Goal: Task Accomplishment & Management: Manage account settings

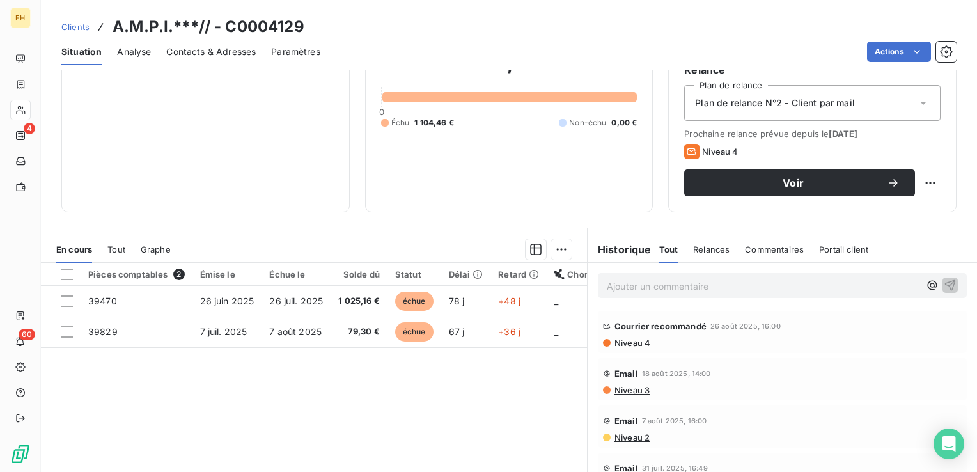
scroll to position [128, 0]
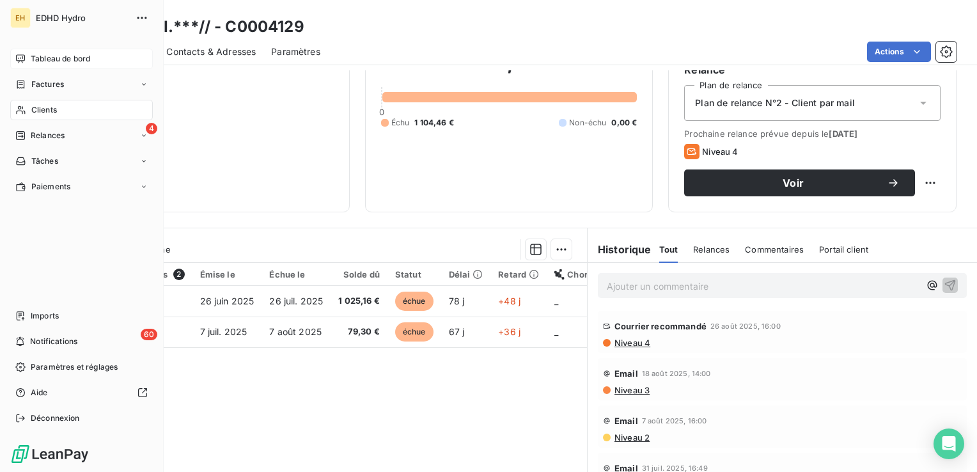
click at [62, 62] on span "Tableau de bord" at bounding box center [60, 59] width 59 height 12
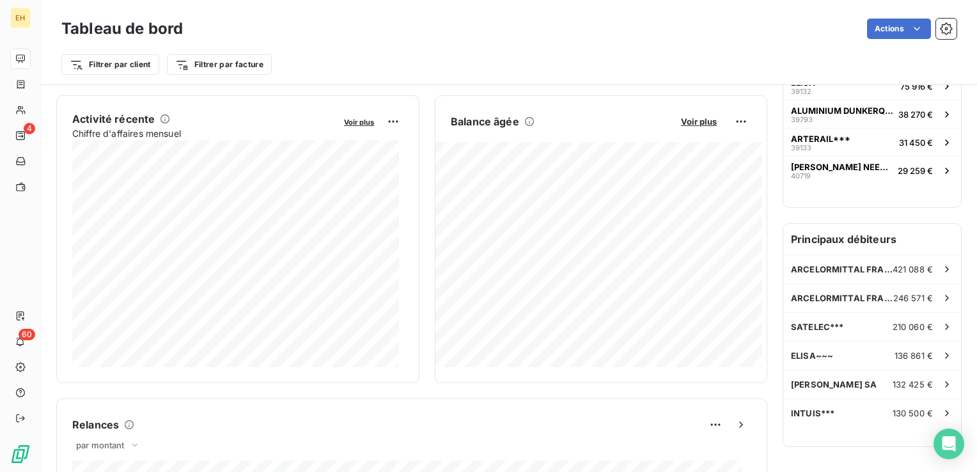
scroll to position [257, 0]
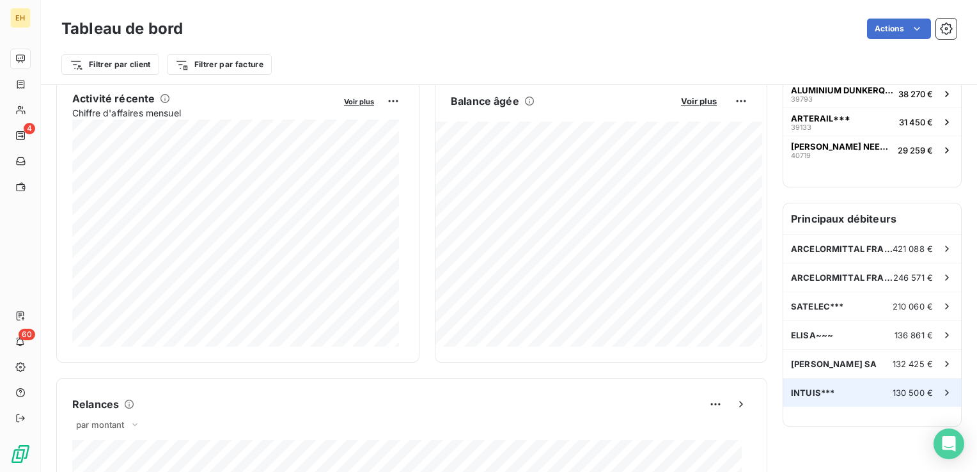
click at [905, 390] on span "130 500 €" at bounding box center [913, 393] width 40 height 10
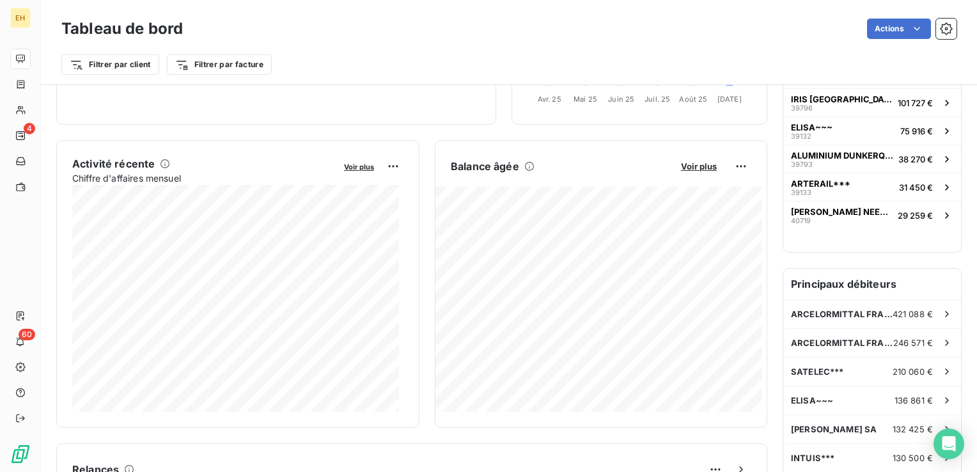
scroll to position [320, 0]
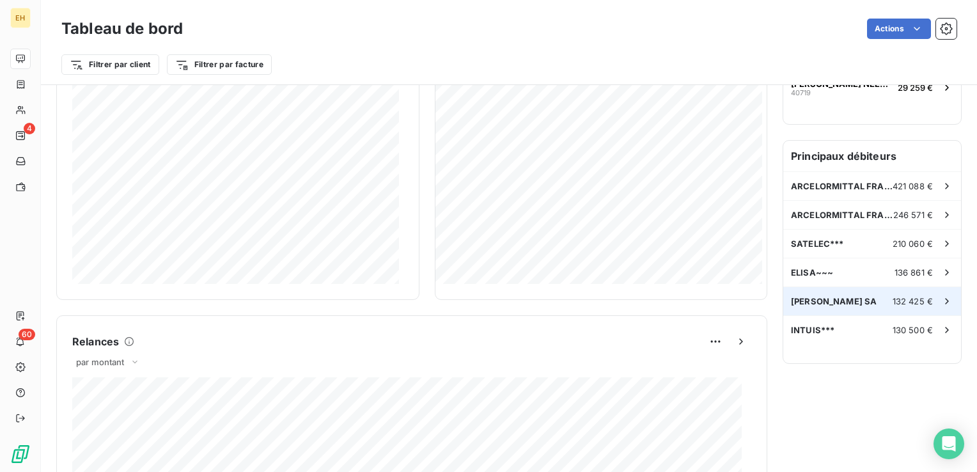
click at [814, 294] on div "[PERSON_NAME] SA 132 425 €" at bounding box center [872, 301] width 178 height 28
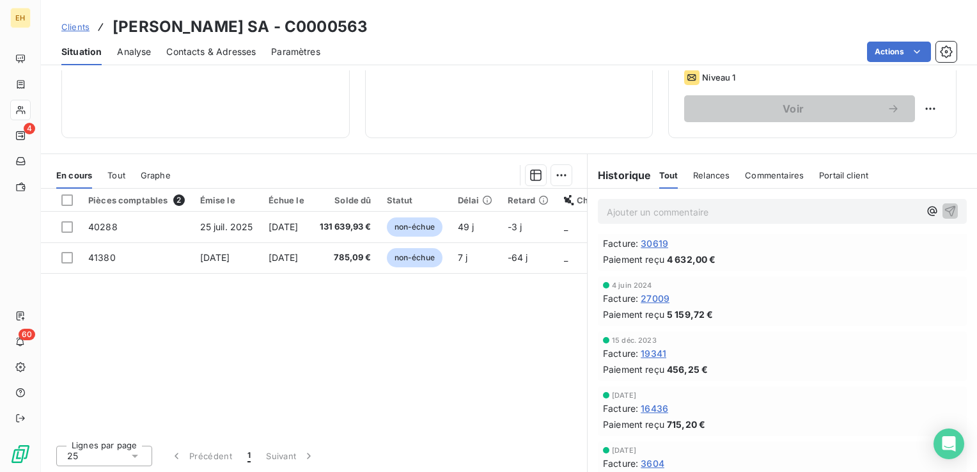
scroll to position [146, 0]
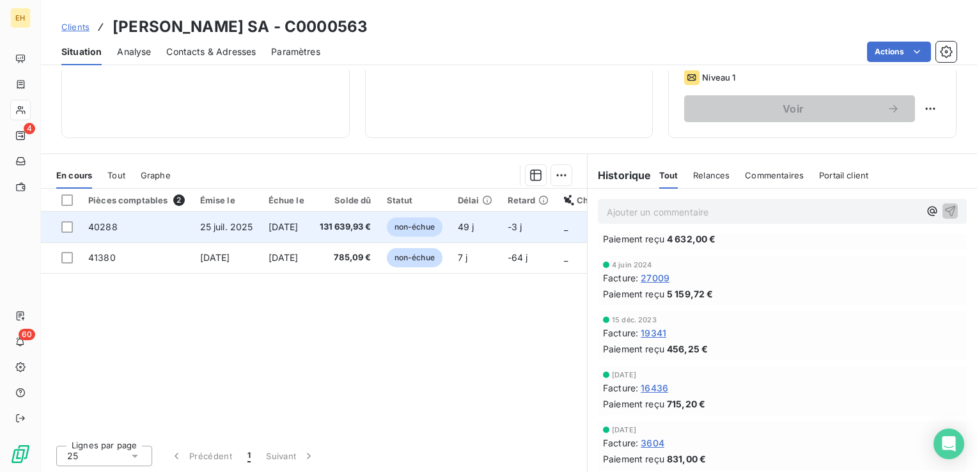
click at [361, 218] on td "131 639,93 €" at bounding box center [345, 227] width 67 height 31
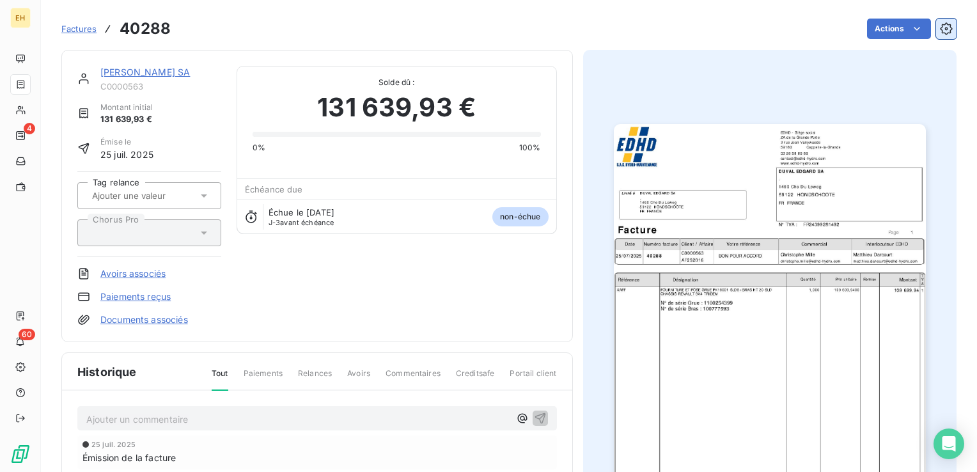
click at [940, 29] on icon "button" at bounding box center [946, 28] width 13 height 13
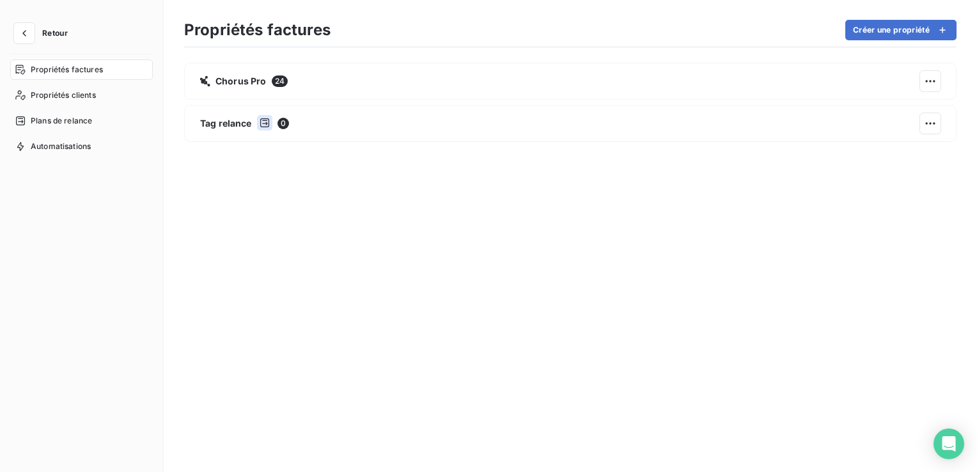
click at [78, 33] on button "Retour" at bounding box center [44, 33] width 68 height 20
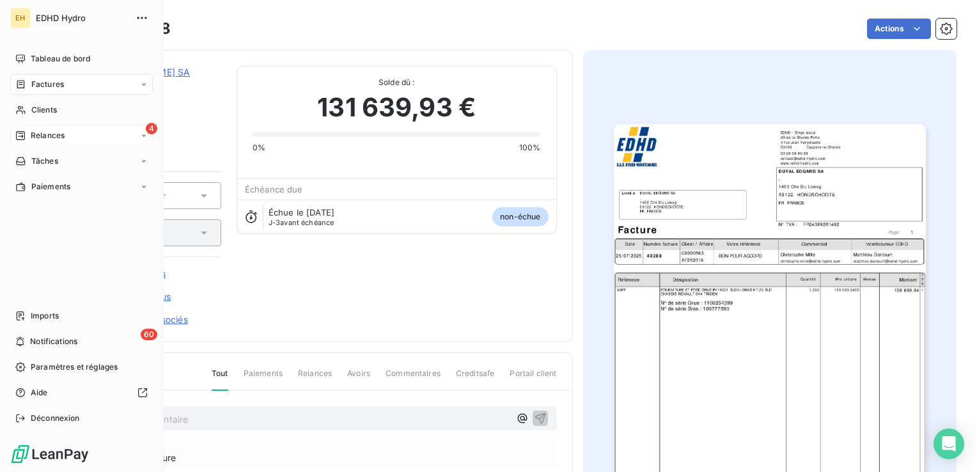
click at [31, 135] on span "Relances" at bounding box center [48, 136] width 34 height 12
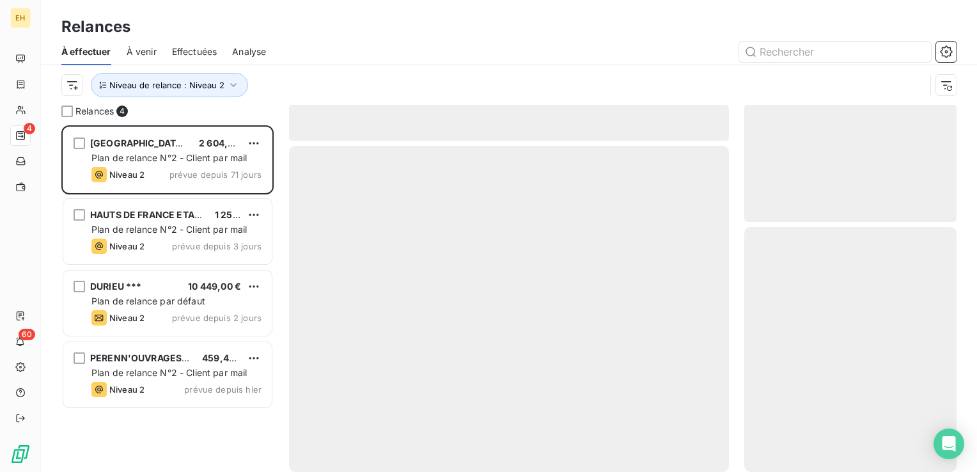
scroll to position [337, 202]
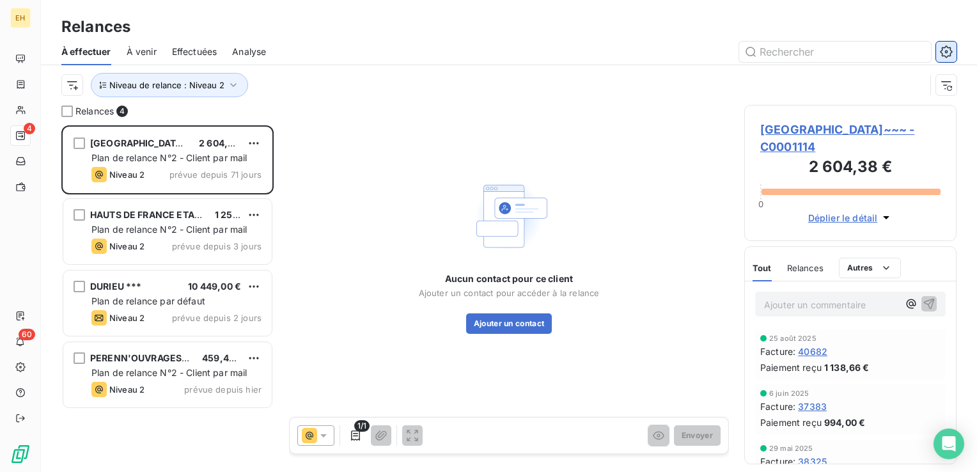
click at [944, 47] on icon "button" at bounding box center [946, 51] width 13 height 13
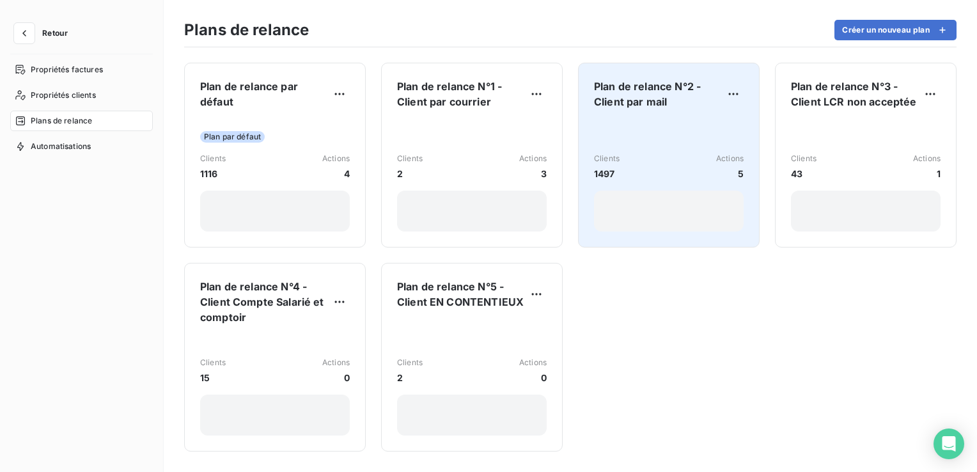
click at [672, 126] on div "Clients 1497 Actions 5" at bounding box center [669, 176] width 150 height 112
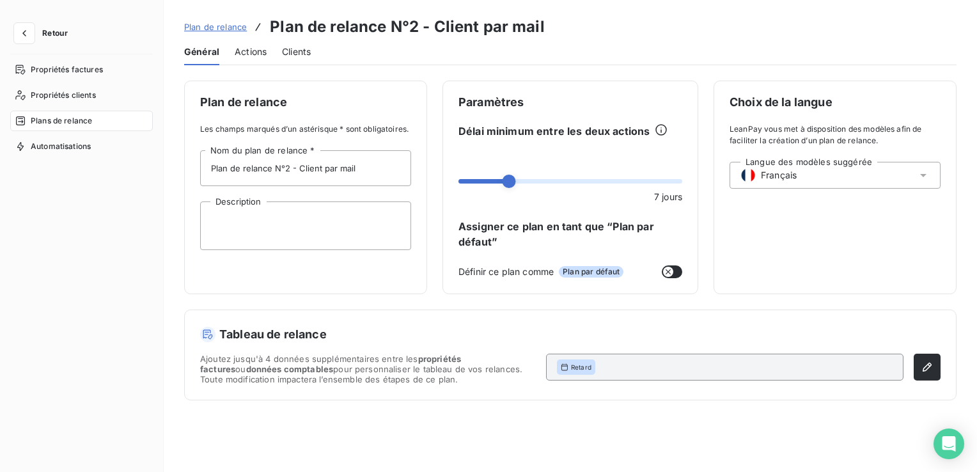
click at [246, 54] on span "Actions" at bounding box center [251, 51] width 32 height 13
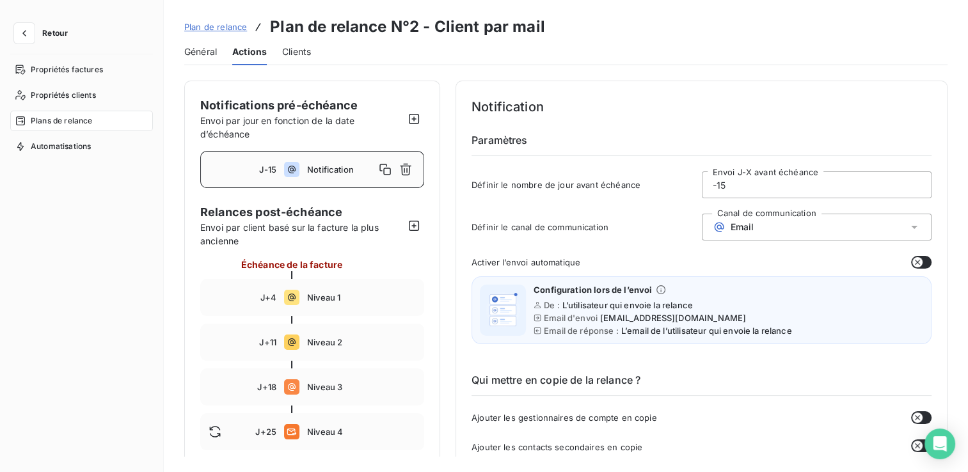
click at [338, 180] on div "J-15 Notification" at bounding box center [312, 169] width 224 height 37
click at [723, 184] on input "-15" at bounding box center [816, 185] width 229 height 26
type input "-1"
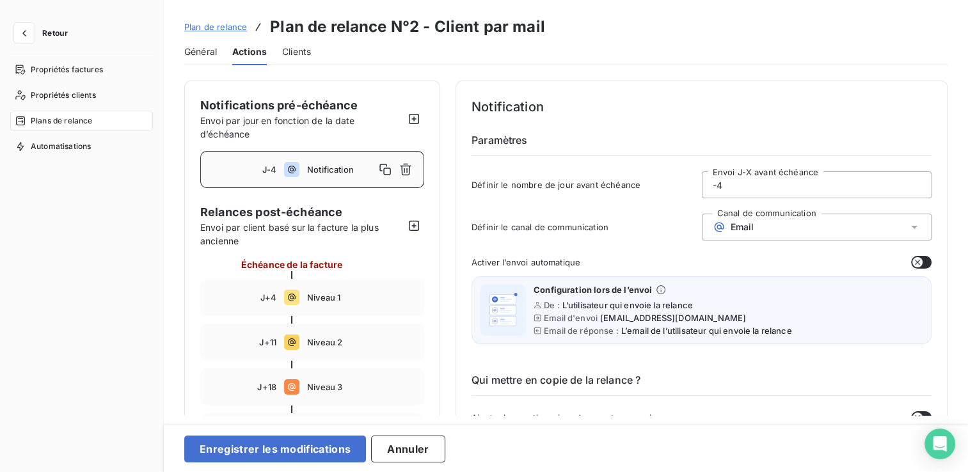
type input "-4"
click at [287, 466] on div "Enregistrer les modifications Annuler" at bounding box center [566, 448] width 804 height 48
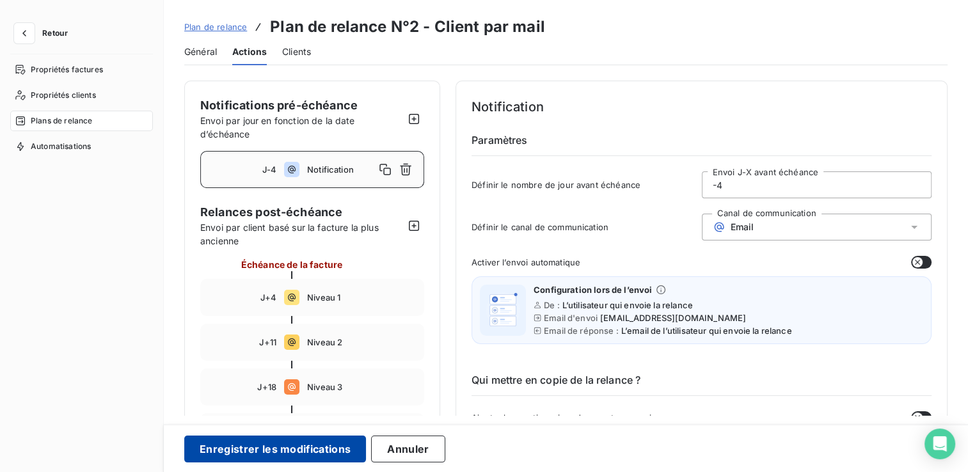
click at [285, 454] on button "Enregistrer les modifications" at bounding box center [275, 449] width 182 height 27
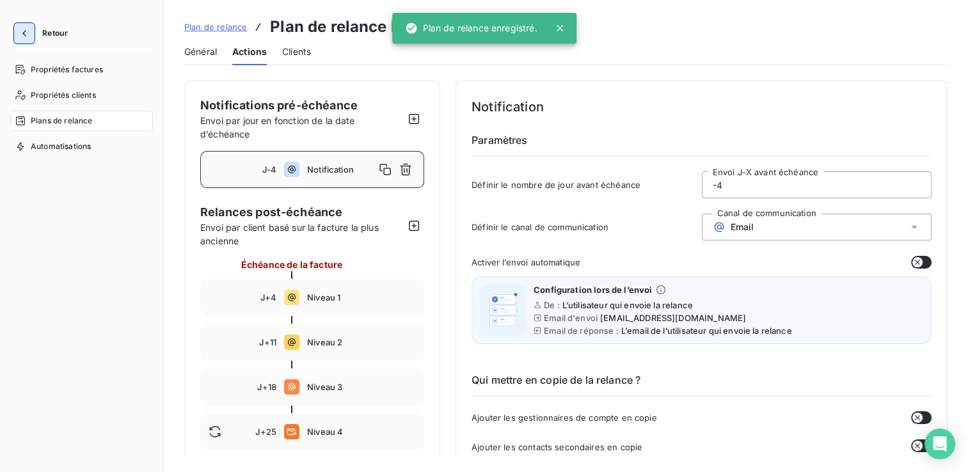
click at [22, 33] on icon "button" at bounding box center [24, 33] width 13 height 13
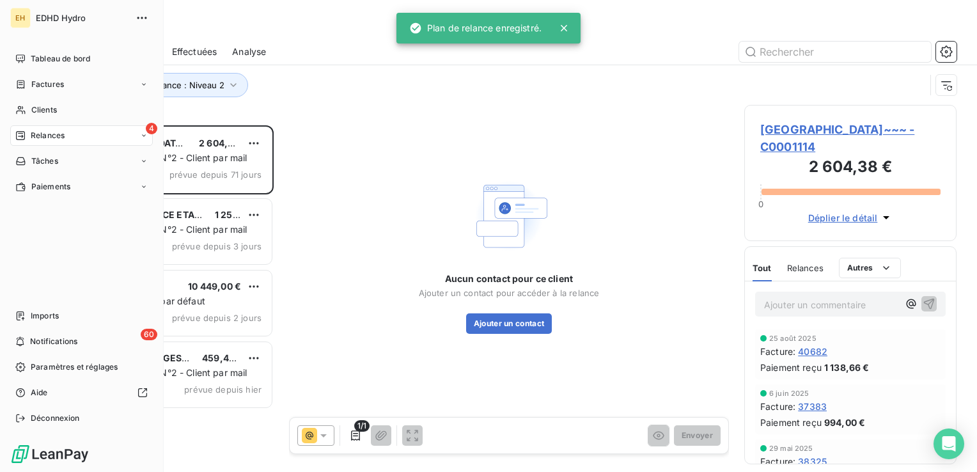
scroll to position [337, 202]
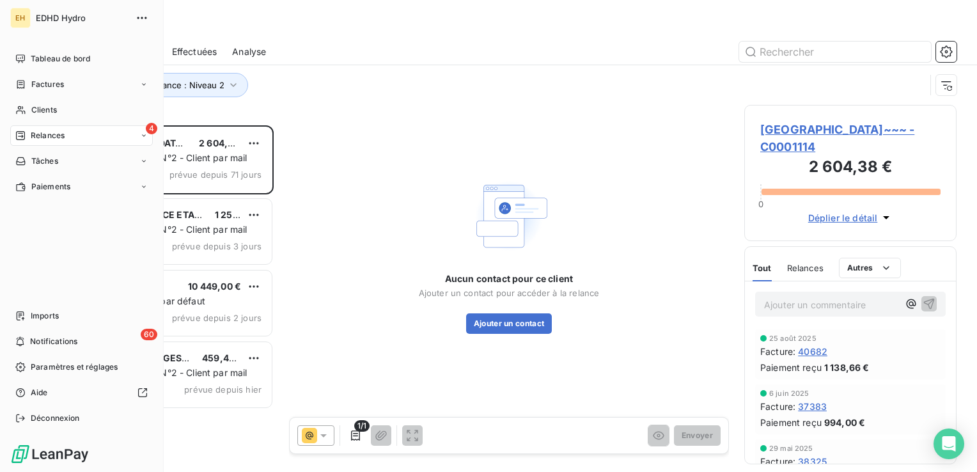
click at [57, 130] on span "Relances" at bounding box center [48, 136] width 34 height 12
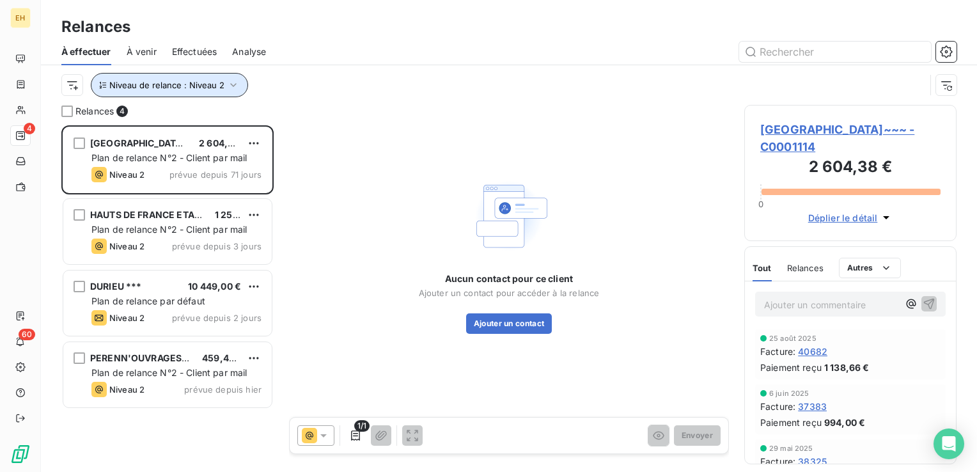
click at [178, 93] on button "Niveau de relance : Niveau 2" at bounding box center [169, 85] width 157 height 24
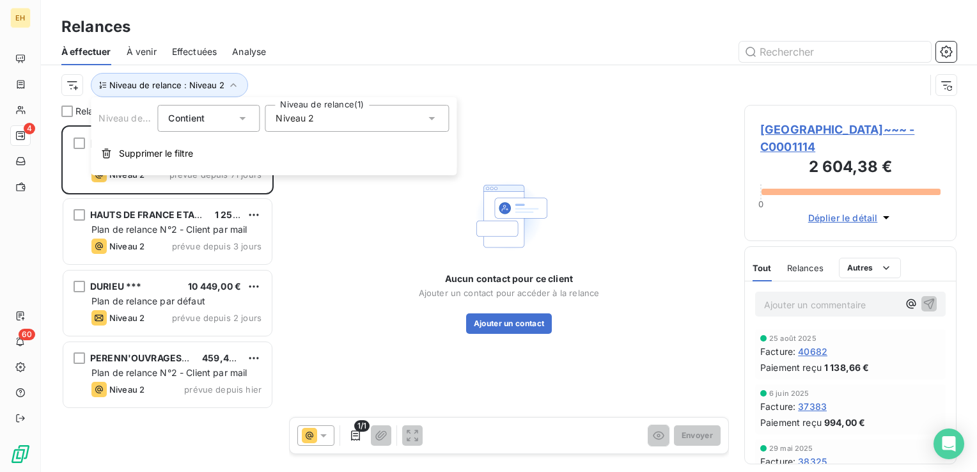
click at [283, 114] on span "Niveau 2" at bounding box center [295, 118] width 38 height 13
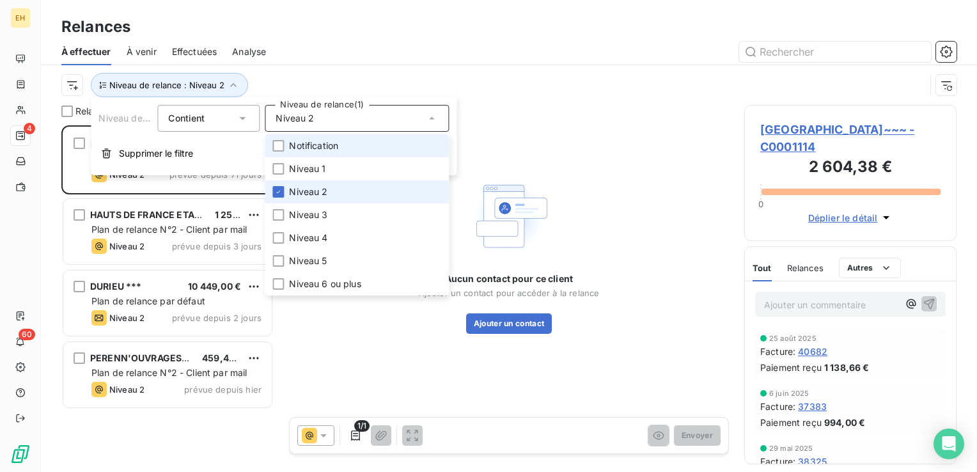
drag, startPoint x: 299, startPoint y: 150, endPoint x: 298, endPoint y: 182, distance: 32.0
click at [299, 151] on span "Notification" at bounding box center [313, 145] width 49 height 13
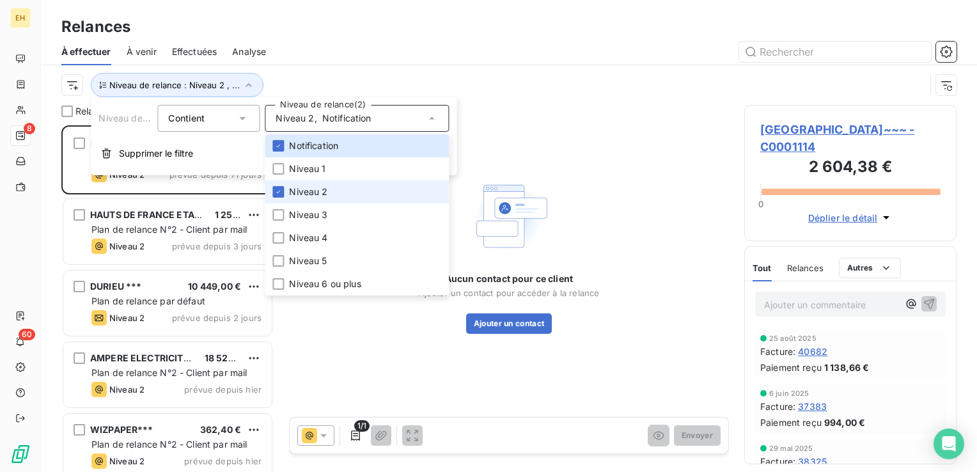
click at [298, 193] on span "Niveau 2" at bounding box center [308, 191] width 38 height 13
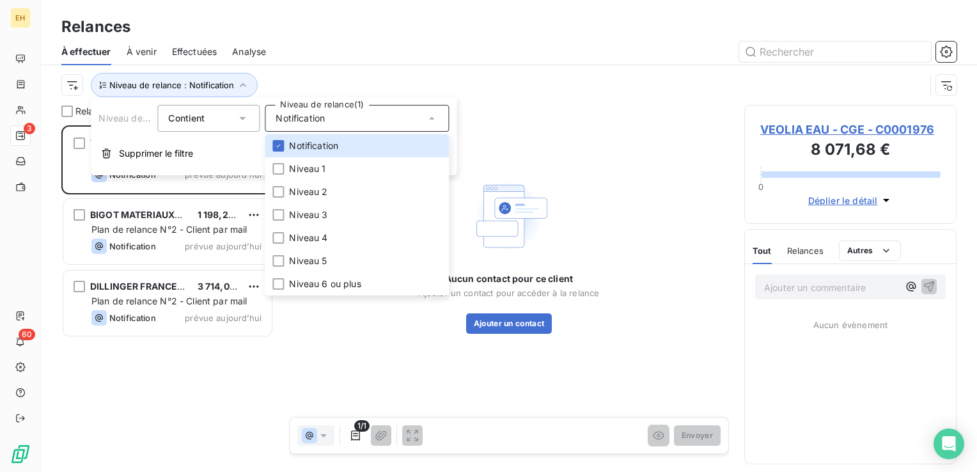
scroll to position [337, 202]
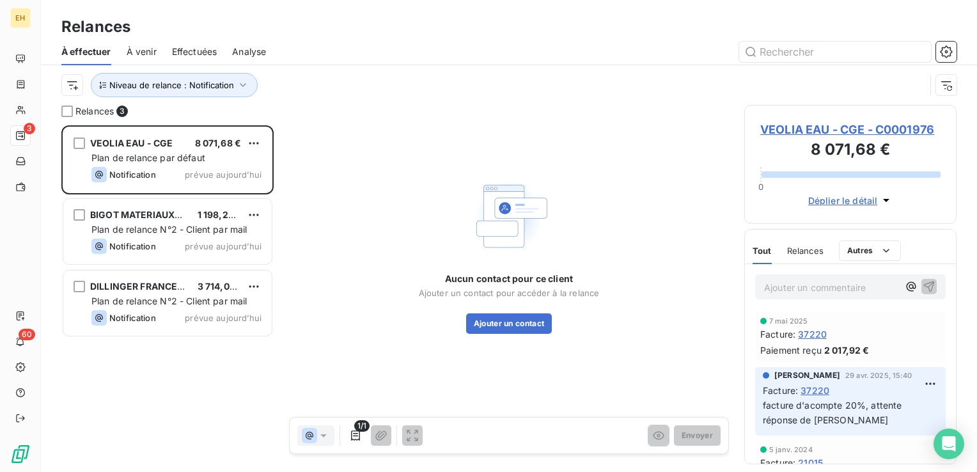
click at [310, 72] on div "Niveau de relance : Notification" at bounding box center [508, 85] width 895 height 40
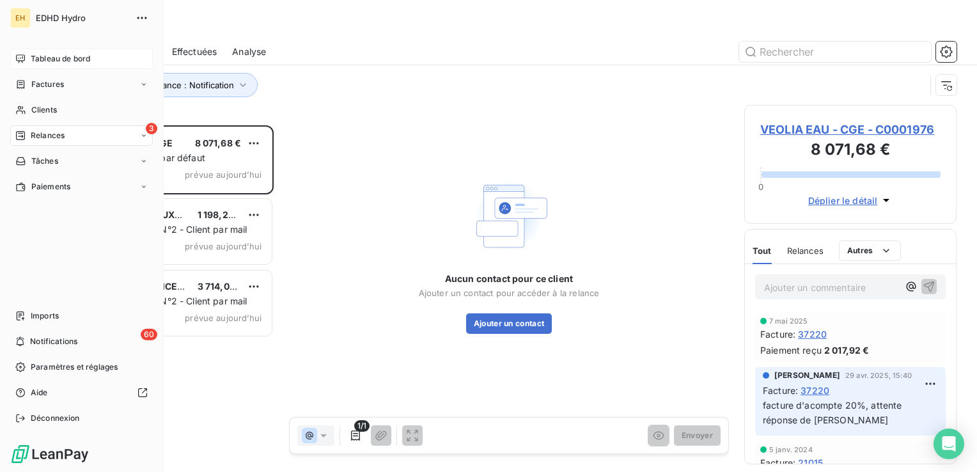
click at [38, 59] on span "Tableau de bord" at bounding box center [60, 59] width 59 height 12
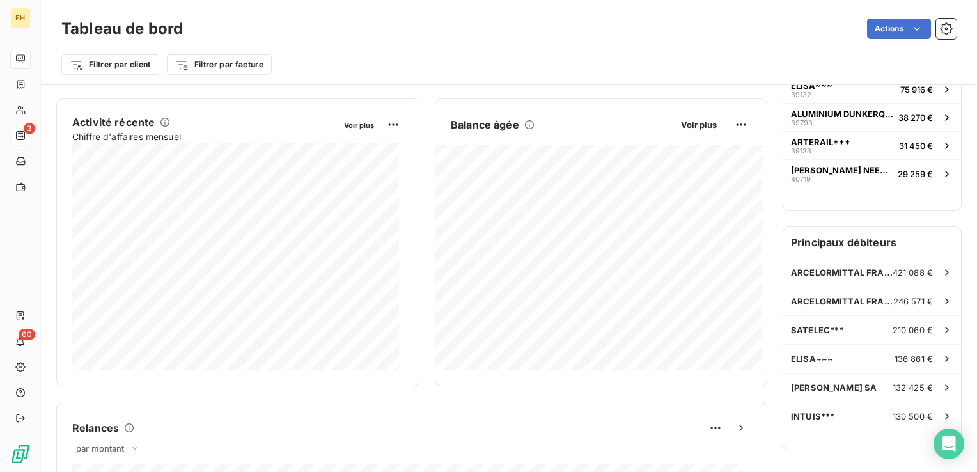
scroll to position [256, 0]
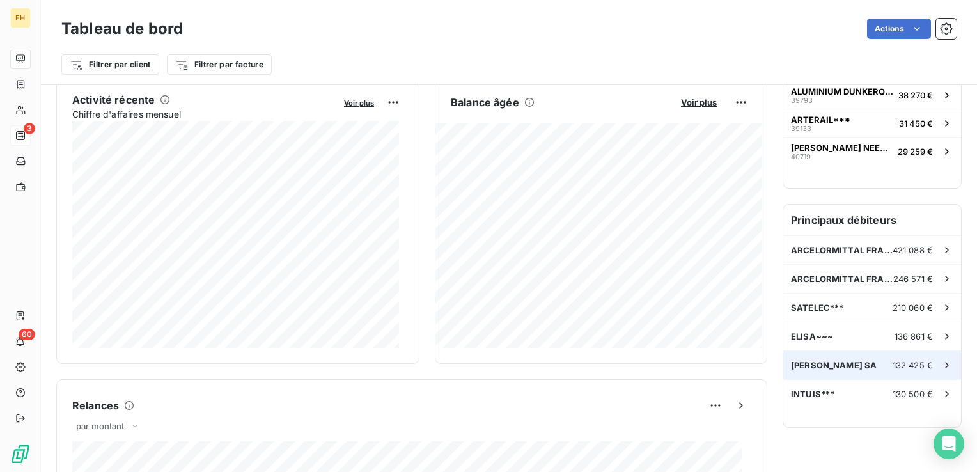
click at [853, 373] on div "DUVAL EDGARD SA 132 425 €" at bounding box center [872, 365] width 178 height 28
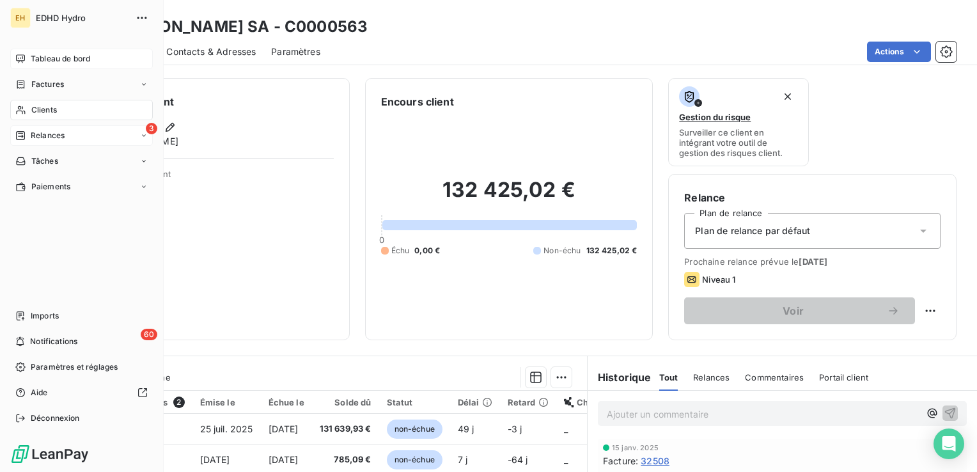
click at [22, 137] on icon at bounding box center [20, 135] width 9 height 9
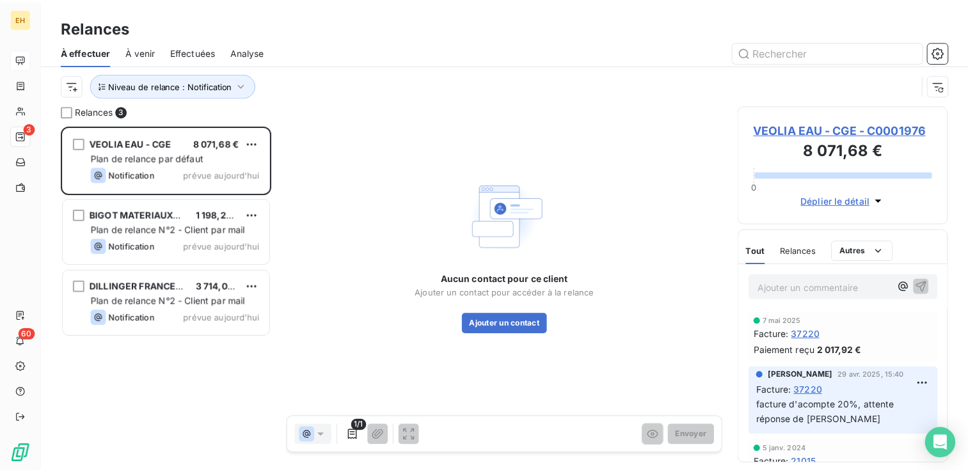
scroll to position [337, 202]
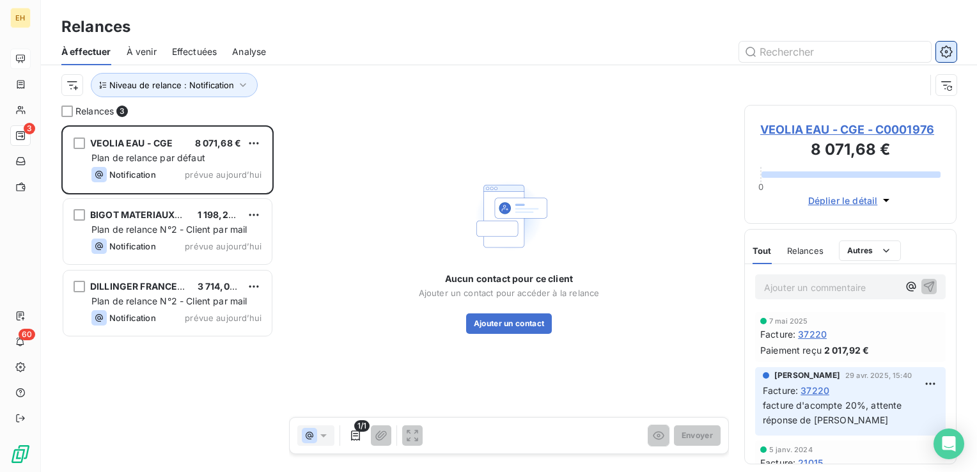
click at [937, 53] on button "button" at bounding box center [946, 52] width 20 height 20
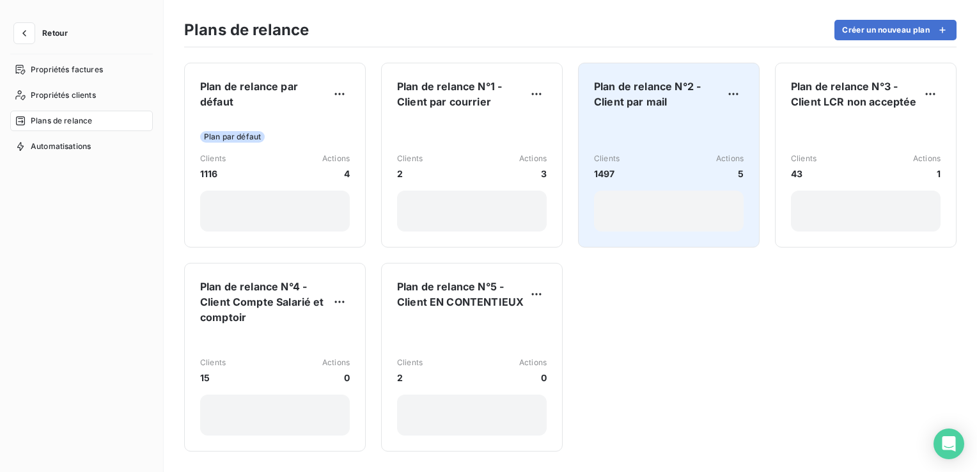
click at [613, 132] on div "Clients 1497 Actions 5" at bounding box center [669, 176] width 150 height 112
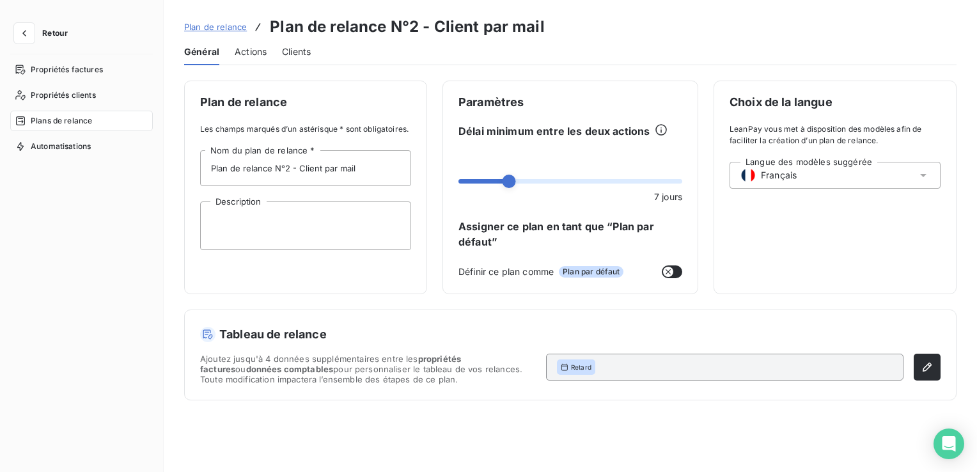
click at [252, 51] on span "Actions" at bounding box center [251, 51] width 32 height 13
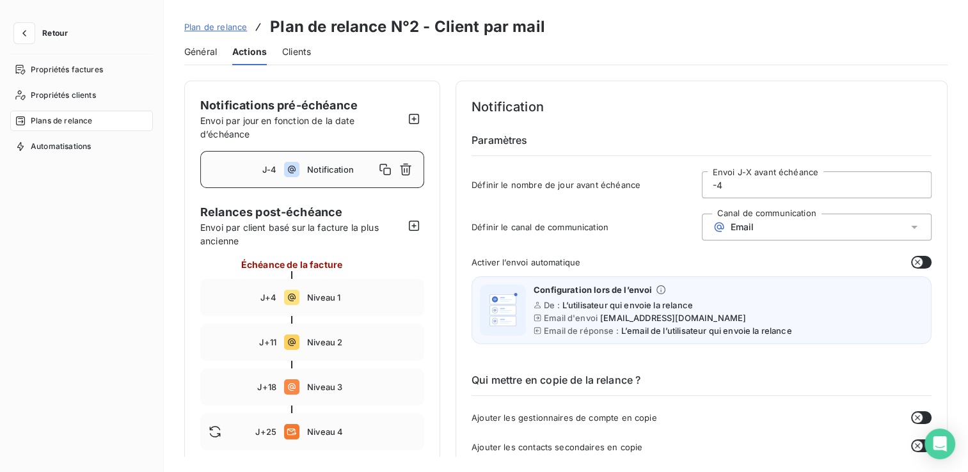
click at [732, 183] on input "-4" at bounding box center [816, 185] width 229 height 26
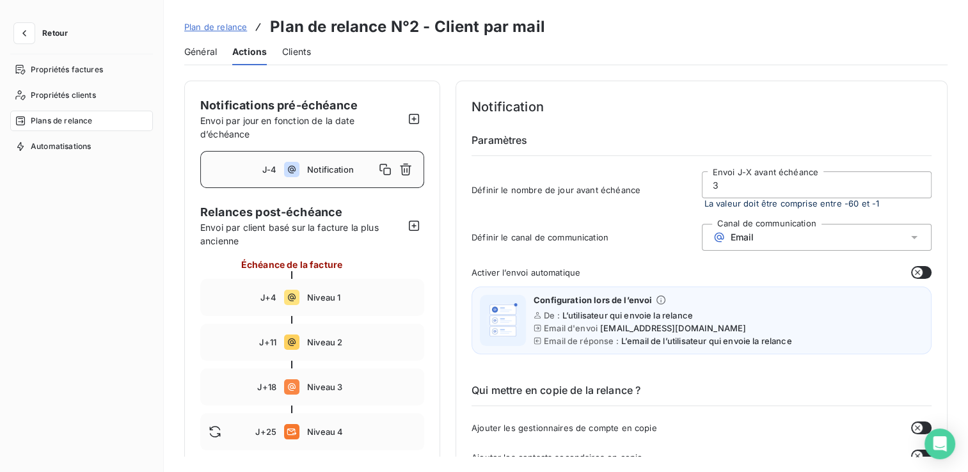
type input "3"
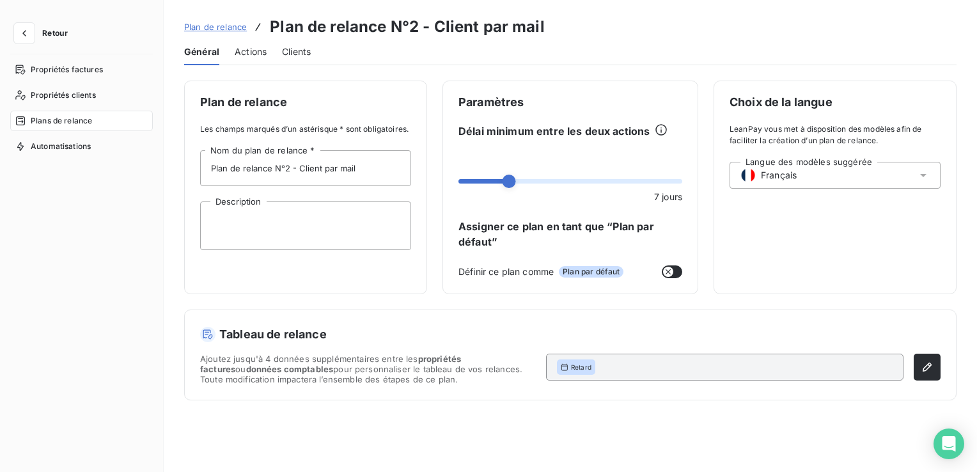
click at [240, 52] on span "Actions" at bounding box center [251, 51] width 32 height 13
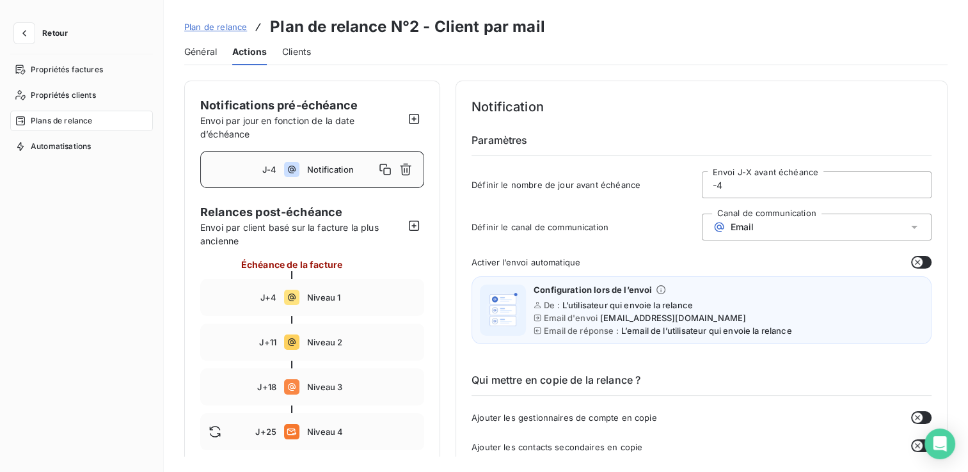
click at [747, 177] on input "-4" at bounding box center [816, 185] width 229 height 26
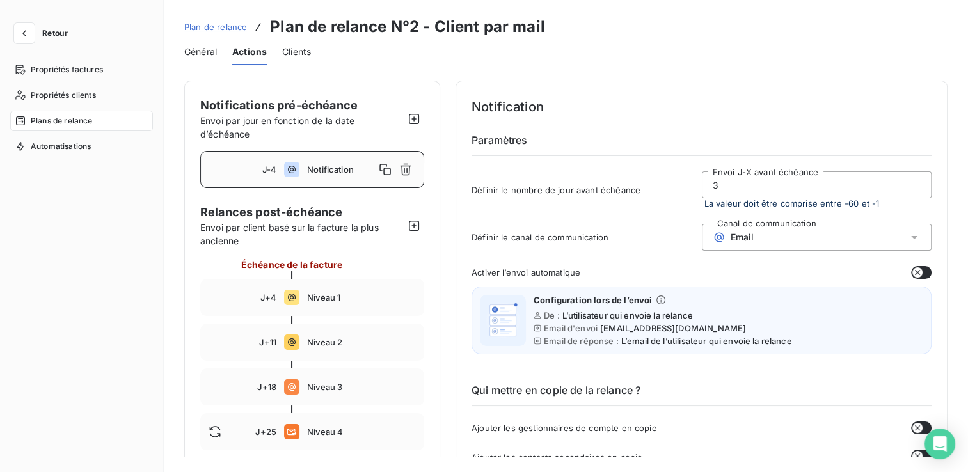
type input "3"
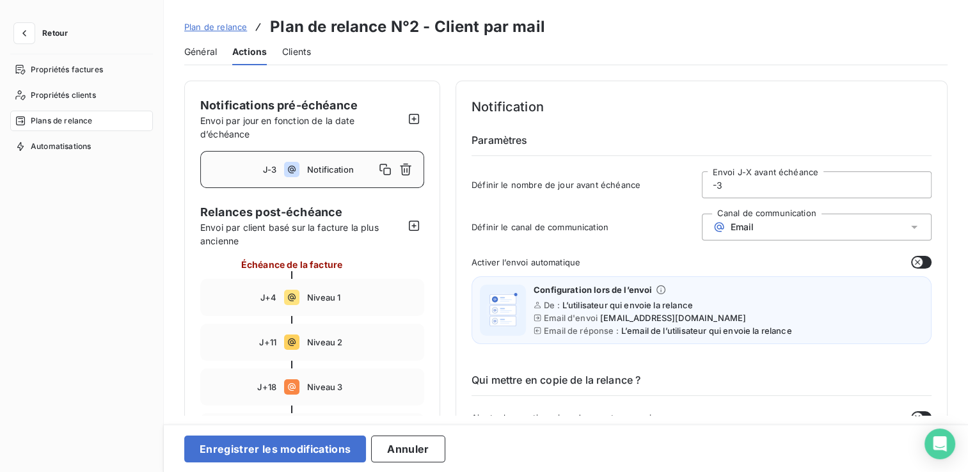
type input "-3"
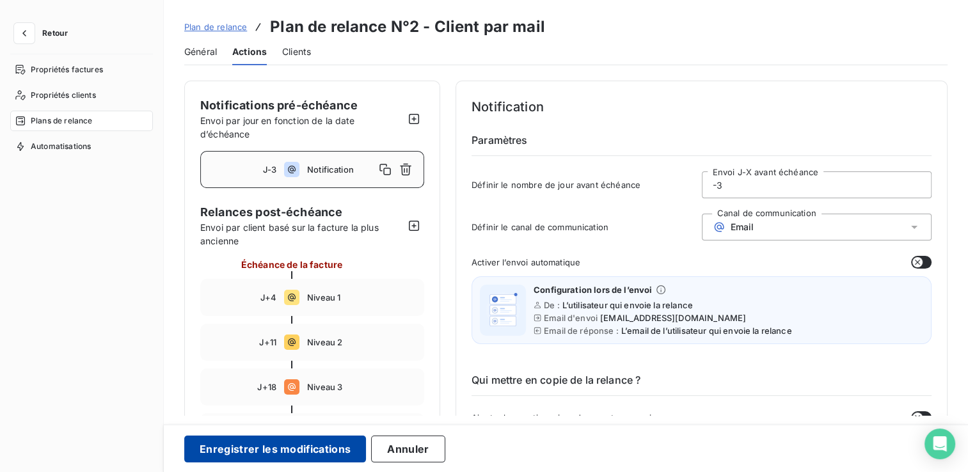
click at [310, 441] on button "Enregistrer les modifications" at bounding box center [275, 449] width 182 height 27
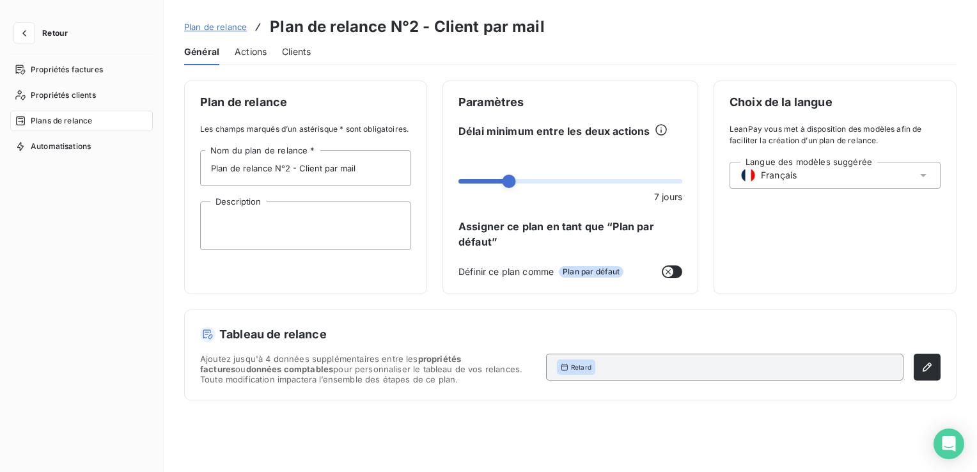
click at [54, 34] on span "Retour" at bounding box center [55, 33] width 26 height 8
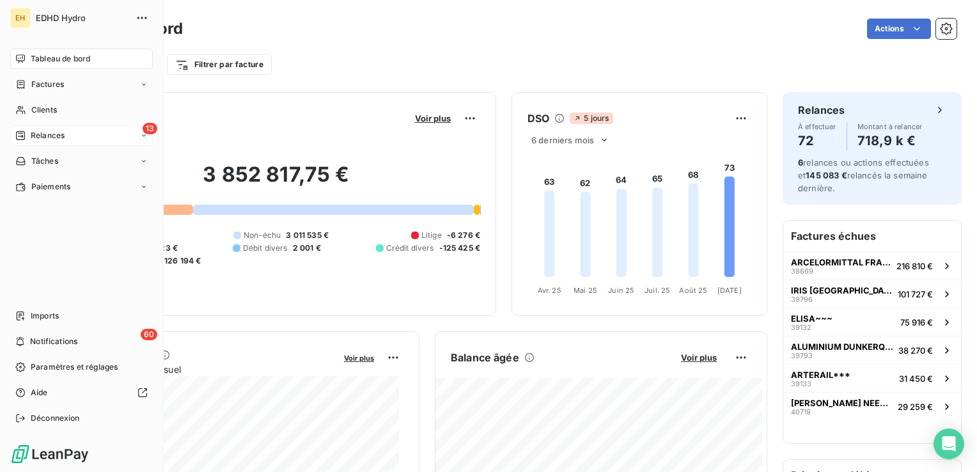
click at [45, 138] on span "Relances" at bounding box center [48, 136] width 34 height 12
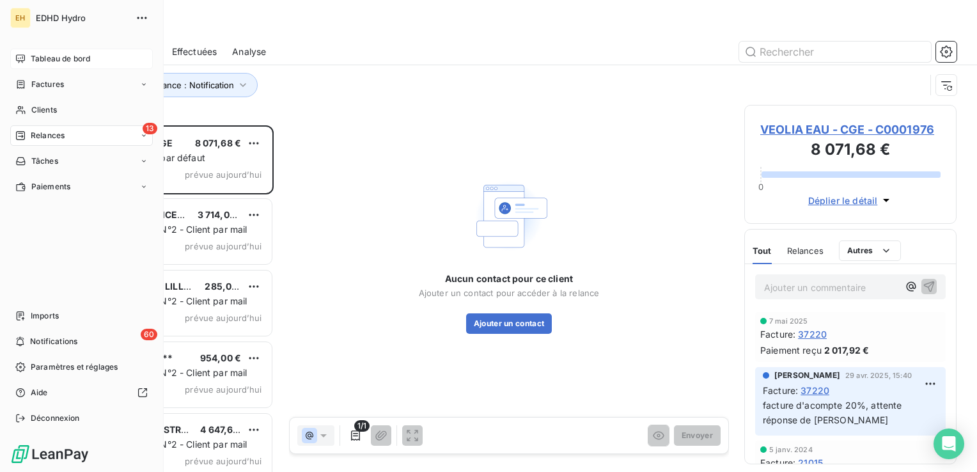
click at [56, 55] on span "Tableau de bord" at bounding box center [60, 59] width 59 height 12
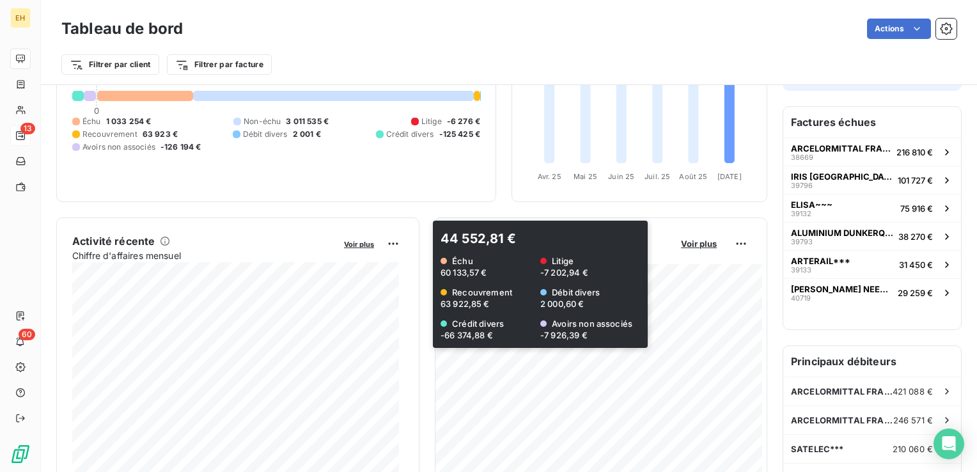
scroll to position [320, 0]
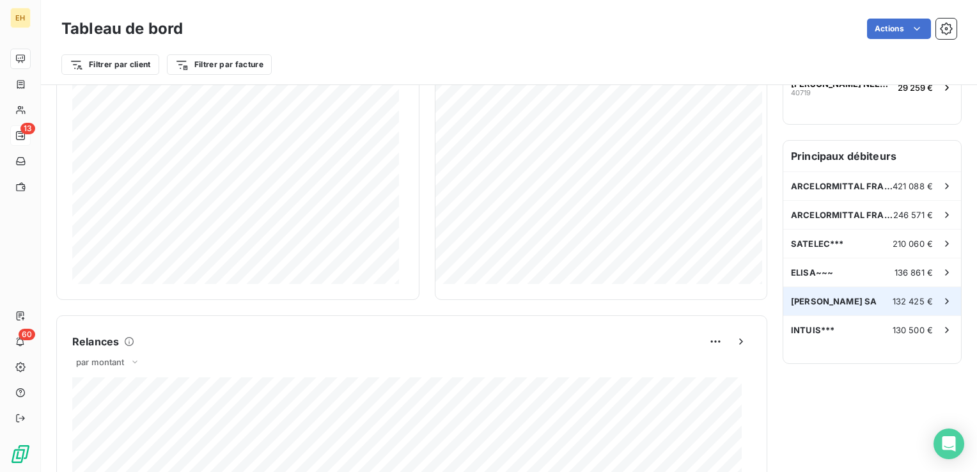
click at [873, 298] on div "[PERSON_NAME] SA 132 425 €" at bounding box center [872, 301] width 178 height 28
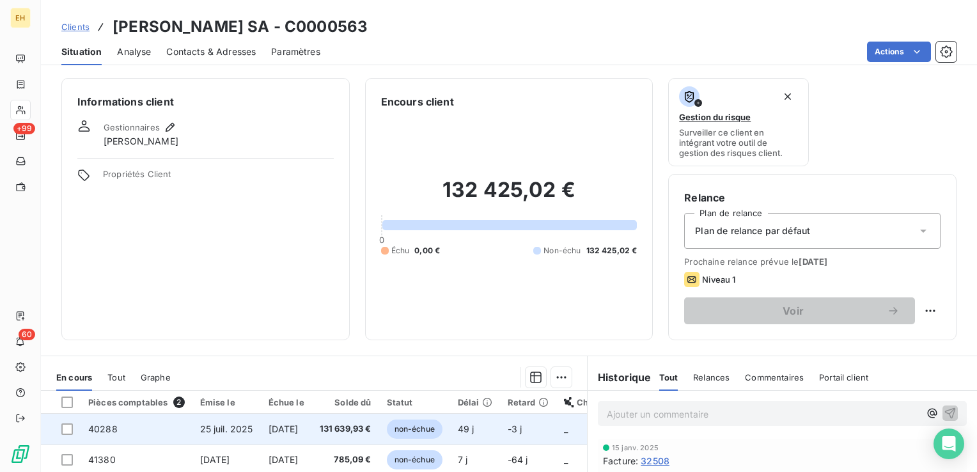
click at [368, 437] on td "131 639,93 €" at bounding box center [345, 429] width 67 height 31
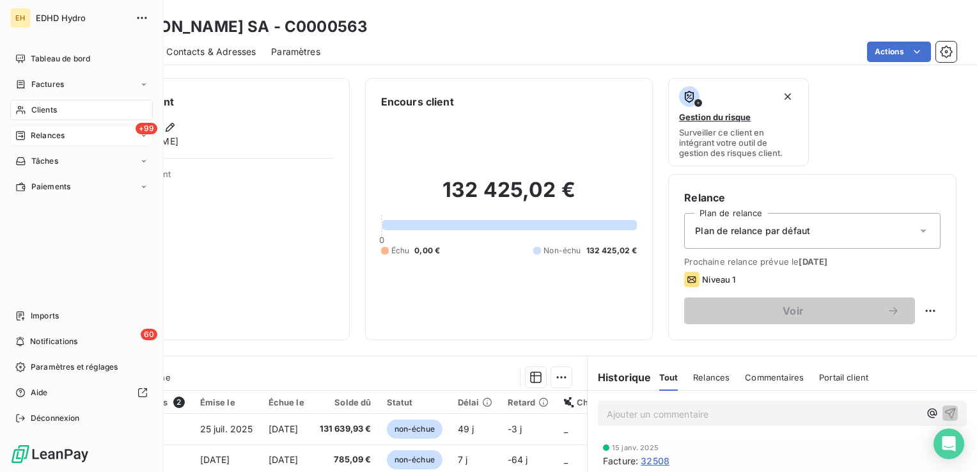
click at [58, 139] on span "Relances" at bounding box center [48, 136] width 34 height 12
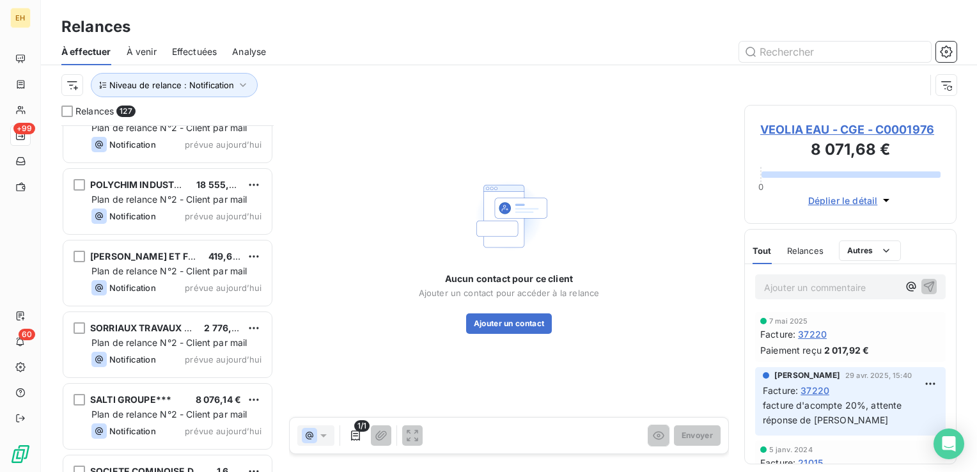
scroll to position [6268, 0]
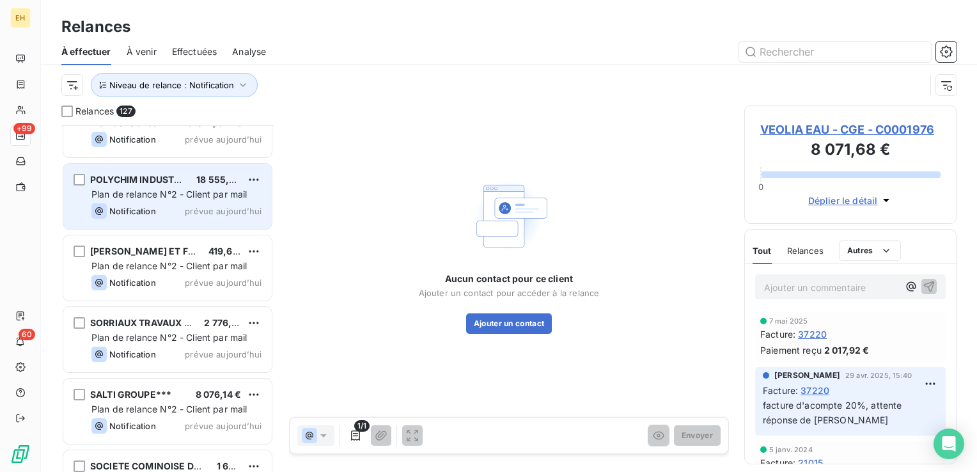
click at [196, 178] on div "POLYCHIM INDUSTRIE*** 18 555,60 €" at bounding box center [176, 180] width 170 height 12
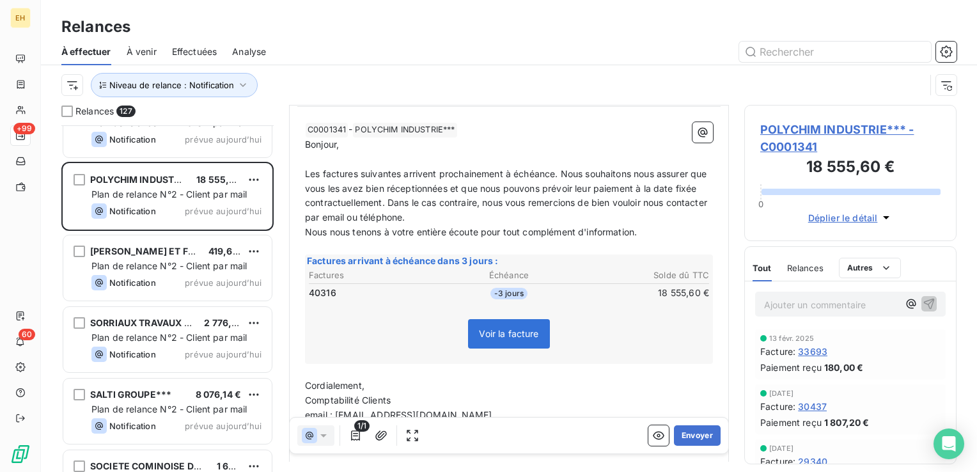
click at [806, 125] on span "POLYCHIM INDUSTRIE*** - C0001341" at bounding box center [850, 138] width 180 height 35
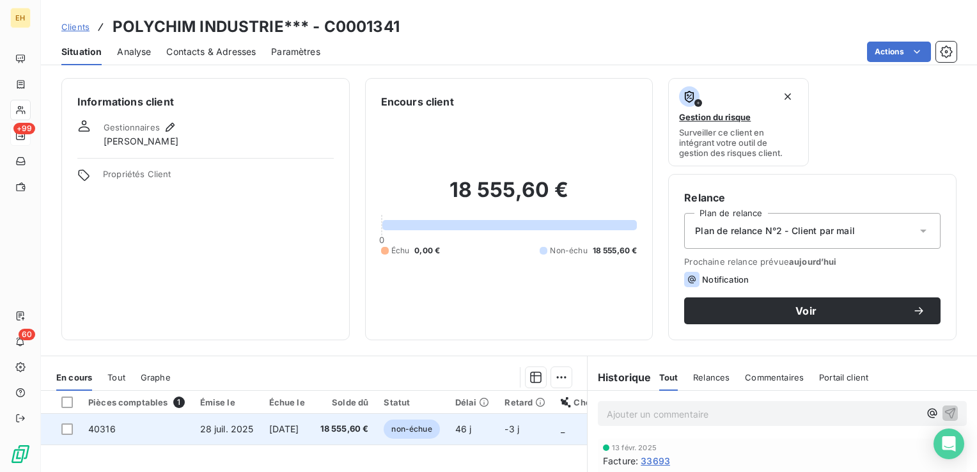
click at [369, 428] on span "18 555,60 €" at bounding box center [344, 429] width 49 height 13
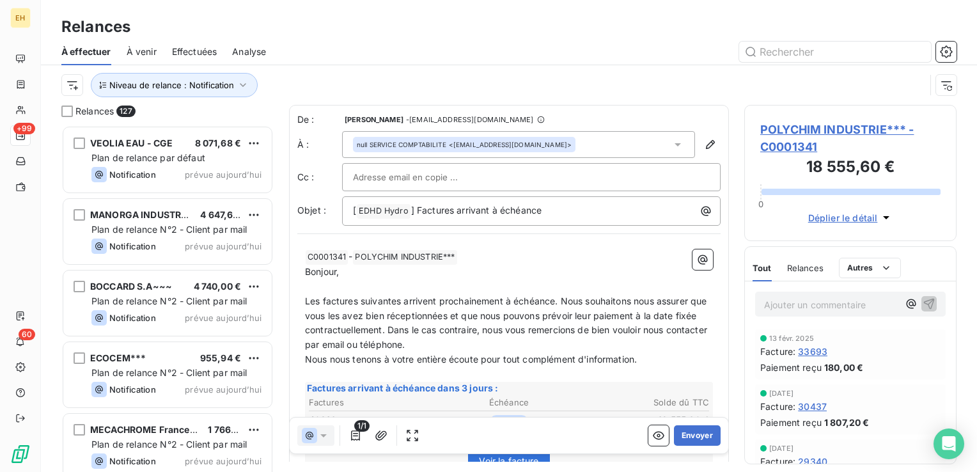
scroll to position [337, 202]
click at [697, 441] on button "Envoyer" at bounding box center [697, 435] width 47 height 20
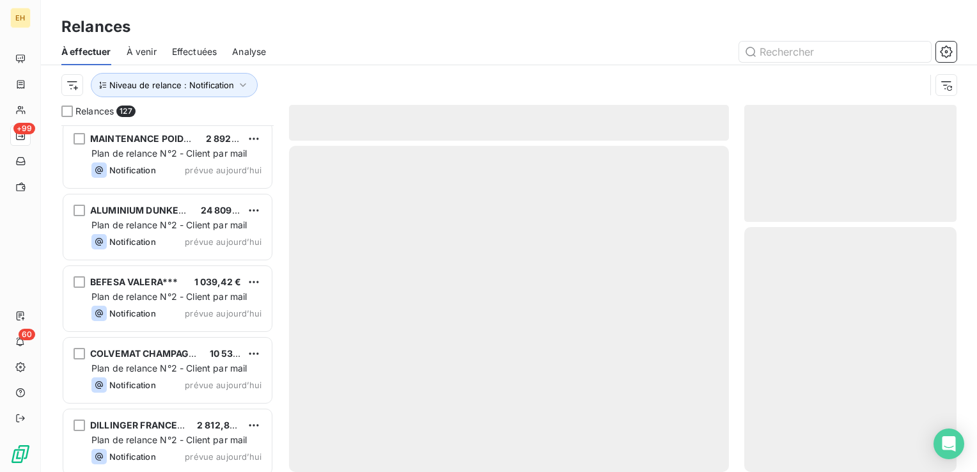
scroll to position [1215, 0]
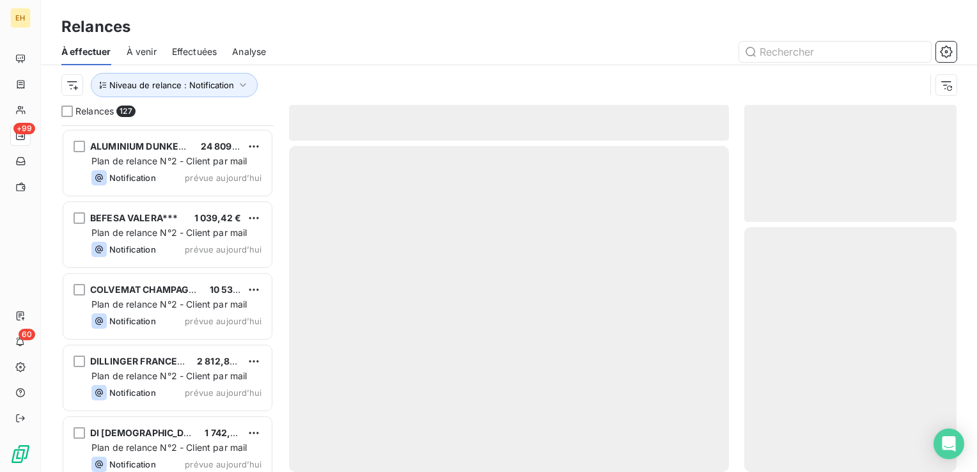
click at [216, 321] on span "prévue aujourd’hui" at bounding box center [223, 321] width 77 height 10
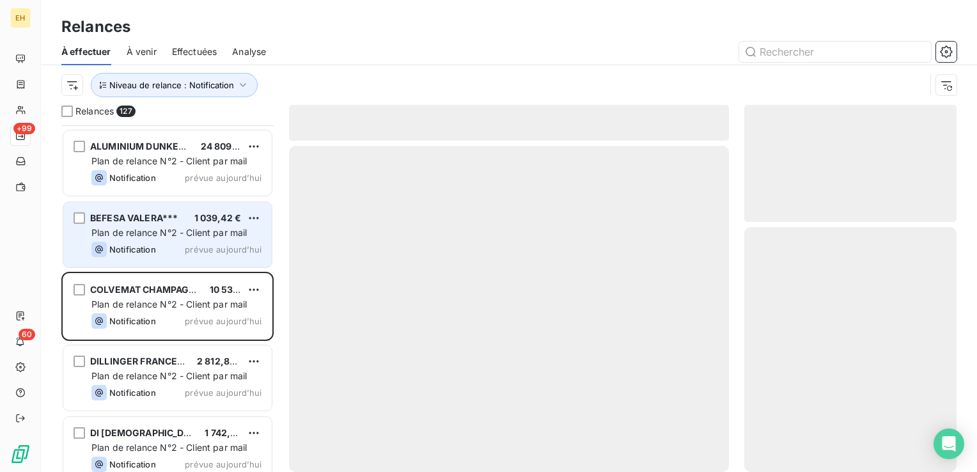
click at [233, 214] on span "1 039,42 €" at bounding box center [217, 217] width 47 height 11
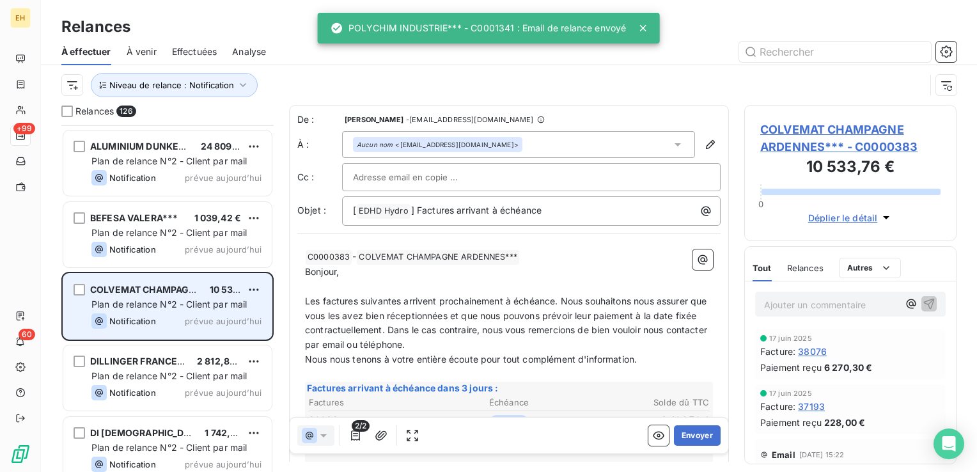
click at [222, 313] on div "Notification prévue aujourd’hui" at bounding box center [176, 320] width 170 height 15
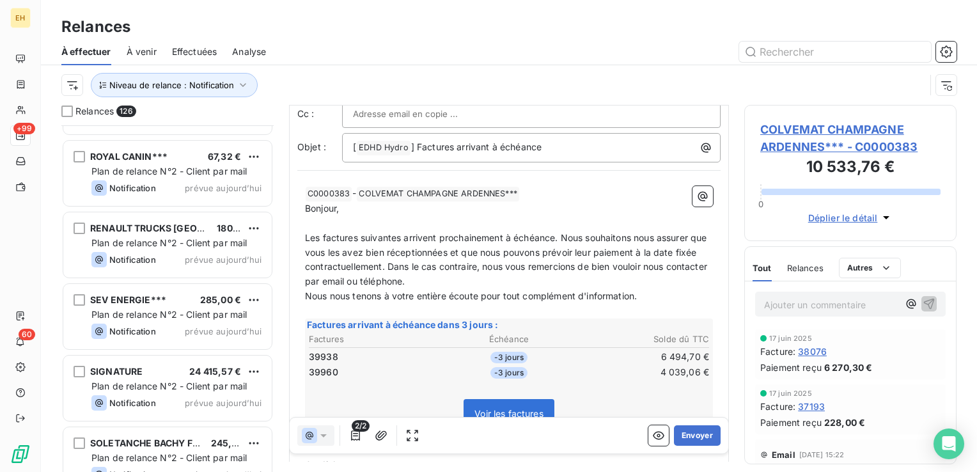
scroll to position [2622, 0]
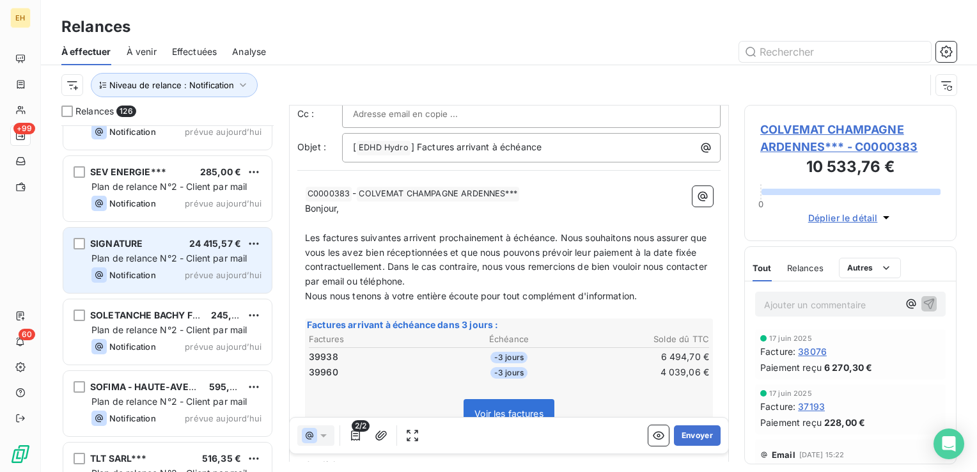
click at [242, 278] on span "prévue aujourd’hui" at bounding box center [223, 275] width 77 height 10
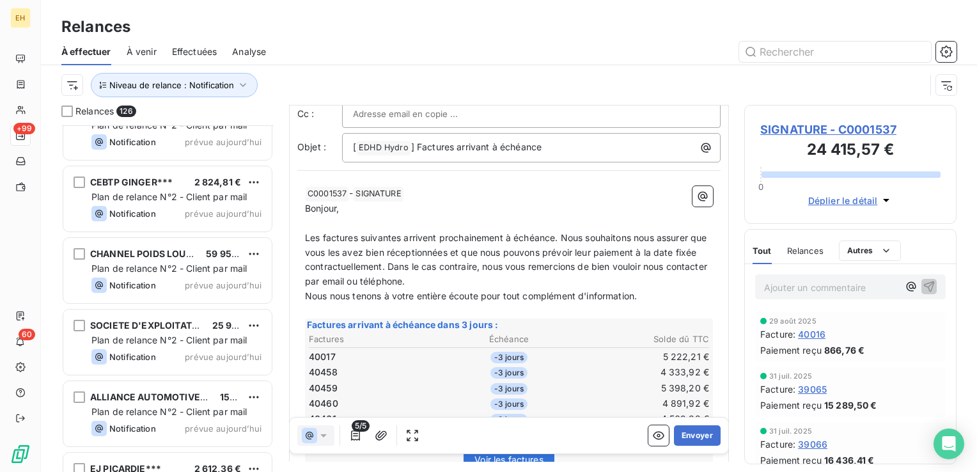
scroll to position [4477, 0]
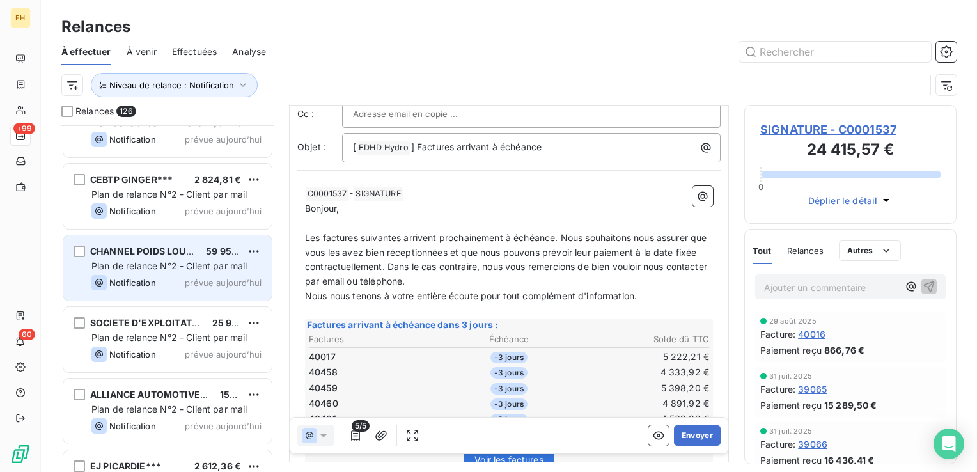
click at [235, 285] on span "prévue aujourd’hui" at bounding box center [223, 283] width 77 height 10
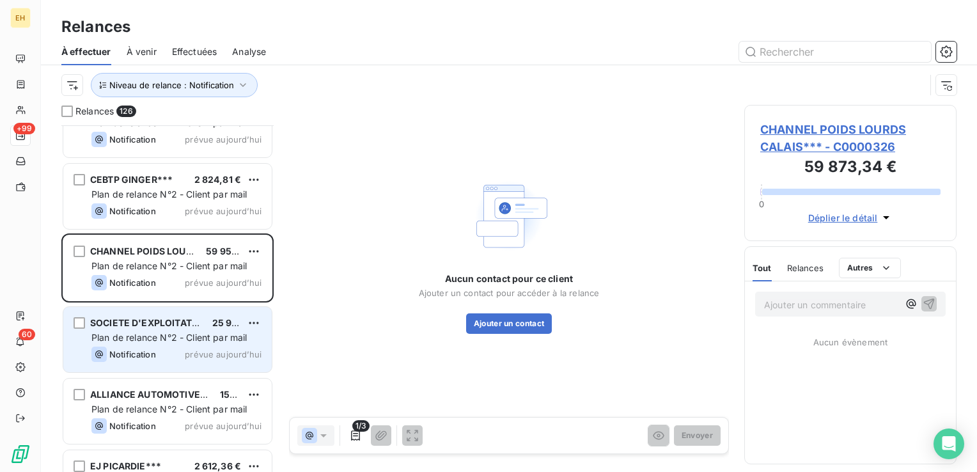
click at [240, 336] on span "Plan de relance N°2 - Client par mail" at bounding box center [169, 337] width 156 height 11
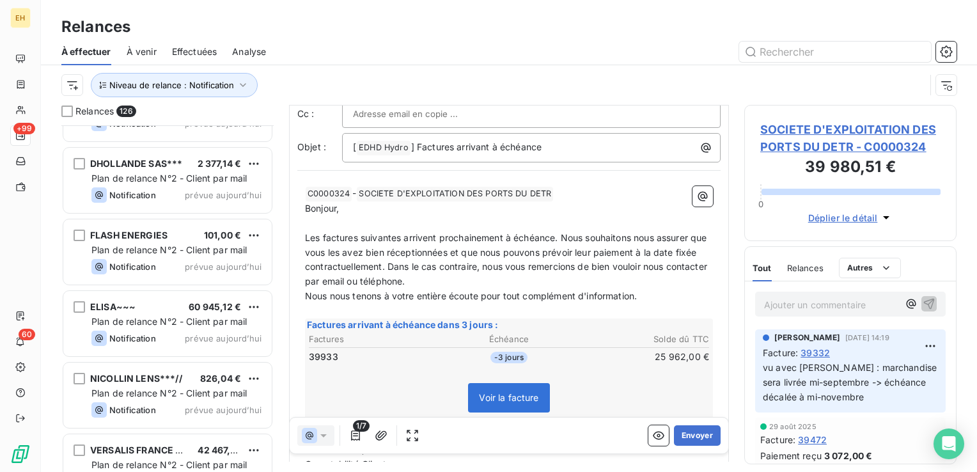
scroll to position [8506, 0]
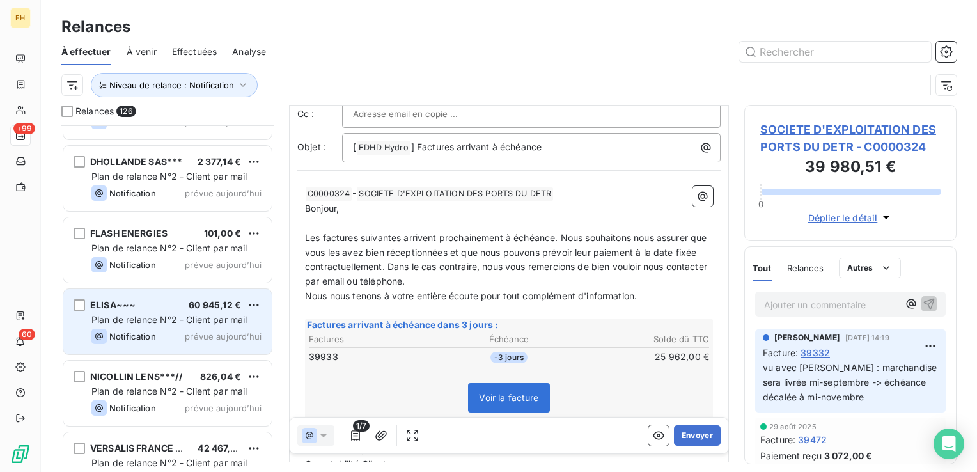
click at [118, 332] on span "Notification" at bounding box center [132, 336] width 47 height 10
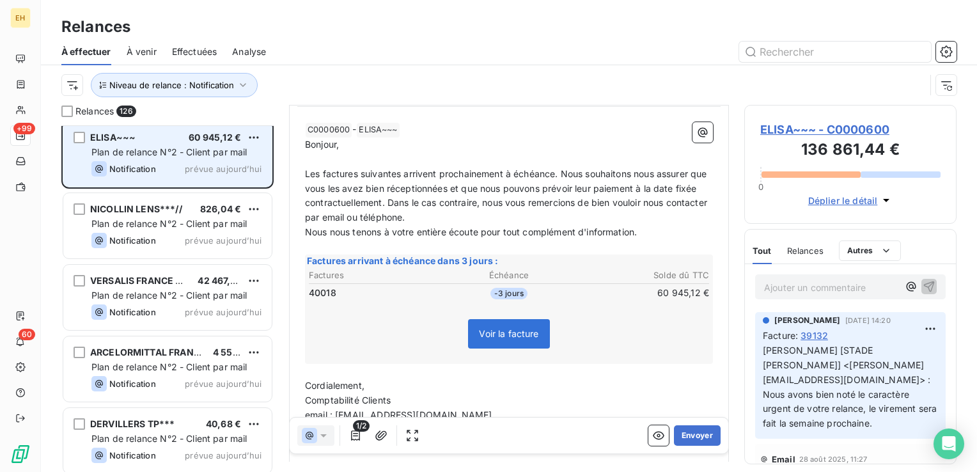
scroll to position [8679, 0]
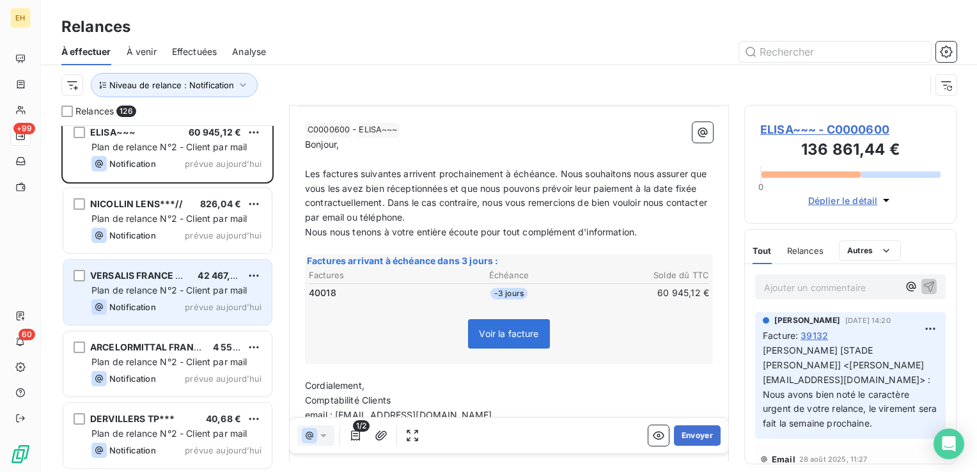
click at [217, 285] on span "Plan de relance N°2 - Client par mail" at bounding box center [169, 290] width 156 height 11
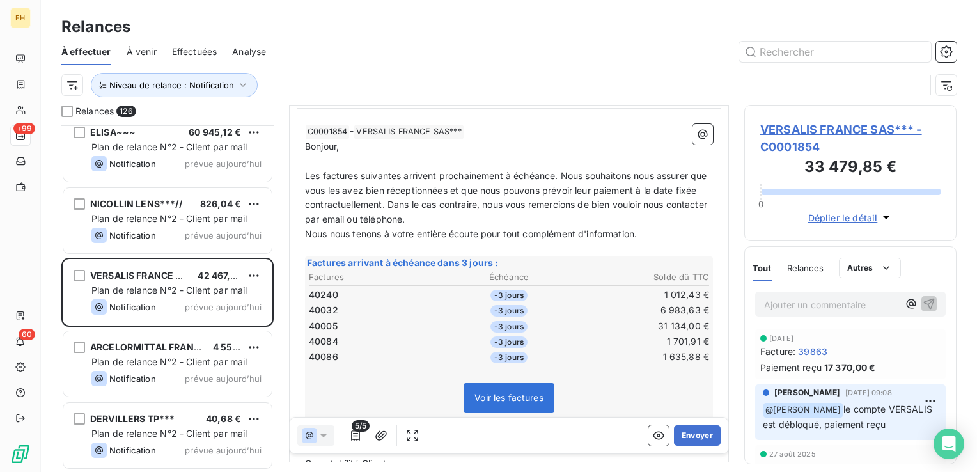
scroll to position [128, 0]
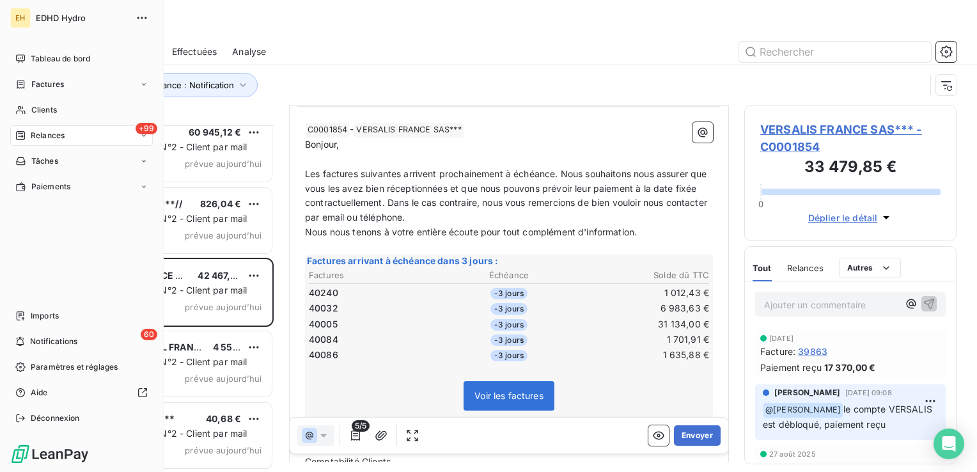
click at [51, 132] on span "Relances" at bounding box center [48, 136] width 34 height 12
click at [84, 58] on span "Tableau de bord" at bounding box center [60, 59] width 59 height 12
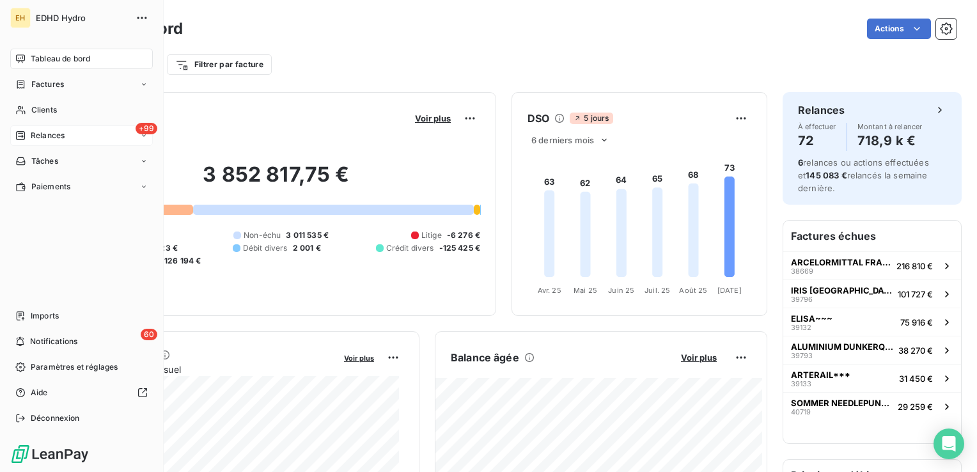
click at [54, 134] on span "Relances" at bounding box center [48, 136] width 34 height 12
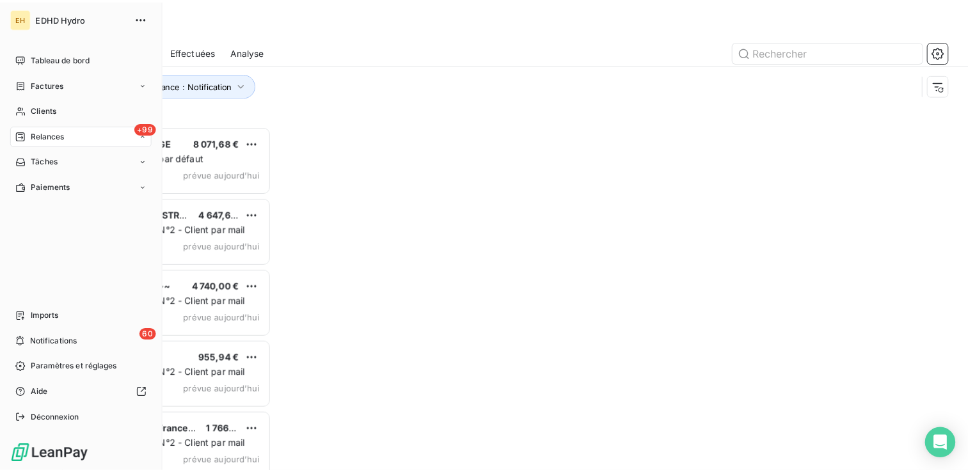
scroll to position [337, 202]
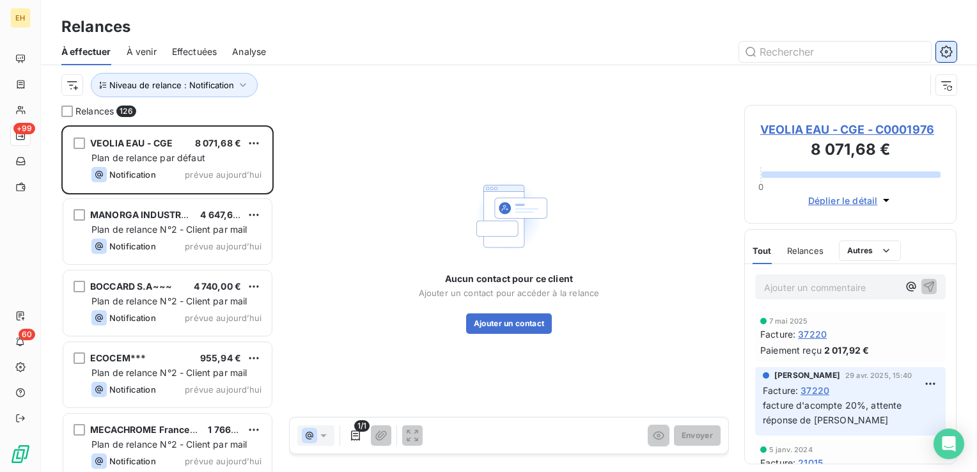
click at [947, 52] on icon "button" at bounding box center [946, 51] width 13 height 13
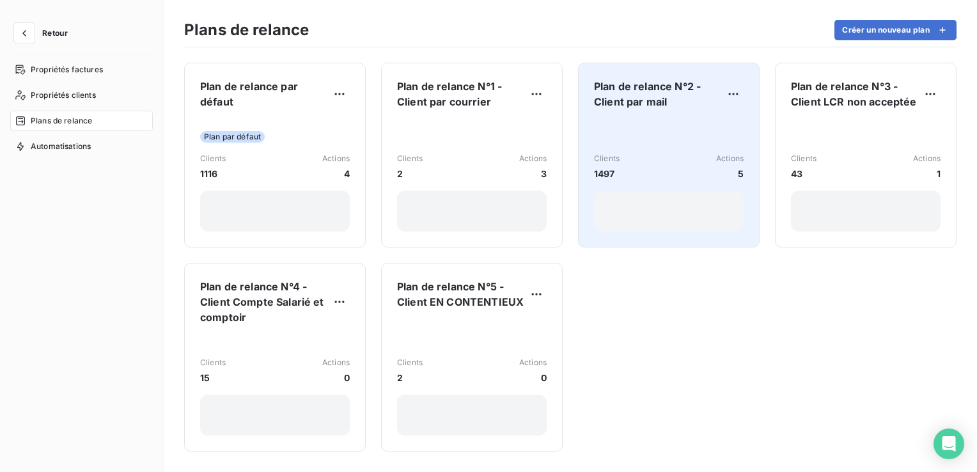
click at [643, 90] on span "Plan de relance N°2 - Client par mail" at bounding box center [658, 94] width 129 height 31
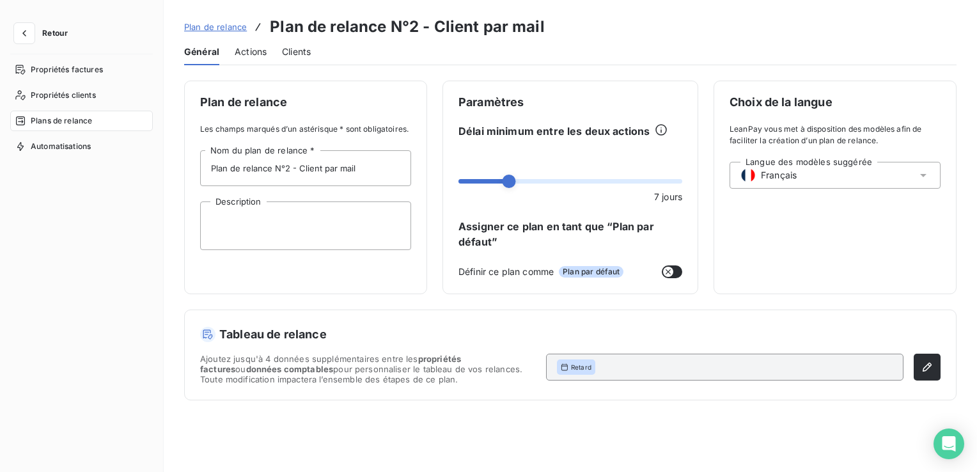
click at [244, 52] on span "Actions" at bounding box center [251, 51] width 32 height 13
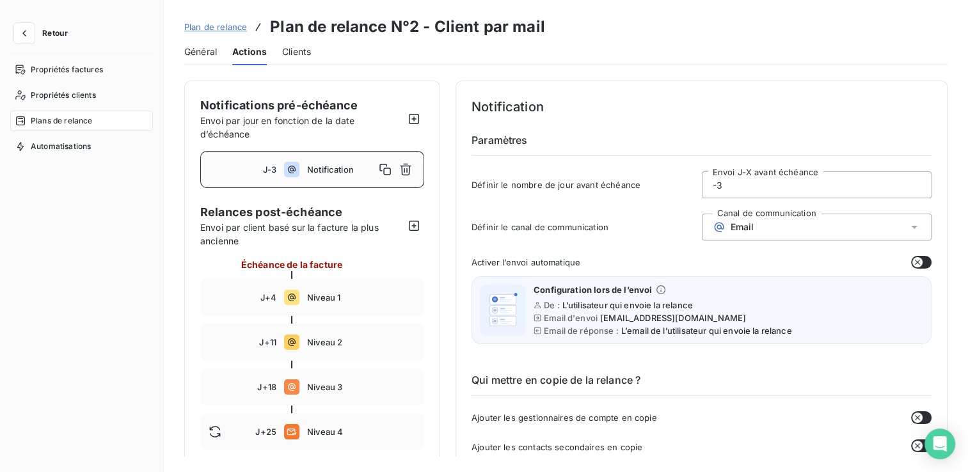
click at [724, 193] on input "-3" at bounding box center [816, 185] width 229 height 26
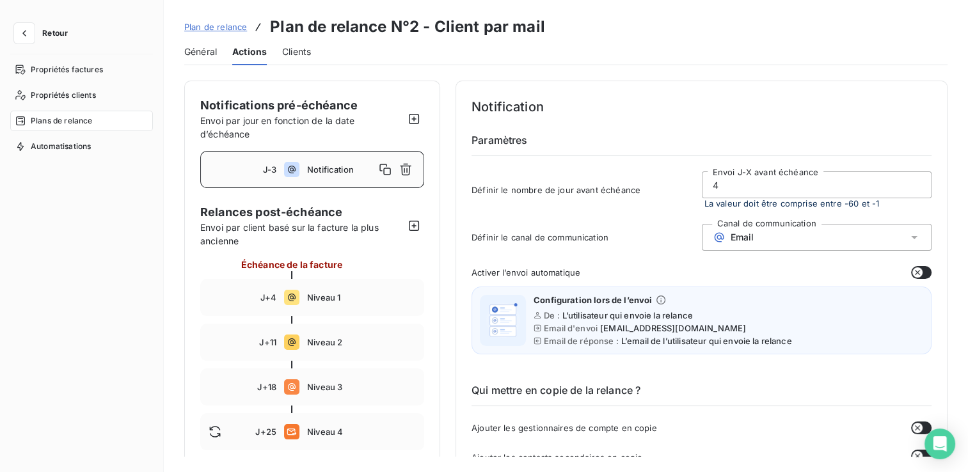
type input "4"
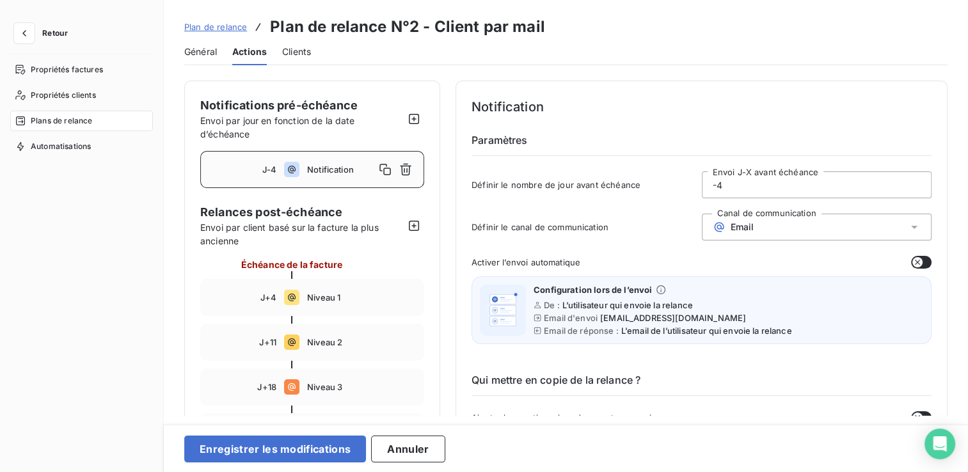
type input "-4"
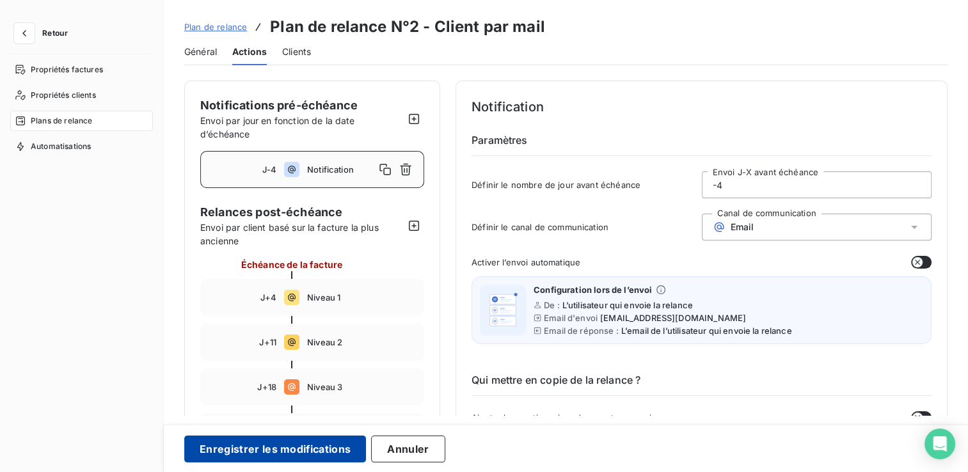
click at [332, 455] on button "Enregistrer les modifications" at bounding box center [275, 449] width 182 height 27
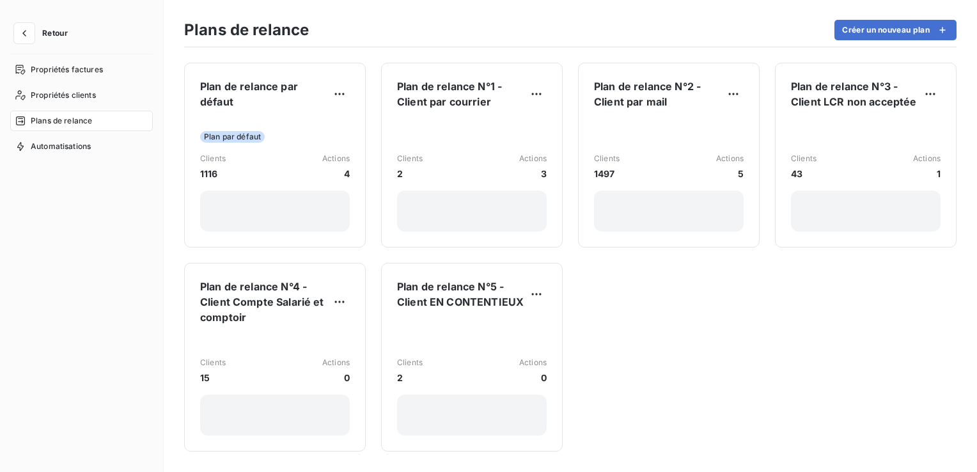
click at [53, 35] on span "Retour" at bounding box center [55, 33] width 26 height 8
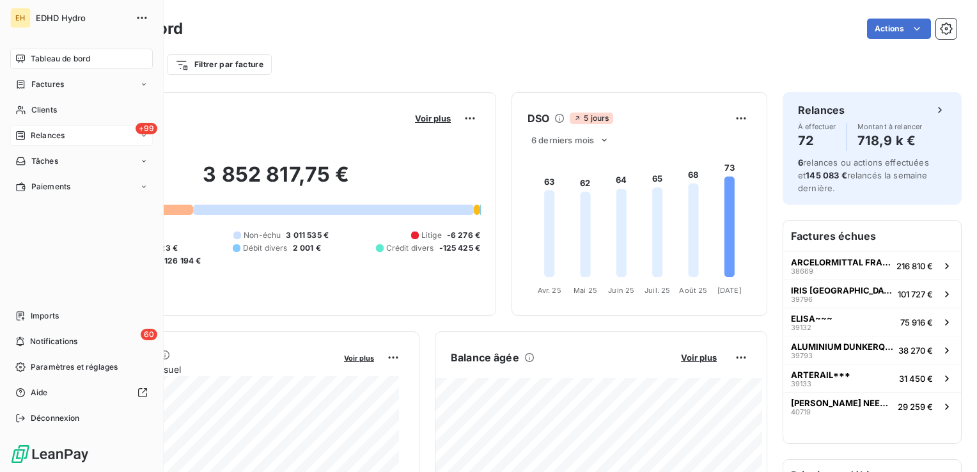
click at [32, 138] on span "Relances" at bounding box center [48, 136] width 34 height 12
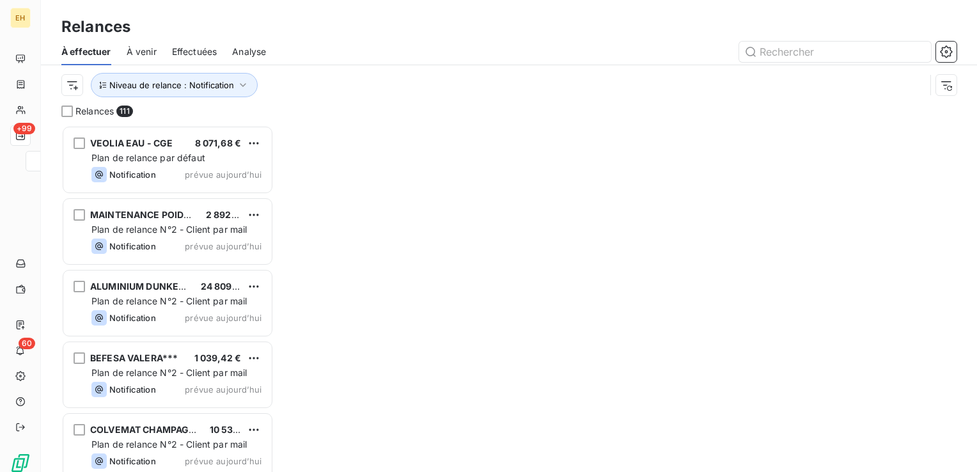
scroll to position [337, 202]
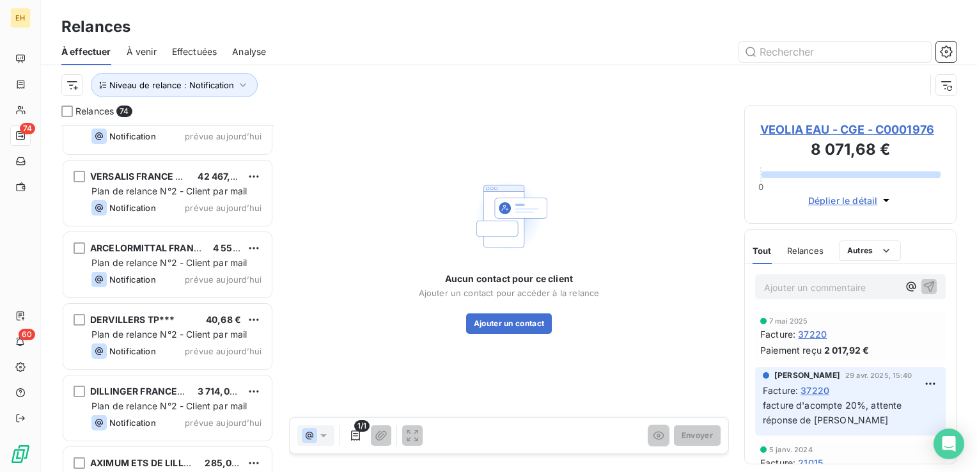
scroll to position [4954, 0]
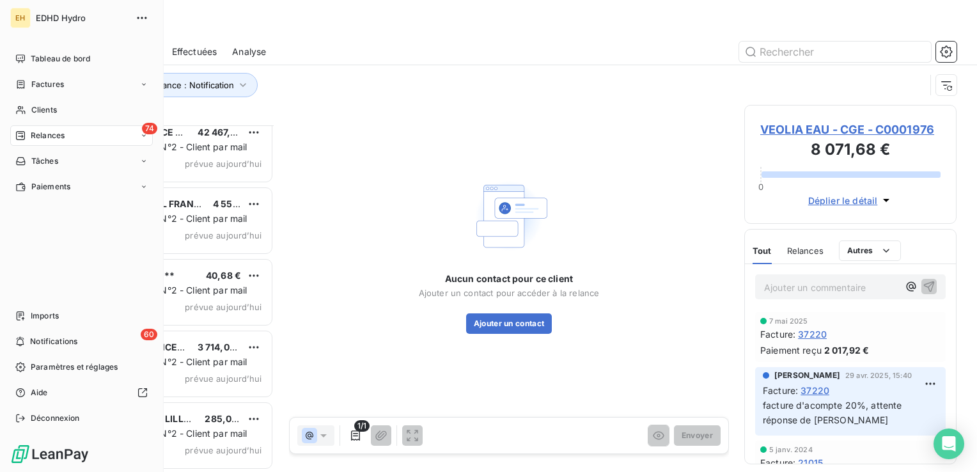
click at [39, 134] on span "Relances" at bounding box center [48, 136] width 34 height 12
click at [56, 58] on span "Tableau de bord" at bounding box center [60, 59] width 59 height 12
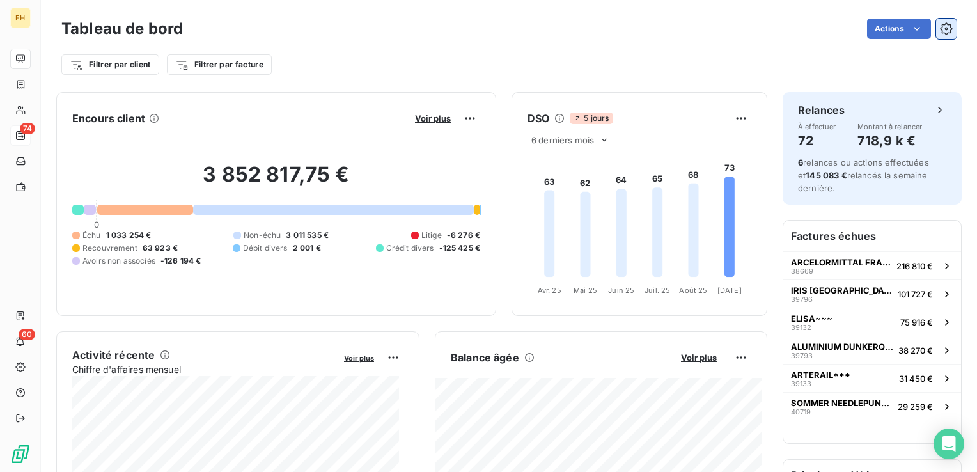
click at [940, 27] on icon "button" at bounding box center [946, 28] width 13 height 13
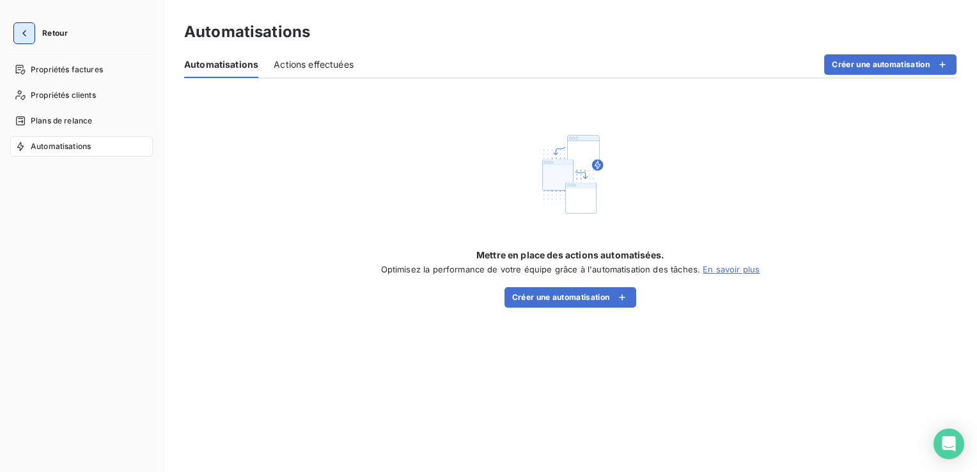
click at [23, 29] on icon "button" at bounding box center [24, 33] width 13 height 13
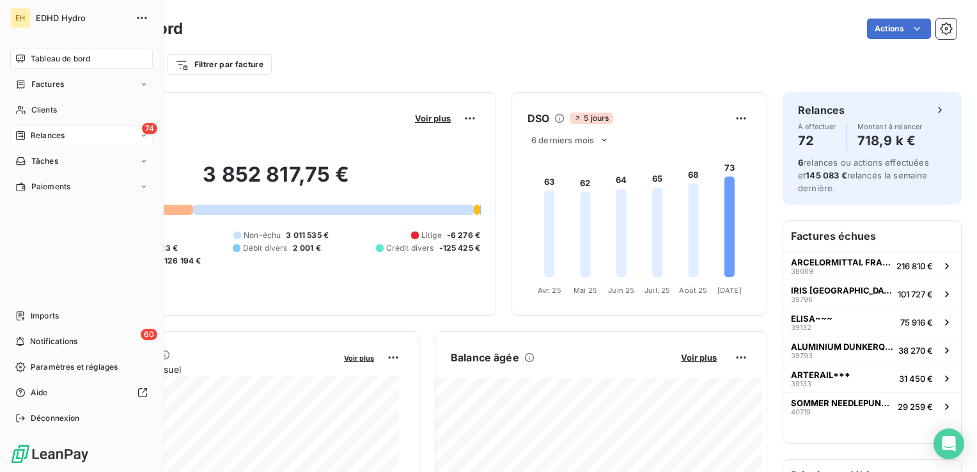
click at [68, 129] on div "74 Relances" at bounding box center [81, 135] width 143 height 20
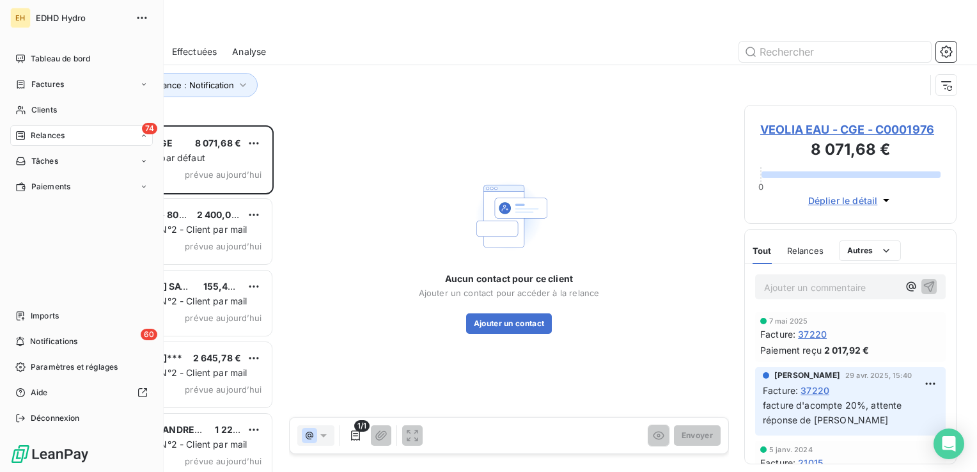
scroll to position [337, 202]
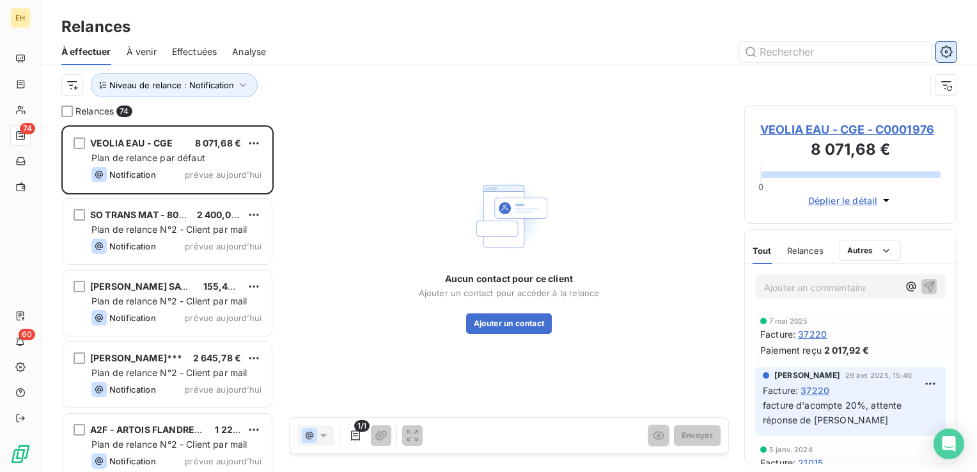
click at [942, 47] on icon "button" at bounding box center [946, 51] width 12 height 12
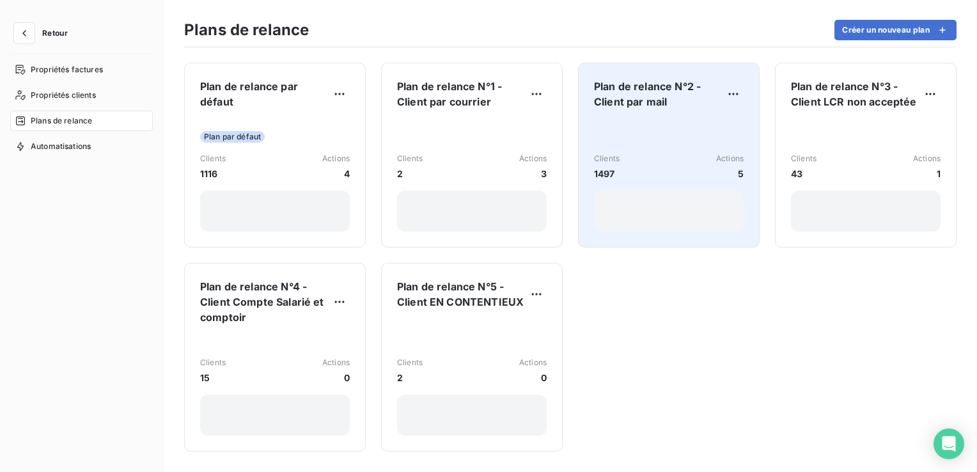
click at [663, 120] on div "Clients 1497 Actions 5" at bounding box center [669, 176] width 150 height 112
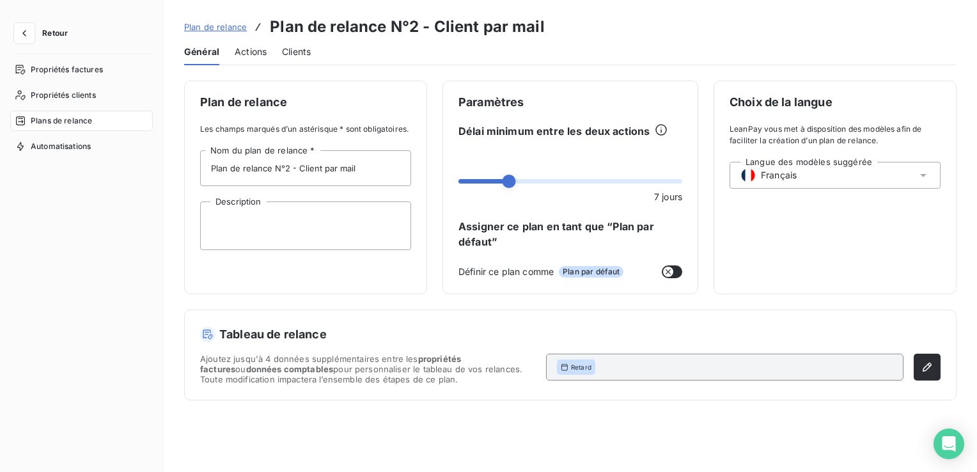
click at [256, 50] on span "Actions" at bounding box center [251, 51] width 32 height 13
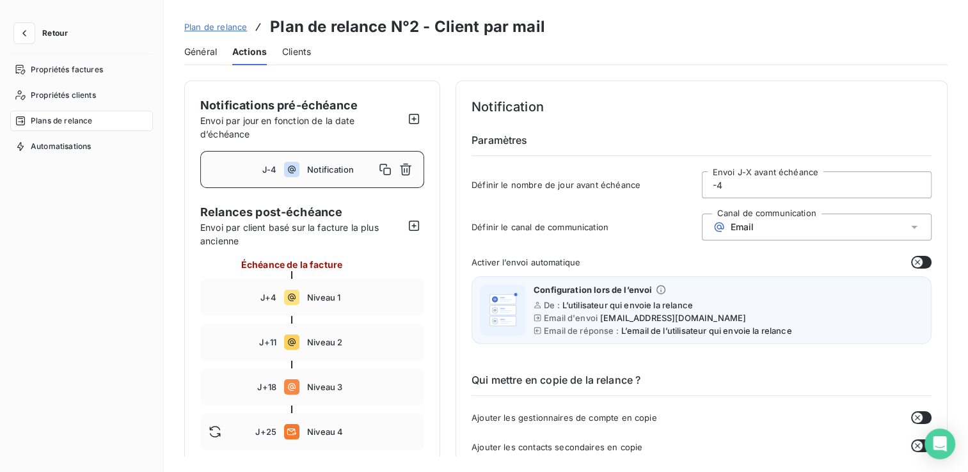
click at [736, 191] on input "-4" at bounding box center [816, 185] width 229 height 26
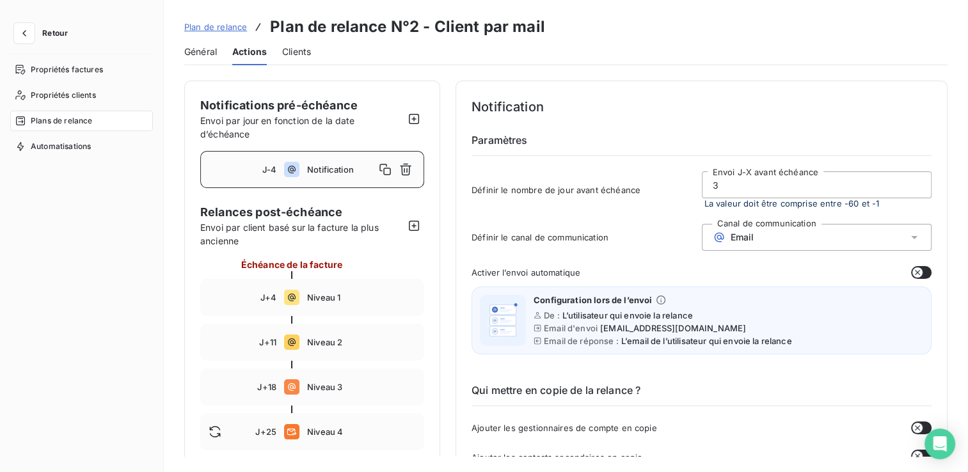
type input "3"
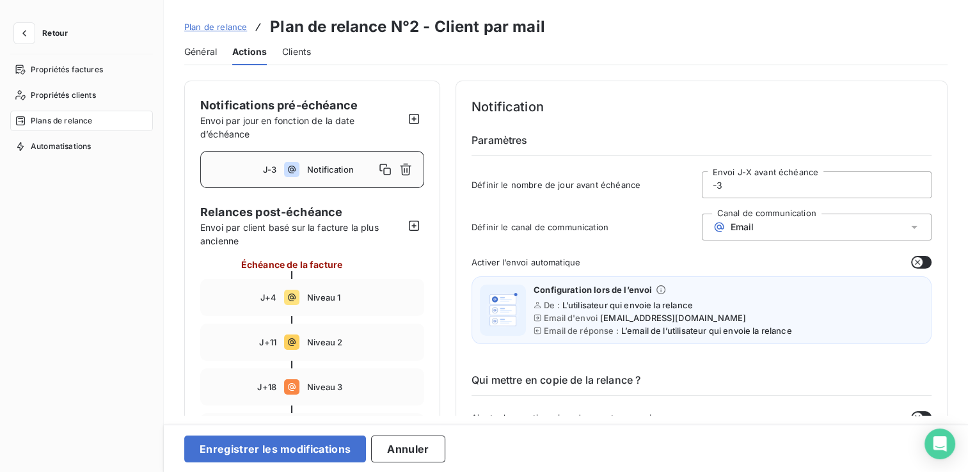
type input "-3"
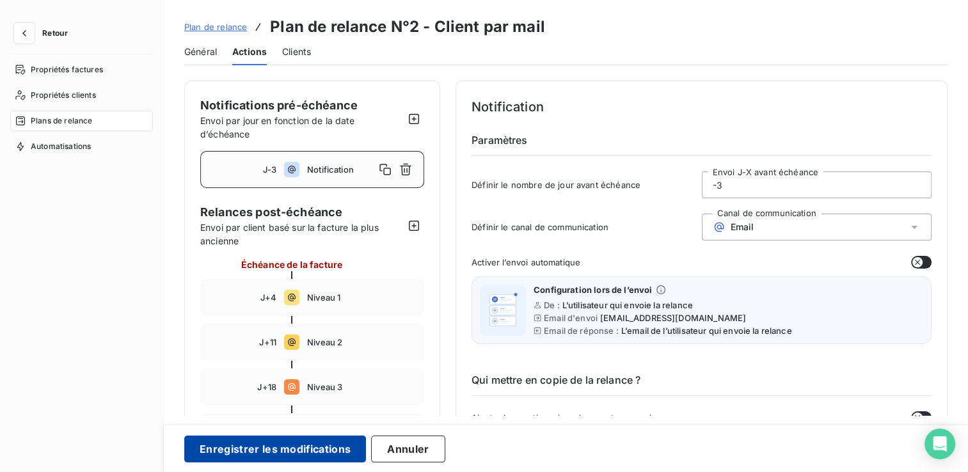
click at [348, 444] on button "Enregistrer les modifications" at bounding box center [275, 449] width 182 height 27
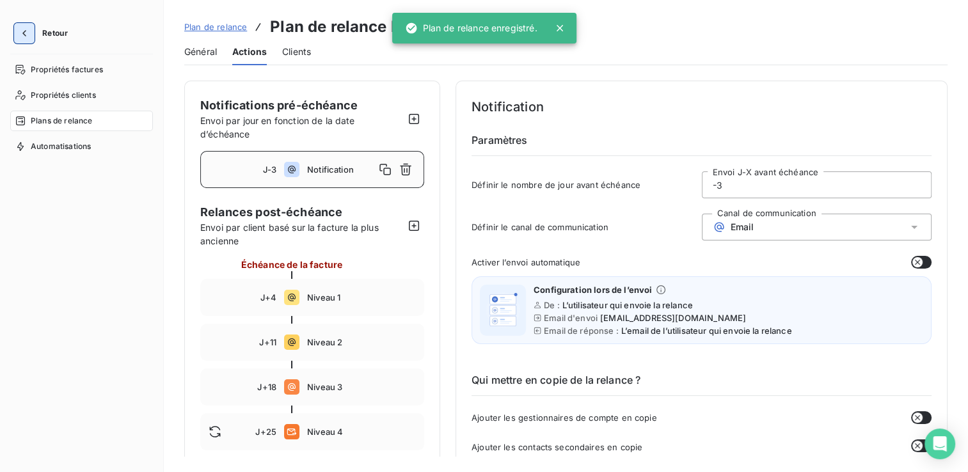
click at [20, 36] on icon "button" at bounding box center [24, 33] width 13 height 13
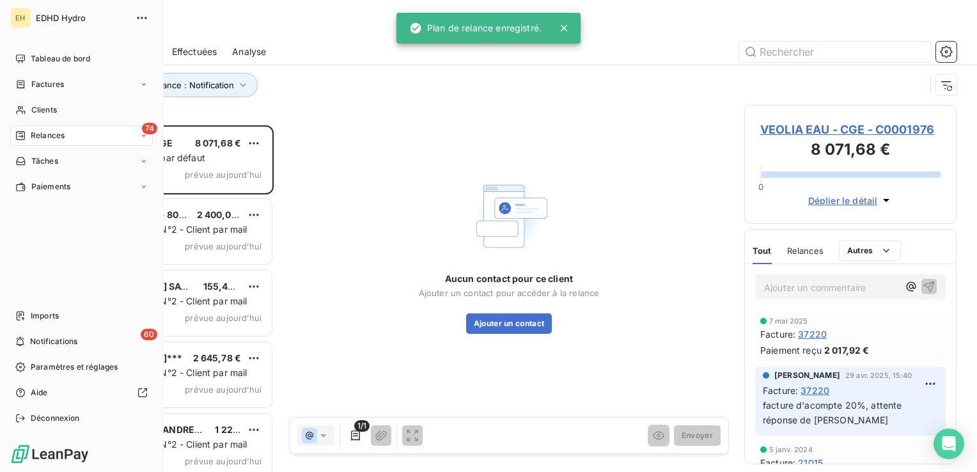
scroll to position [337, 202]
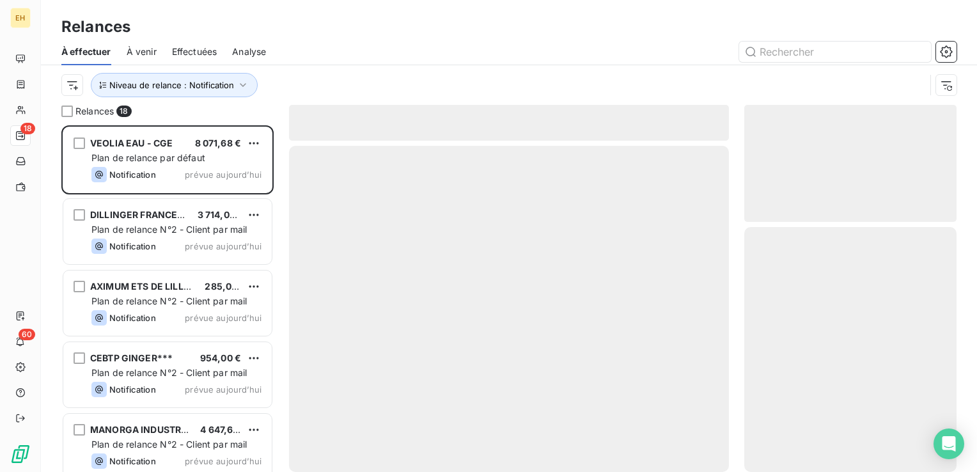
scroll to position [337, 202]
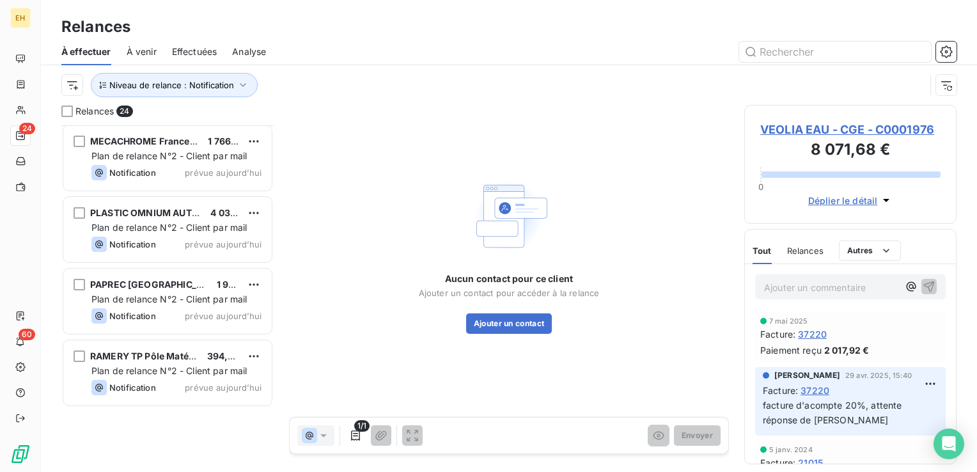
scroll to position [349, 0]
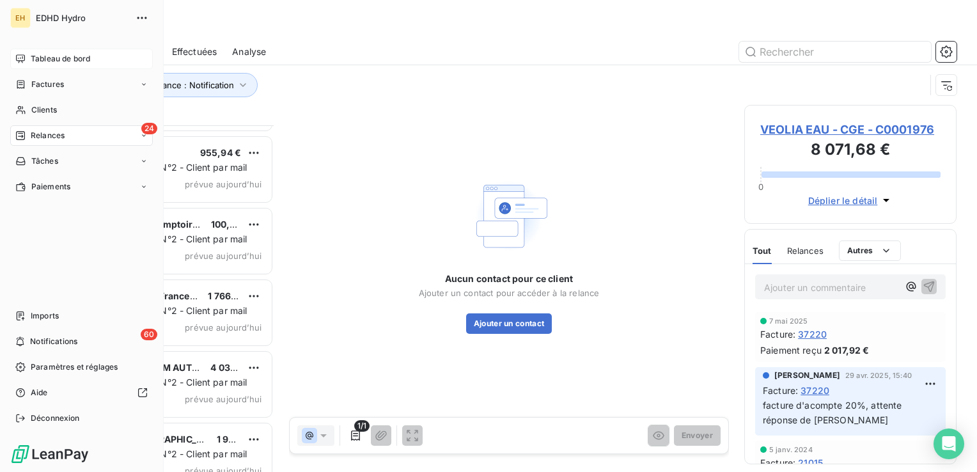
click at [58, 56] on span "Tableau de bord" at bounding box center [60, 59] width 59 height 12
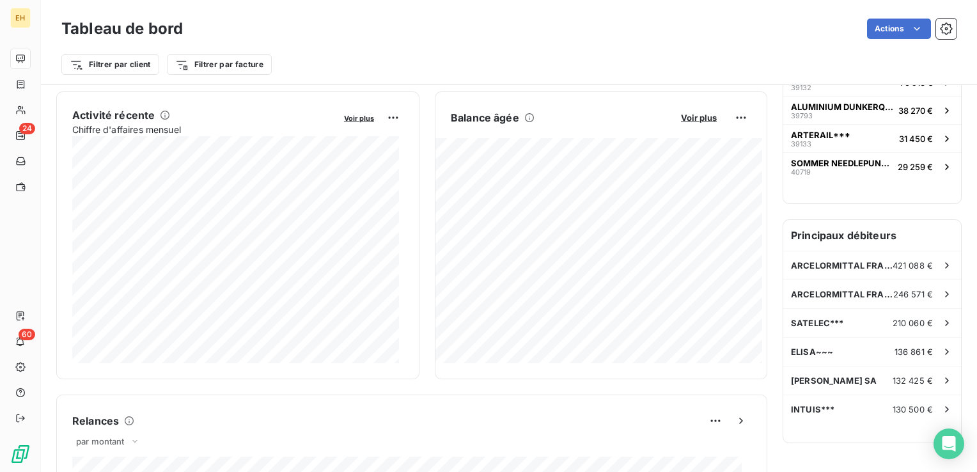
scroll to position [256, 0]
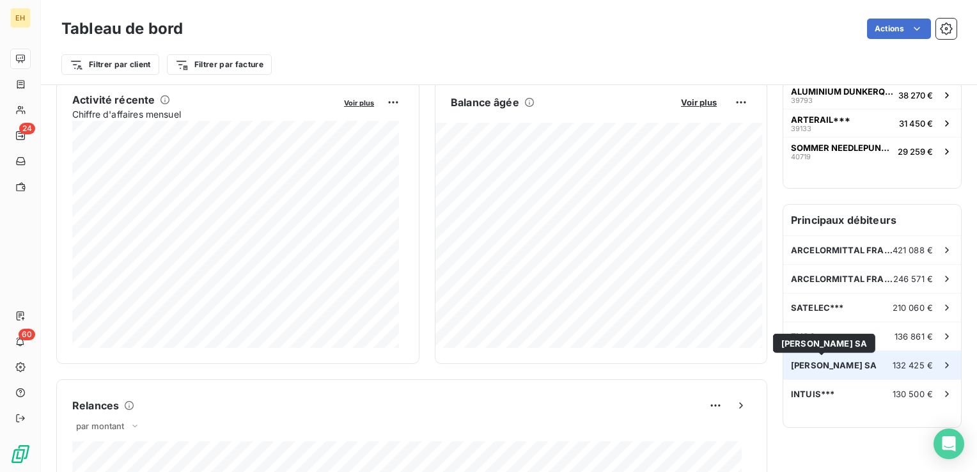
click at [817, 360] on span "[PERSON_NAME] SA" at bounding box center [834, 365] width 86 height 10
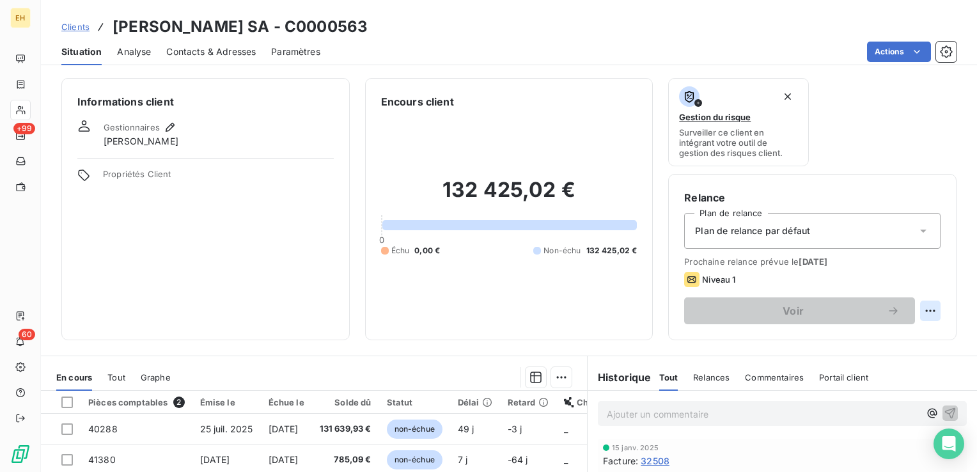
click at [927, 307] on html "EH +99 60 Clients [PERSON_NAME] SA - C0000563 Situation Analyse Contacts & Adre…" at bounding box center [488, 236] width 977 height 472
click at [906, 339] on div "Replanifier cette action" at bounding box center [868, 339] width 114 height 20
select select "8"
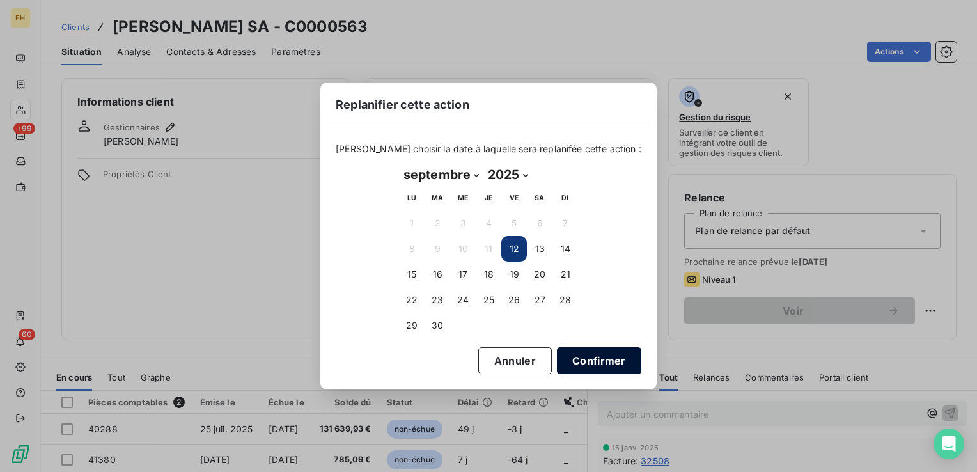
click at [568, 360] on button "Confirmer" at bounding box center [599, 360] width 84 height 27
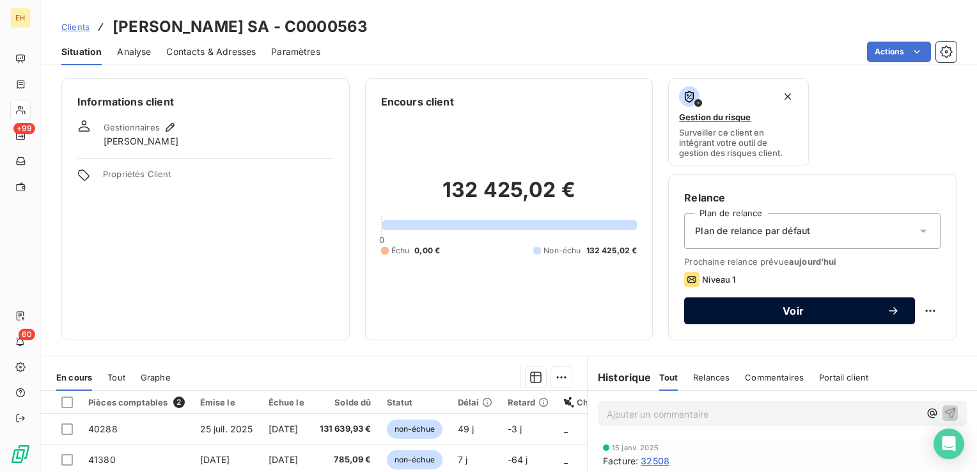
click at [858, 307] on span "Voir" at bounding box center [793, 311] width 187 height 10
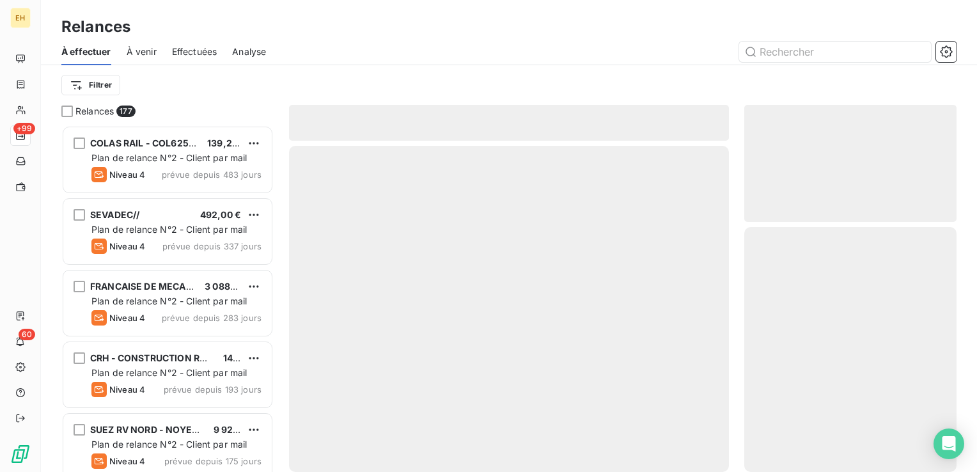
scroll to position [337, 202]
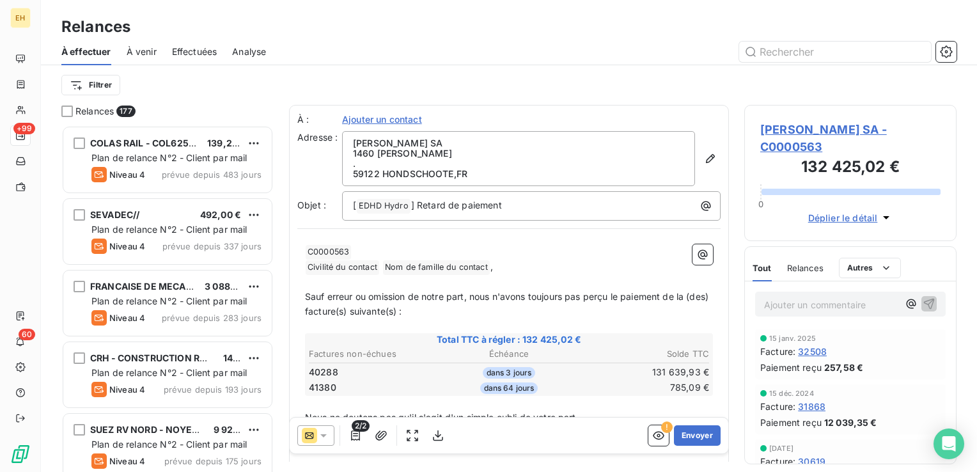
click at [327, 440] on icon at bounding box center [323, 435] width 13 height 13
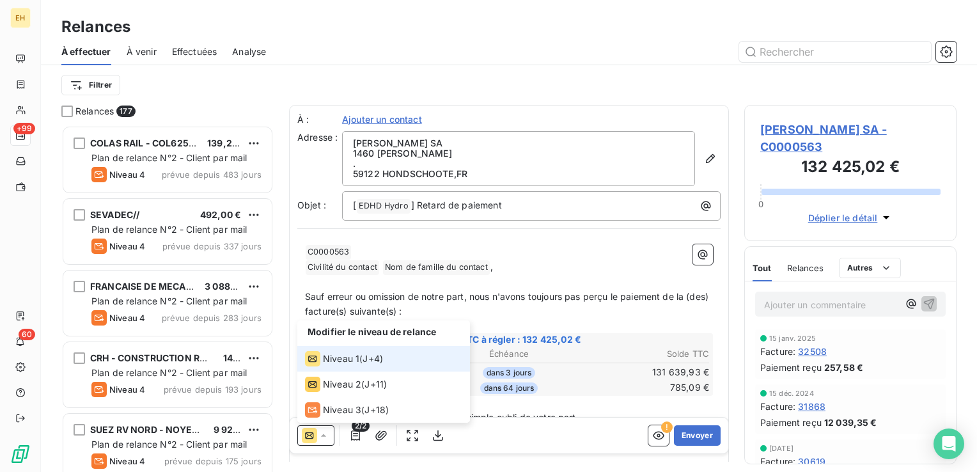
click at [327, 440] on icon at bounding box center [323, 435] width 13 height 13
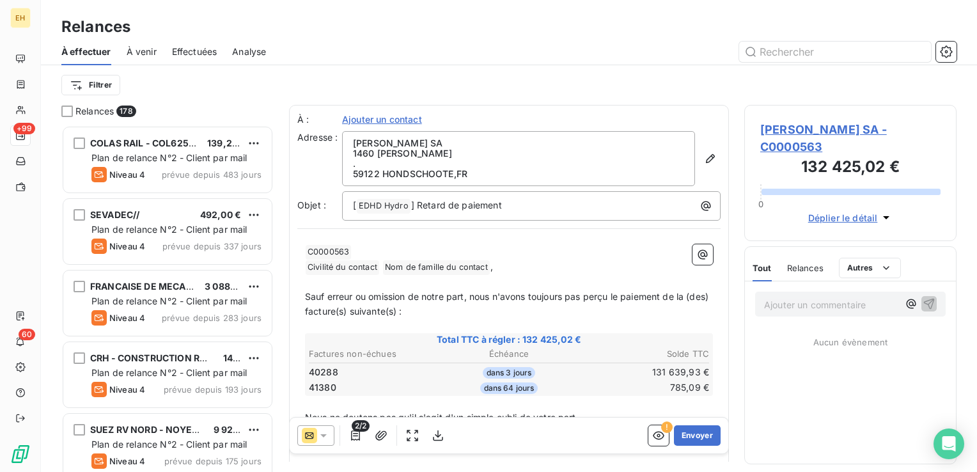
scroll to position [337, 202]
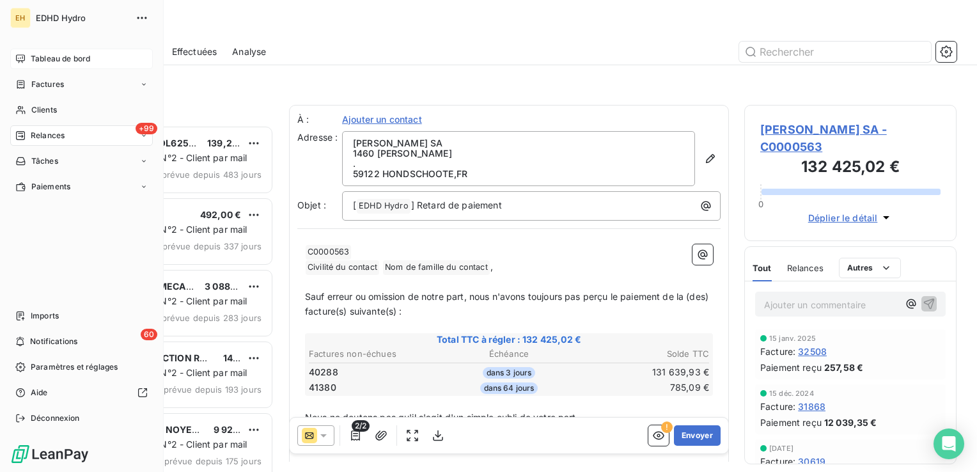
click at [68, 53] on span "Tableau de bord" at bounding box center [60, 59] width 59 height 12
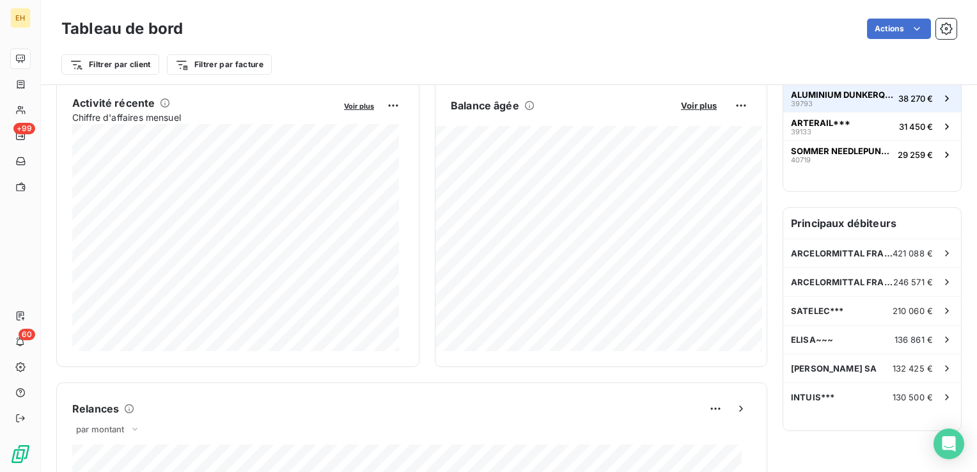
scroll to position [256, 0]
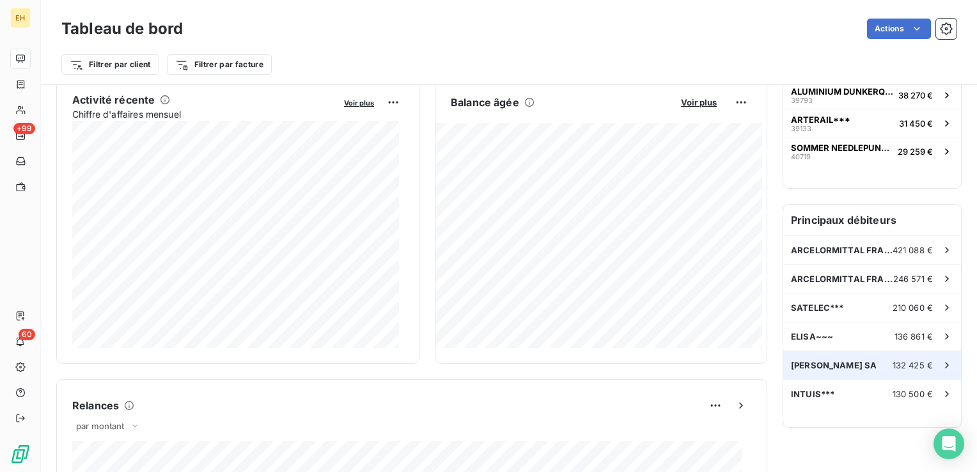
click at [835, 371] on div "DUVAL EDGARD SA 132 425 €" at bounding box center [872, 365] width 178 height 28
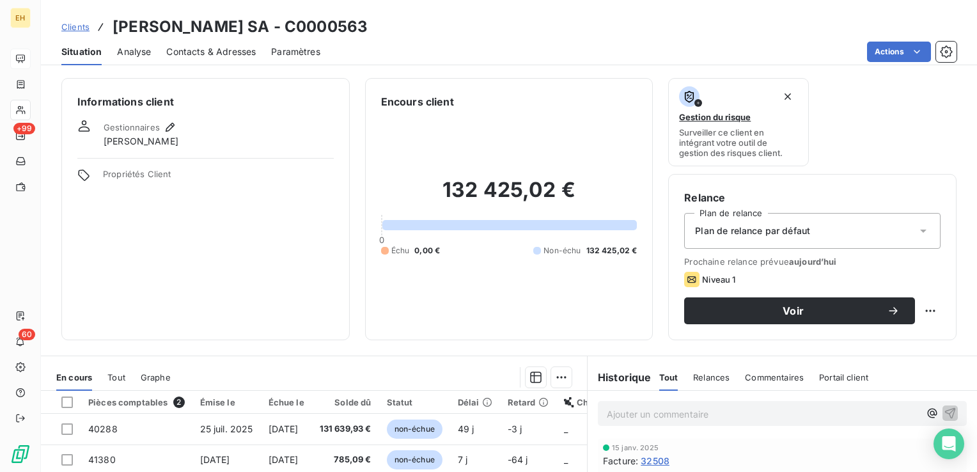
click at [790, 227] on span "Plan de relance par défaut" at bounding box center [752, 230] width 115 height 13
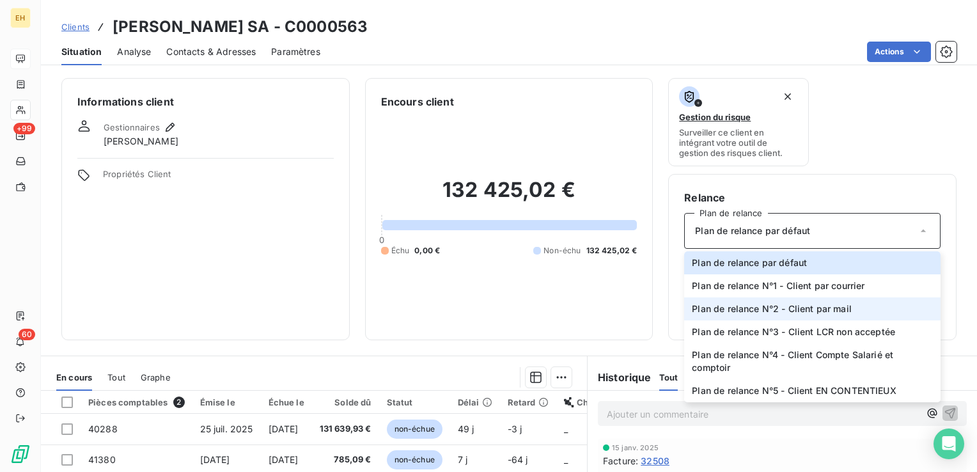
click at [819, 311] on span "Plan de relance N°2 - Client par mail" at bounding box center [772, 309] width 160 height 13
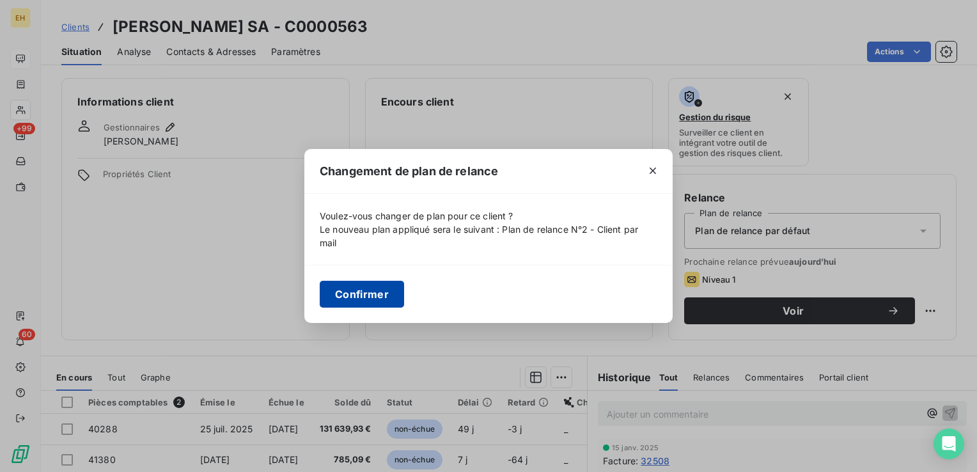
click at [352, 292] on button "Confirmer" at bounding box center [362, 294] width 84 height 27
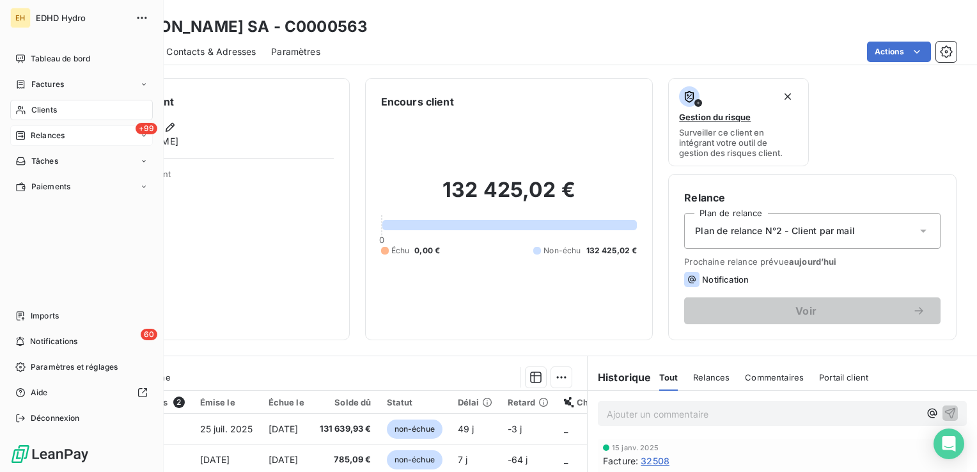
click at [51, 139] on span "Relances" at bounding box center [48, 136] width 34 height 12
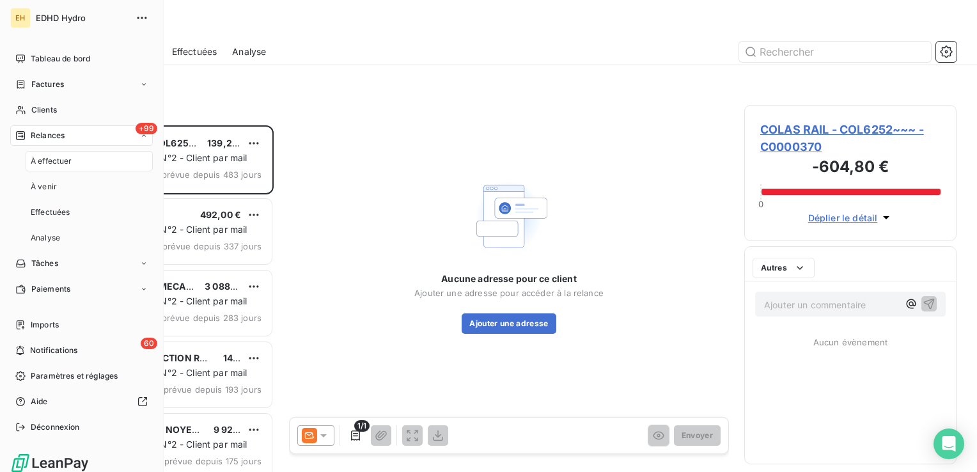
scroll to position [337, 202]
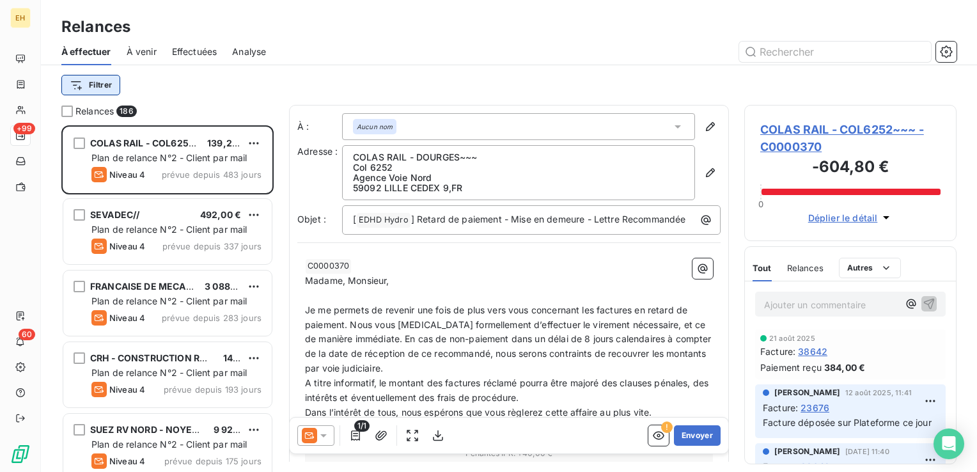
click at [93, 83] on html "EH +99 60 Relances À effectuer À venir Effectuées Analyse Filtrer Relances 186 …" at bounding box center [488, 236] width 977 height 472
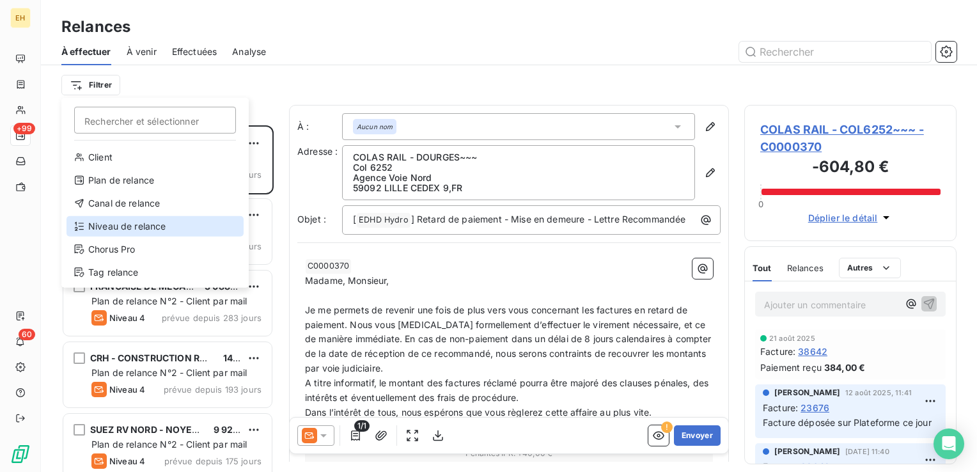
click at [161, 224] on div "Niveau de relance" at bounding box center [155, 226] width 177 height 20
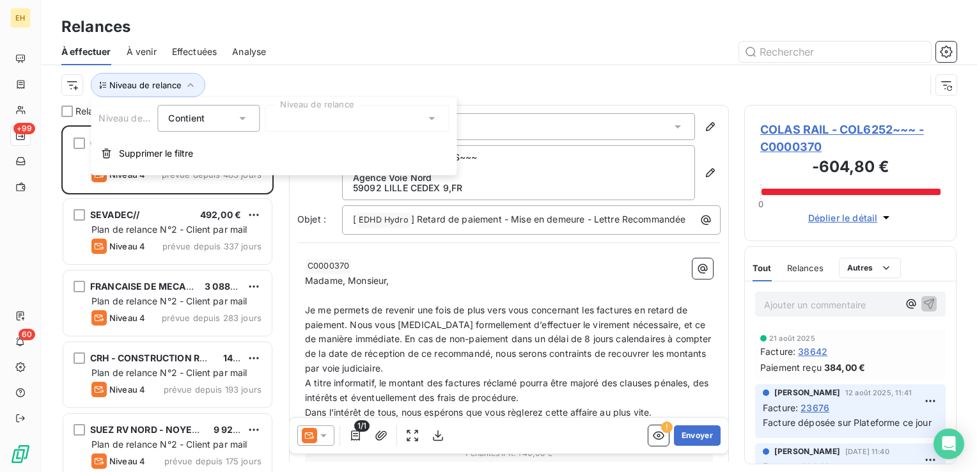
click at [339, 118] on div at bounding box center [357, 118] width 184 height 27
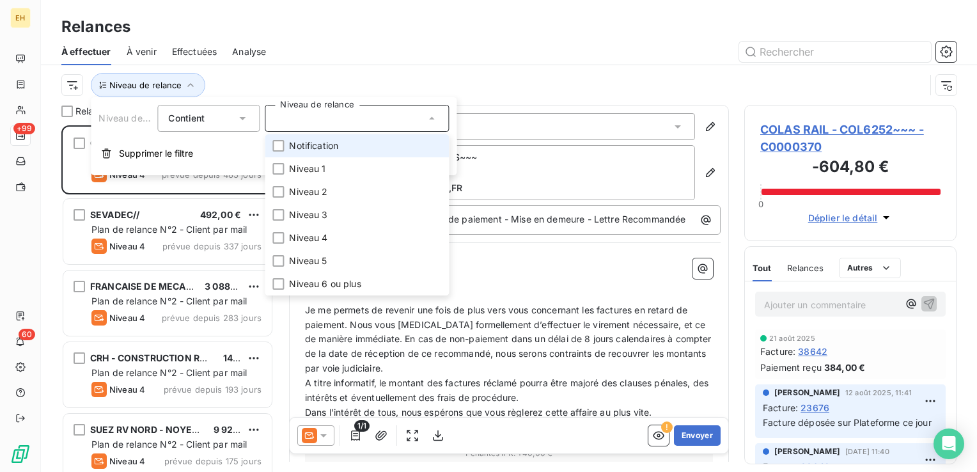
click at [343, 143] on li "Notification" at bounding box center [357, 145] width 184 height 23
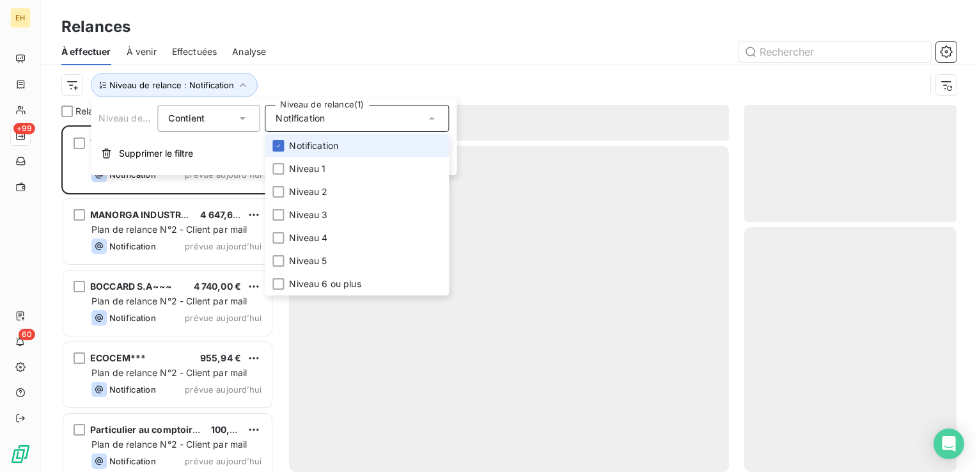
scroll to position [337, 202]
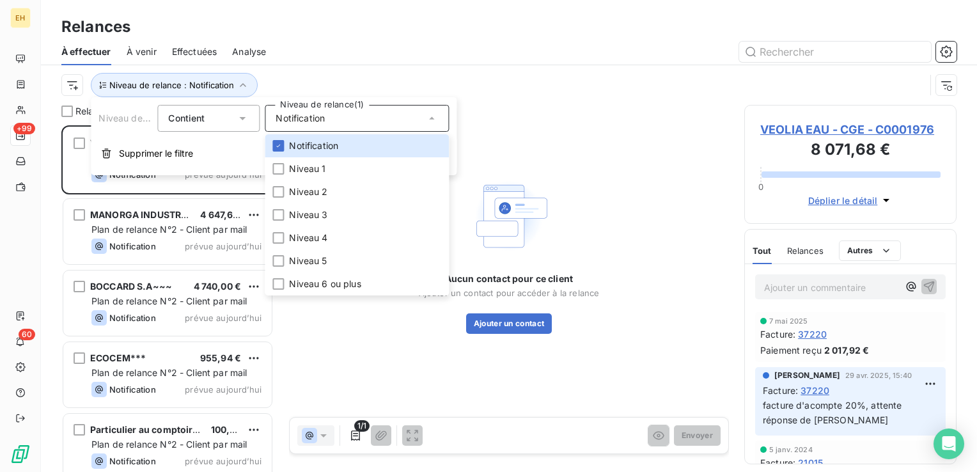
click at [331, 80] on div "Niveau de relance : Notification" at bounding box center [493, 85] width 864 height 24
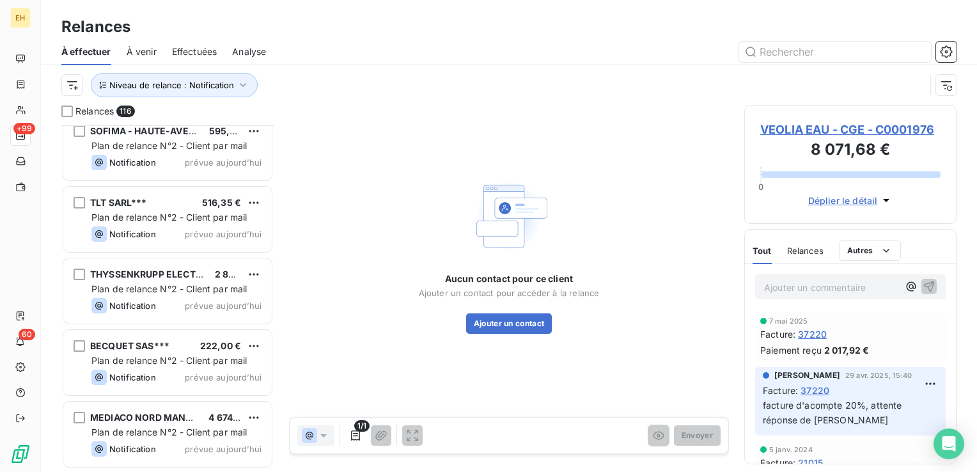
scroll to position [2942, 0]
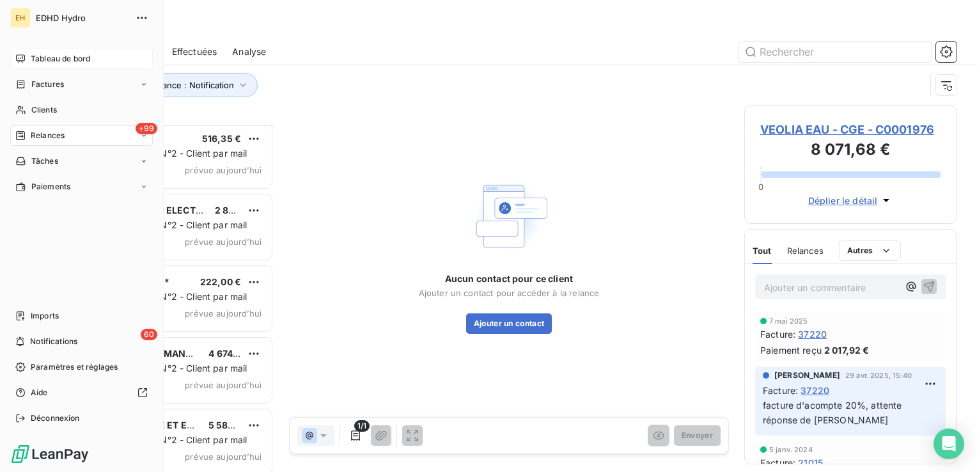
click at [60, 63] on span "Tableau de bord" at bounding box center [60, 59] width 59 height 12
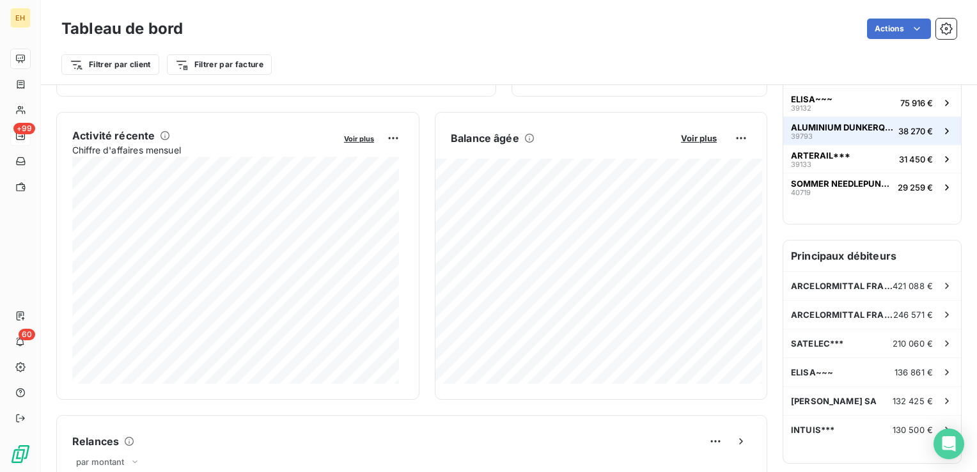
scroll to position [256, 0]
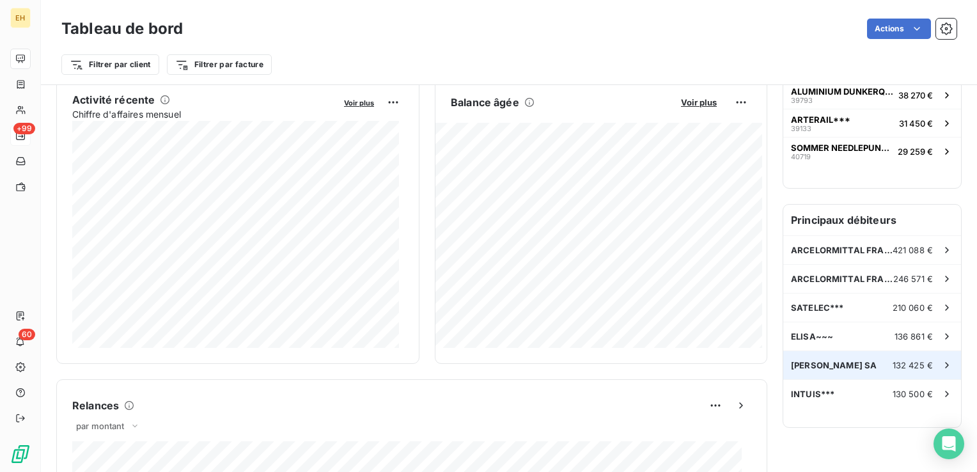
click at [829, 365] on span "[PERSON_NAME] SA" at bounding box center [834, 365] width 86 height 10
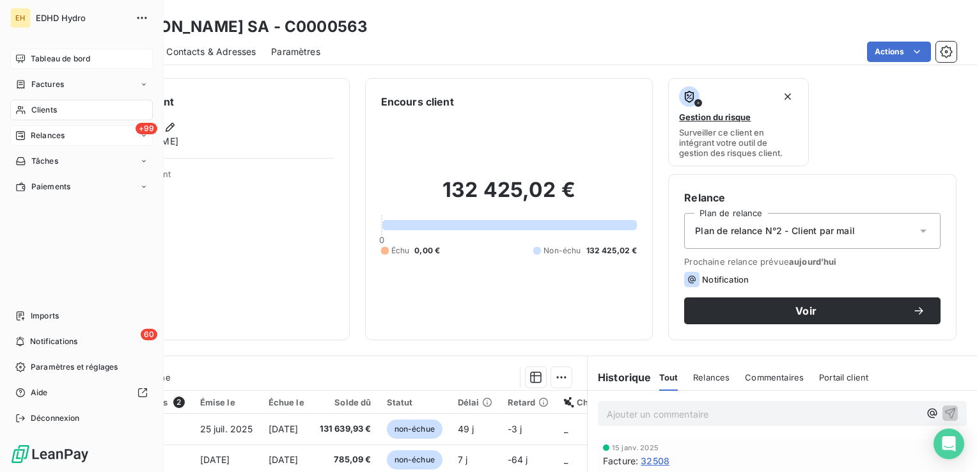
click at [45, 137] on span "Relances" at bounding box center [48, 136] width 34 height 12
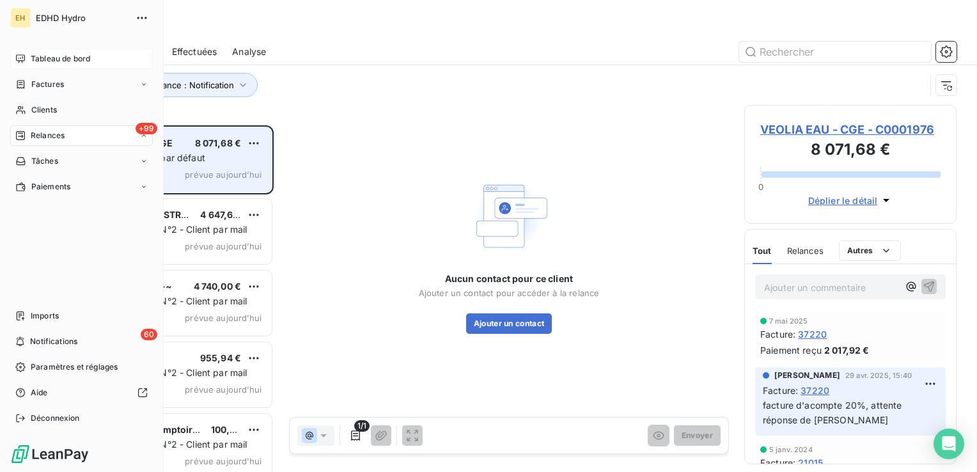
scroll to position [337, 202]
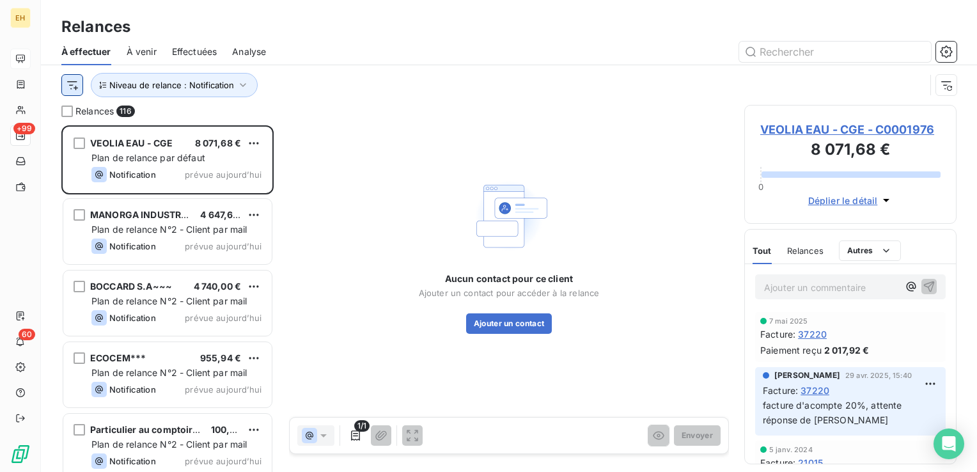
click at [77, 86] on html "EH +99 60 Relances À effectuer À venir Effectuées Analyse Niveau de relance : N…" at bounding box center [488, 236] width 977 height 472
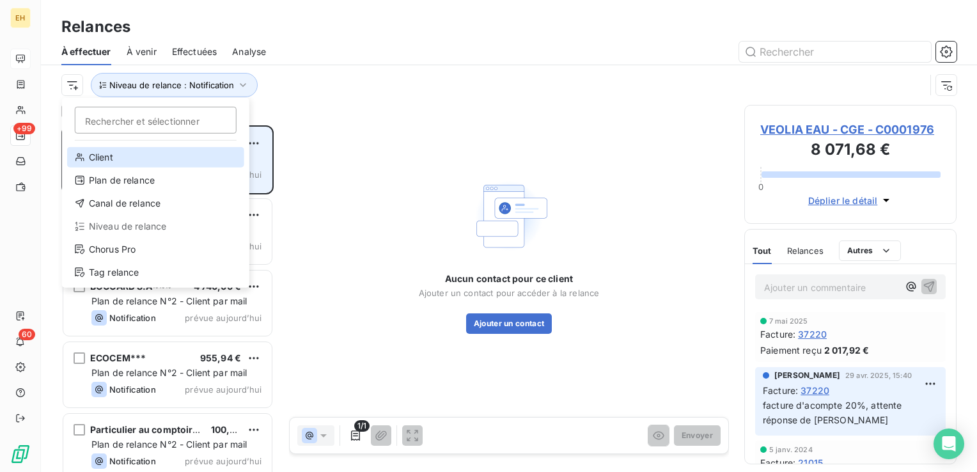
click at [116, 157] on div "Client" at bounding box center [155, 157] width 177 height 20
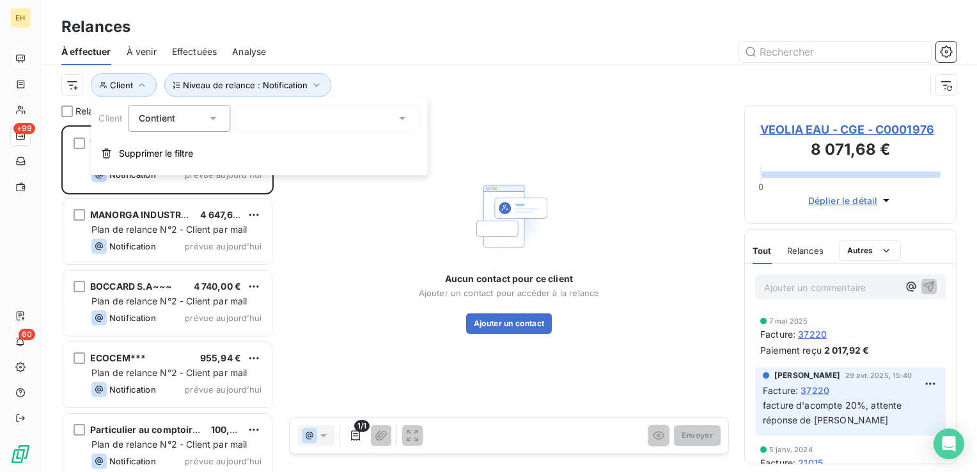
click at [289, 122] on div at bounding box center [327, 118] width 184 height 27
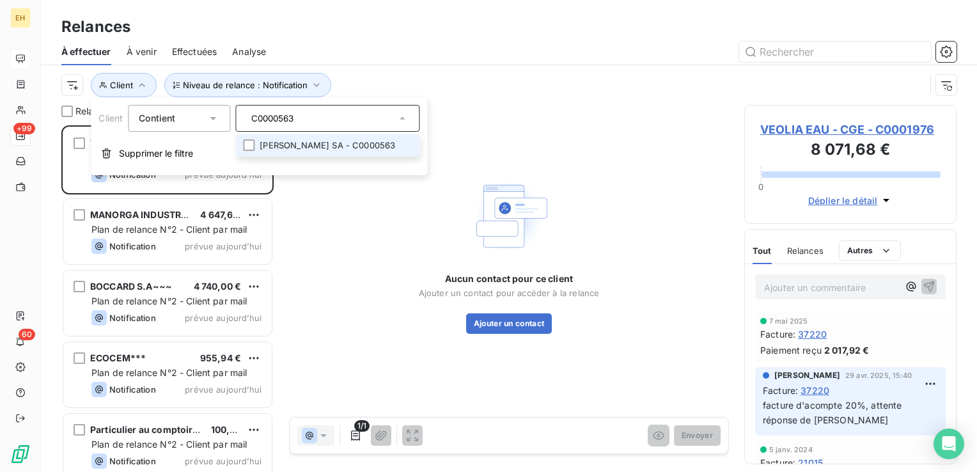
type input "C0000563"
click at [285, 142] on li "DUVAL EDGARD SA - C0000563" at bounding box center [327, 145] width 184 height 22
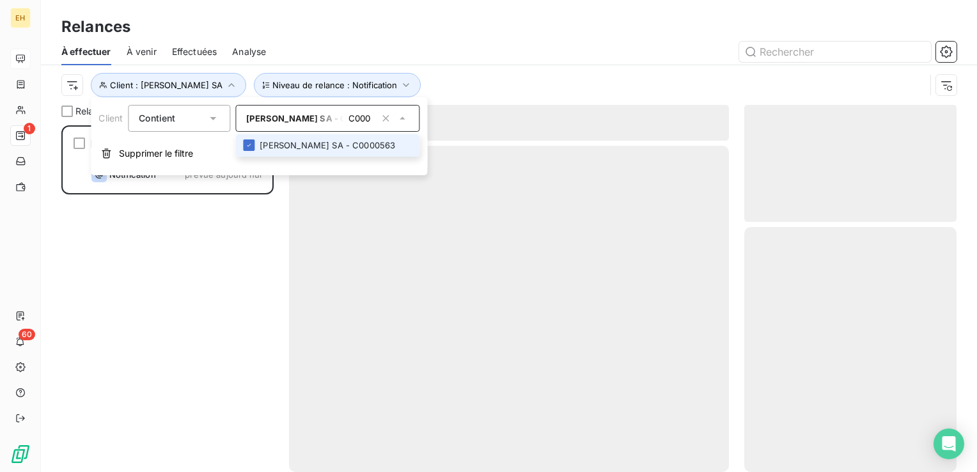
scroll to position [337, 202]
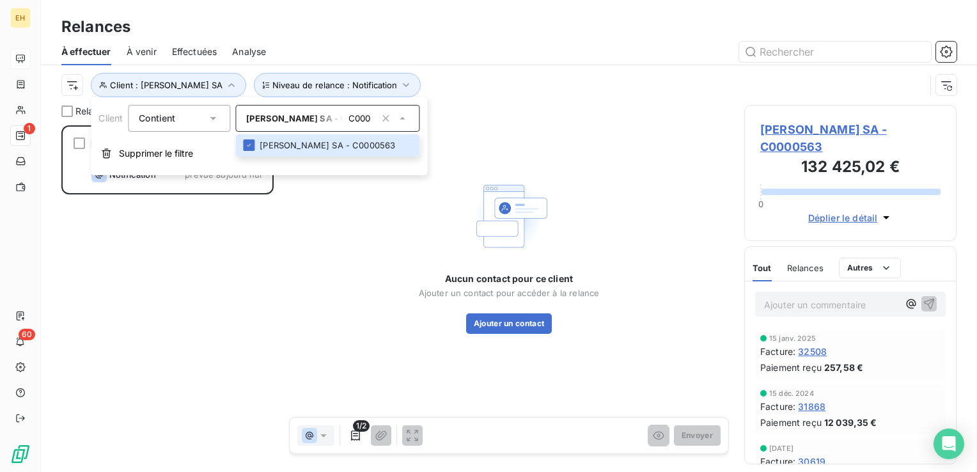
click at [174, 295] on div "DUVAL EDGARD SA 131 639,93 € Plan de relance N°2 - Client par mail Notification…" at bounding box center [167, 298] width 212 height 347
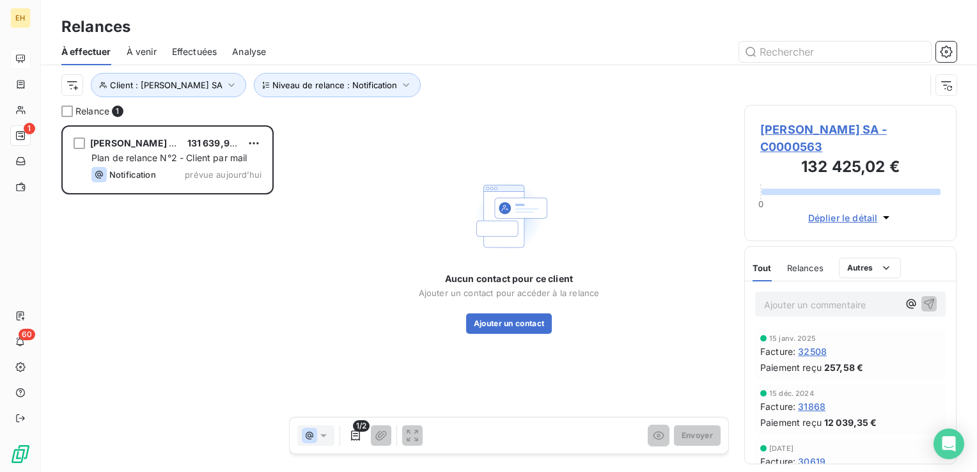
click at [329, 441] on div at bounding box center [315, 435] width 37 height 20
click at [320, 434] on icon at bounding box center [323, 435] width 6 height 3
click at [814, 127] on span "DUVAL EDGARD SA - C0000563" at bounding box center [850, 138] width 180 height 35
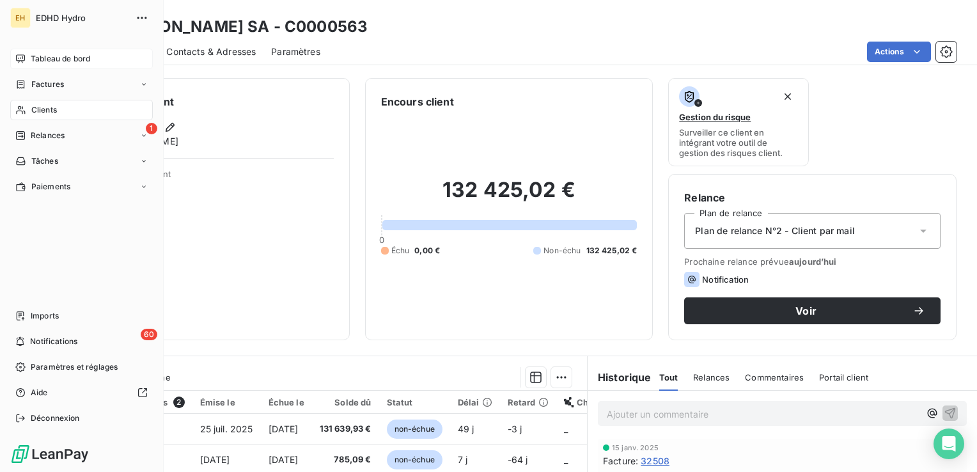
click at [51, 57] on span "Tableau de bord" at bounding box center [60, 59] width 59 height 12
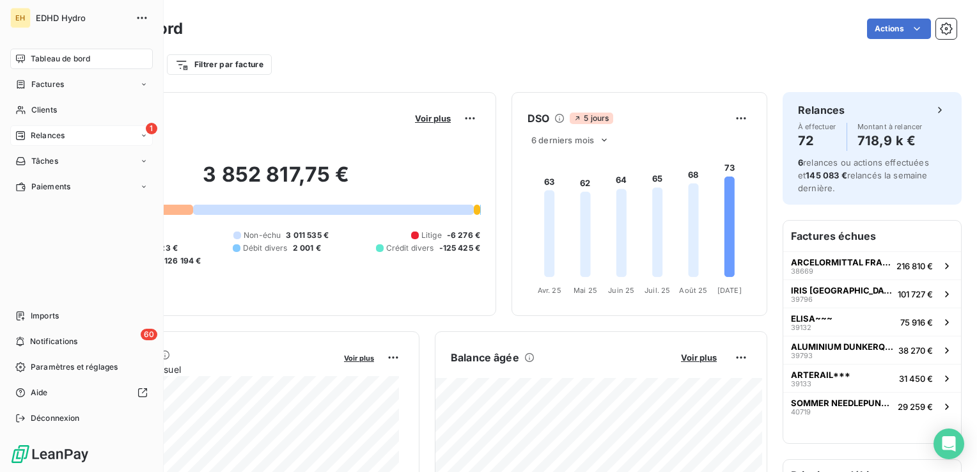
click at [31, 137] on span "Relances" at bounding box center [48, 136] width 34 height 12
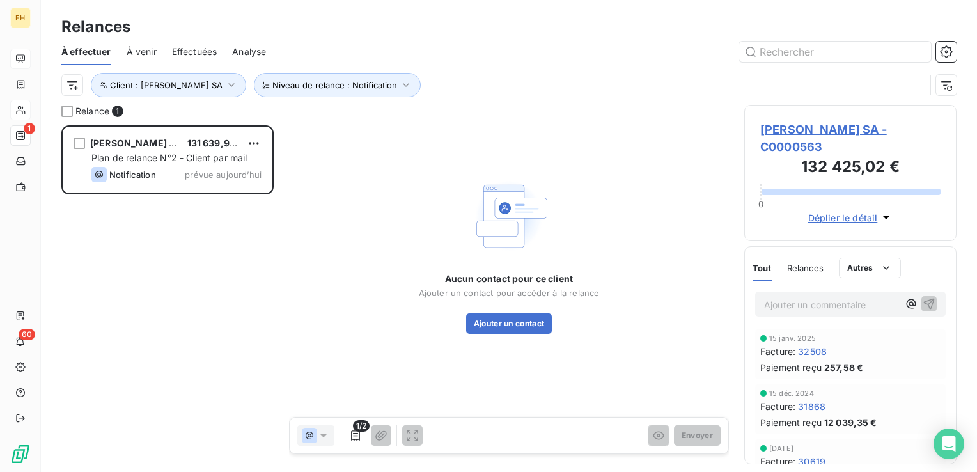
scroll to position [337, 202]
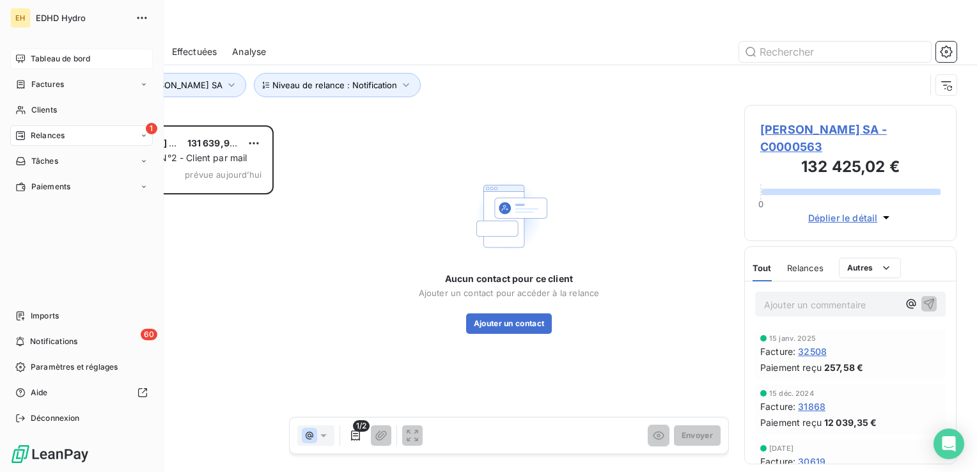
click at [70, 58] on span "Tableau de bord" at bounding box center [60, 59] width 59 height 12
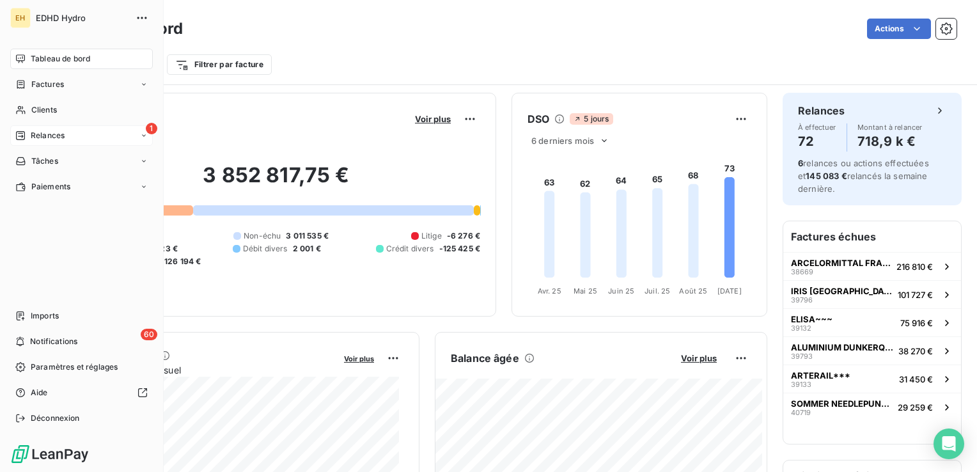
drag, startPoint x: 27, startPoint y: 134, endPoint x: 129, endPoint y: 135, distance: 102.3
click at [27, 134] on div "Relances" at bounding box center [39, 136] width 49 height 12
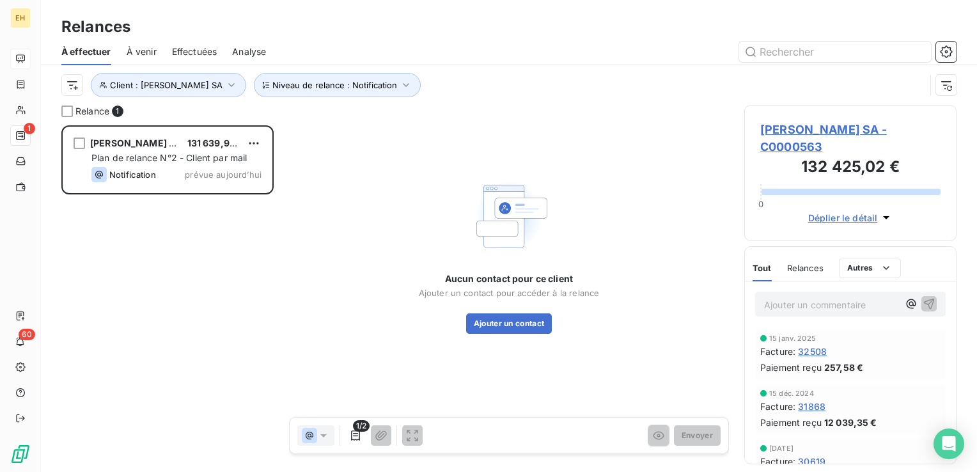
scroll to position [337, 202]
click at [150, 49] on span "À venir" at bounding box center [142, 51] width 30 height 13
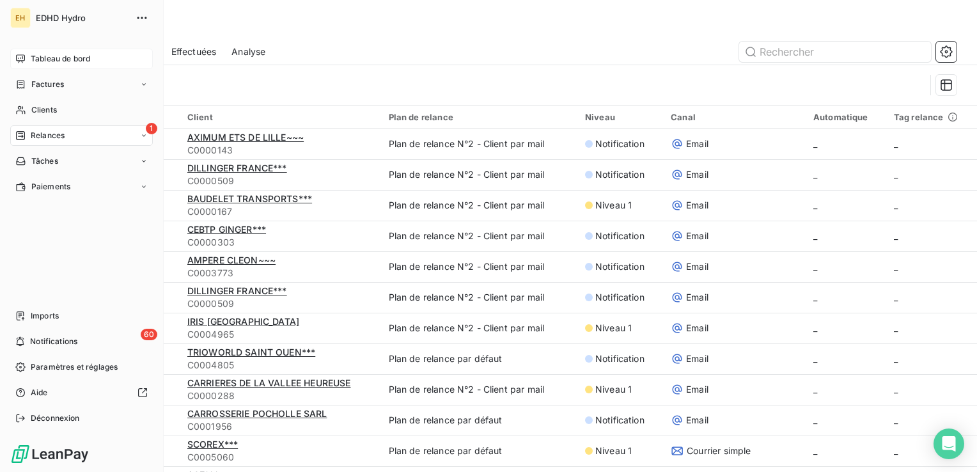
click at [32, 140] on span "Relances" at bounding box center [48, 136] width 34 height 12
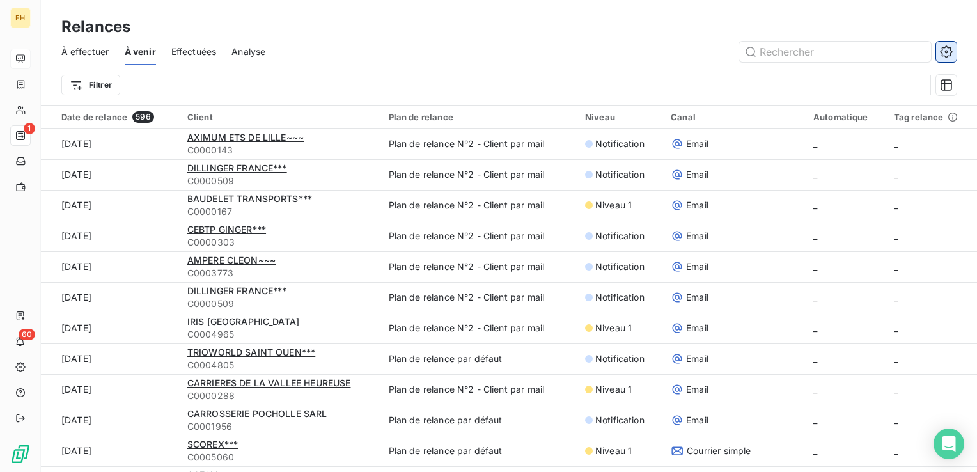
click at [938, 52] on button "button" at bounding box center [946, 52] width 20 height 20
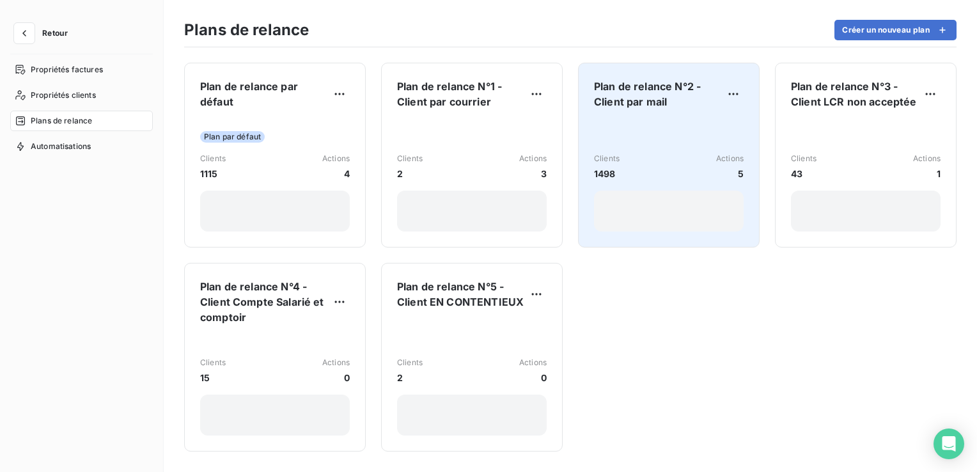
click at [621, 153] on div "Clients 1498 Actions 5" at bounding box center [669, 167] width 150 height 28
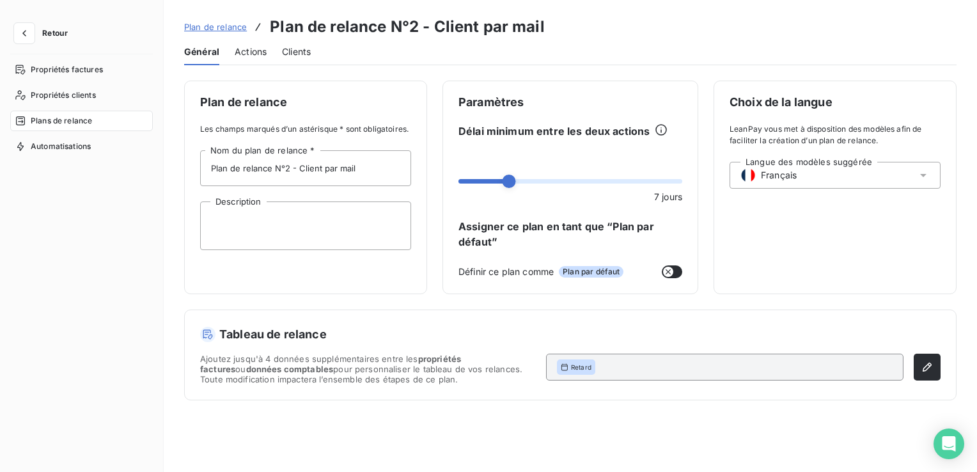
click at [243, 47] on span "Actions" at bounding box center [251, 51] width 32 height 13
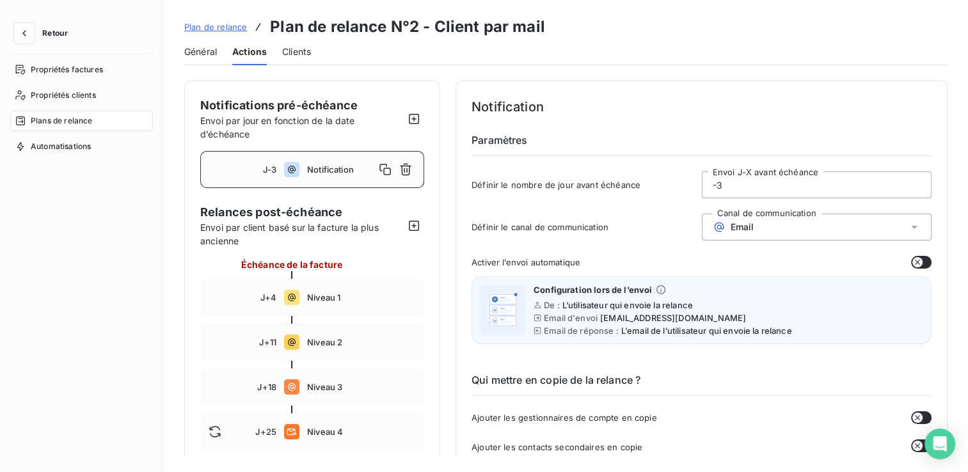
click at [725, 185] on input "-3" at bounding box center [816, 185] width 229 height 26
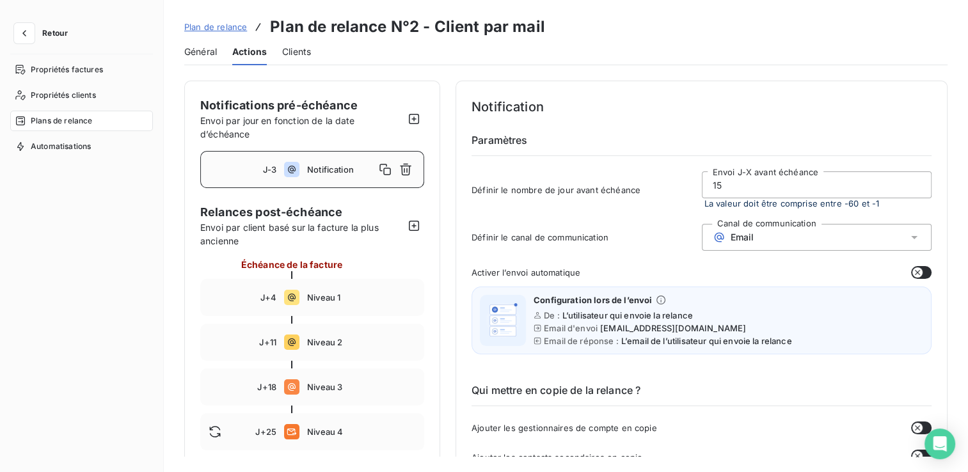
type input "1"
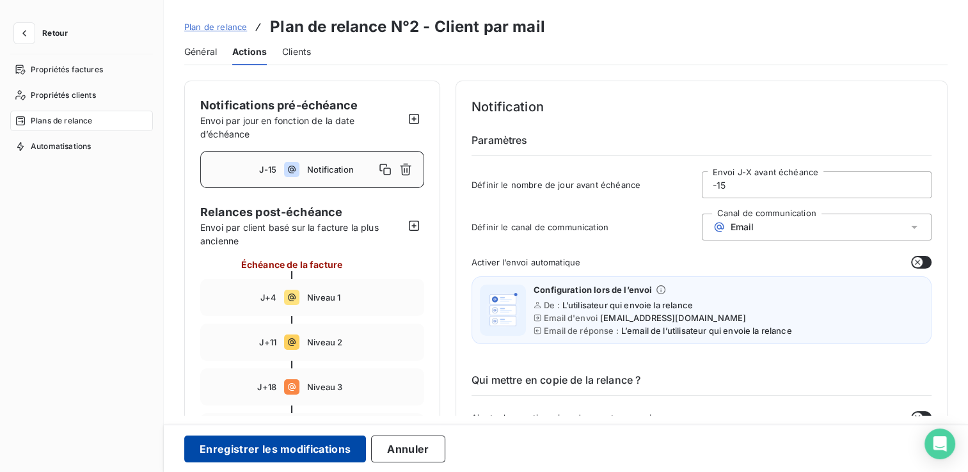
type input "-15"
click at [350, 452] on button "Enregistrer les modifications" at bounding box center [275, 449] width 182 height 27
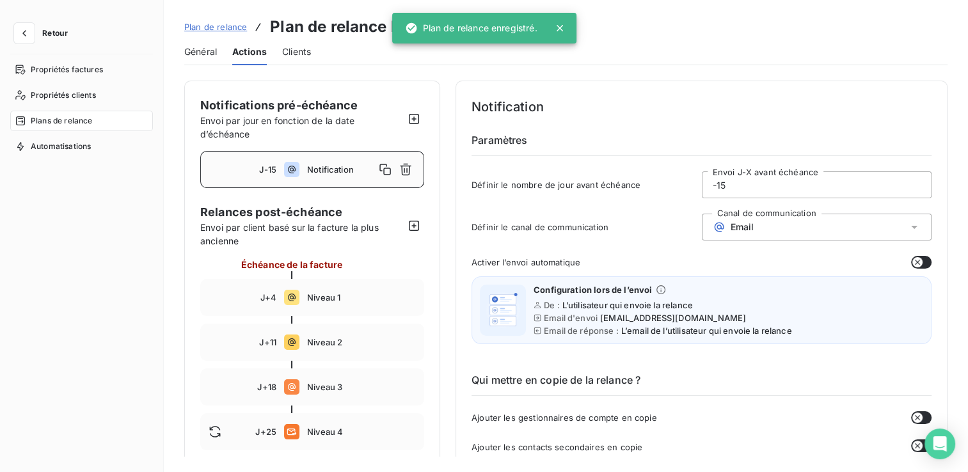
click at [40, 35] on button "Retour" at bounding box center [44, 33] width 68 height 20
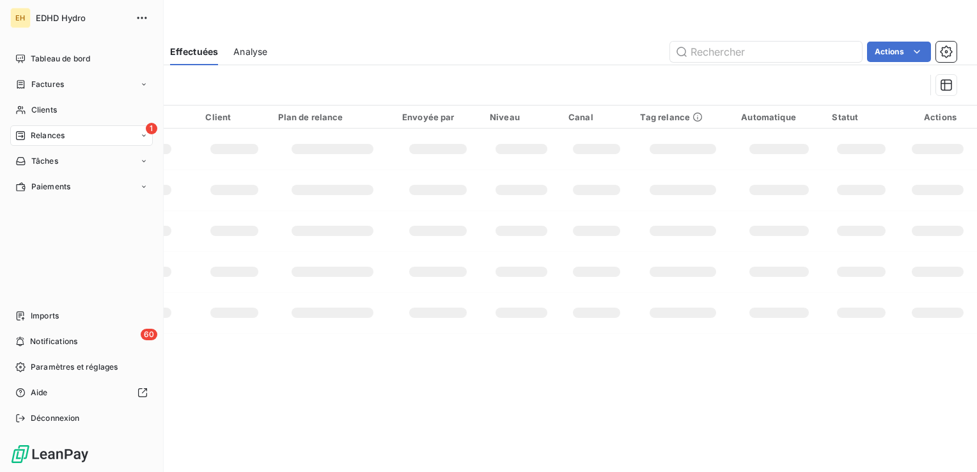
click at [38, 135] on span "Relances" at bounding box center [48, 136] width 34 height 12
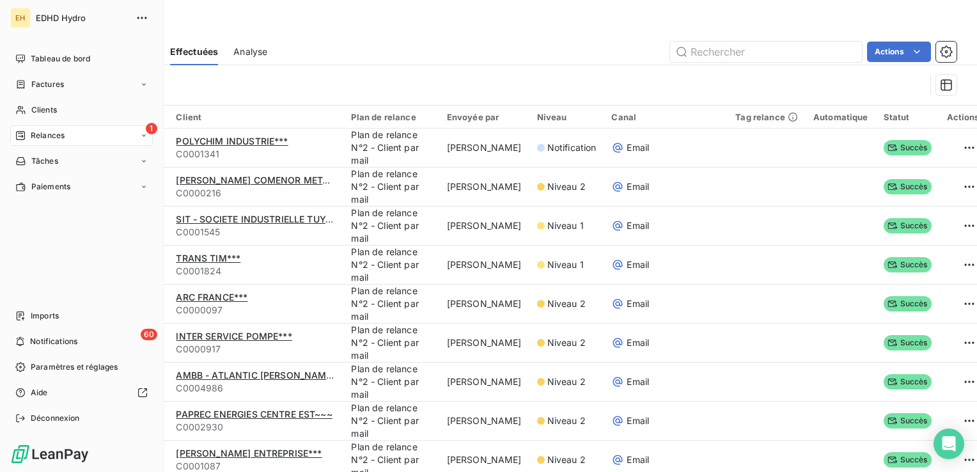
click at [31, 138] on span "Relances" at bounding box center [48, 136] width 34 height 12
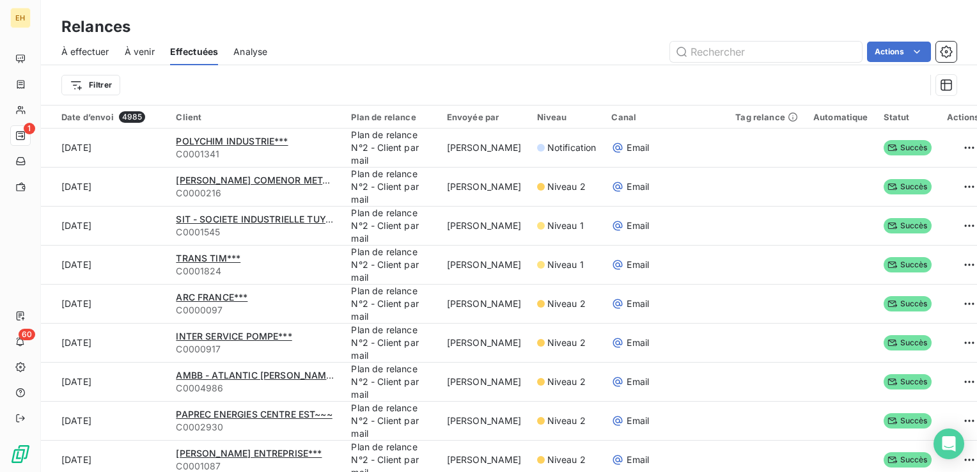
click at [91, 54] on span "À effectuer" at bounding box center [85, 51] width 48 height 13
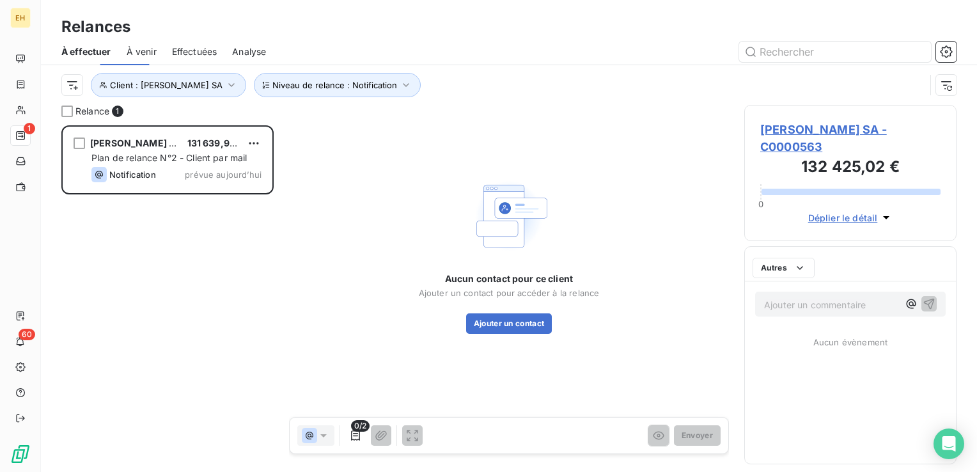
scroll to position [337, 202]
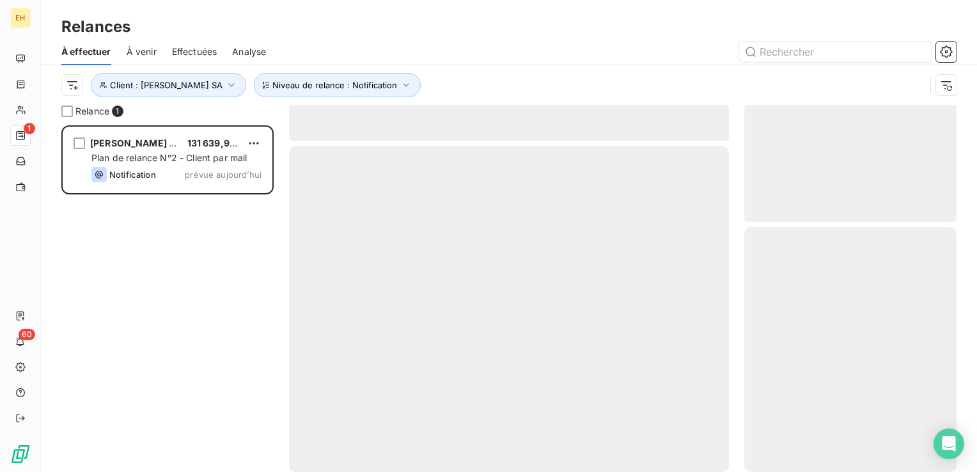
scroll to position [337, 202]
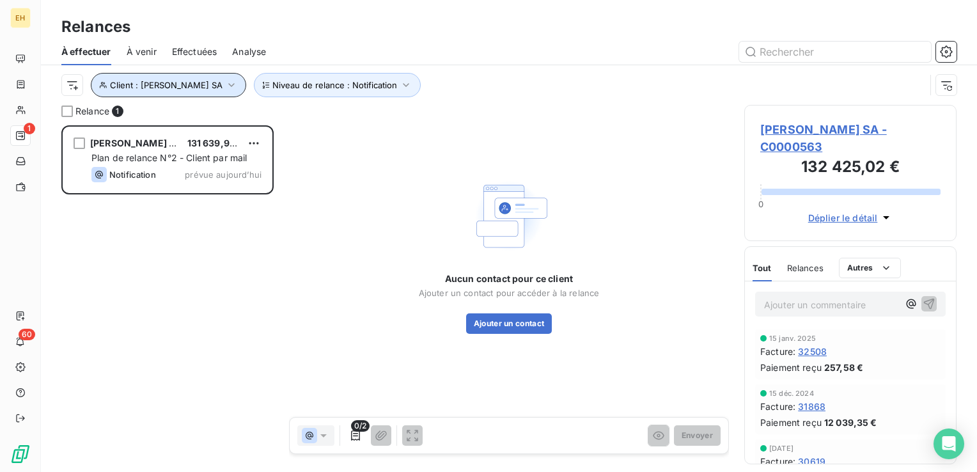
click at [228, 81] on icon "button" at bounding box center [231, 85] width 13 height 13
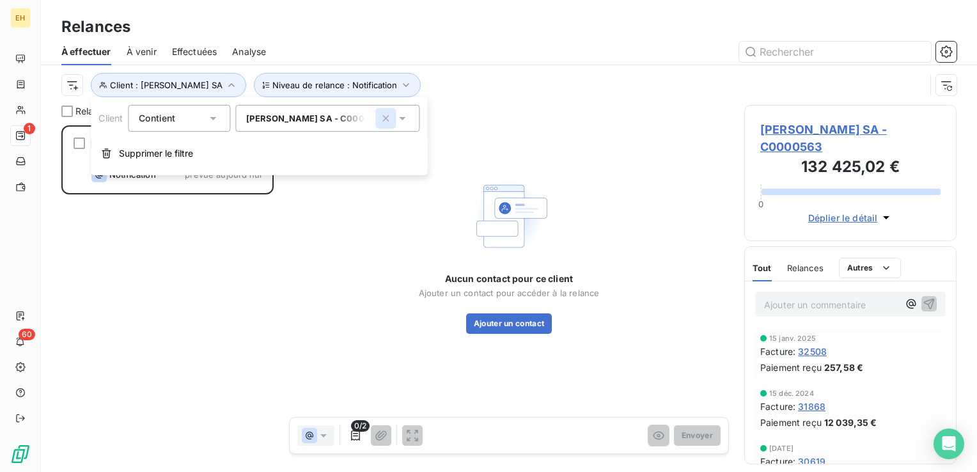
click at [388, 119] on icon "button" at bounding box center [385, 118] width 6 height 6
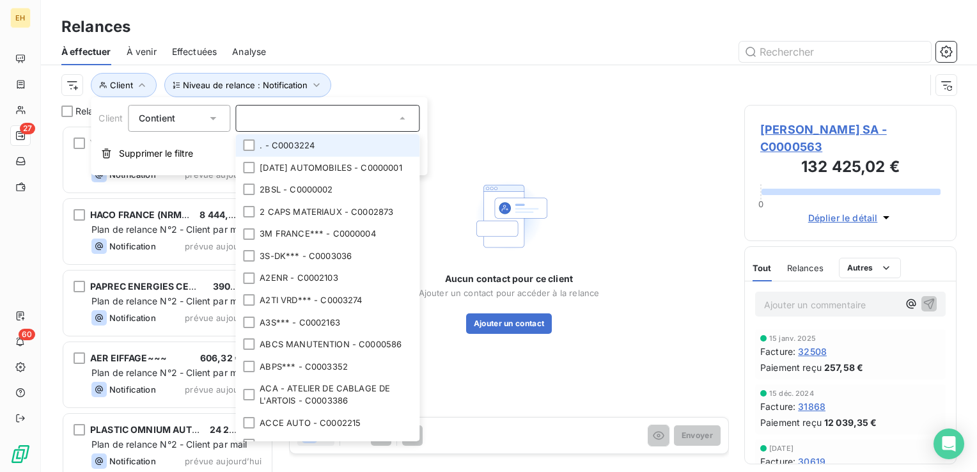
click at [395, 58] on div at bounding box center [618, 52] width 675 height 20
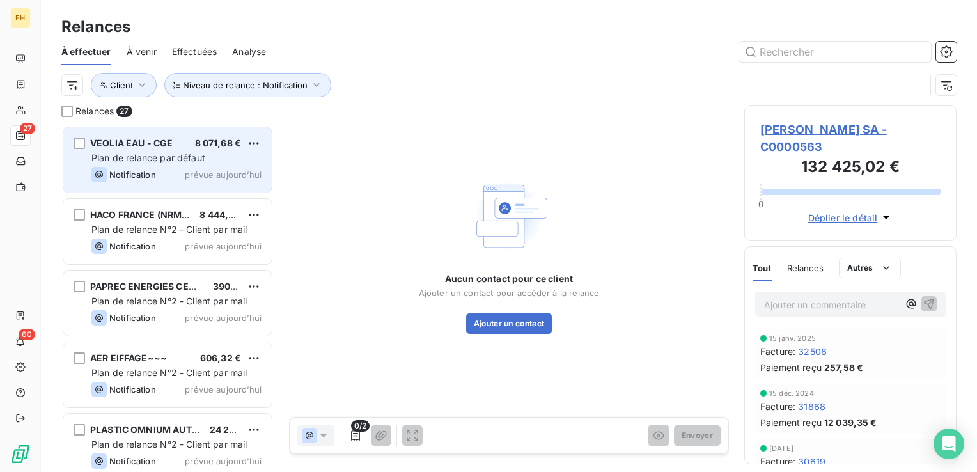
click at [213, 167] on div "Notification prévue aujourd’hui" at bounding box center [176, 174] width 170 height 15
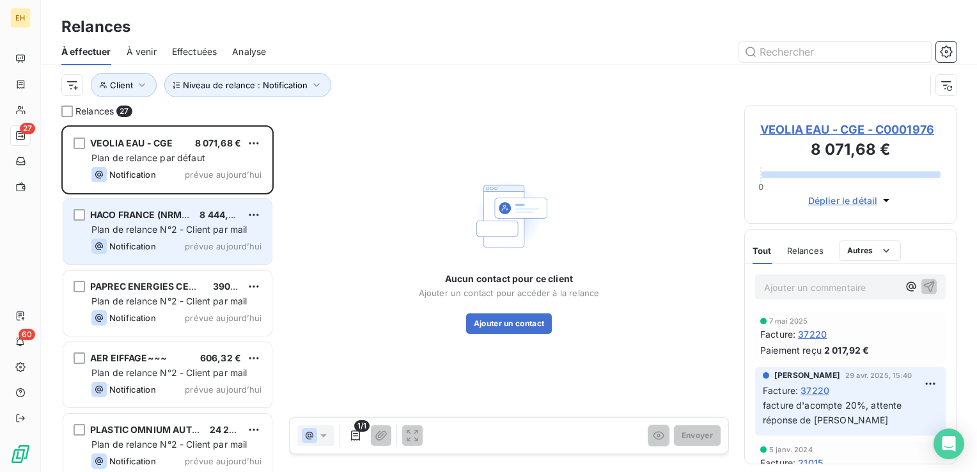
click at [206, 245] on span "prévue aujourd’hui" at bounding box center [223, 246] width 77 height 10
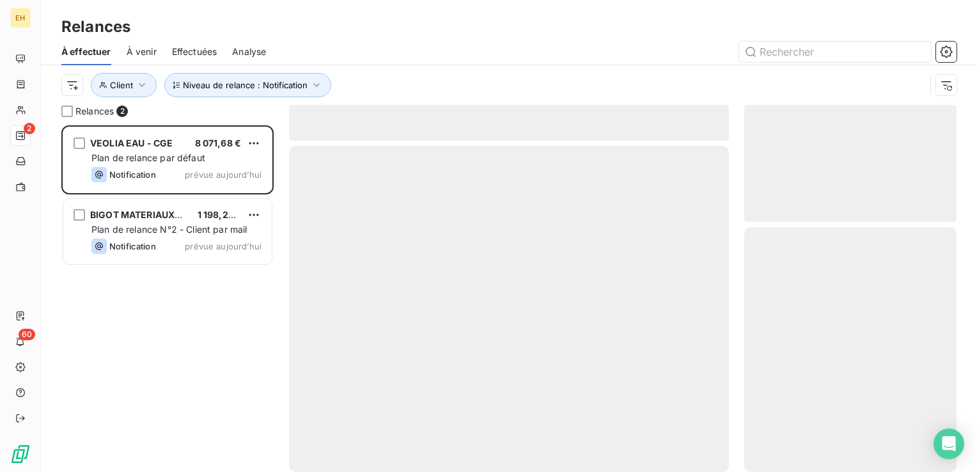
scroll to position [337, 202]
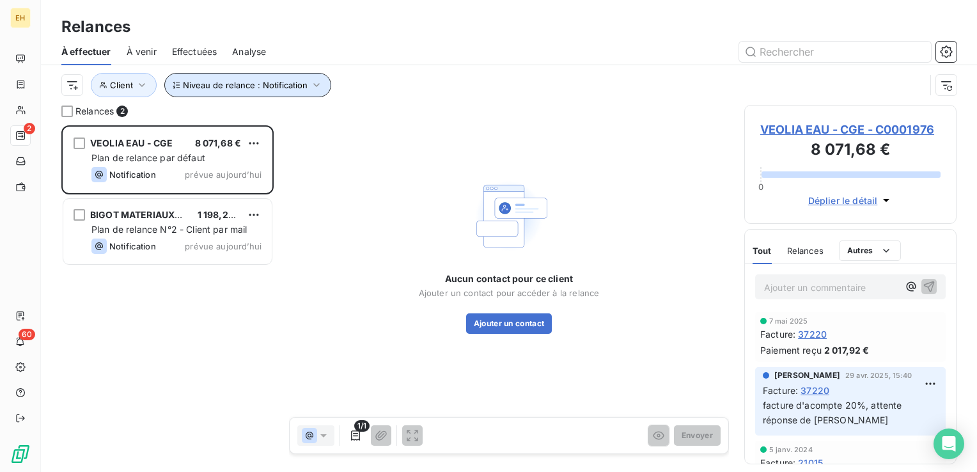
click at [313, 73] on button "Niveau de relance : Notification" at bounding box center [247, 85] width 167 height 24
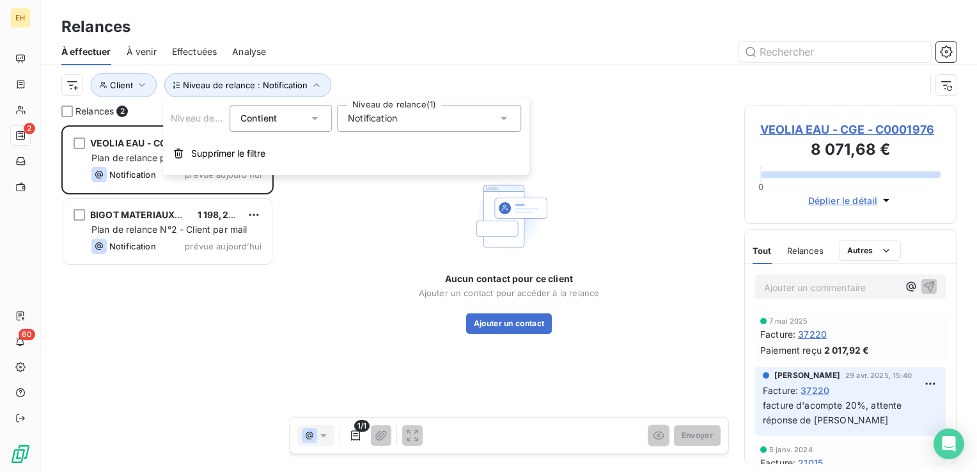
click at [365, 119] on span "Notification" at bounding box center [372, 118] width 49 height 13
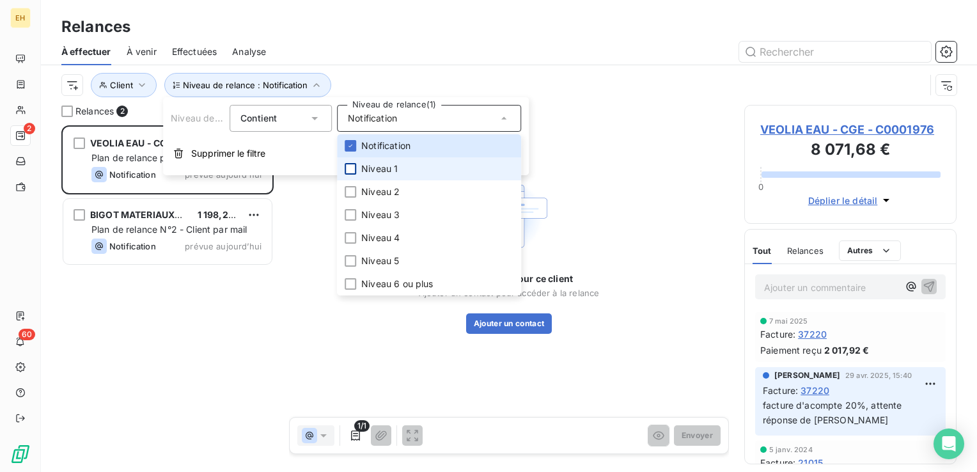
click at [354, 164] on div at bounding box center [351, 169] width 12 height 12
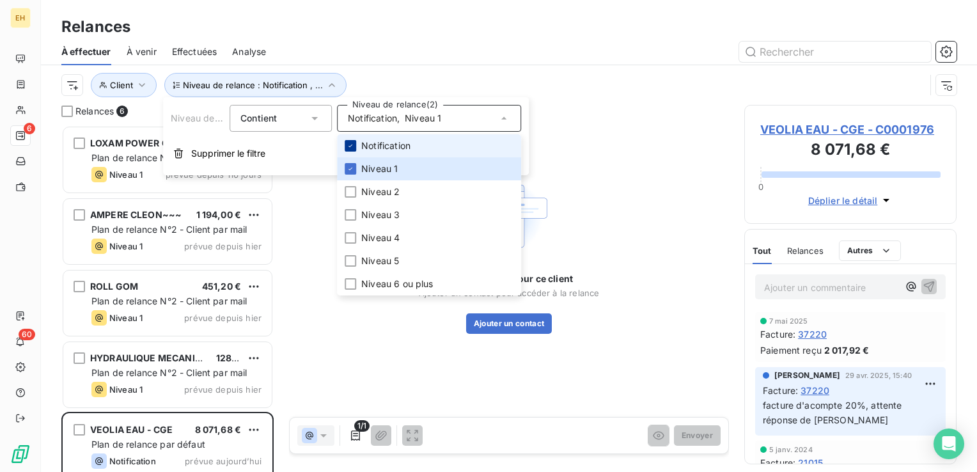
click at [349, 149] on icon at bounding box center [351, 146] width 8 height 8
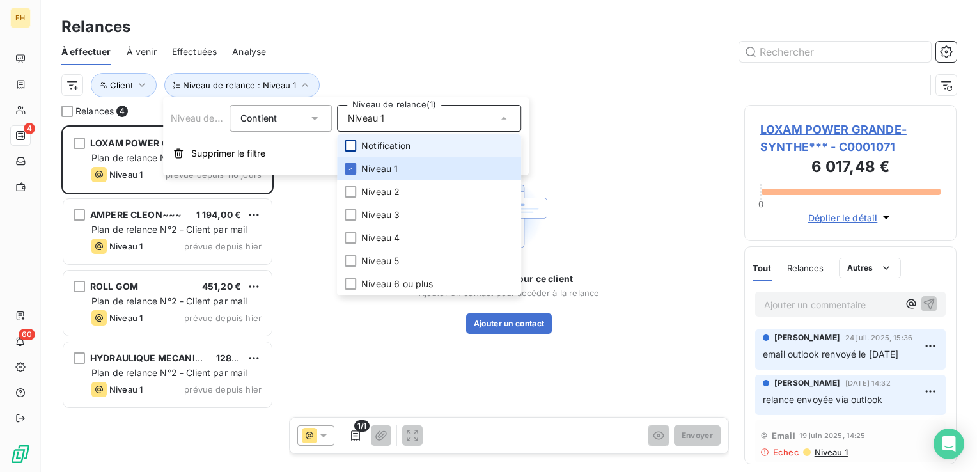
scroll to position [337, 202]
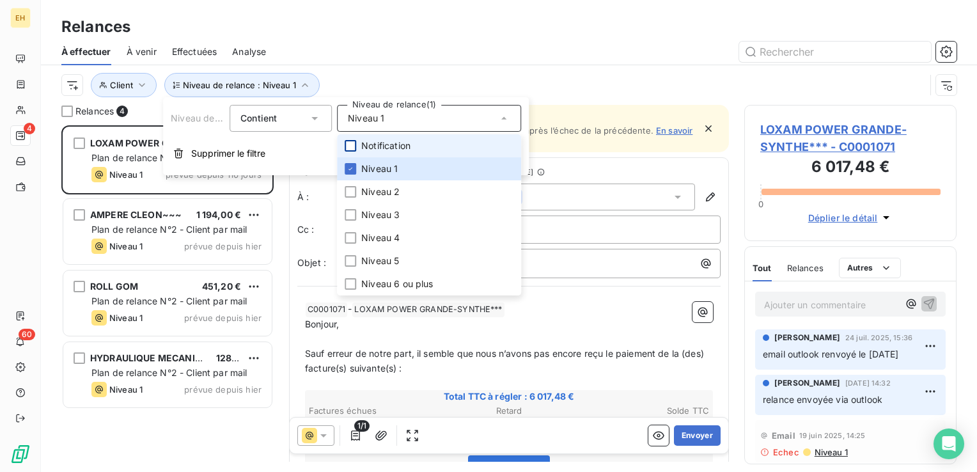
click at [357, 68] on div "Niveau de relance : Niveau 1 Client" at bounding box center [508, 85] width 895 height 40
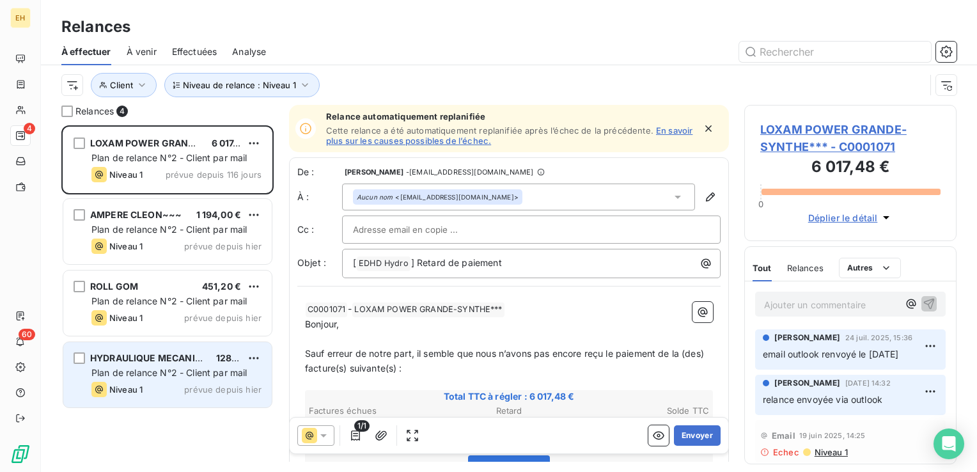
click at [182, 386] on div "Niveau 1 prévue depuis hier" at bounding box center [176, 389] width 170 height 15
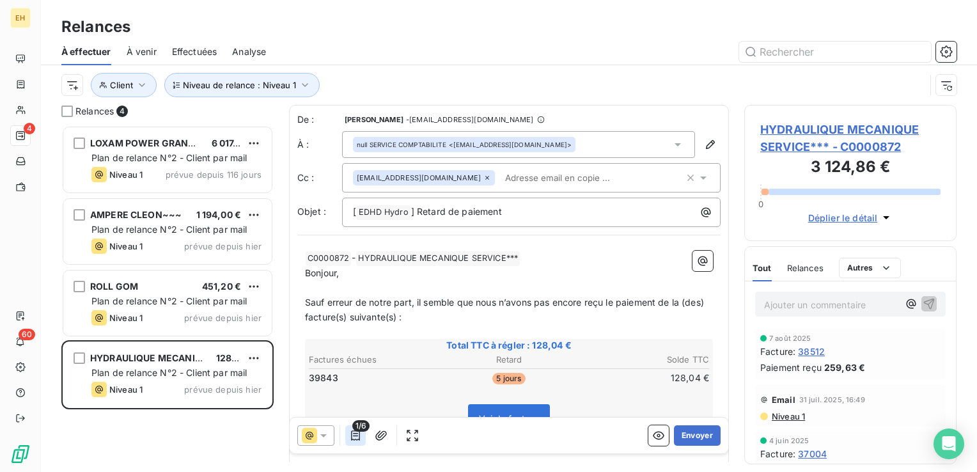
click at [360, 437] on icon "button" at bounding box center [355, 435] width 13 height 13
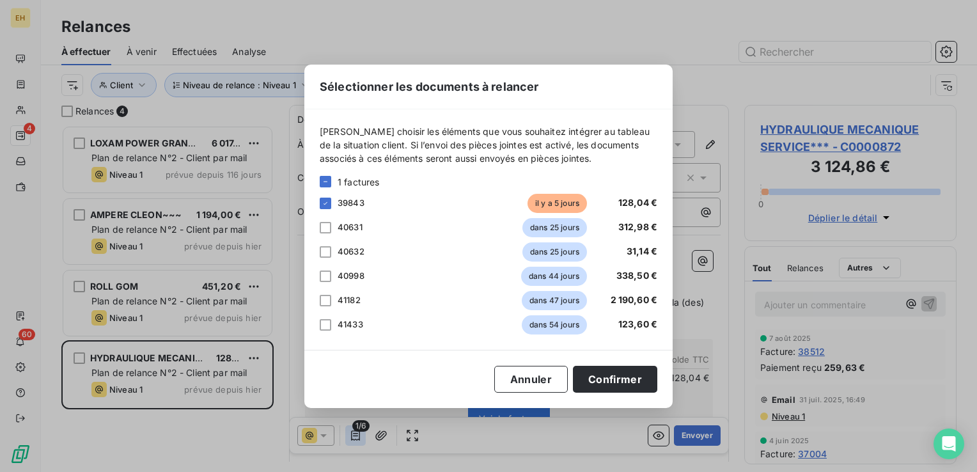
click at [360, 437] on div "Sélectionner les documents à relancer Veuillez choisir les éléments que vous so…" at bounding box center [488, 236] width 977 height 472
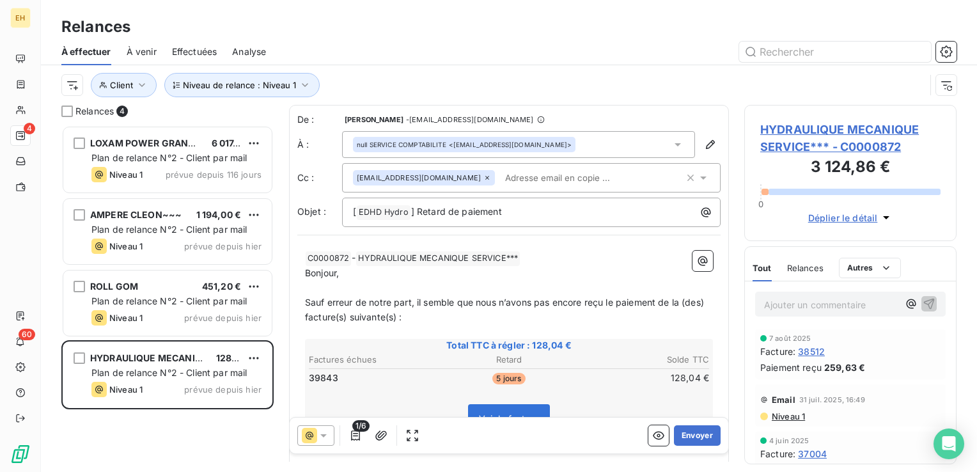
click at [799, 133] on span "HYDRAULIQUE MECANIQUE SERVICE*** - C0000872" at bounding box center [850, 138] width 180 height 35
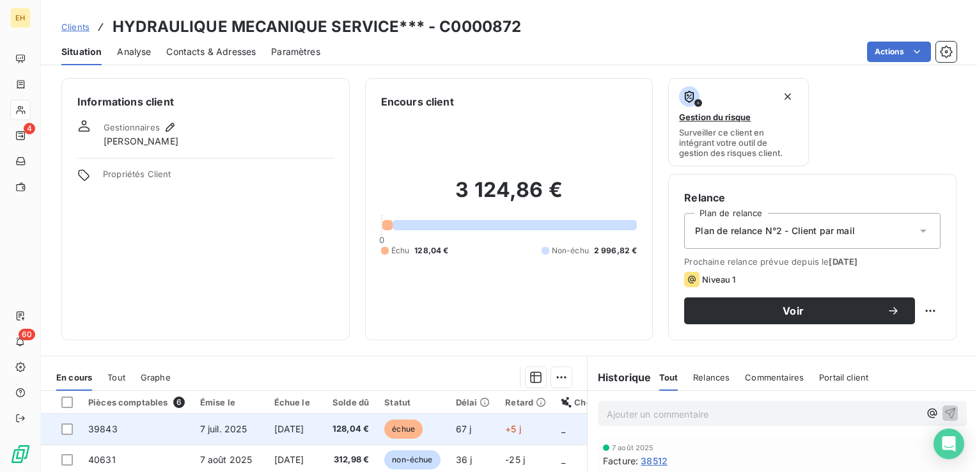
click at [363, 423] on span "128,04 €" at bounding box center [348, 429] width 44 height 13
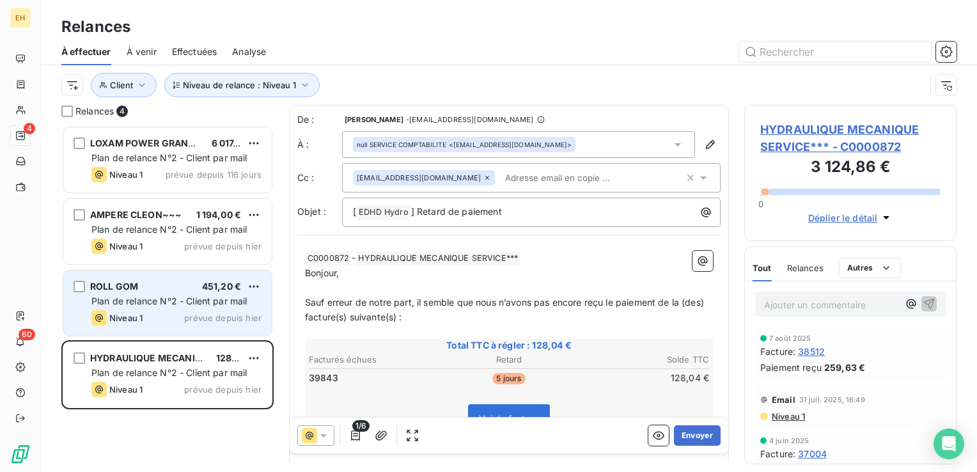
scroll to position [337, 202]
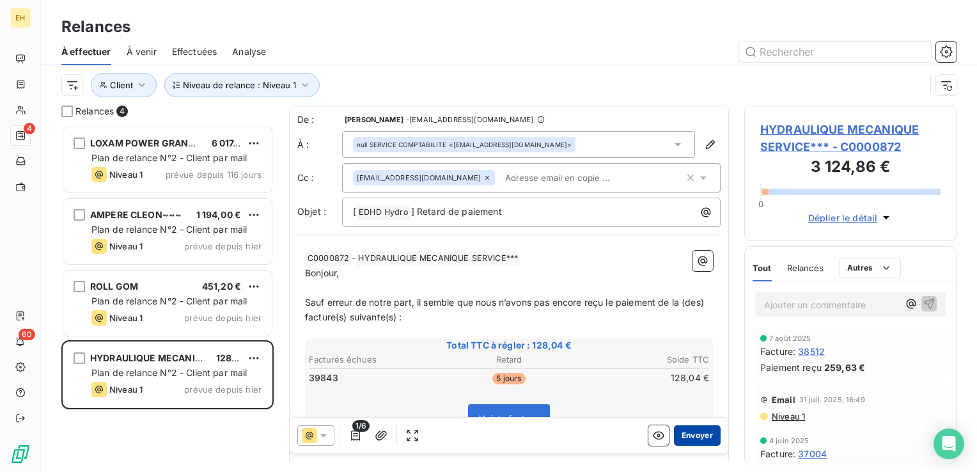
click at [698, 439] on button "Envoyer" at bounding box center [697, 435] width 47 height 20
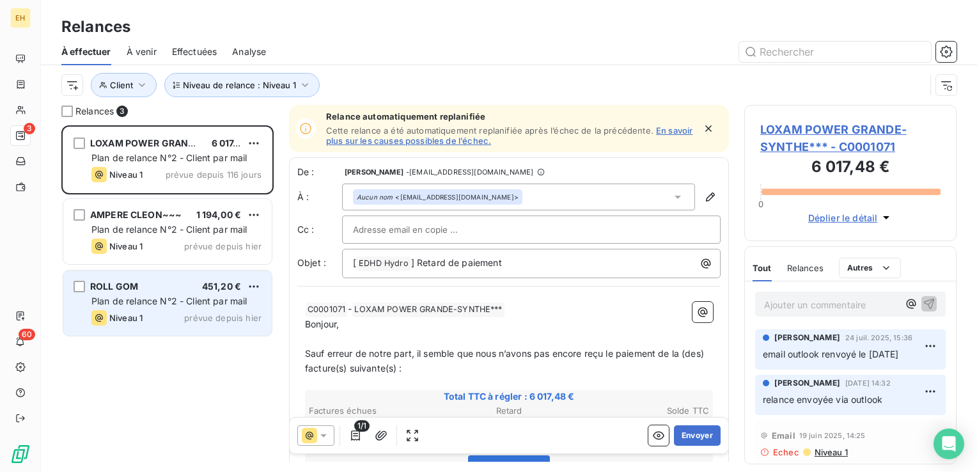
click at [184, 324] on div "Niveau 1 prévue depuis hier" at bounding box center [176, 317] width 170 height 15
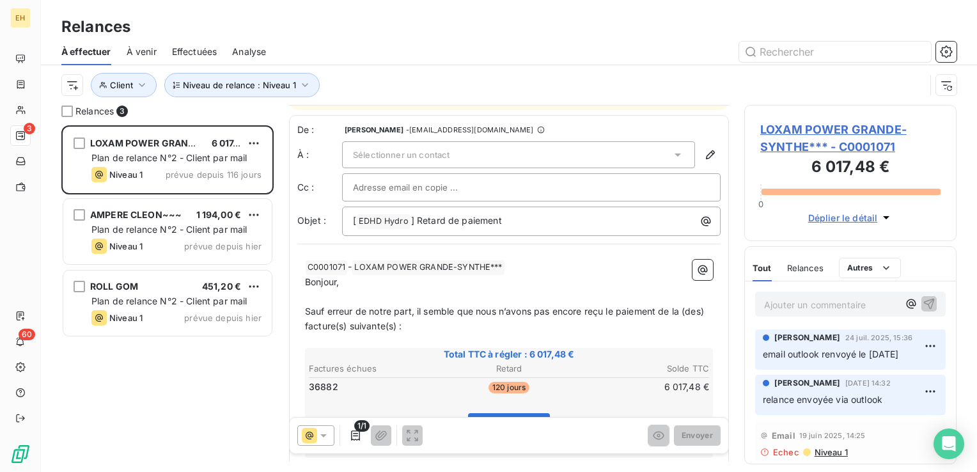
scroll to position [65, 0]
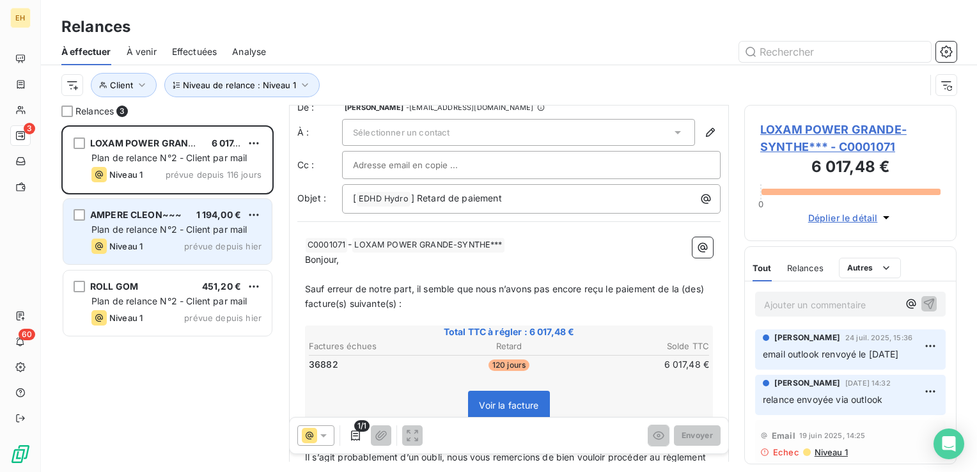
click at [163, 242] on div "Niveau 1 prévue depuis hier" at bounding box center [176, 246] width 170 height 15
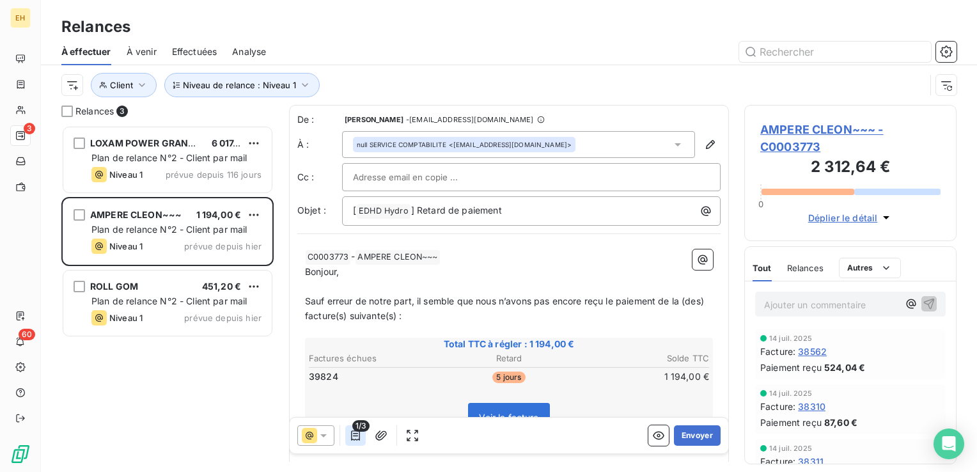
click at [354, 439] on icon "button" at bounding box center [355, 435] width 13 height 13
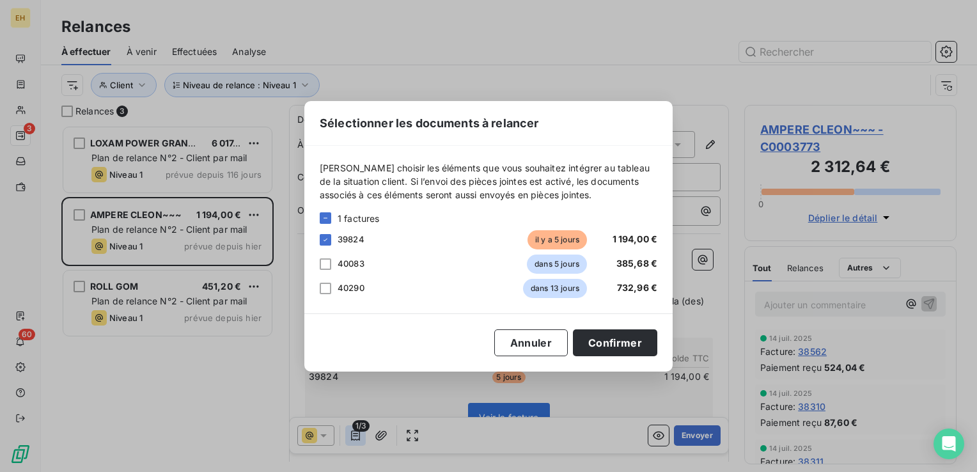
click at [354, 439] on div "Sélectionner les documents à relancer Veuillez choisir les éléments que vous so…" at bounding box center [488, 236] width 977 height 472
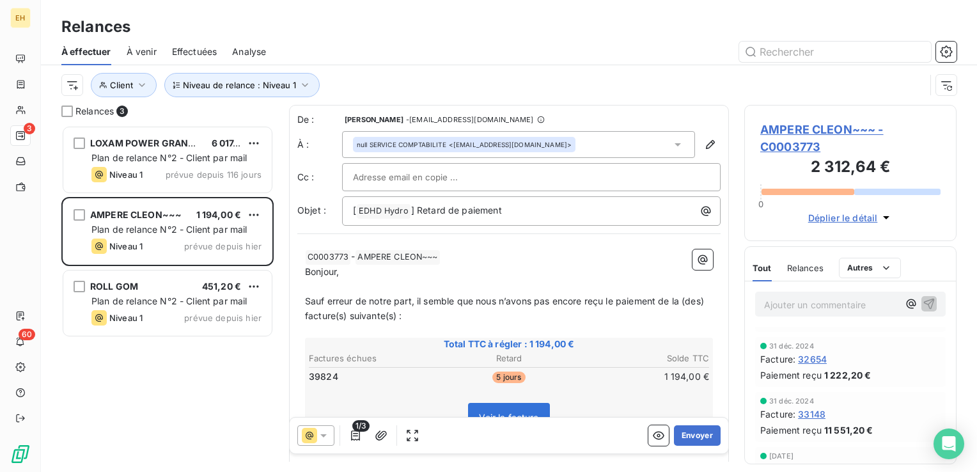
scroll to position [767, 0]
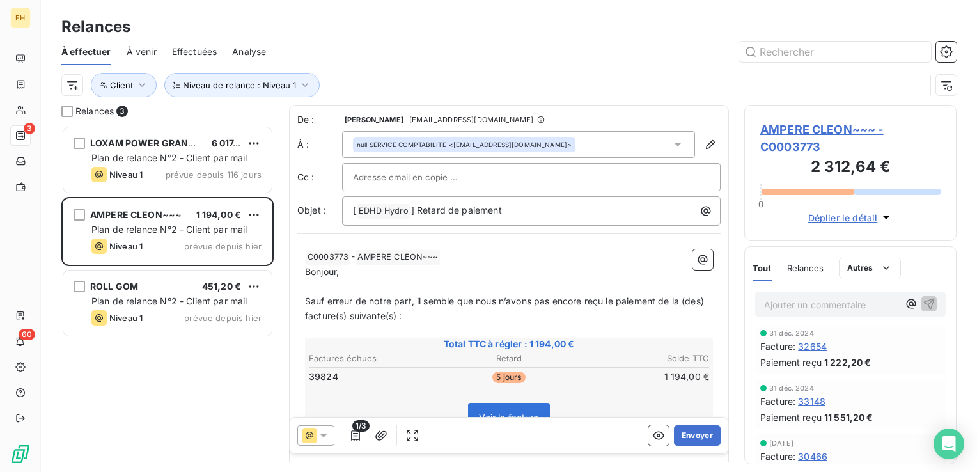
click at [825, 132] on span "AMPERE CLEON~~~ - C0003773" at bounding box center [850, 138] width 180 height 35
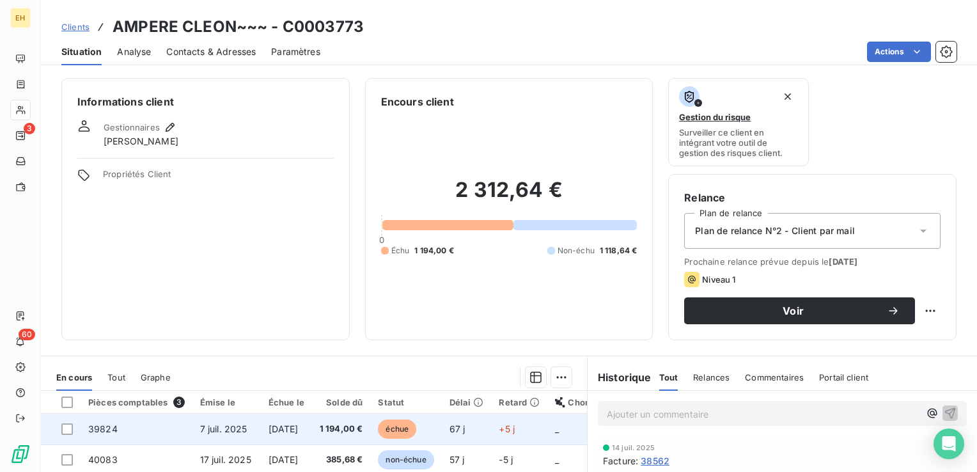
click at [363, 432] on span "1 194,00 €" at bounding box center [341, 429] width 43 height 13
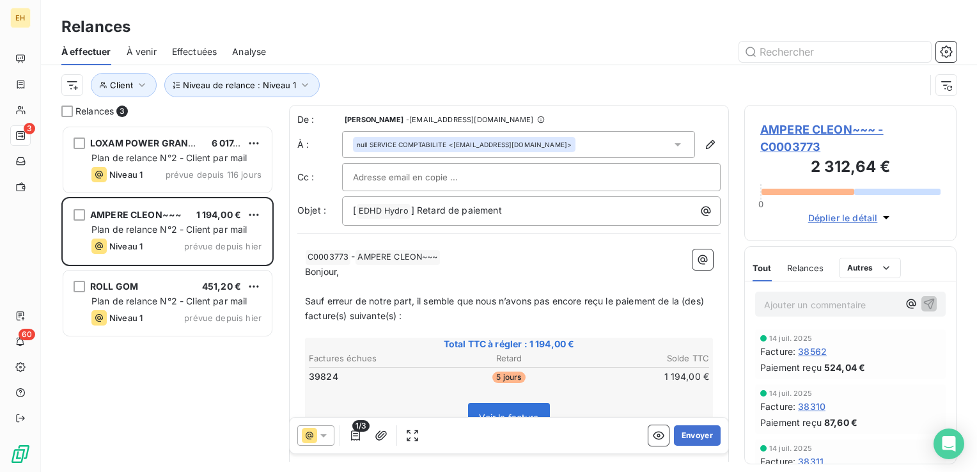
scroll to position [337, 202]
click at [356, 439] on icon "button" at bounding box center [355, 435] width 13 height 13
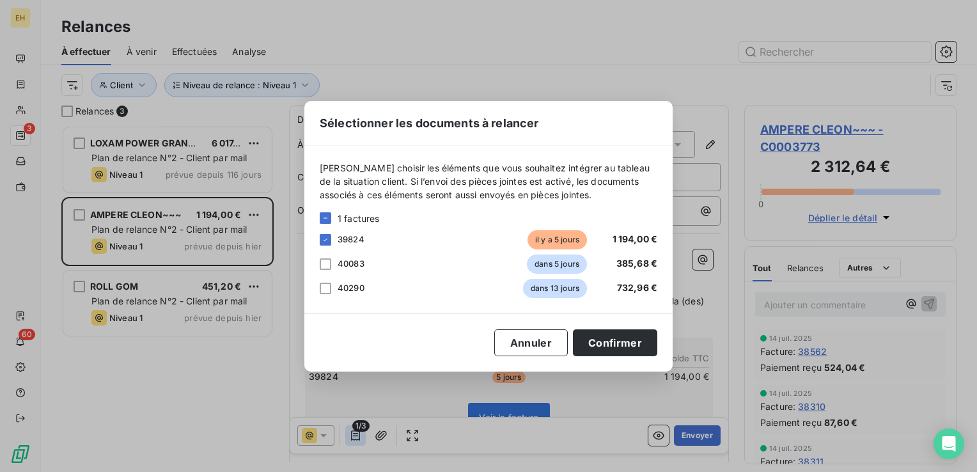
click at [356, 439] on div "Sélectionner les documents à relancer Veuillez choisir les éléments que vous so…" at bounding box center [488, 236] width 977 height 472
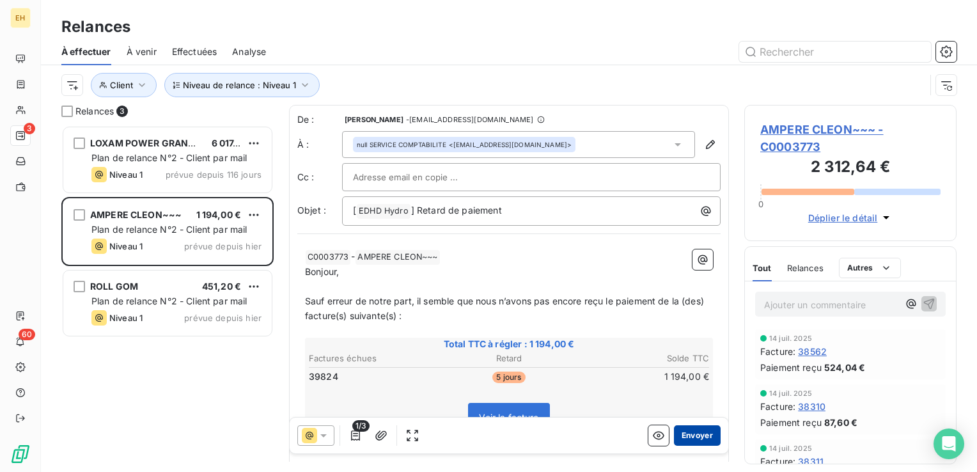
click at [701, 435] on button "Envoyer" at bounding box center [697, 435] width 47 height 20
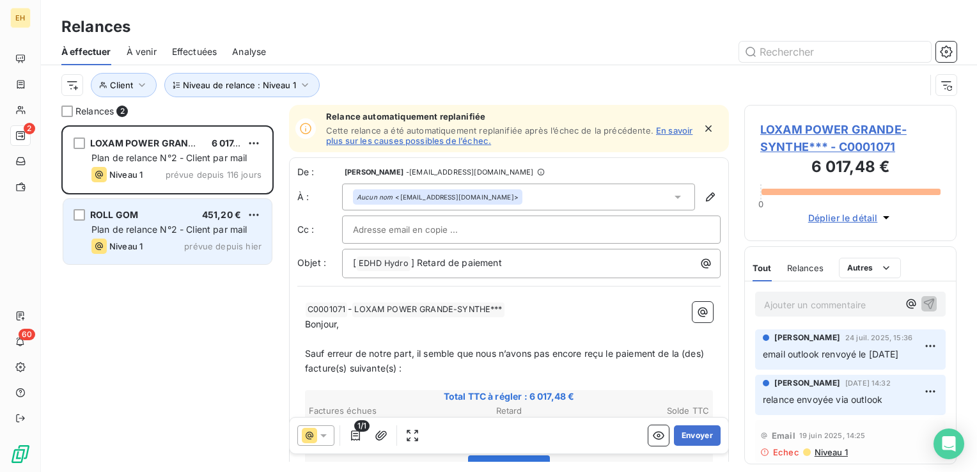
click at [210, 232] on span "Plan de relance N°2 - Client par mail" at bounding box center [169, 229] width 156 height 11
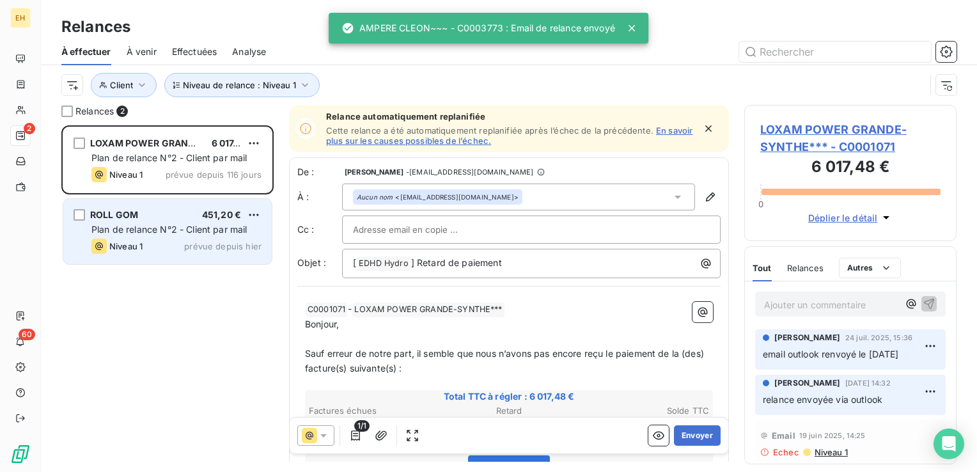
click at [206, 221] on div "ROLL GOM 451,20 € Plan de relance N°2 - Client par mail Niveau 1 prévue depuis …" at bounding box center [167, 231] width 208 height 65
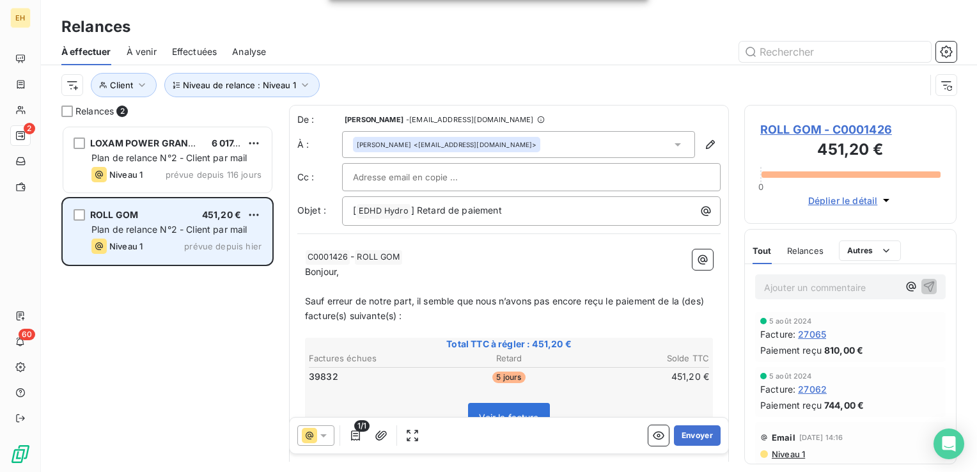
drag, startPoint x: 206, startPoint y: 221, endPoint x: 202, endPoint y: 252, distance: 30.9
click at [202, 252] on div "Niveau 1 prévue depuis hier" at bounding box center [176, 246] width 170 height 15
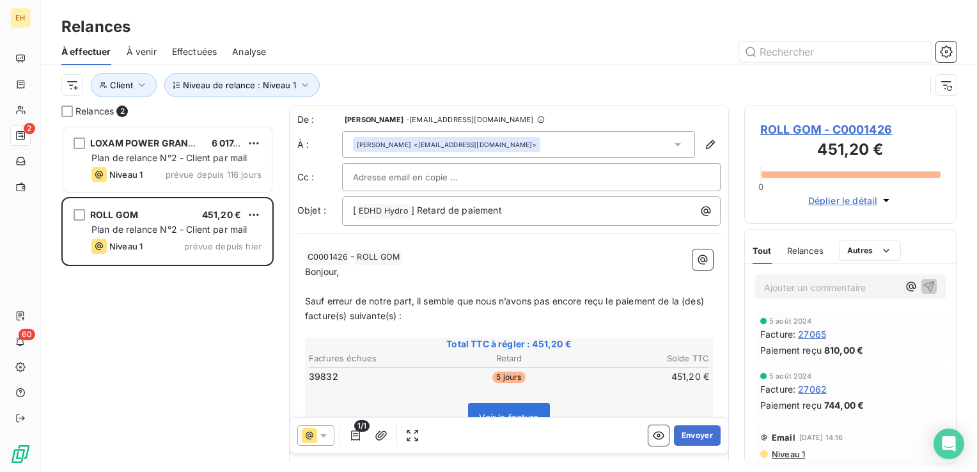
click at [843, 130] on span "ROLL GOM - C0001426" at bounding box center [850, 129] width 180 height 17
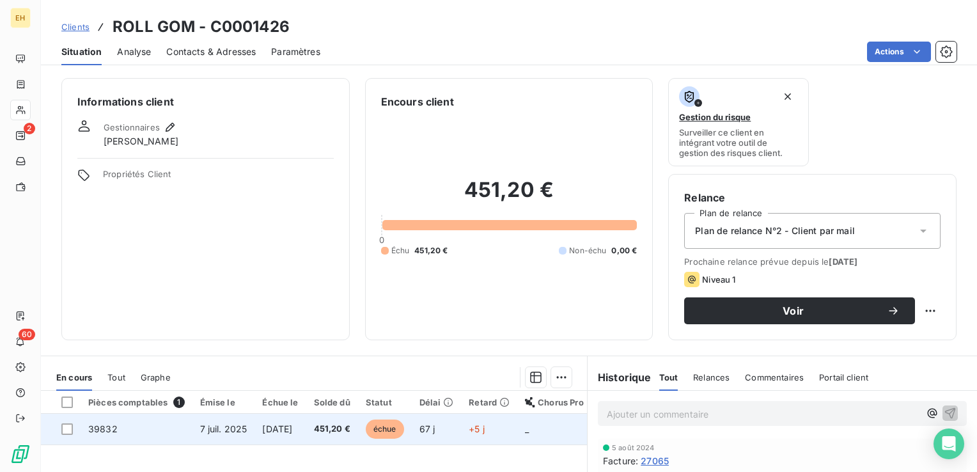
click at [350, 425] on span "451,20 €" at bounding box center [332, 429] width 36 height 13
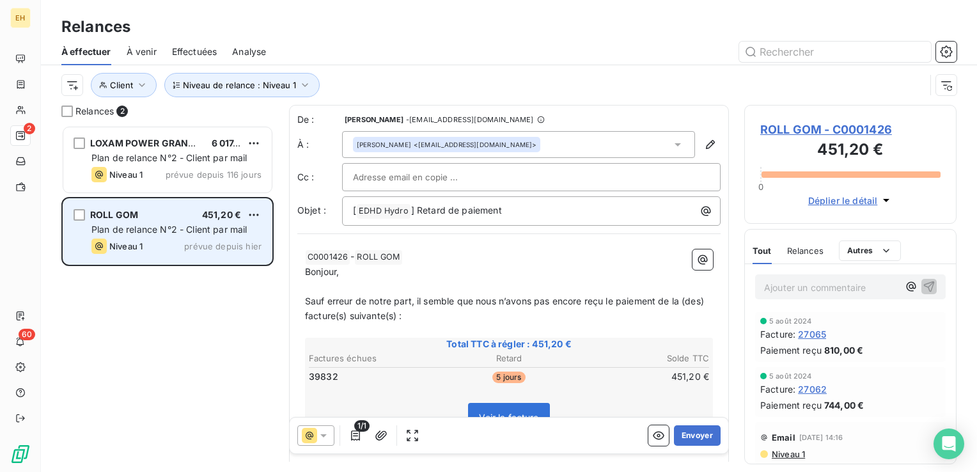
scroll to position [337, 202]
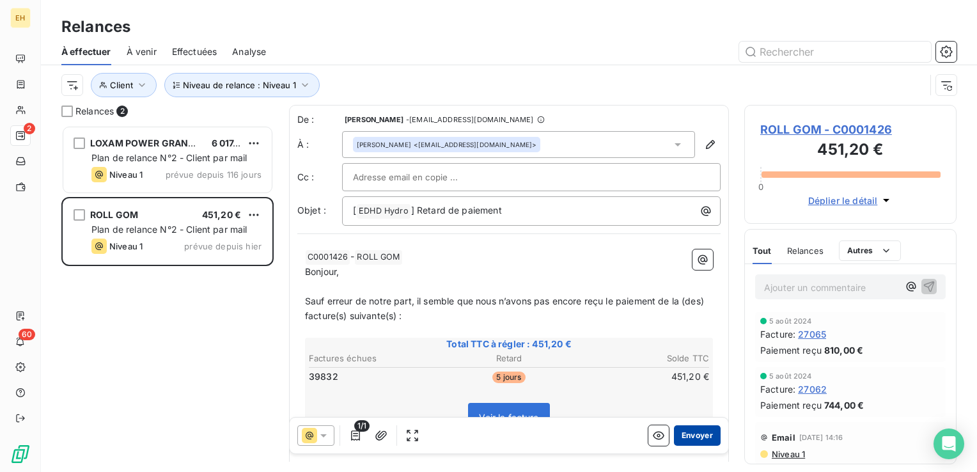
click at [692, 439] on button "Envoyer" at bounding box center [697, 435] width 47 height 20
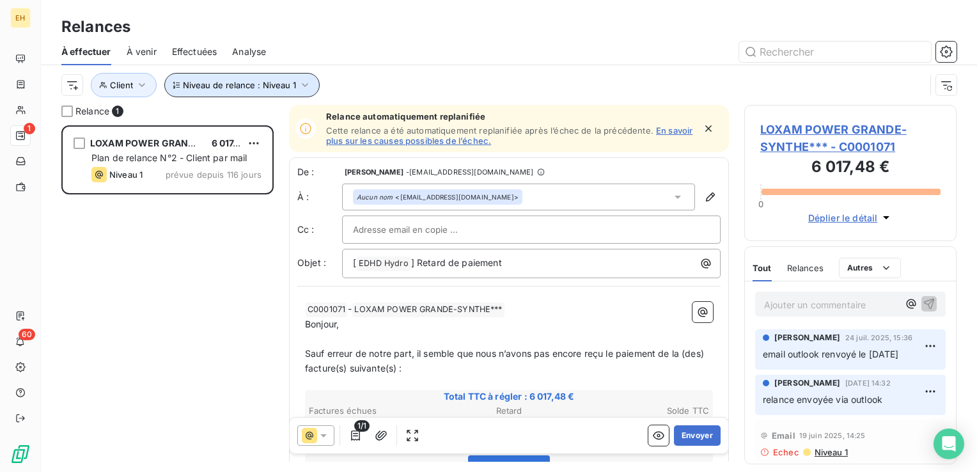
click at [306, 85] on icon "button" at bounding box center [305, 85] width 13 height 13
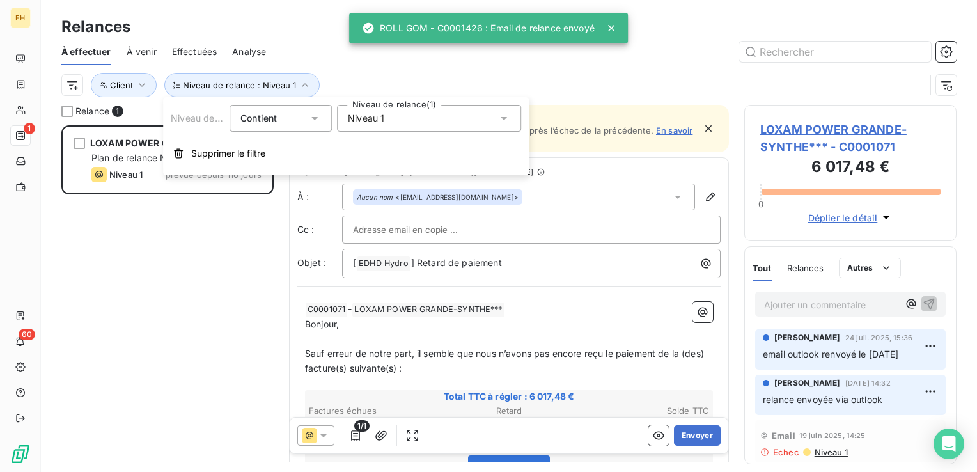
click at [378, 120] on span "Niveau 1" at bounding box center [366, 118] width 36 height 13
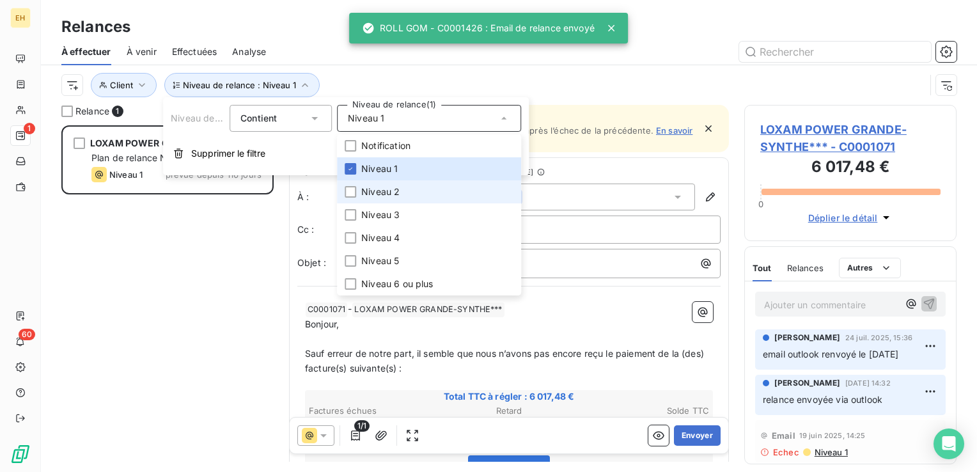
click at [385, 199] on li "Niveau 2" at bounding box center [429, 191] width 184 height 23
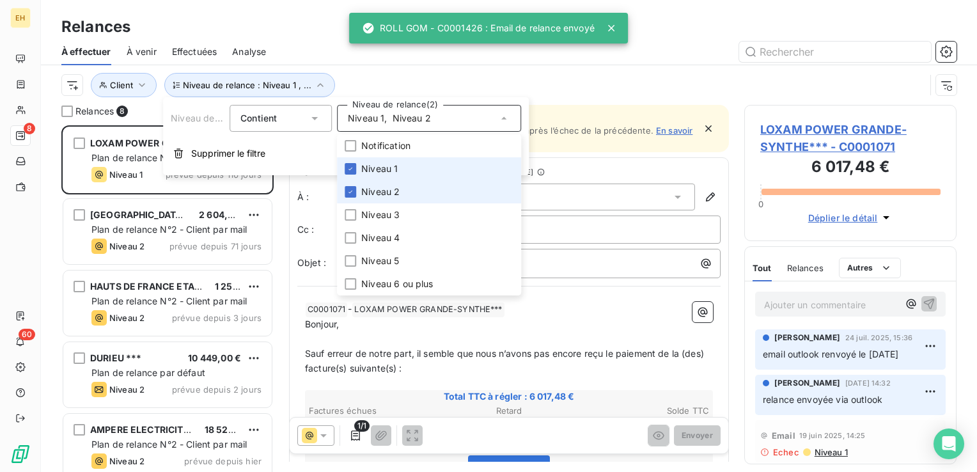
scroll to position [337, 202]
click at [382, 170] on span "Niveau 1" at bounding box center [379, 168] width 36 height 13
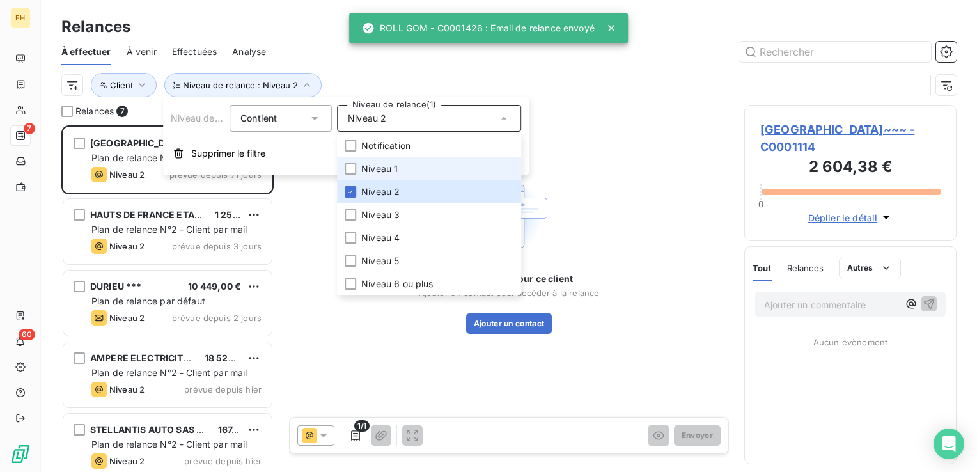
scroll to position [337, 202]
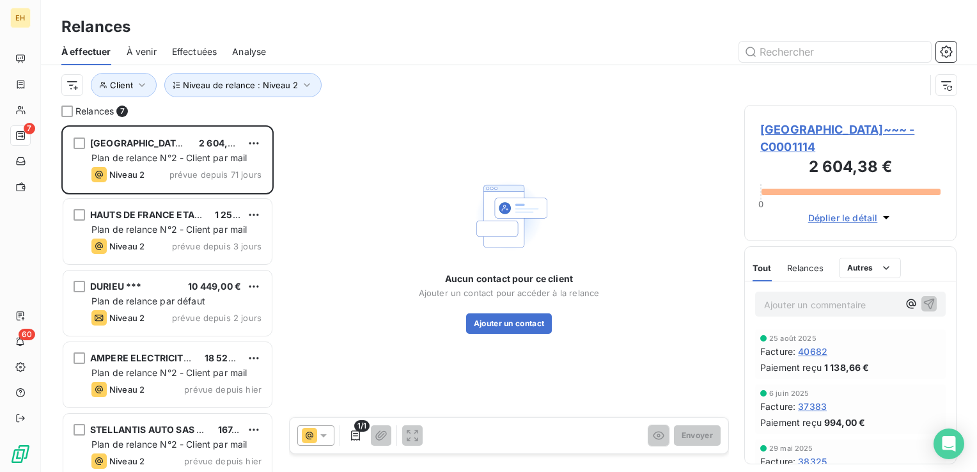
click at [397, 77] on div "Niveau de relance : Niveau 2 Client" at bounding box center [493, 85] width 864 height 24
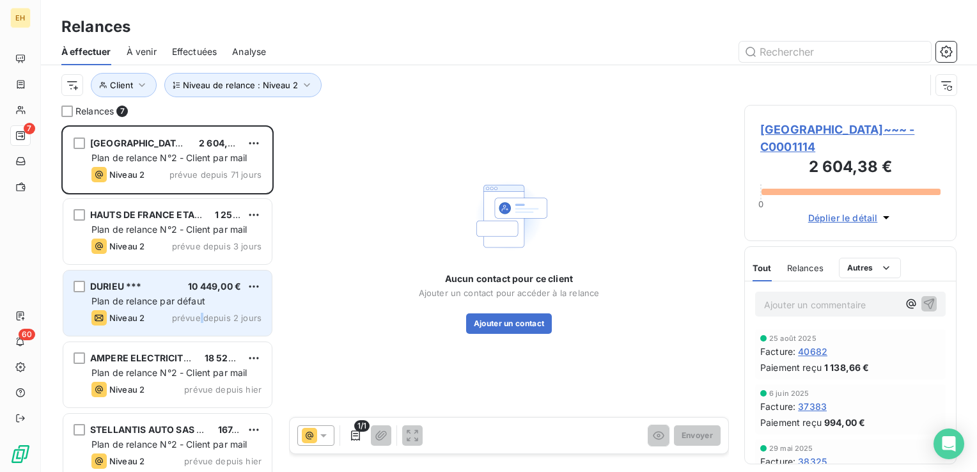
click at [203, 315] on span "prévue depuis 2 jours" at bounding box center [217, 318] width 90 height 10
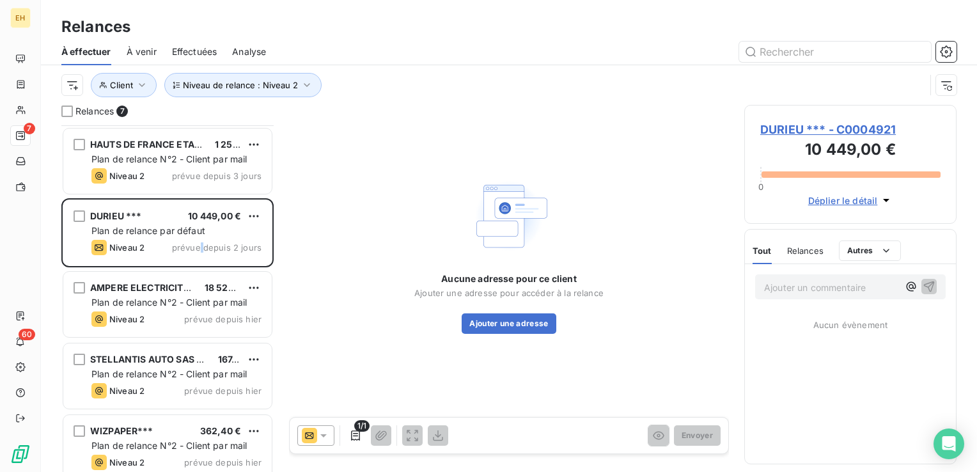
scroll to position [155, 0]
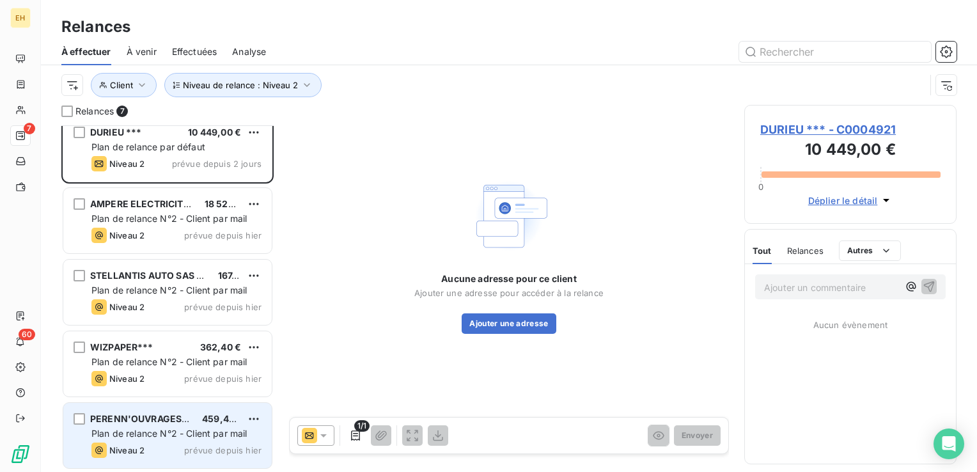
click at [205, 446] on span "prévue depuis hier" at bounding box center [222, 450] width 77 height 10
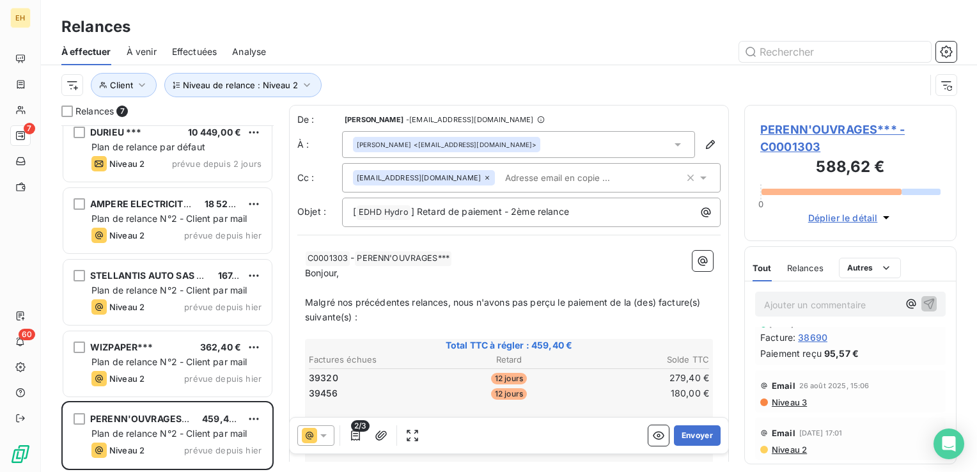
scroll to position [192, 0]
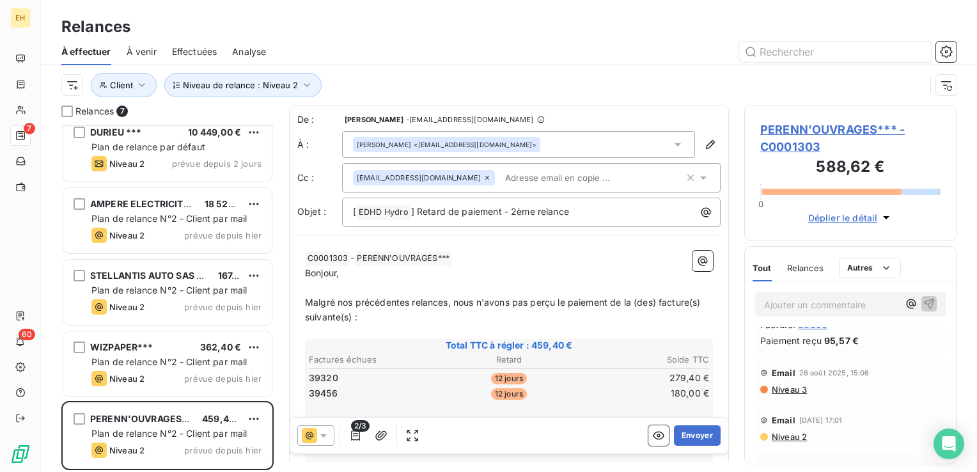
click at [803, 389] on span "Niveau 3" at bounding box center [789, 389] width 36 height 10
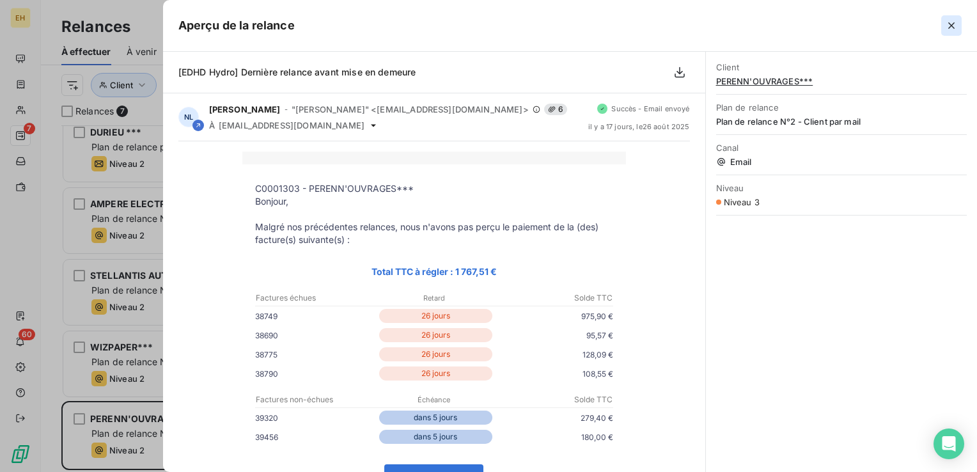
click at [949, 23] on icon "button" at bounding box center [951, 25] width 6 height 6
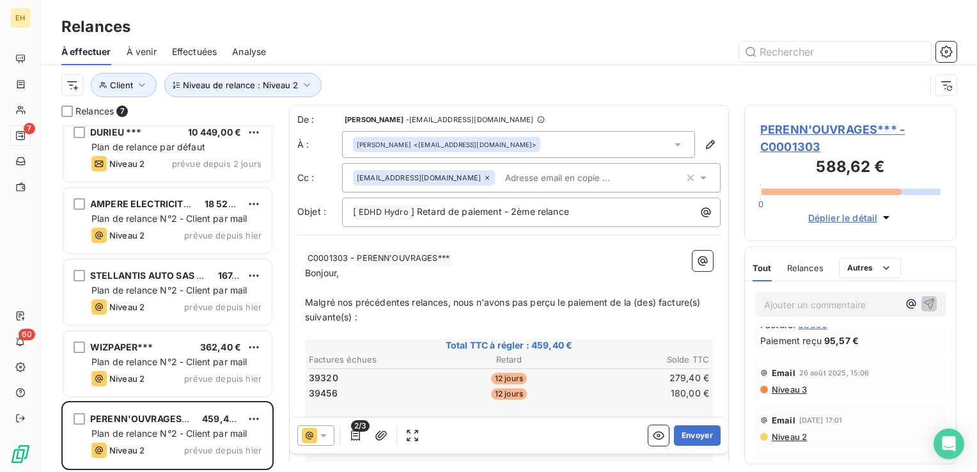
click at [316, 439] on icon at bounding box center [309, 435] width 15 height 15
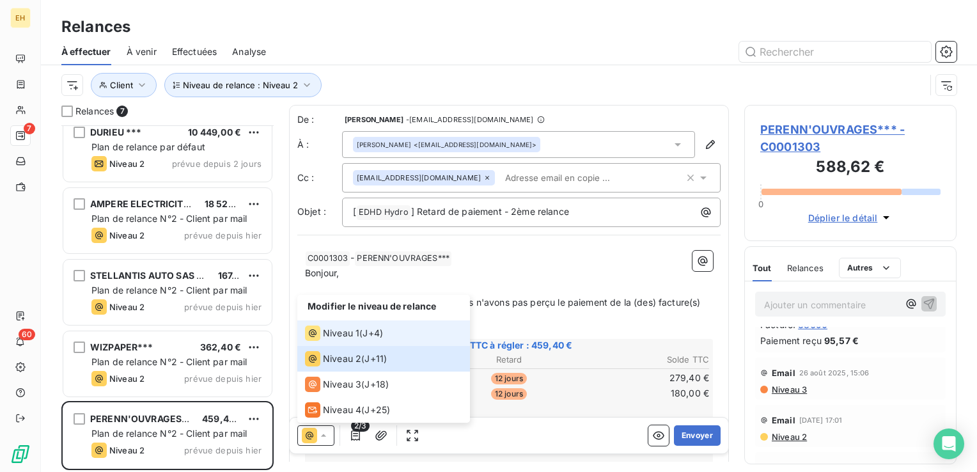
click at [365, 340] on div "Niveau 1 ( J+4 )" at bounding box center [344, 333] width 78 height 15
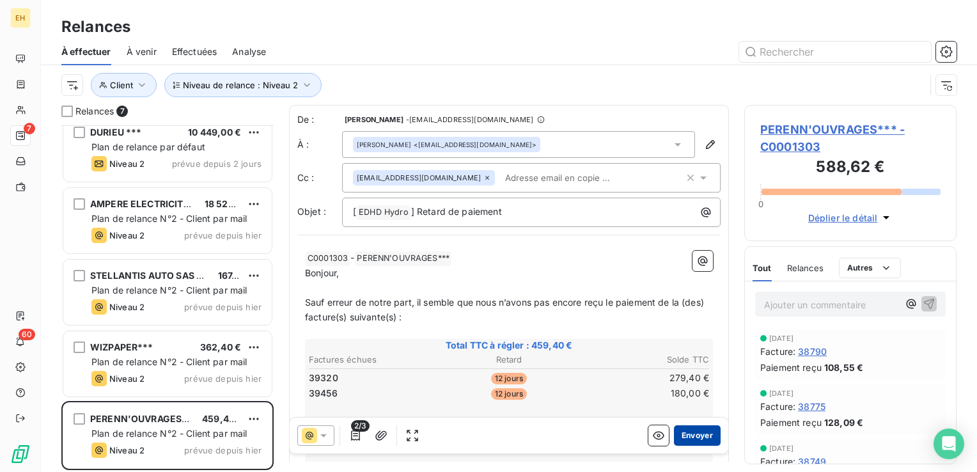
click at [693, 441] on button "Envoyer" at bounding box center [697, 435] width 47 height 20
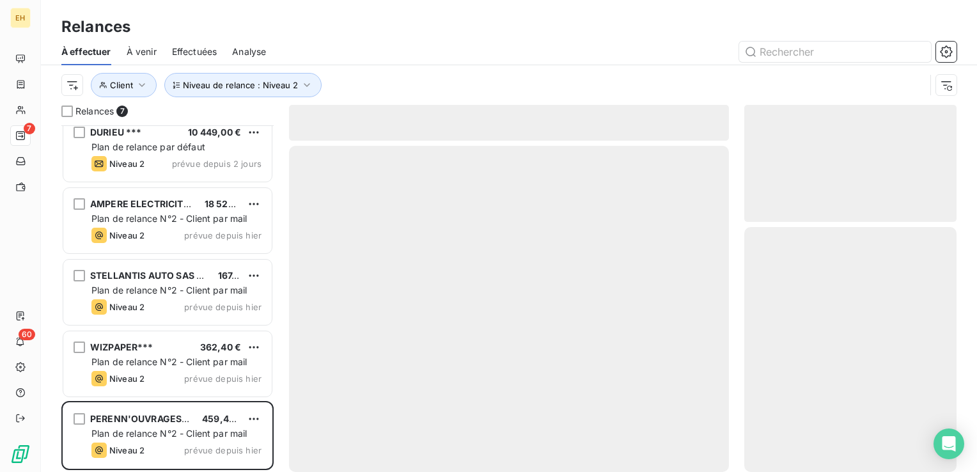
scroll to position [83, 0]
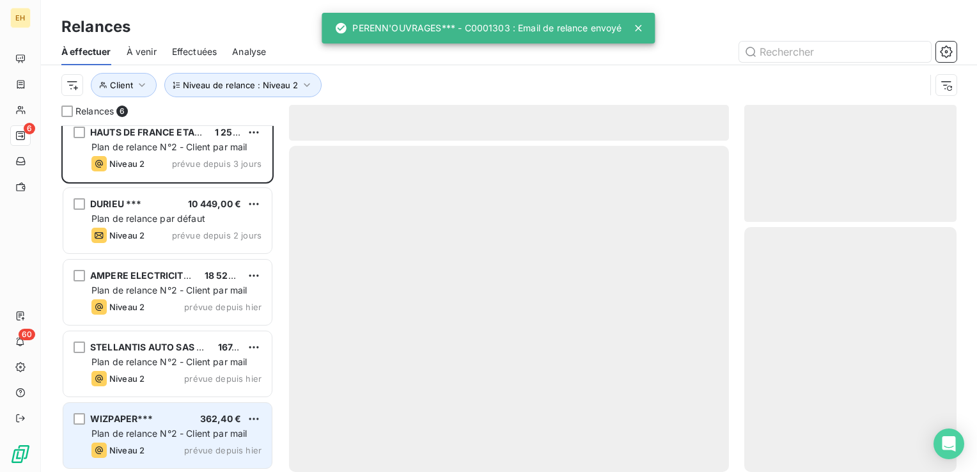
click at [149, 450] on div "Niveau 2 prévue depuis hier" at bounding box center [176, 450] width 170 height 15
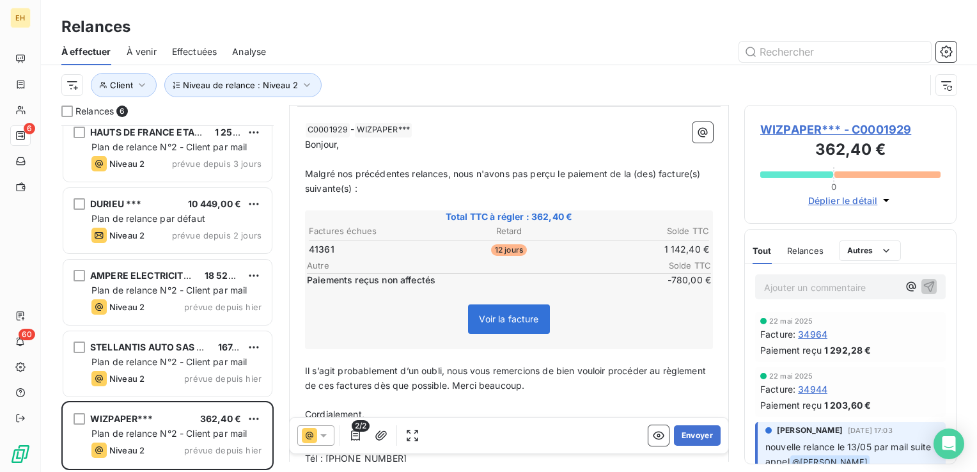
click at [318, 437] on icon at bounding box center [323, 435] width 13 height 13
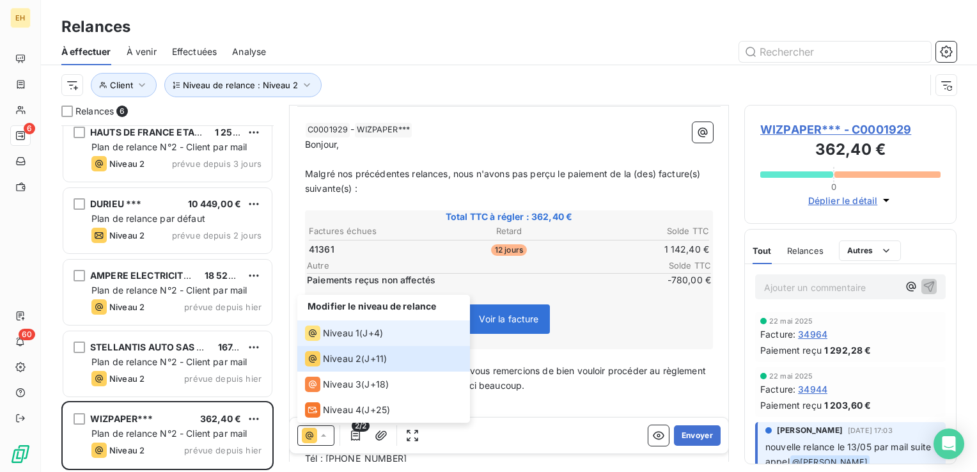
click at [345, 335] on span "Niveau 1" at bounding box center [341, 333] width 36 height 13
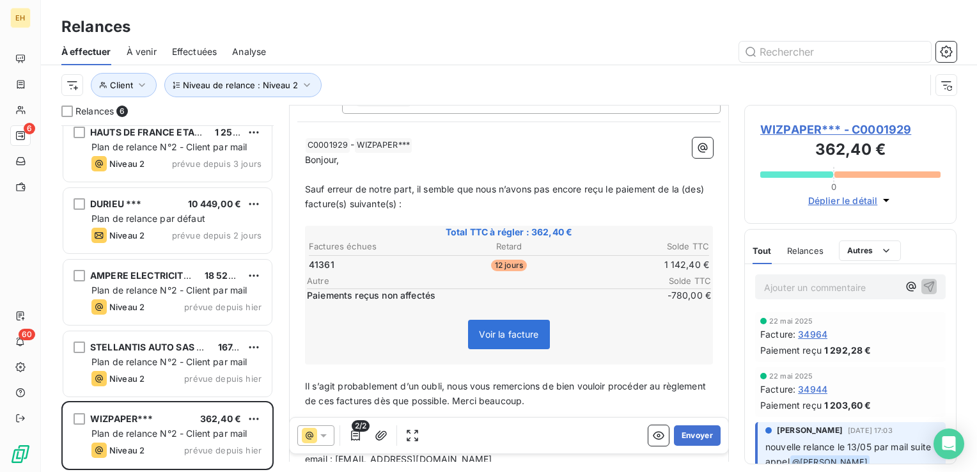
scroll to position [128, 0]
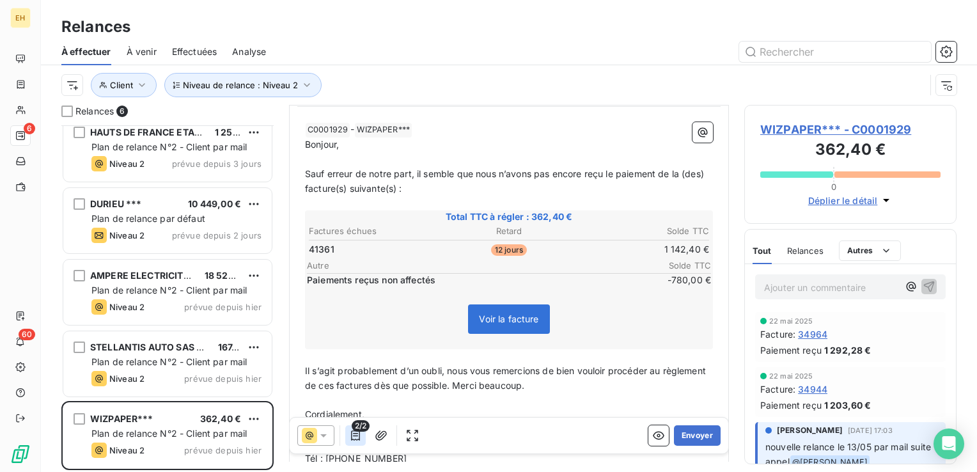
click at [352, 437] on icon "button" at bounding box center [355, 435] width 13 height 13
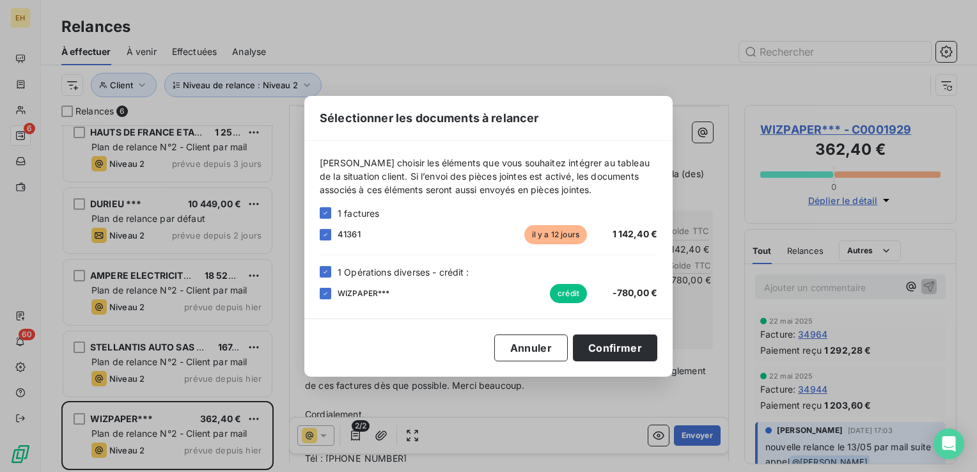
click at [324, 264] on div "Veuillez choisir les éléments que vous souhaitez intégrer au tableau de la situ…" at bounding box center [489, 229] width 338 height 147
click at [329, 279] on div "1 Opérations diverses - crédit : WIZPAPER*** crédit -780,00 €" at bounding box center [489, 284] width 338 height 38
click at [328, 274] on icon at bounding box center [326, 272] width 8 height 8
click at [617, 349] on button "Confirmer" at bounding box center [615, 347] width 84 height 27
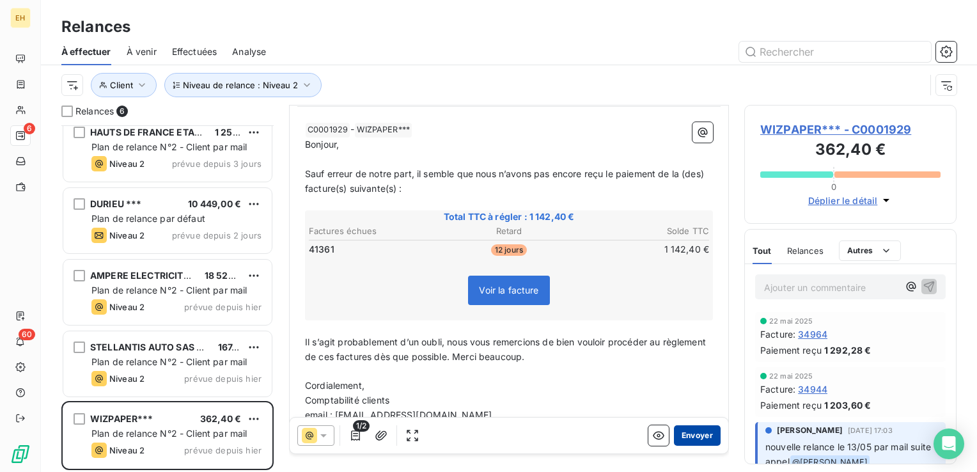
click at [681, 434] on button "Envoyer" at bounding box center [697, 435] width 47 height 20
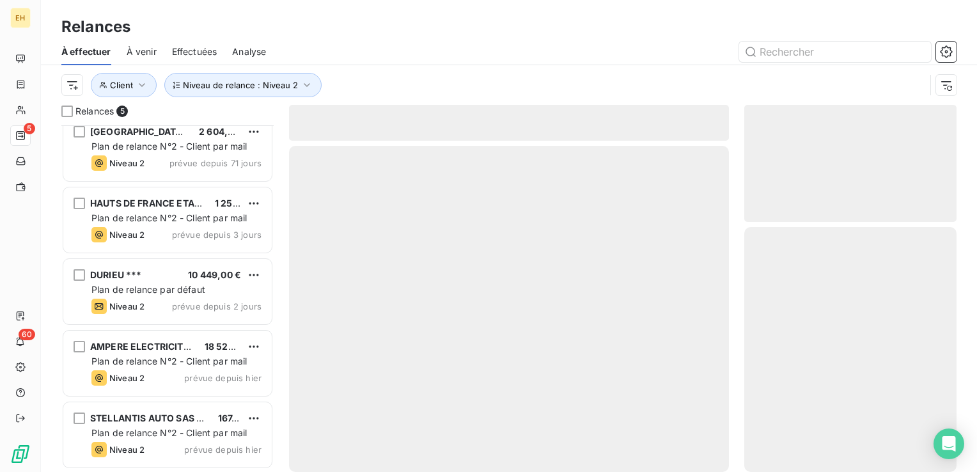
scroll to position [12, 0]
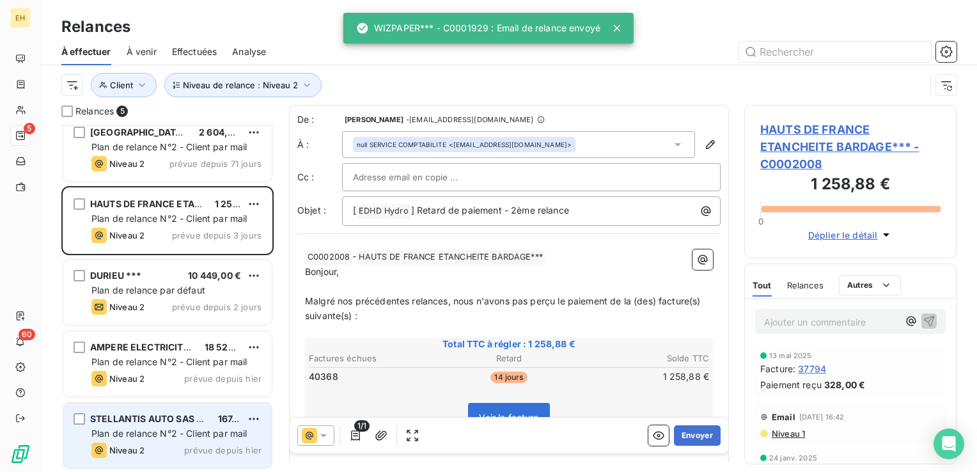
click at [167, 425] on div "STELLANTIS AUTO SAS - PROUVY*** 167,11 € Plan de relance N°2 - Client par mail …" at bounding box center [167, 435] width 208 height 65
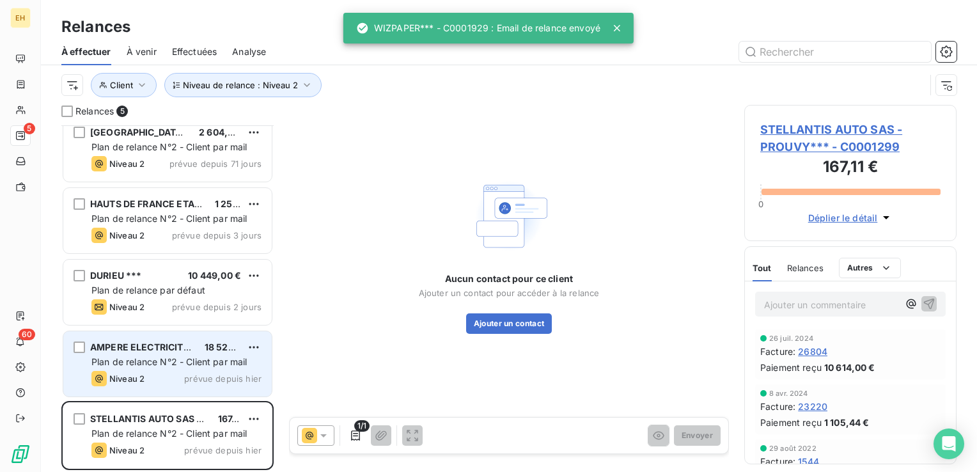
click at [141, 349] on span "AMPERE ELECTRICITY DOUAI~~~" at bounding box center [165, 347] width 150 height 11
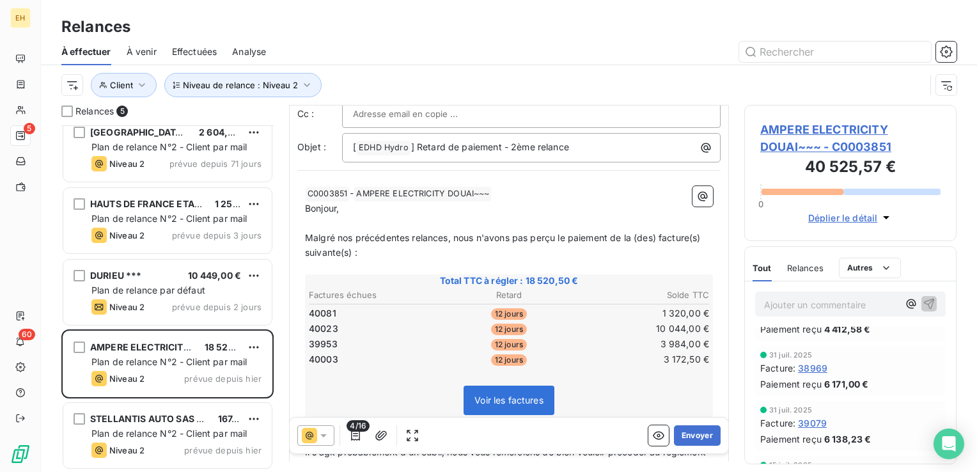
scroll to position [831, 0]
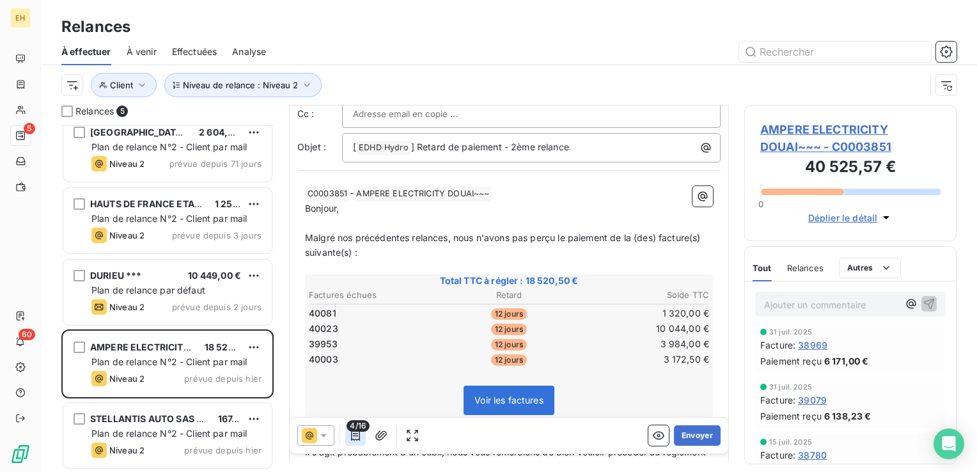
click at [357, 438] on icon "button" at bounding box center [355, 435] width 13 height 13
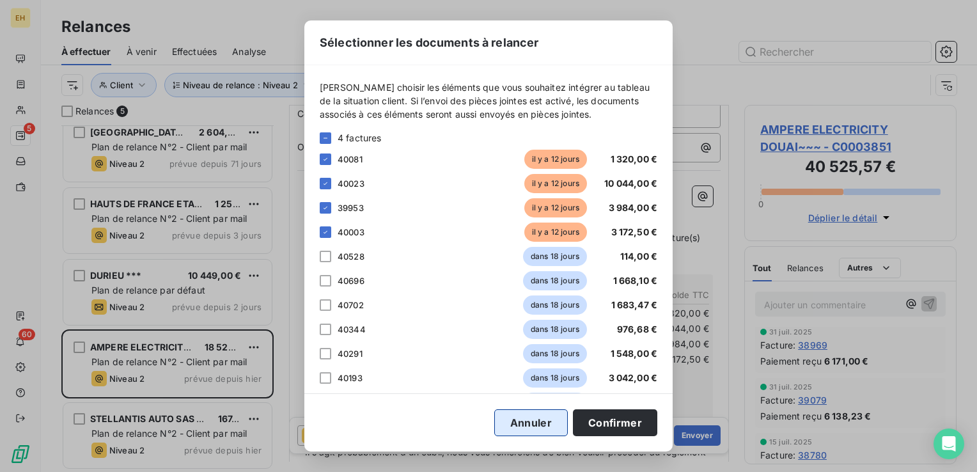
click at [539, 420] on button "Annuler" at bounding box center [531, 422] width 74 height 27
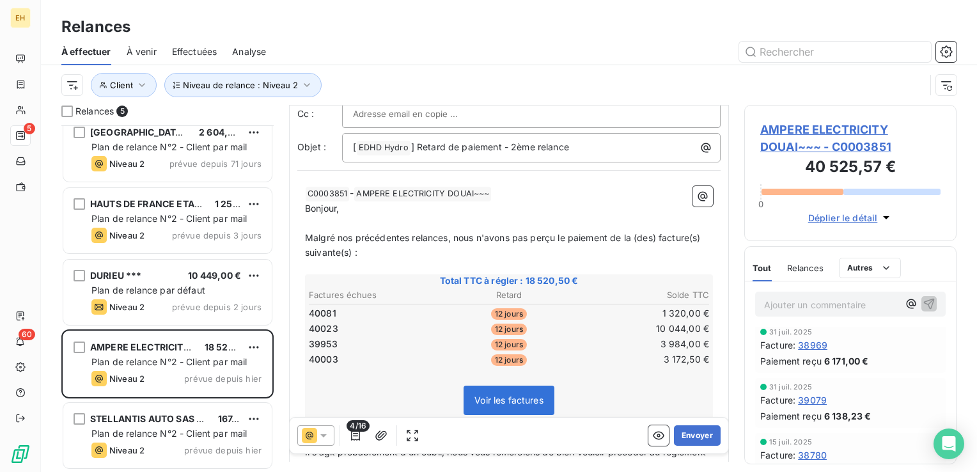
click at [837, 127] on span "AMPERE ELECTRICITY DOUAI~~~ - C0003851" at bounding box center [850, 138] width 180 height 35
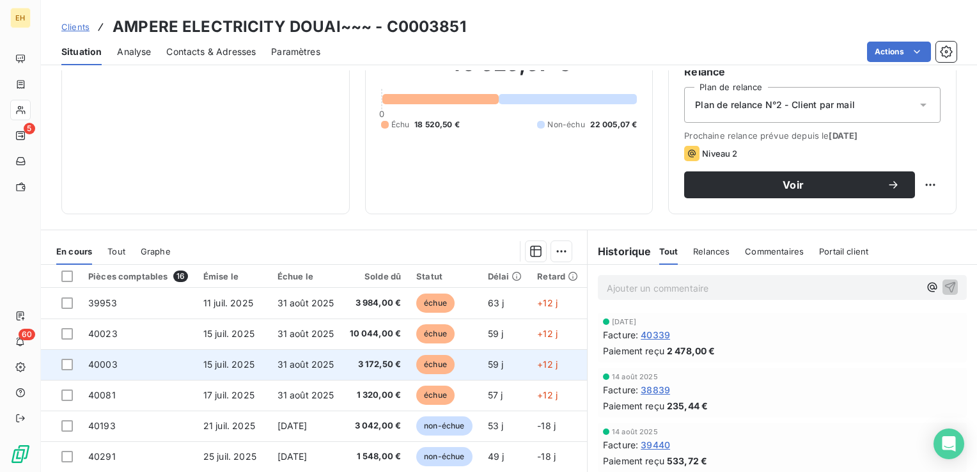
scroll to position [128, 0]
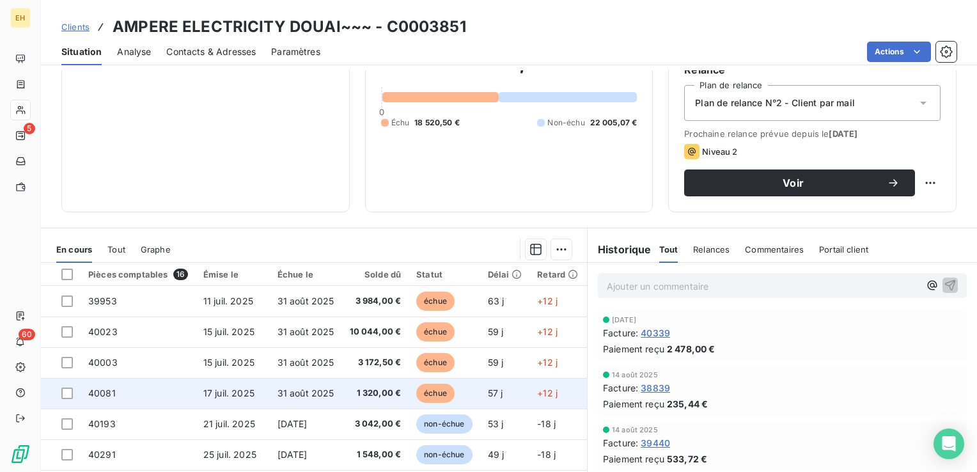
click at [345, 397] on td "1 320,00 €" at bounding box center [375, 393] width 67 height 31
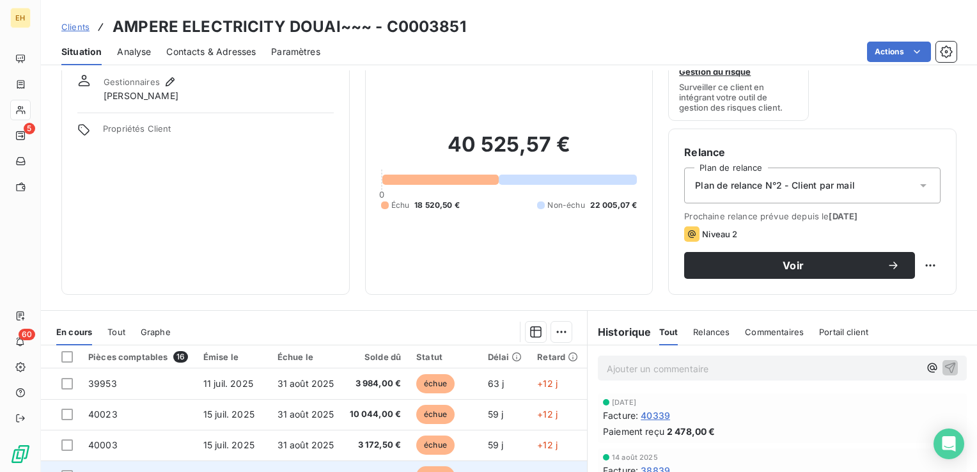
scroll to position [128, 0]
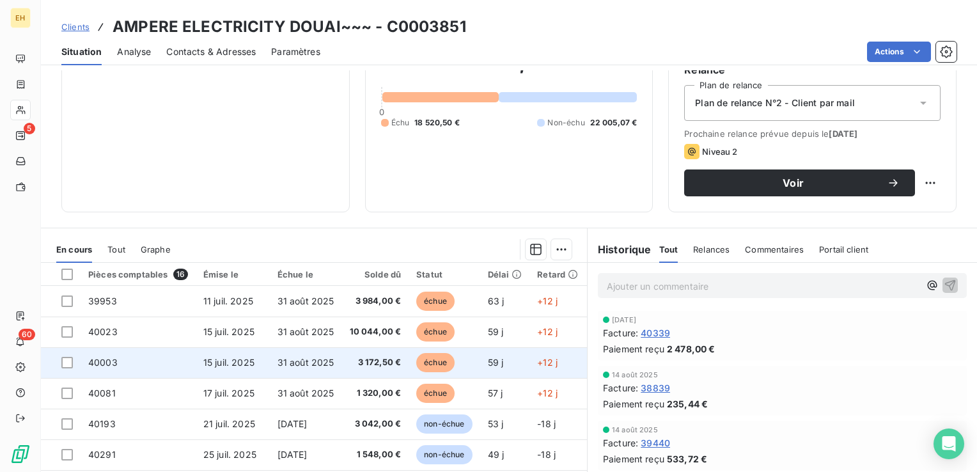
click at [338, 356] on td "31 août 2025" at bounding box center [306, 362] width 72 height 31
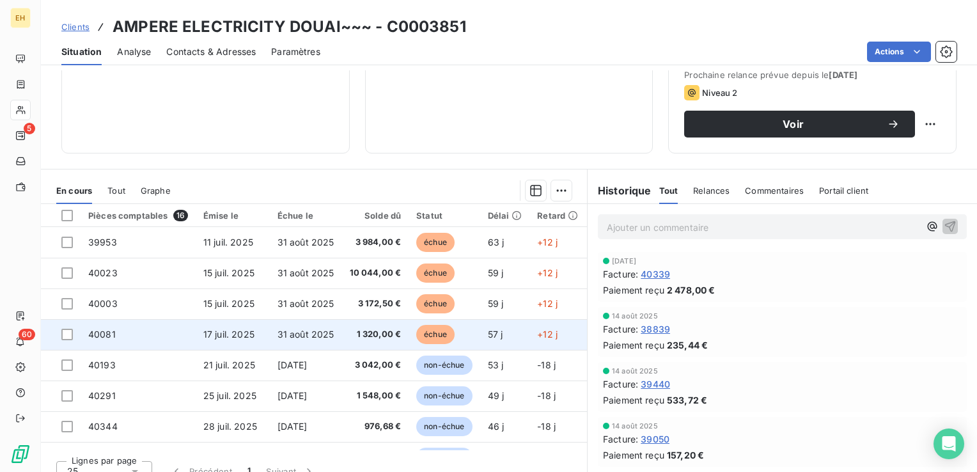
scroll to position [192, 0]
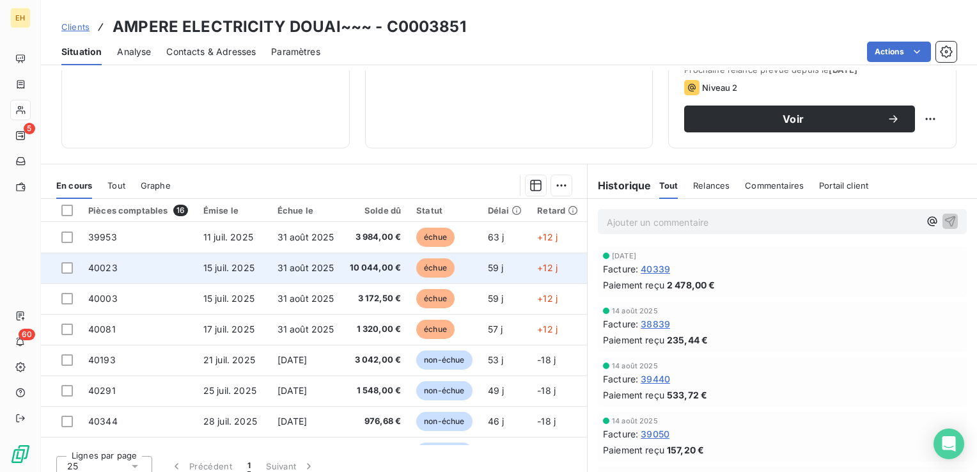
click at [310, 278] on td "31 août 2025" at bounding box center [306, 268] width 72 height 31
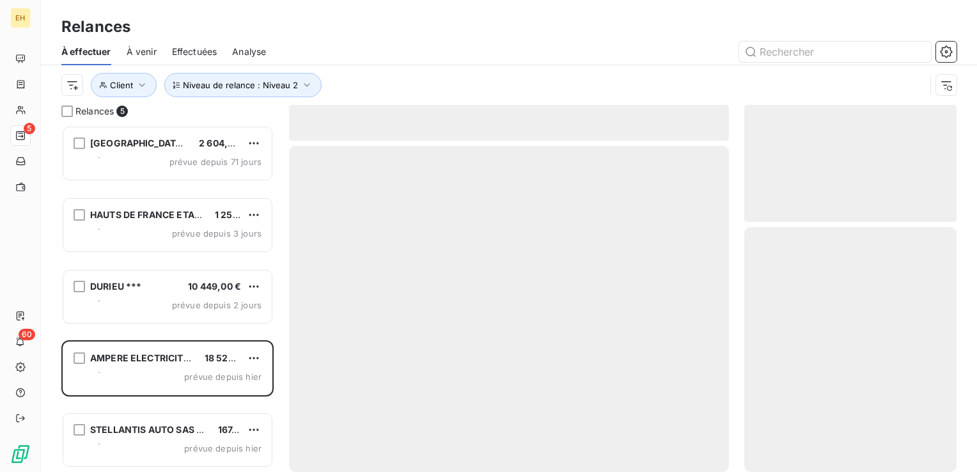
scroll to position [337, 202]
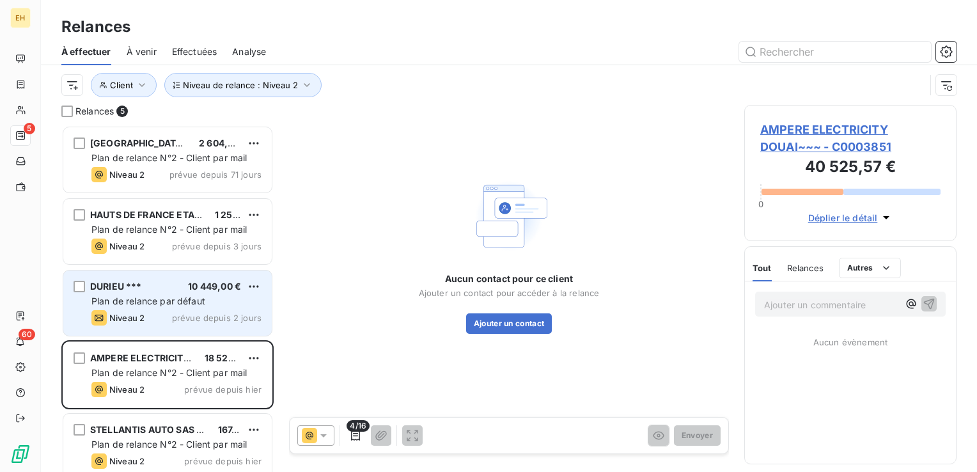
click at [164, 297] on span "Plan de relance par défaut" at bounding box center [148, 300] width 114 height 11
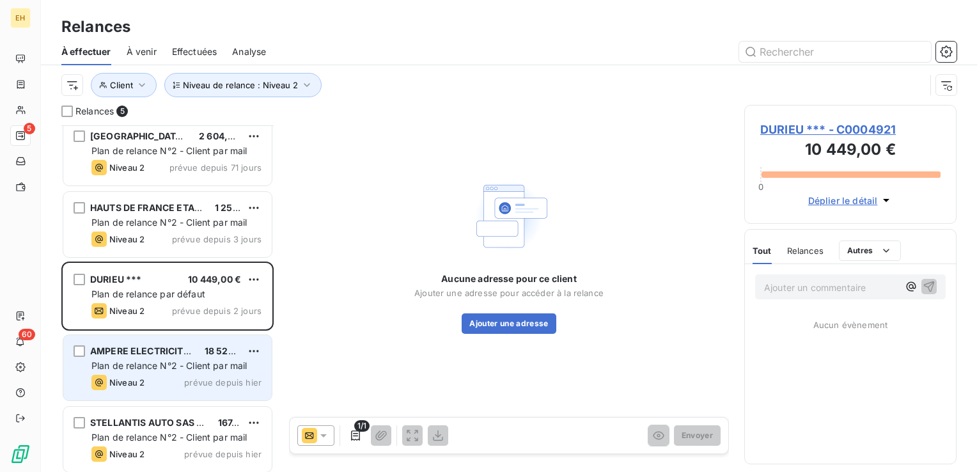
scroll to position [12, 0]
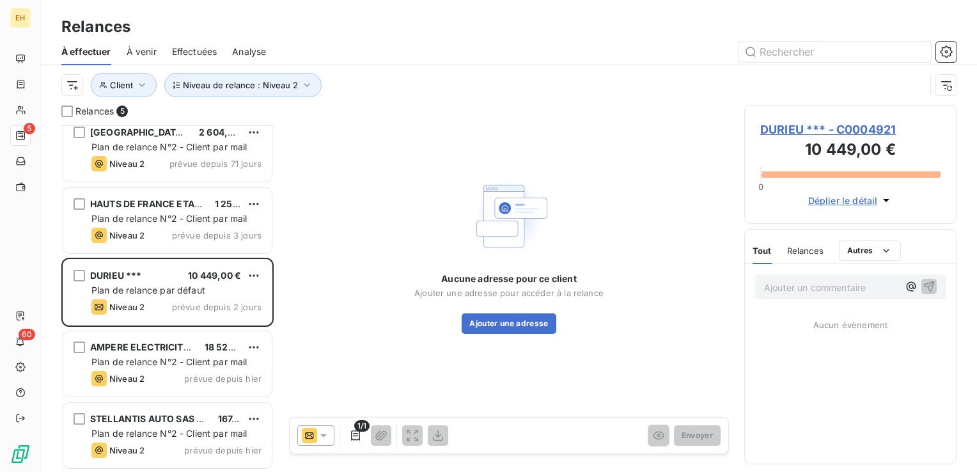
click at [863, 122] on span "DURIEU *** - C0004921" at bounding box center [850, 129] width 180 height 17
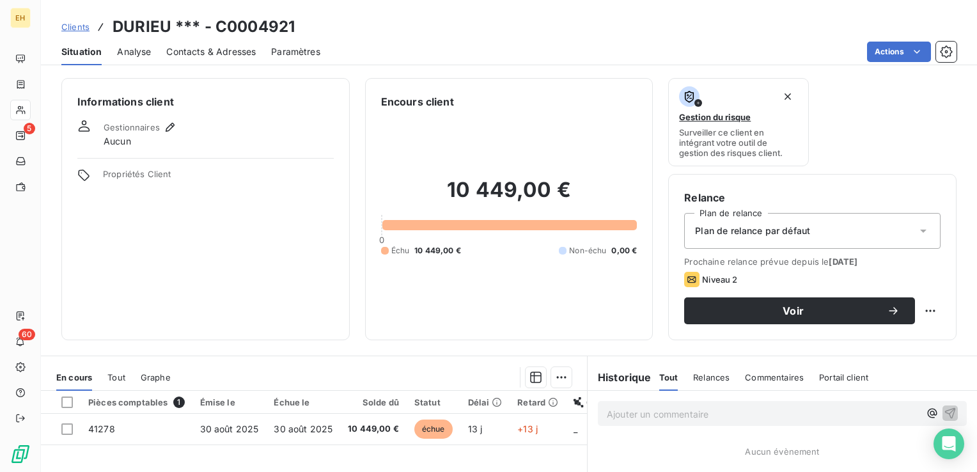
click at [767, 230] on span "Plan de relance par défaut" at bounding box center [752, 230] width 115 height 13
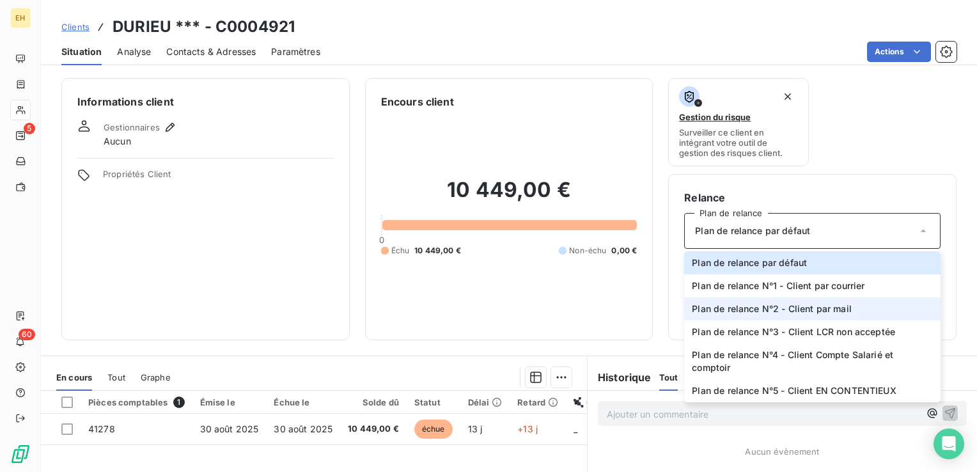
click at [779, 308] on span "Plan de relance N°2 - Client par mail" at bounding box center [772, 309] width 160 height 13
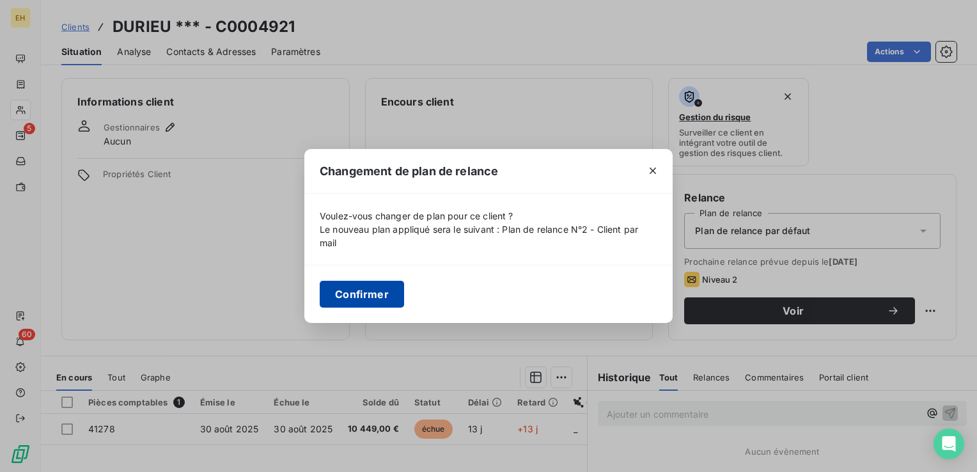
click at [379, 288] on button "Confirmer" at bounding box center [362, 294] width 84 height 27
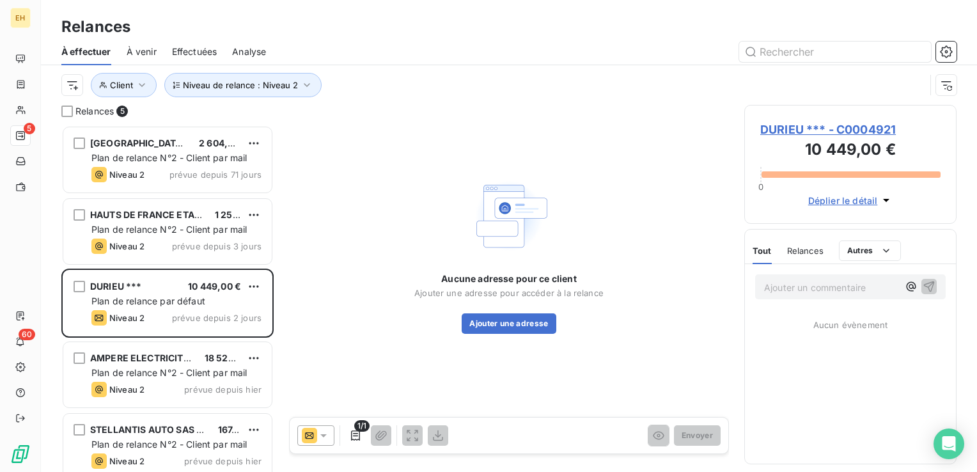
scroll to position [337, 202]
click at [310, 89] on icon "button" at bounding box center [307, 85] width 13 height 13
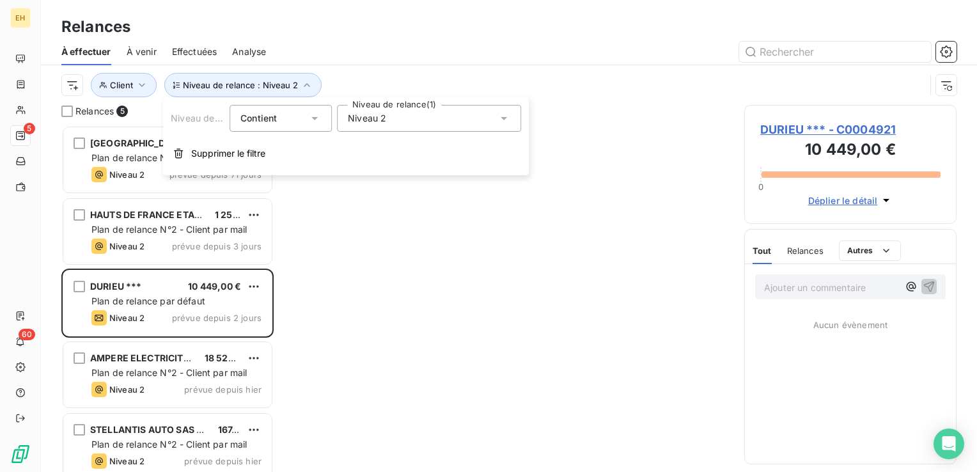
click at [372, 131] on div "Niveau 2" at bounding box center [429, 118] width 184 height 27
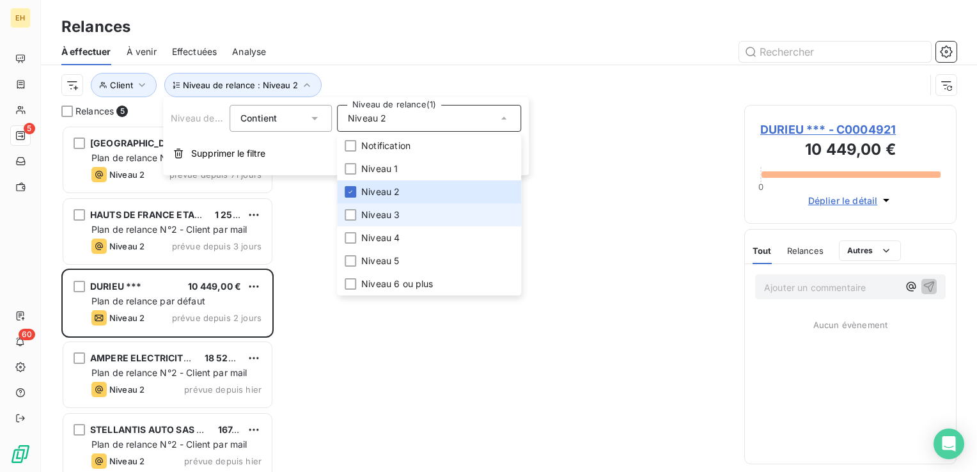
click at [381, 218] on span "Niveau 3" at bounding box center [380, 214] width 38 height 13
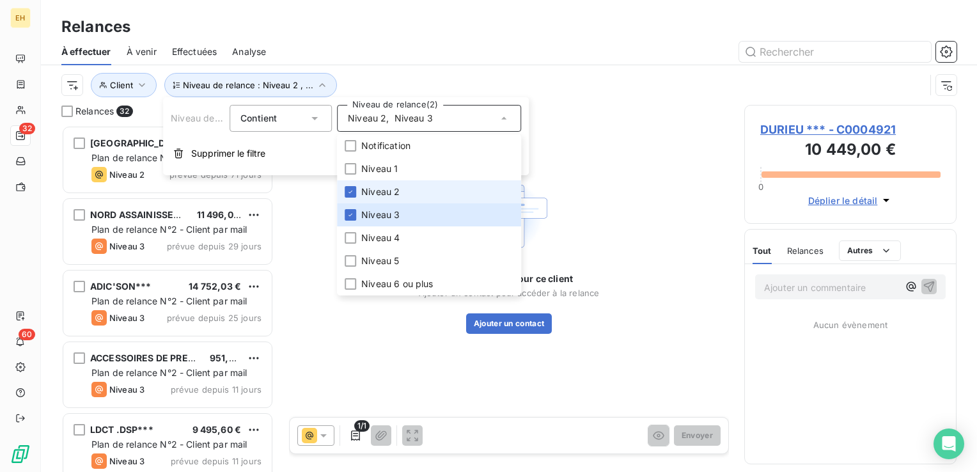
click at [376, 191] on span "Niveau 2" at bounding box center [380, 191] width 38 height 13
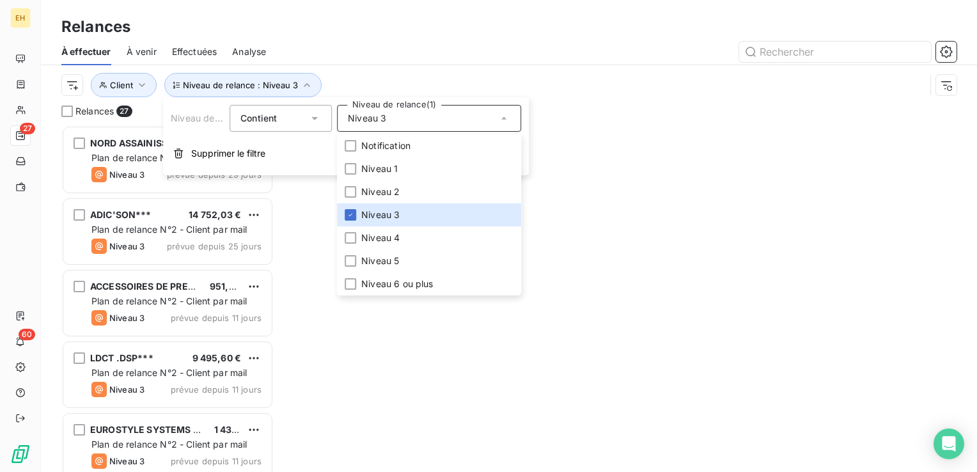
scroll to position [337, 202]
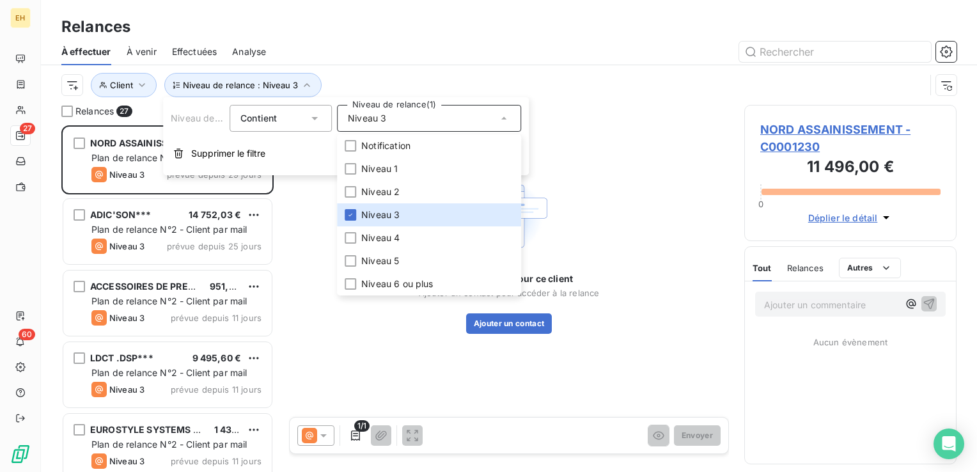
click at [372, 55] on div at bounding box center [618, 52] width 675 height 20
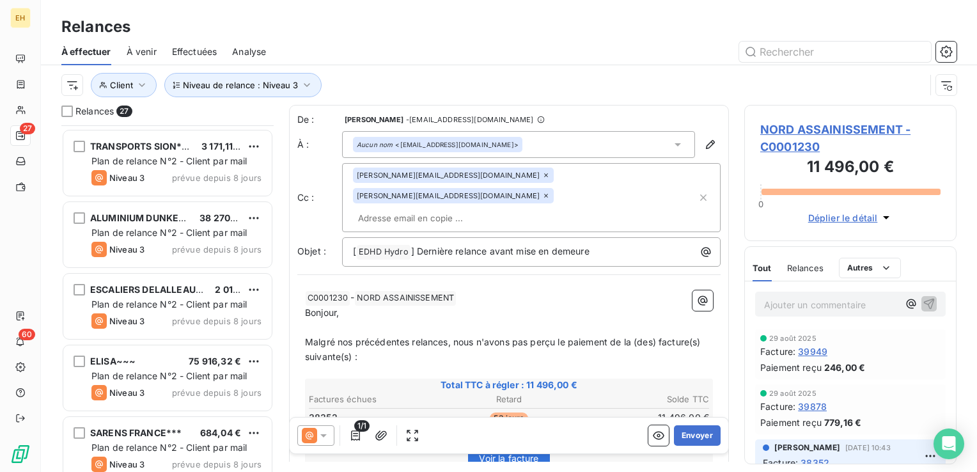
scroll to position [1587, 0]
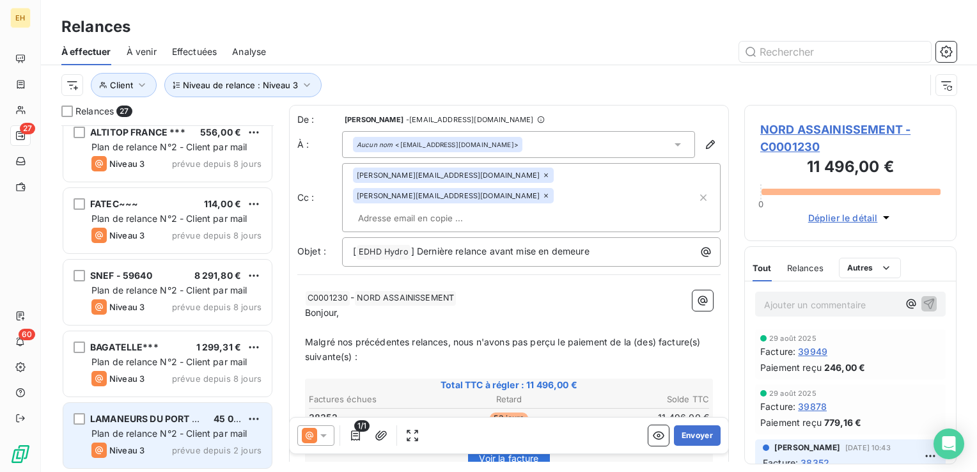
click at [217, 419] on span "45 048,00 €" at bounding box center [241, 418] width 55 height 11
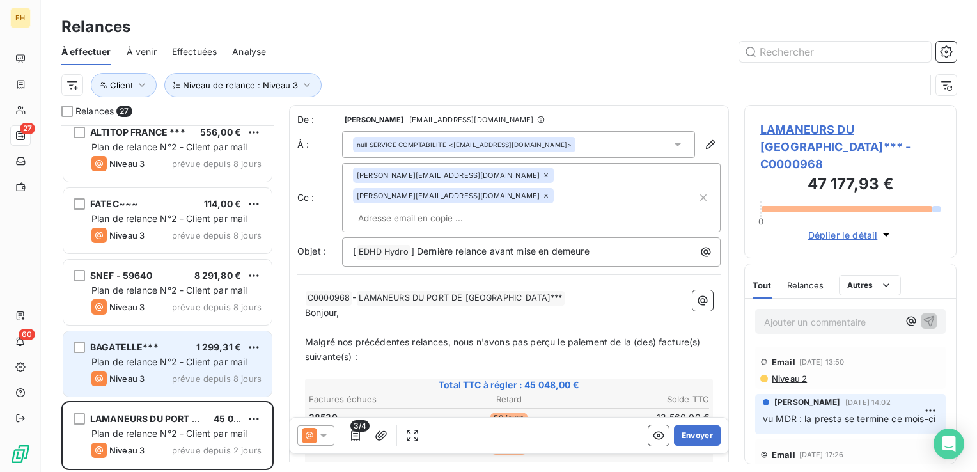
click at [151, 382] on div "Niveau 3 prévue depuis 8 jours" at bounding box center [176, 378] width 170 height 15
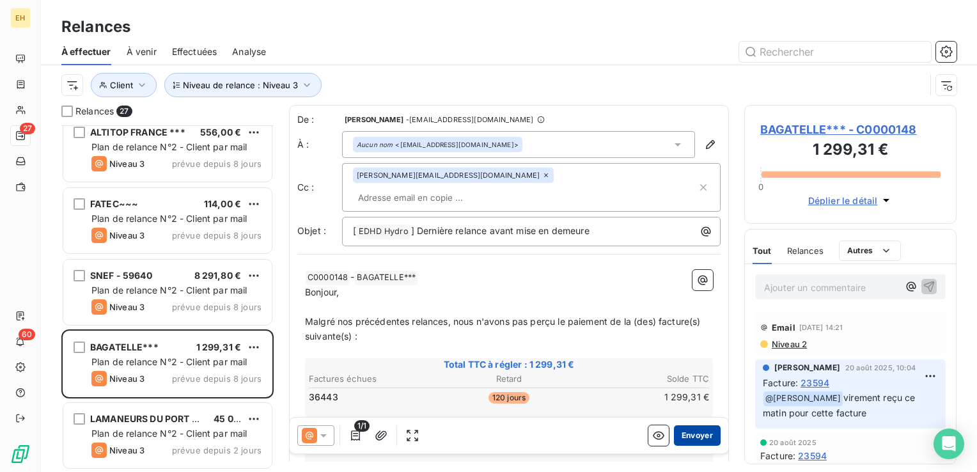
click at [680, 438] on button "Envoyer" at bounding box center [697, 435] width 47 height 20
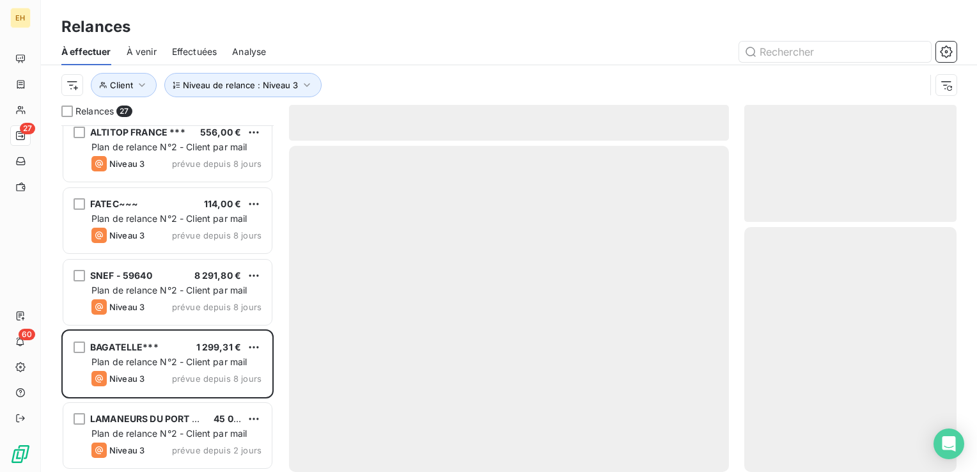
scroll to position [1516, 0]
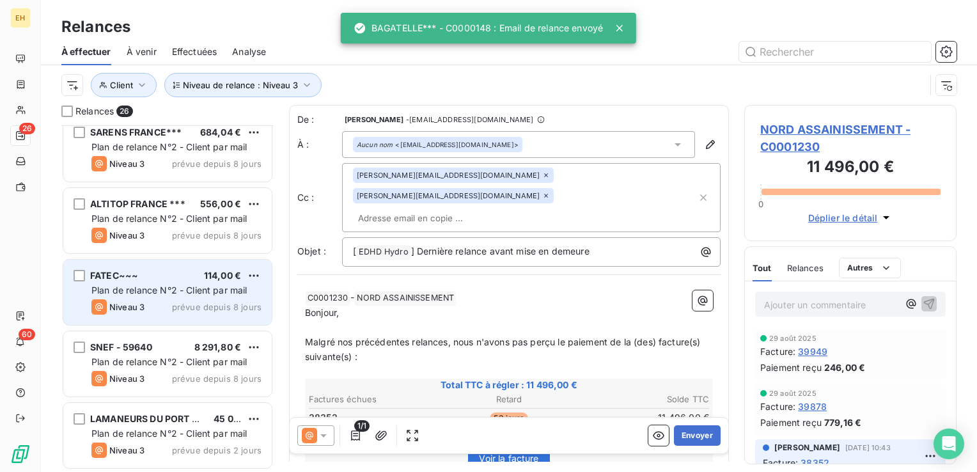
click at [150, 312] on div "Niveau 3 prévue depuis 8 jours" at bounding box center [176, 306] width 170 height 15
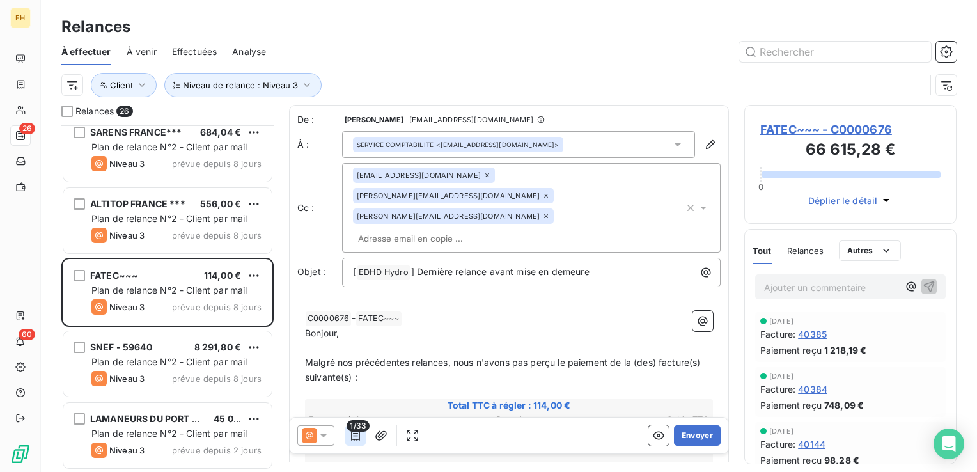
click at [358, 434] on icon "button" at bounding box center [355, 435] width 13 height 13
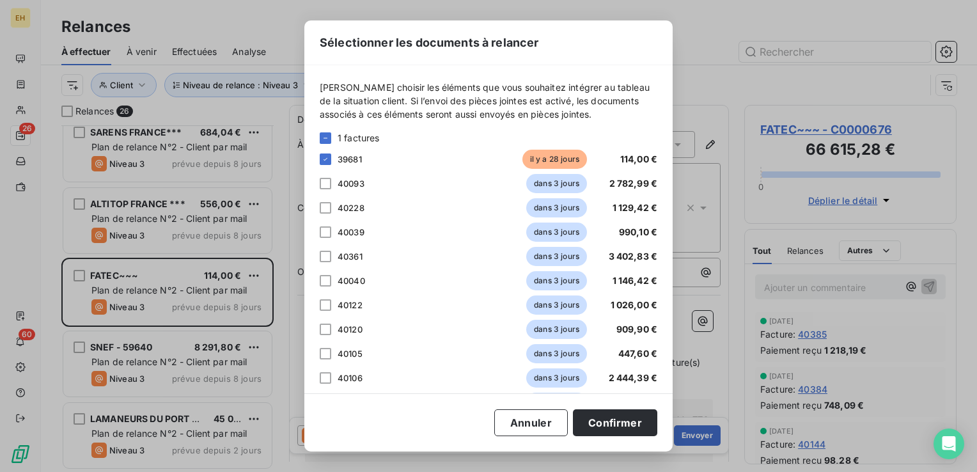
click at [358, 434] on div "Annuler Confirmer" at bounding box center [489, 422] width 338 height 27
click at [528, 425] on button "Annuler" at bounding box center [531, 422] width 74 height 27
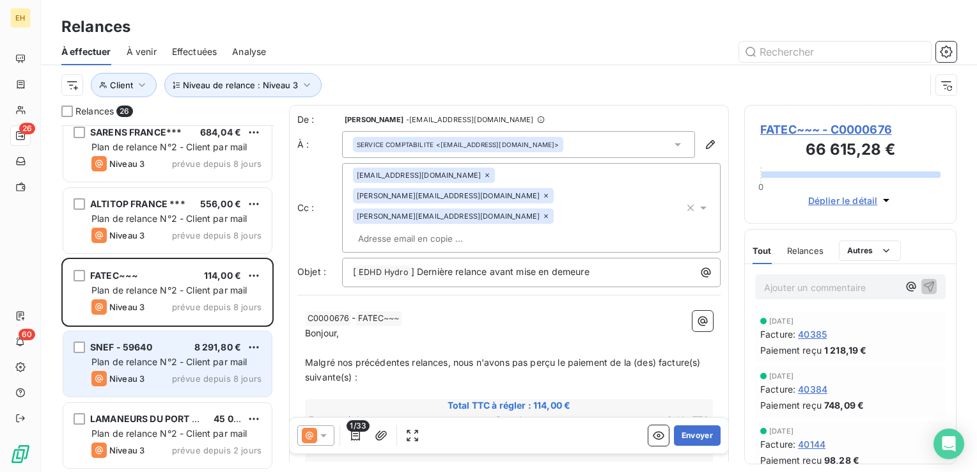
scroll to position [1452, 0]
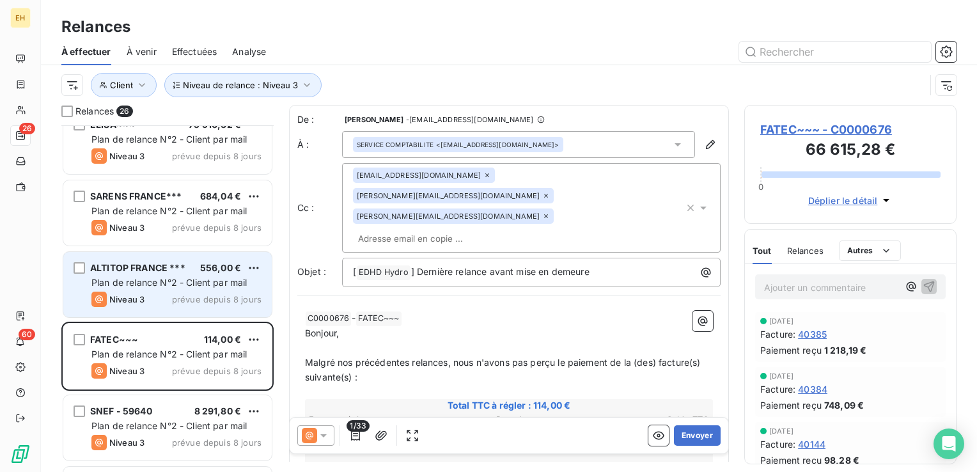
click at [141, 316] on div "ALTITOP FRANCE *** 556,00 € Plan de relance N°2 - Client par mail Niveau 3 prév…" at bounding box center [167, 284] width 208 height 65
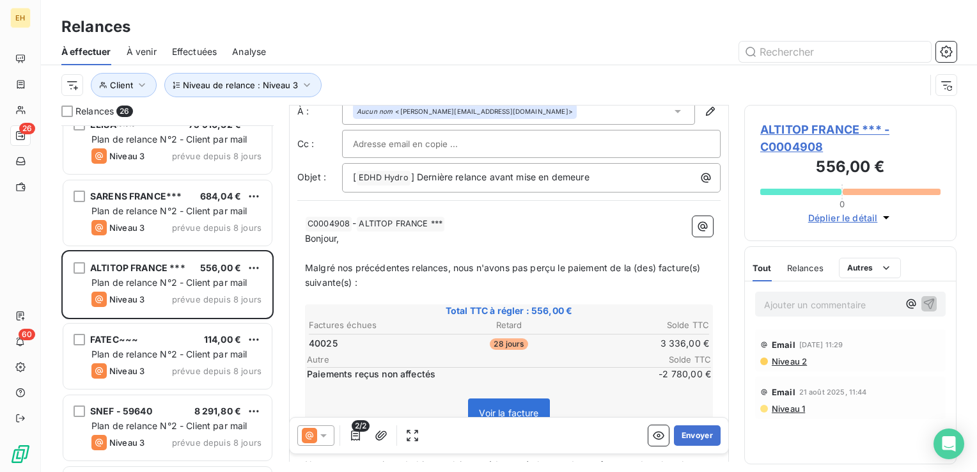
scroll to position [64, 0]
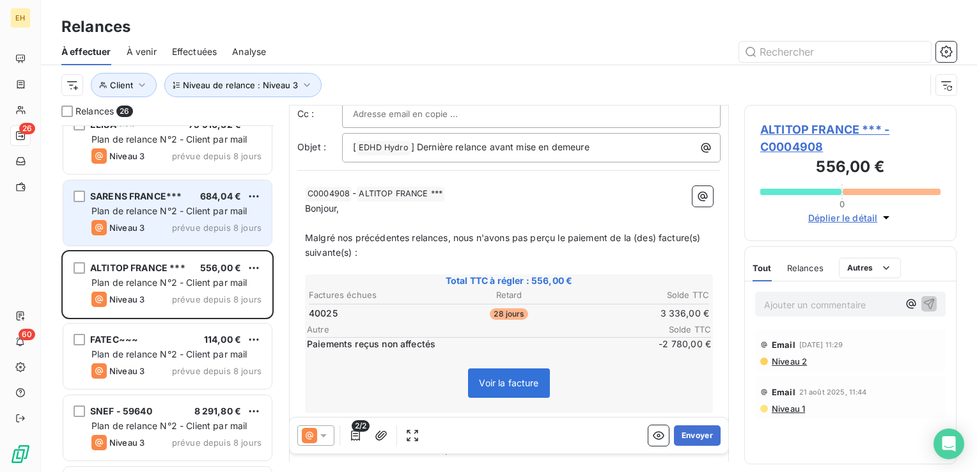
click at [143, 214] on span "Plan de relance N°2 - Client par mail" at bounding box center [169, 210] width 156 height 11
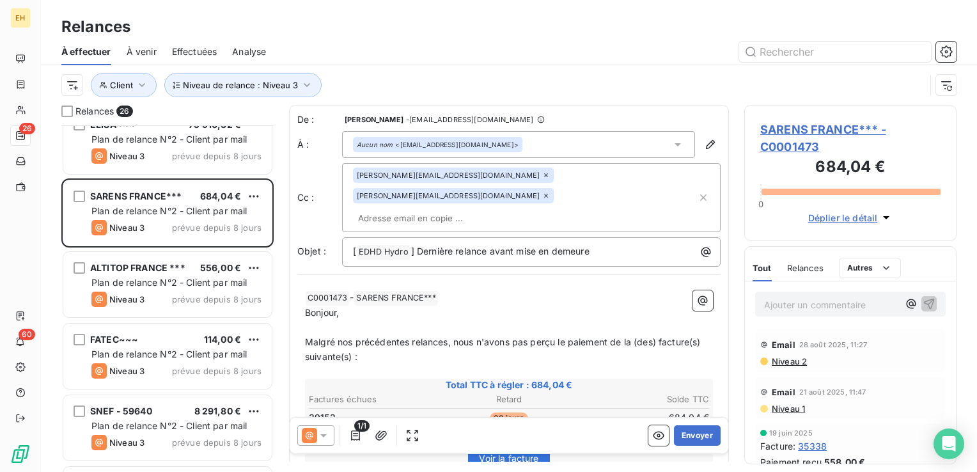
click at [550, 192] on icon at bounding box center [546, 196] width 8 height 8
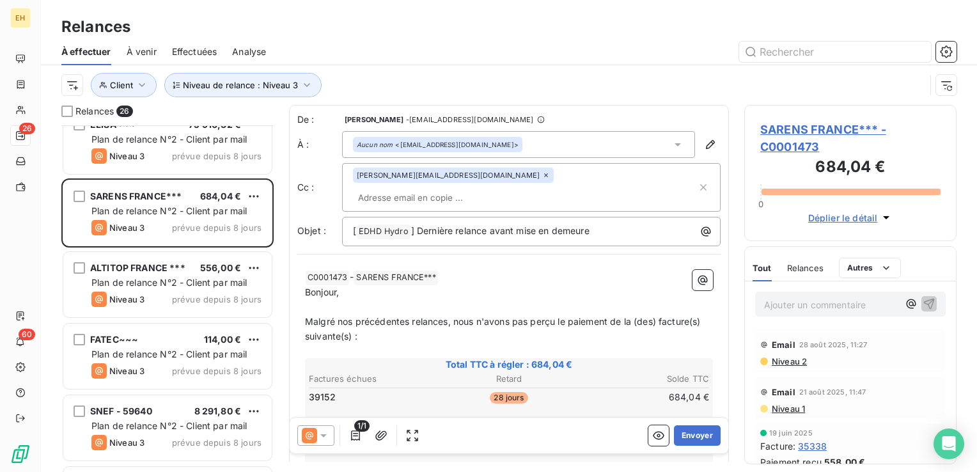
click at [785, 132] on span "SARENS FRANCE*** - C0001473" at bounding box center [850, 138] width 180 height 35
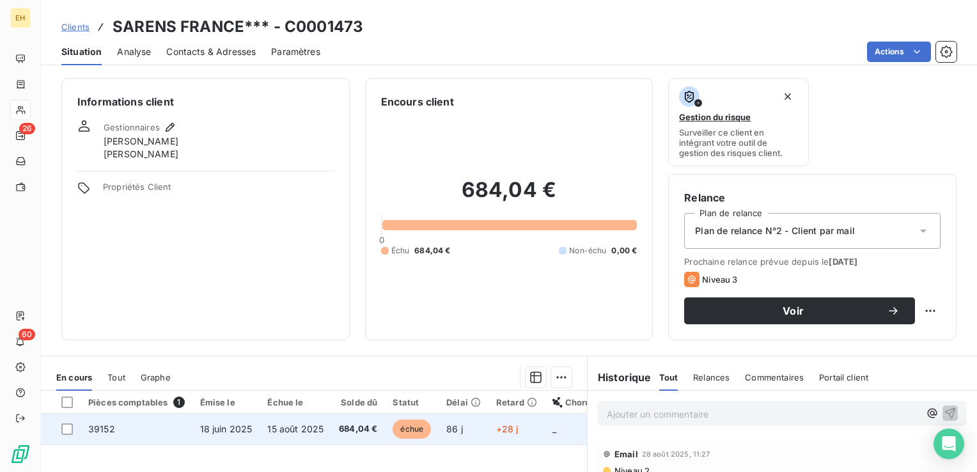
click at [292, 434] on span "15 août 2025" at bounding box center [295, 428] width 56 height 11
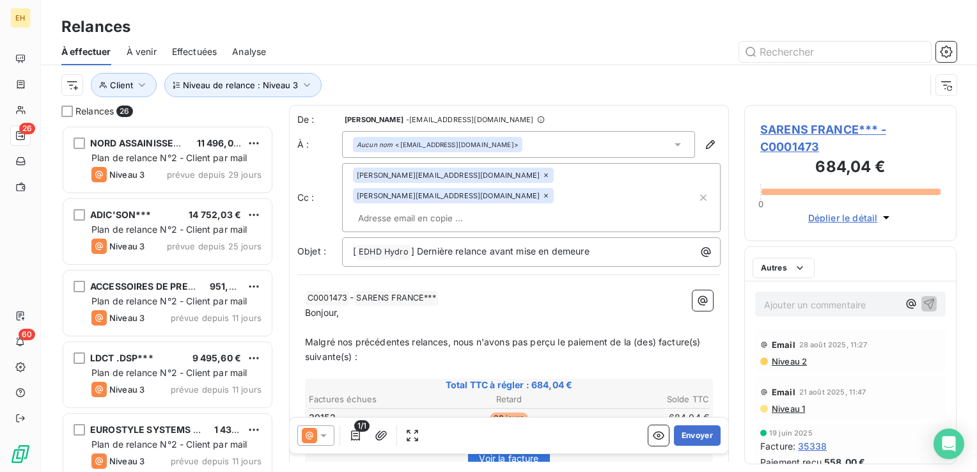
scroll to position [337, 202]
click at [550, 192] on icon at bounding box center [546, 196] width 8 height 8
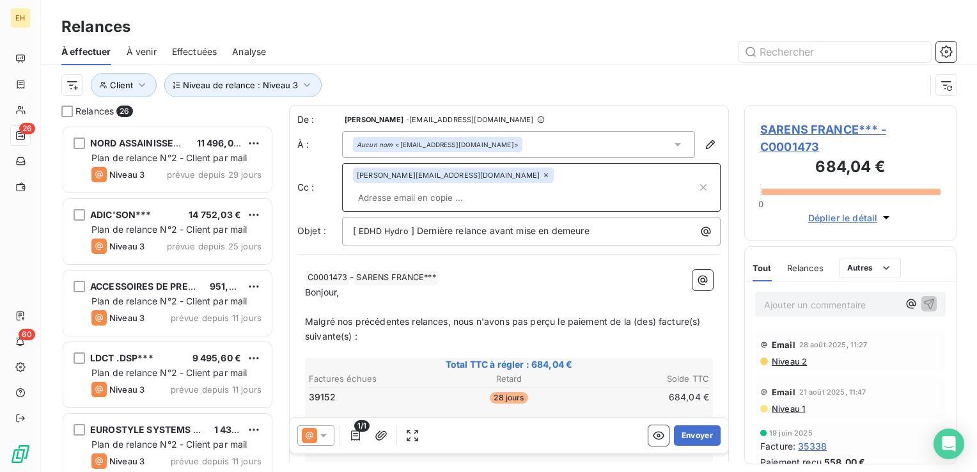
click at [559, 188] on input "text" at bounding box center [525, 197] width 344 height 19
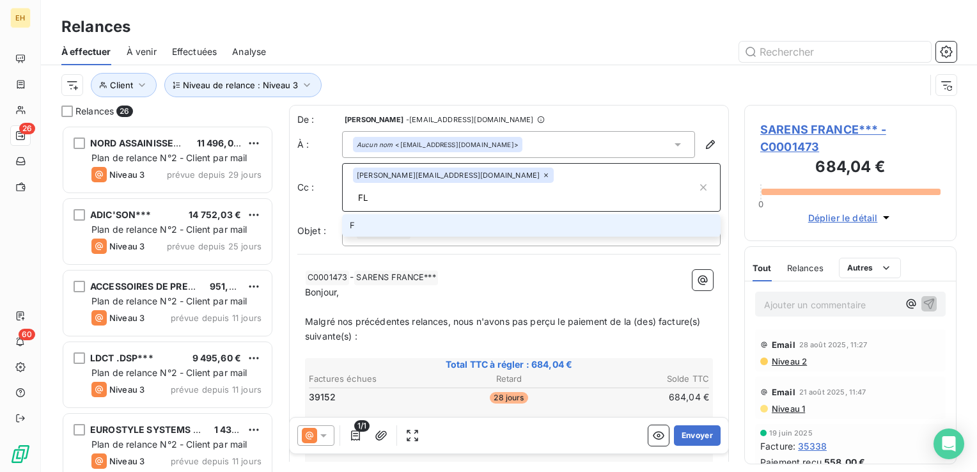
type input "F"
type input "florence.kokel@sarens.fr"
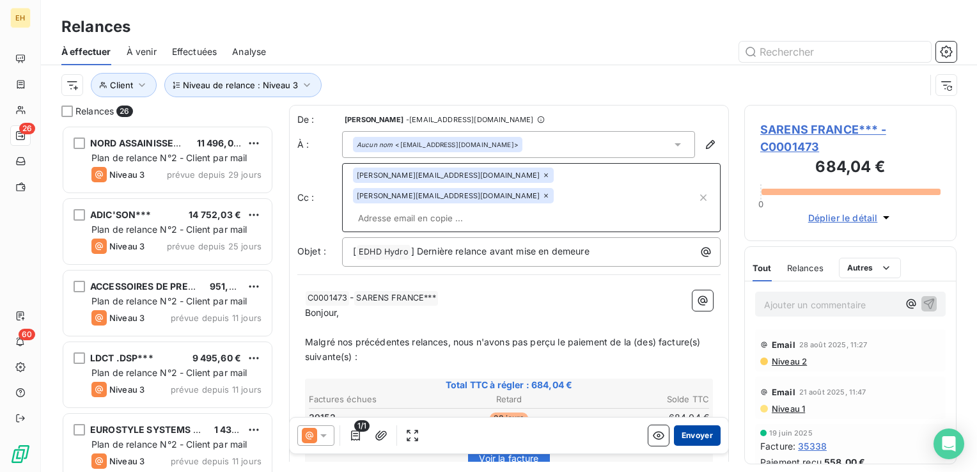
click at [680, 432] on button "Envoyer" at bounding box center [697, 435] width 47 height 20
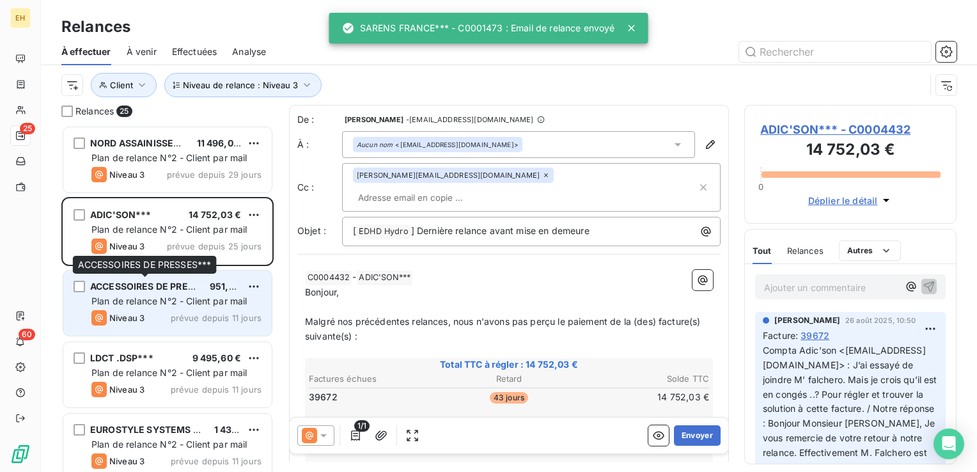
click at [166, 285] on span "ACCESSOIRES DE PRESSES***" at bounding box center [158, 286] width 137 height 11
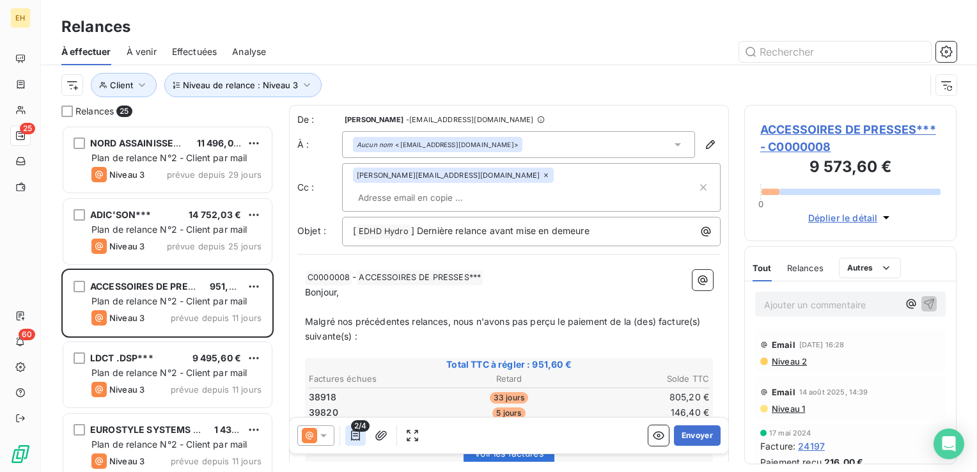
click at [355, 436] on icon "button" at bounding box center [355, 435] width 13 height 13
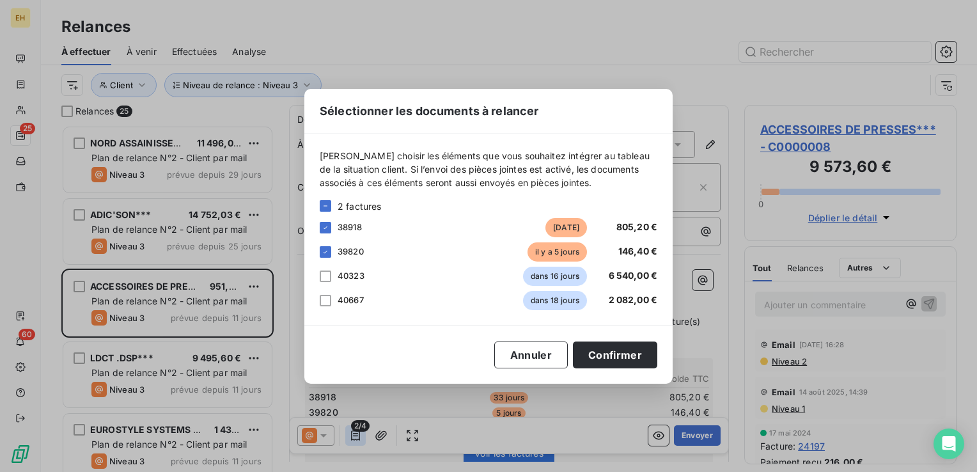
click at [355, 436] on div "Sélectionner les documents à relancer Veuillez choisir les éléments que vous so…" at bounding box center [488, 236] width 977 height 472
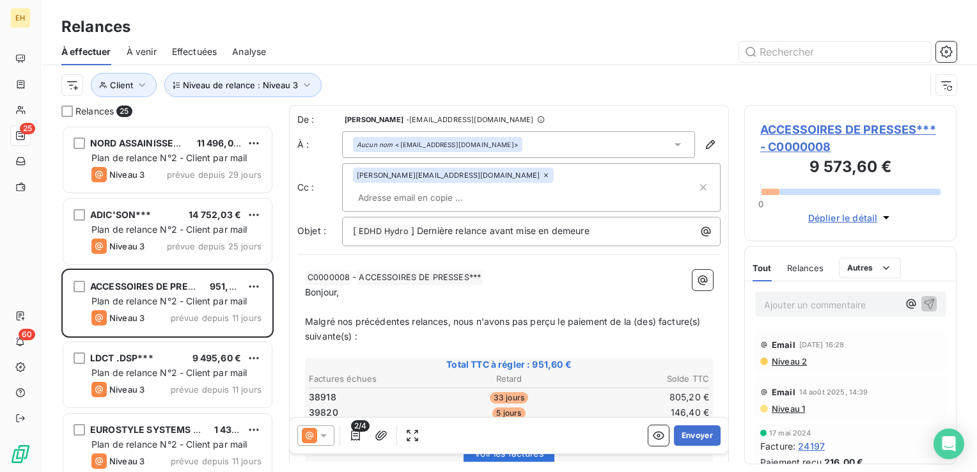
click at [874, 123] on span "ACCESSOIRES DE PRESSES*** - C0000008" at bounding box center [850, 138] width 180 height 35
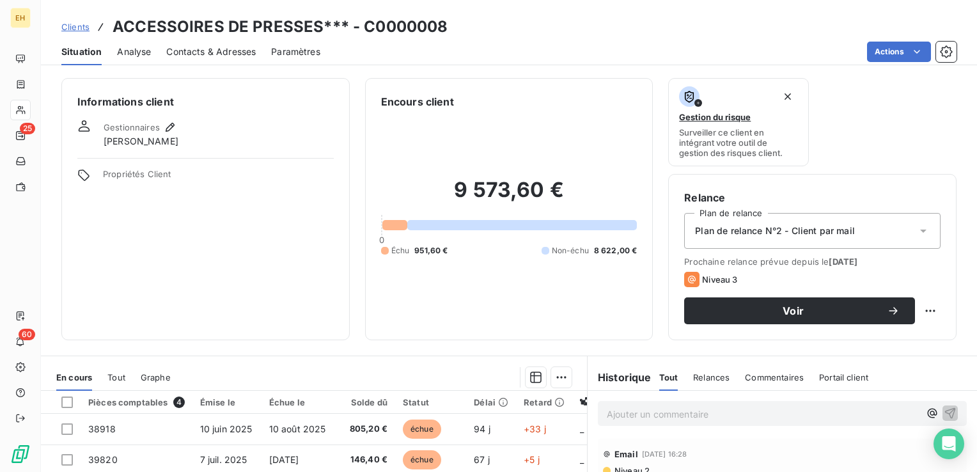
scroll to position [128, 0]
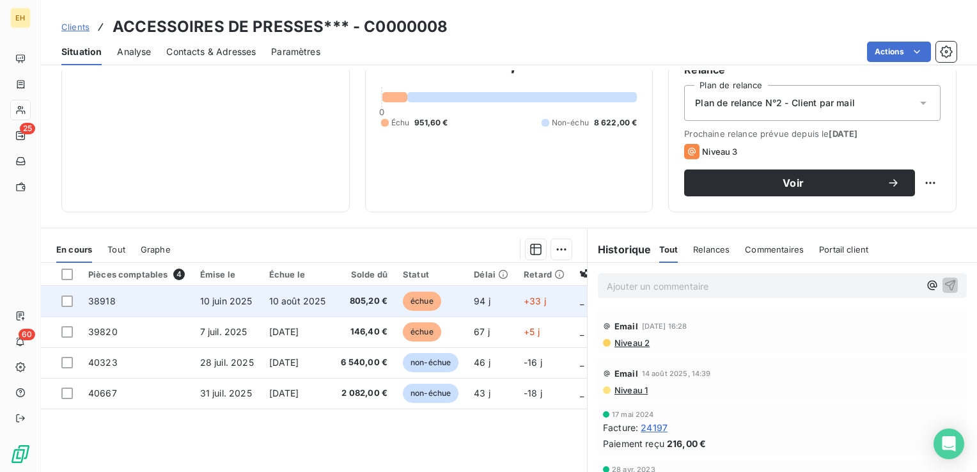
click at [274, 306] on span "10 août 2025" at bounding box center [297, 300] width 57 height 11
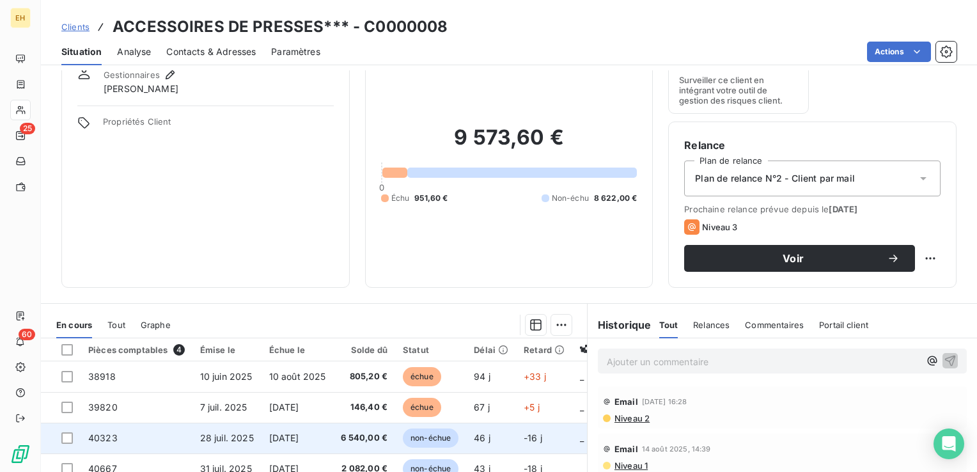
scroll to position [128, 0]
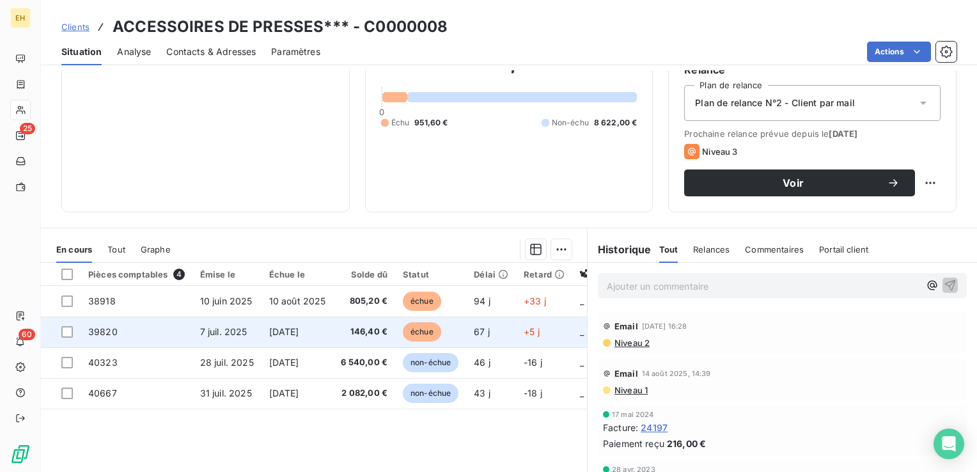
click at [299, 336] on span "7 sept. 2025" at bounding box center [284, 331] width 30 height 11
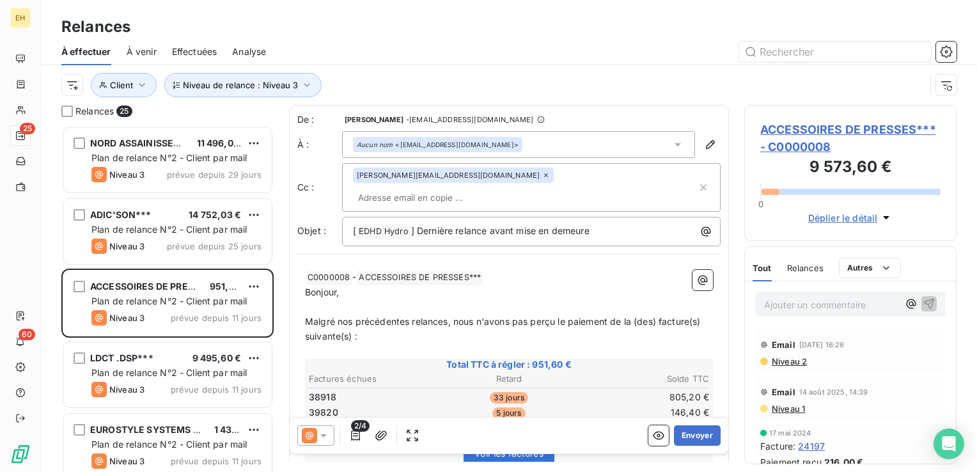
scroll to position [337, 202]
click at [847, 127] on span "ACCESSOIRES DE PRESSES*** - C0000008" at bounding box center [850, 138] width 180 height 35
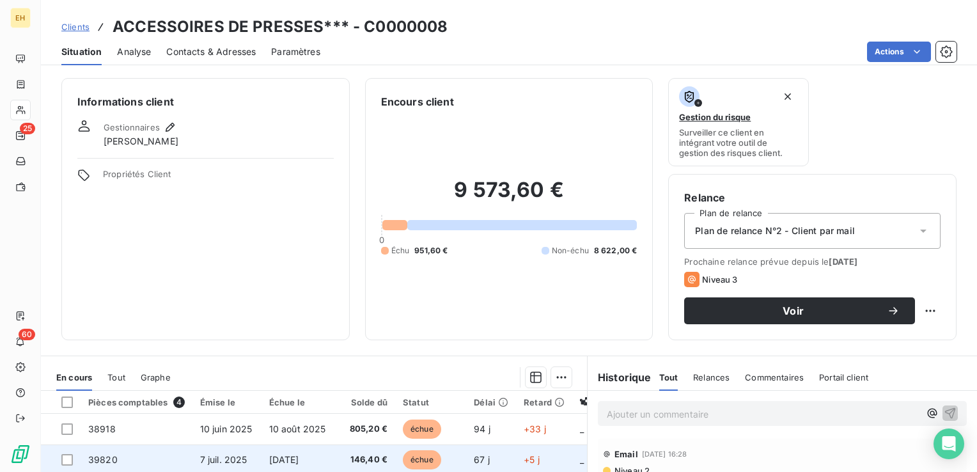
click at [246, 455] on td "7 juil. 2025" at bounding box center [227, 459] width 69 height 31
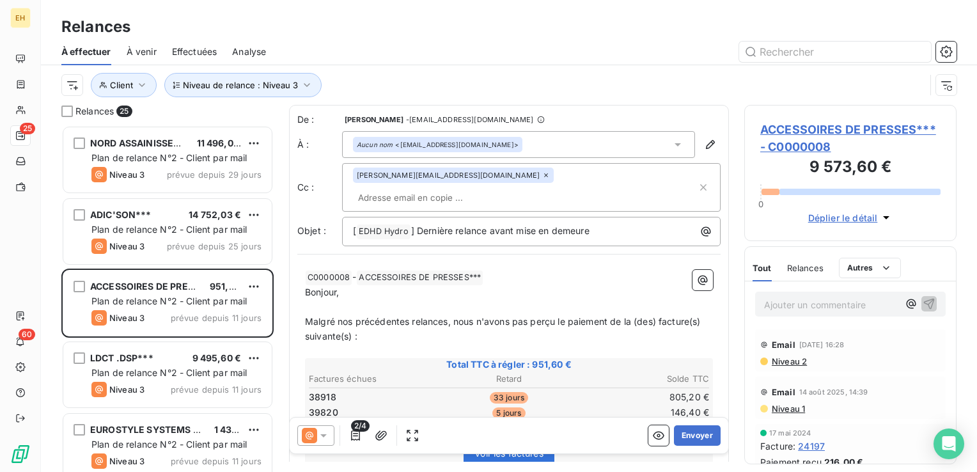
scroll to position [337, 202]
click at [501, 188] on input "text" at bounding box center [427, 197] width 148 height 19
paste input "PBEAUMONT.ADP2@ORANGE.FR"
type input "PBEAUMONT.ADP2@ORANGE.FR"
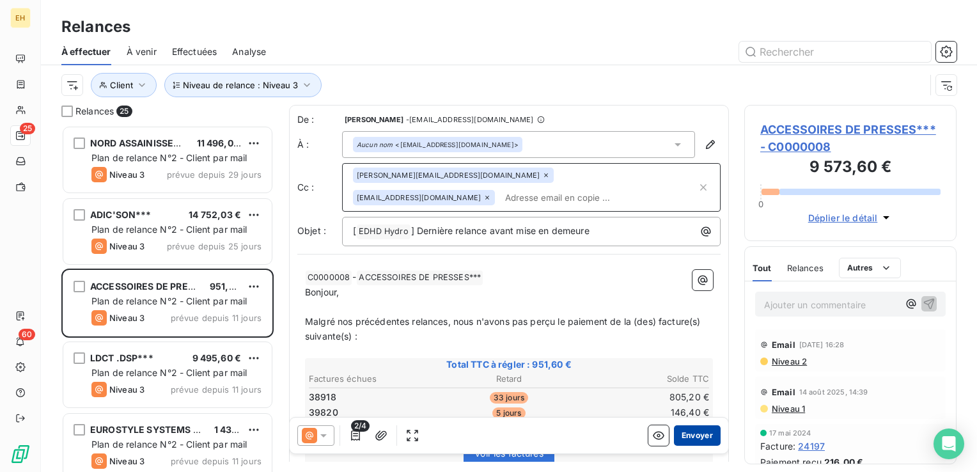
click at [700, 438] on button "Envoyer" at bounding box center [697, 435] width 47 height 20
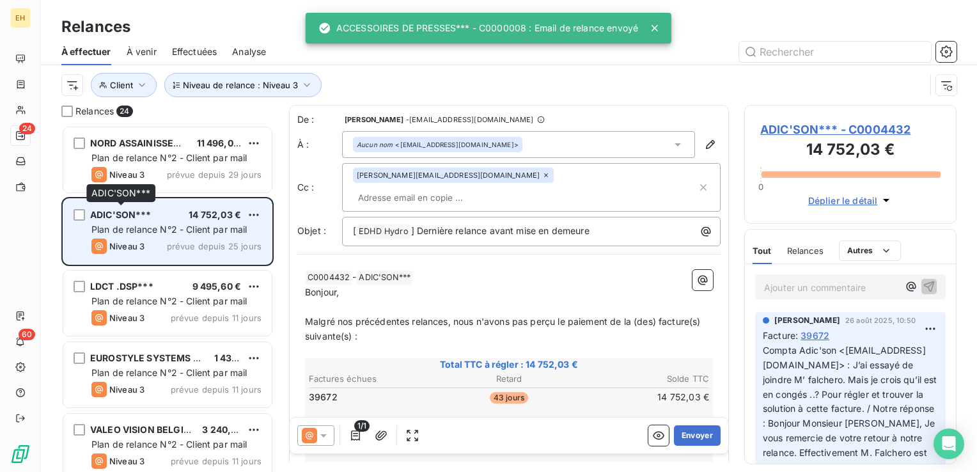
click at [109, 210] on span "ADIC'SON***" at bounding box center [120, 214] width 61 height 11
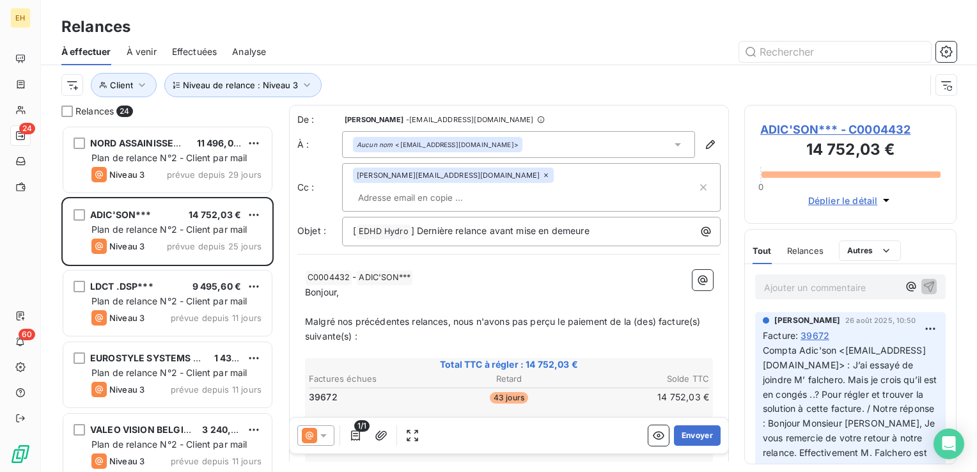
click at [813, 123] on span "ADIC'SON*** - C0004432" at bounding box center [850, 129] width 180 height 17
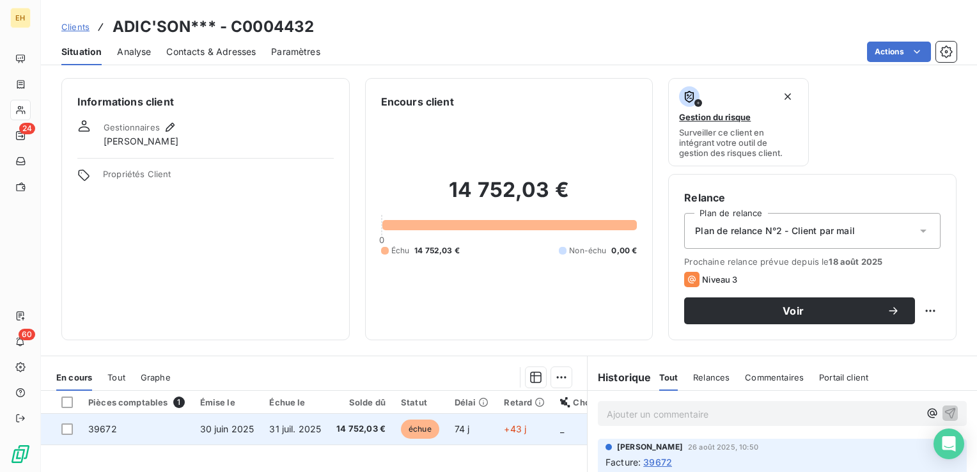
click at [366, 428] on span "14 752,03 €" at bounding box center [360, 429] width 49 height 13
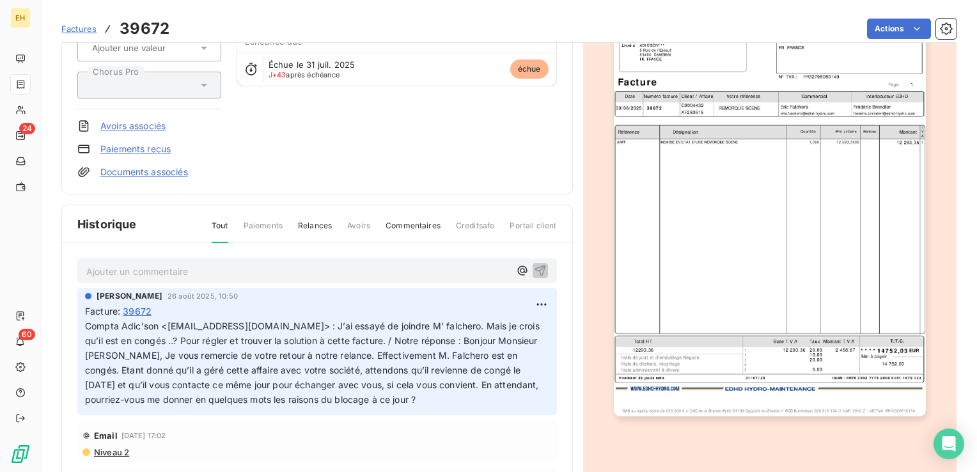
scroll to position [192, 0]
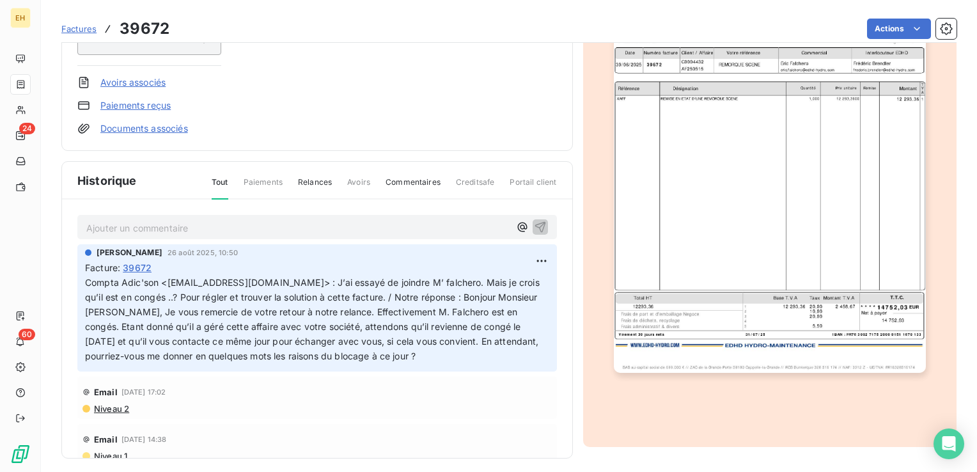
click at [141, 232] on p "Ajouter un commentaire ﻿" at bounding box center [297, 228] width 423 height 16
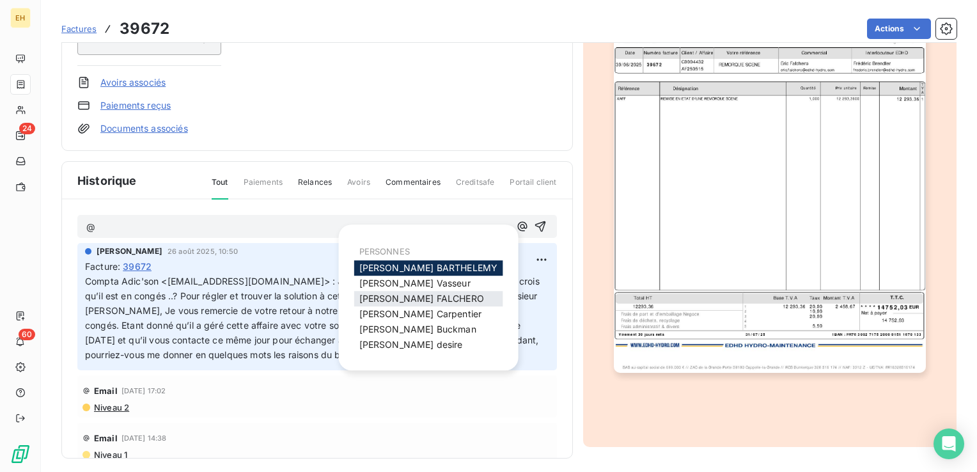
click at [410, 298] on span "Eric FALCHERO" at bounding box center [421, 298] width 125 height 11
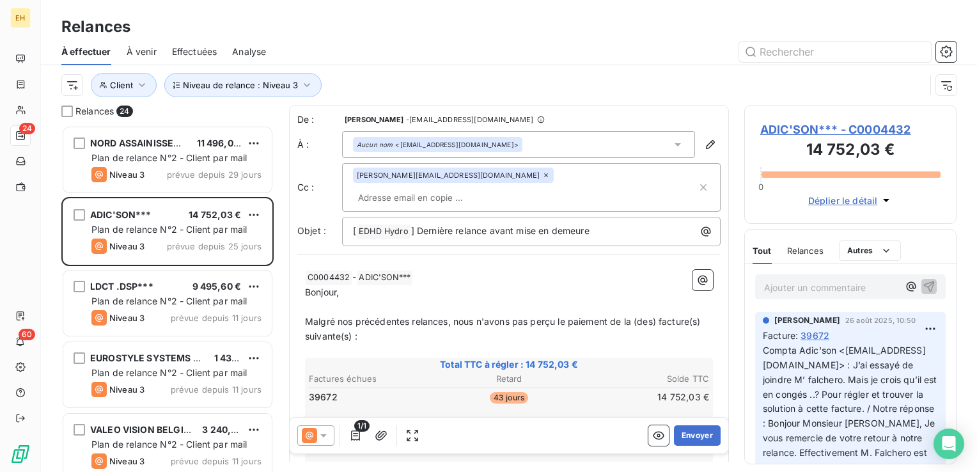
scroll to position [337, 202]
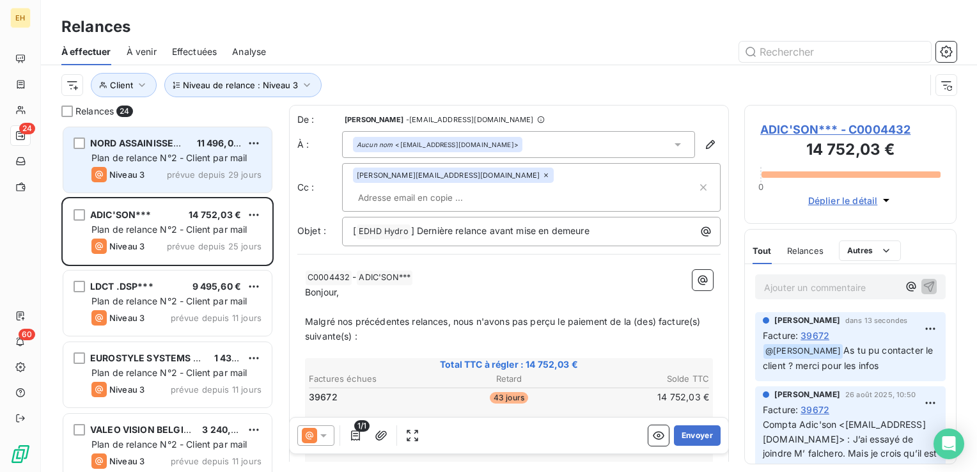
click at [224, 170] on span "prévue depuis 29 jours" at bounding box center [214, 174] width 95 height 10
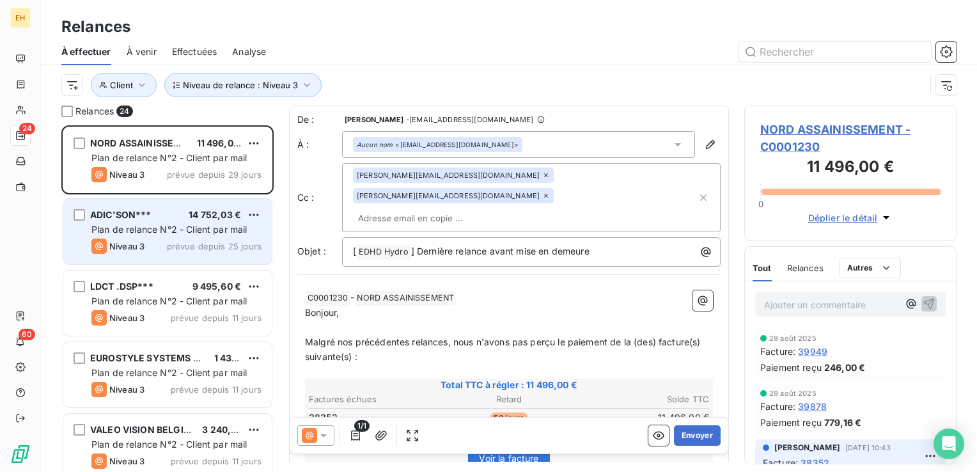
click at [201, 232] on span "Plan de relance N°2 - Client par mail" at bounding box center [169, 229] width 156 height 11
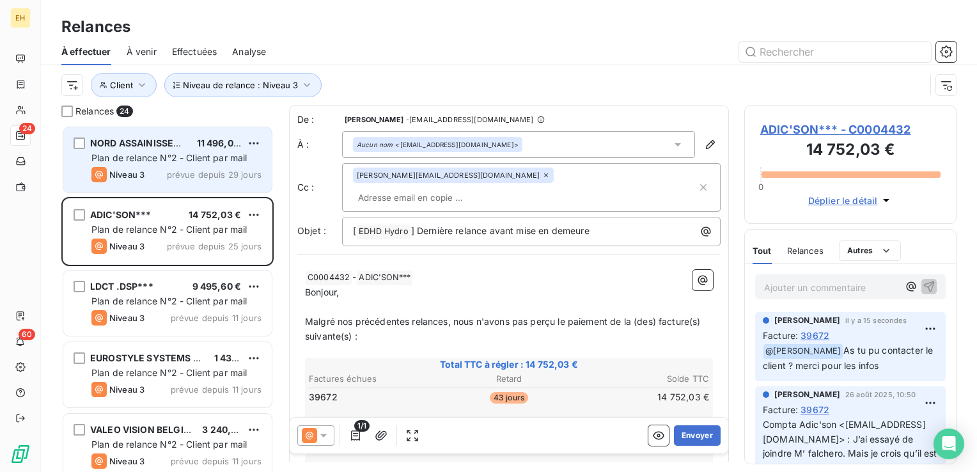
click at [194, 180] on div "Niveau 3 prévue depuis 29 jours" at bounding box center [176, 174] width 170 height 15
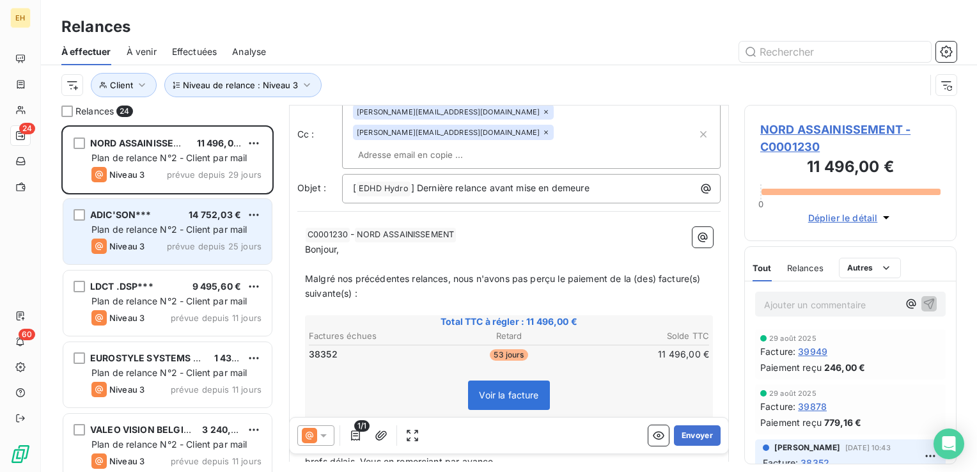
click at [141, 262] on div "ADIC'SON*** 14 752,03 € Plan de relance N°2 - Client par mail Niveau 3 prévue d…" at bounding box center [167, 231] width 208 height 65
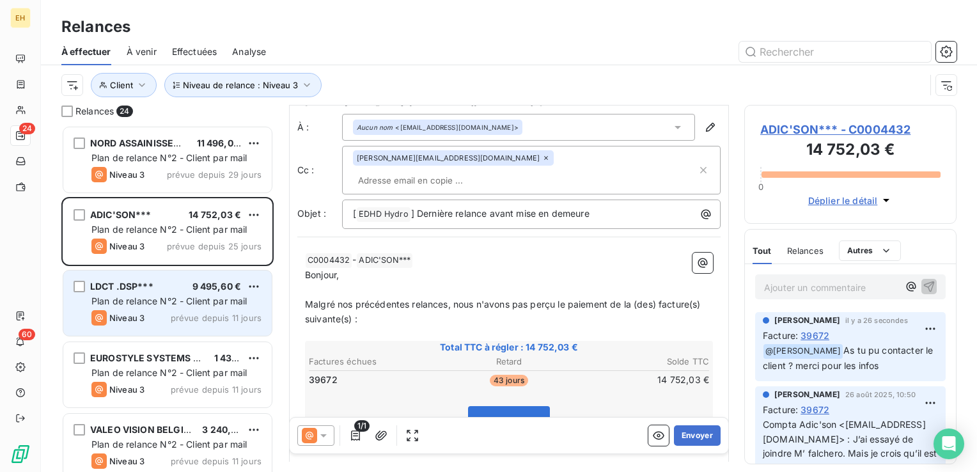
click at [148, 301] on span "Plan de relance N°2 - Client par mail" at bounding box center [169, 300] width 156 height 11
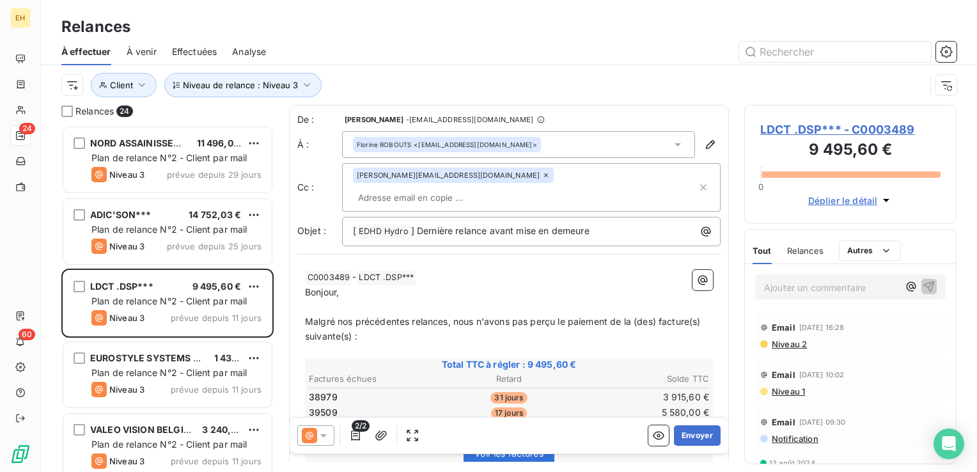
click at [795, 344] on span "Niveau 2" at bounding box center [789, 344] width 36 height 10
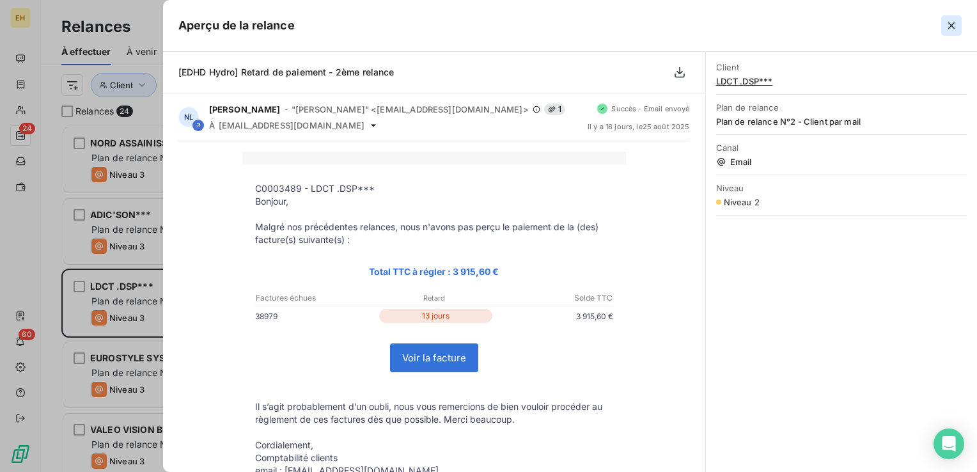
click at [954, 29] on icon "button" at bounding box center [951, 25] width 13 height 13
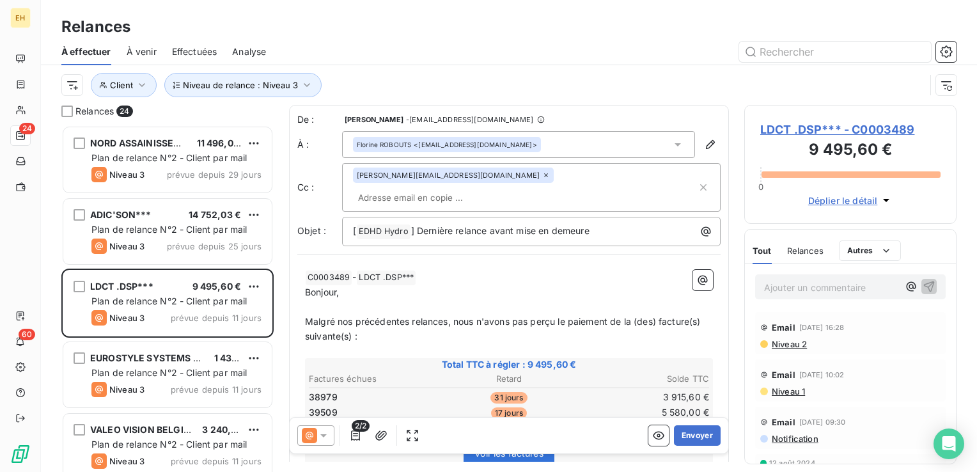
click at [488, 188] on input "text" at bounding box center [427, 197] width 148 height 19
paste input "Gregory.BEAUFOUR@ldct.eu"
type input "Gregory.BEAUFOUR@ldct.eu"
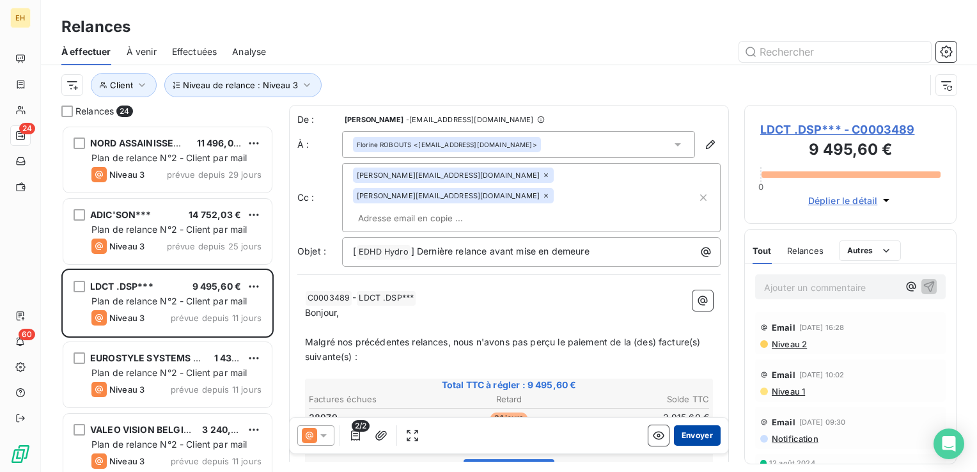
click at [682, 436] on button "Envoyer" at bounding box center [697, 435] width 47 height 20
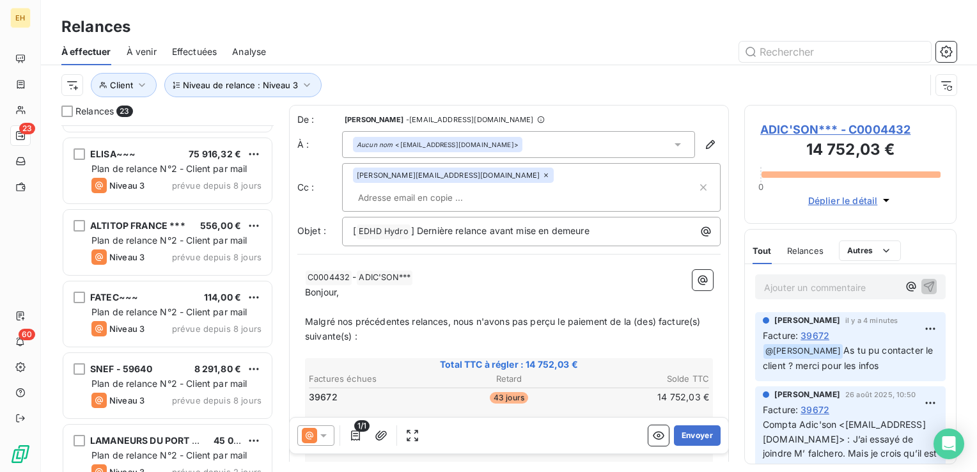
scroll to position [1301, 0]
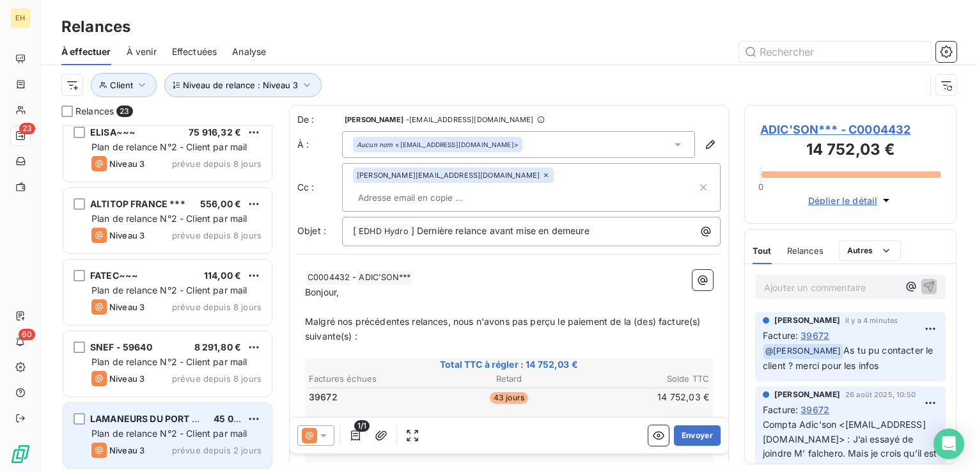
click at [138, 445] on span "Niveau 3" at bounding box center [126, 450] width 35 height 10
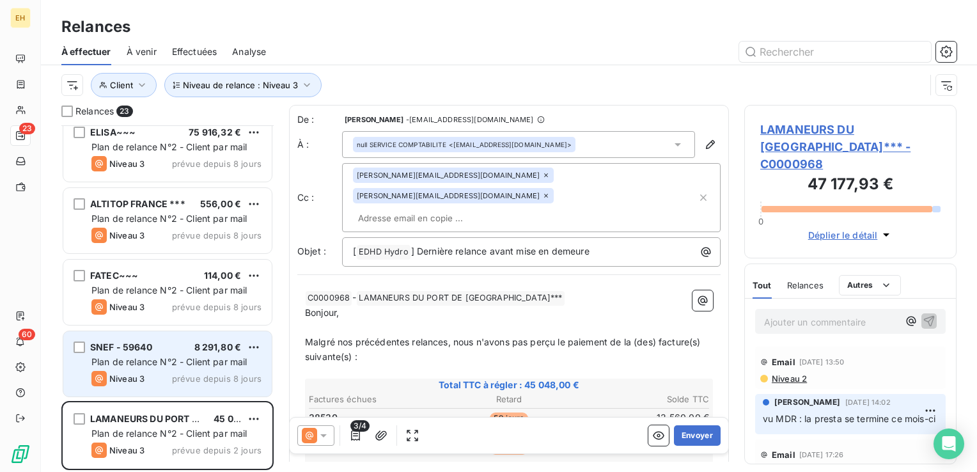
click at [139, 352] on span "SNEF - 59640" at bounding box center [121, 347] width 62 height 11
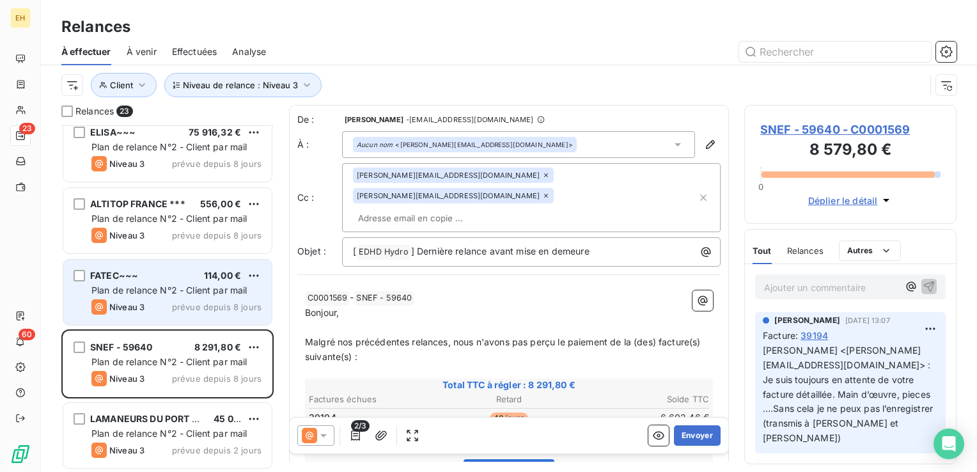
click at [136, 310] on span "Niveau 3" at bounding box center [126, 307] width 35 height 10
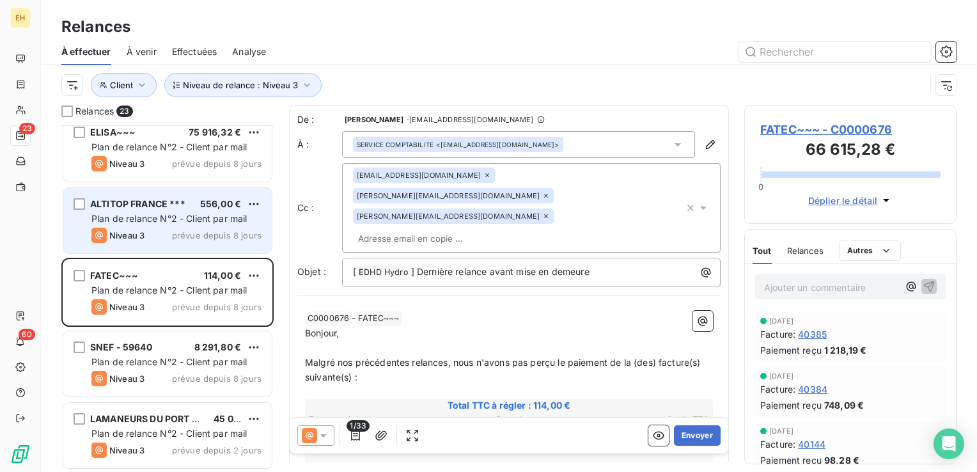
click at [124, 244] on div "ALTITOP FRANCE *** 556,00 € Plan de relance N°2 - Client par mail Niveau 3 prév…" at bounding box center [167, 220] width 208 height 65
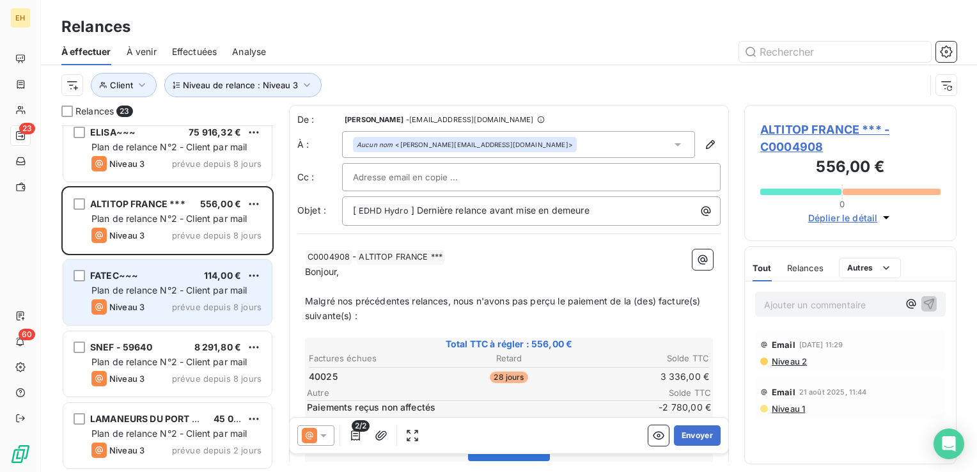
click at [127, 295] on div "Plan de relance N°2 - Client par mail" at bounding box center [176, 290] width 170 height 13
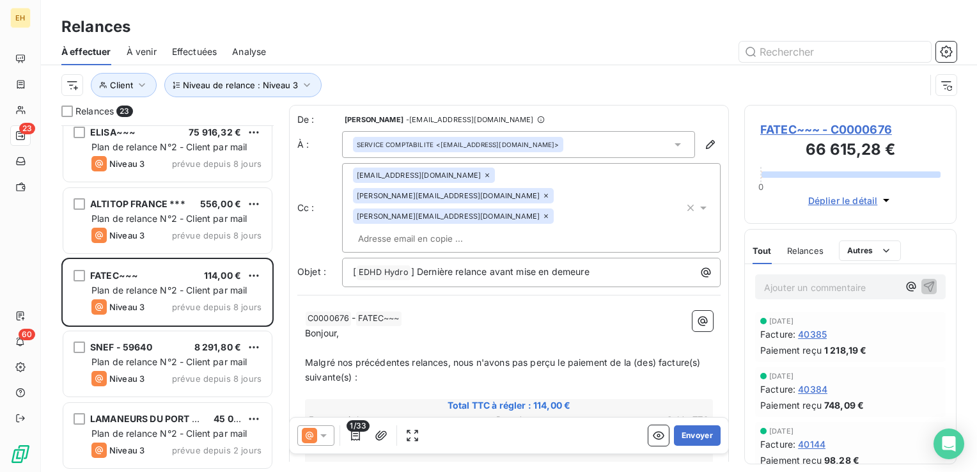
click at [120, 256] on div "ALTITOP FRANCE *** 556,00 € Plan de relance N°2 - Client par mail Niveau 3 prév…" at bounding box center [167, 222] width 212 height 72
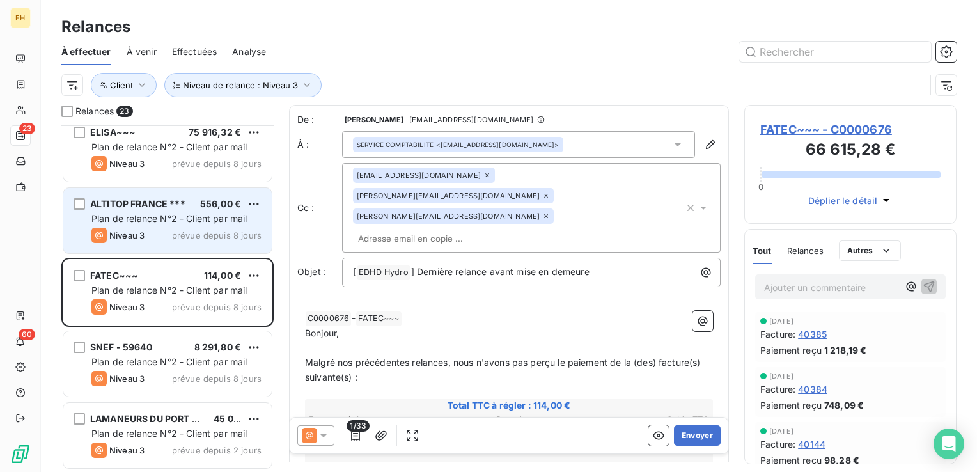
click at [120, 229] on div "Niveau 3" at bounding box center [117, 235] width 53 height 15
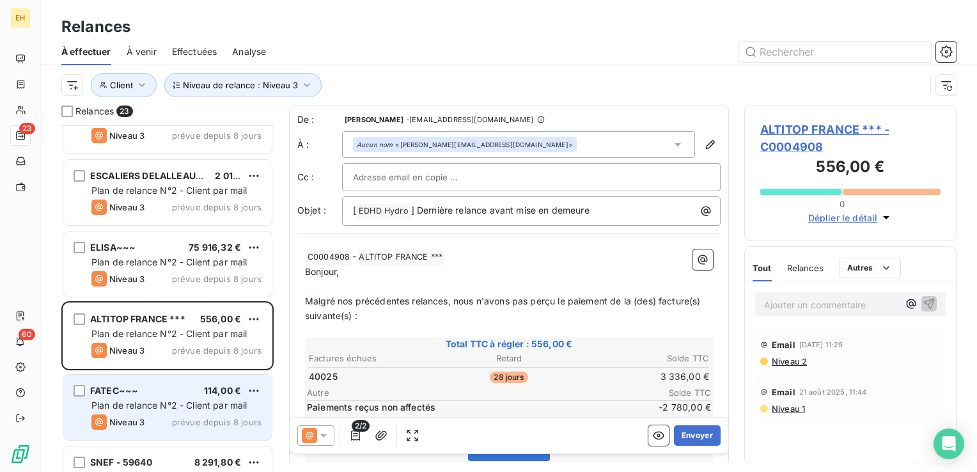
scroll to position [1173, 0]
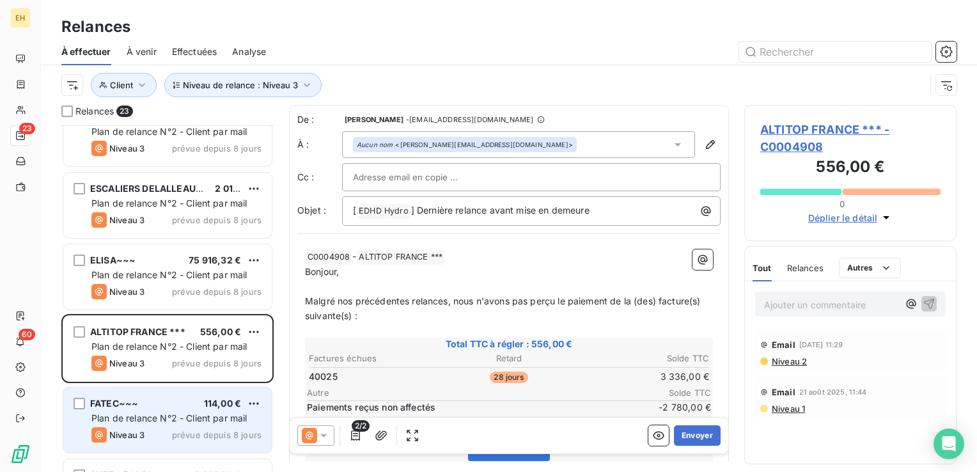
click at [121, 280] on div "Plan de relance N°2 - Client par mail" at bounding box center [176, 275] width 170 height 13
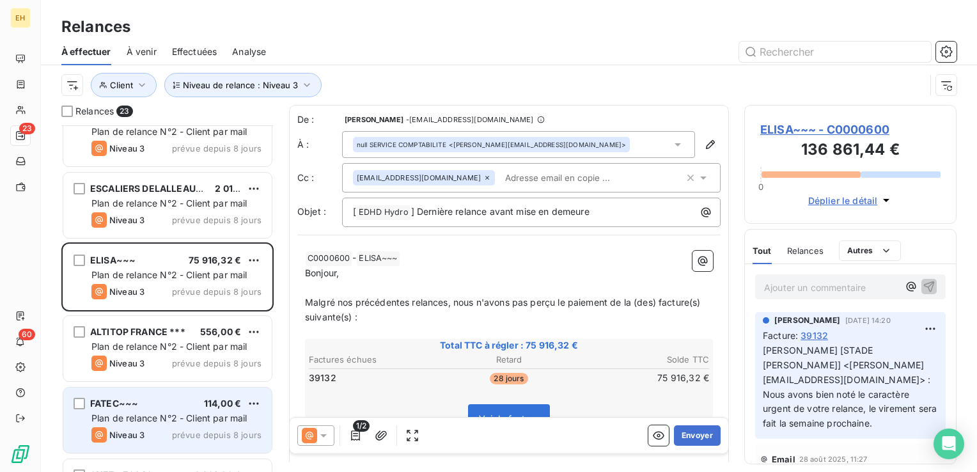
scroll to position [1109, 0]
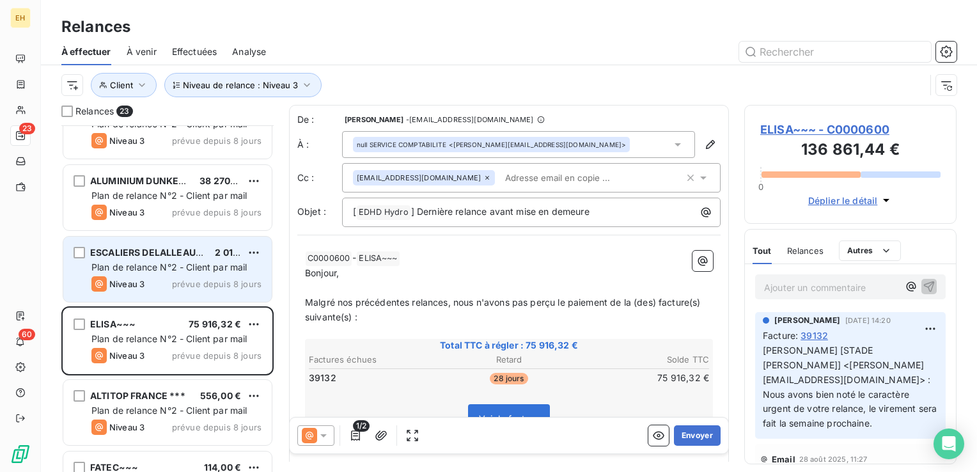
click at [130, 280] on span "Niveau 3" at bounding box center [126, 284] width 35 height 10
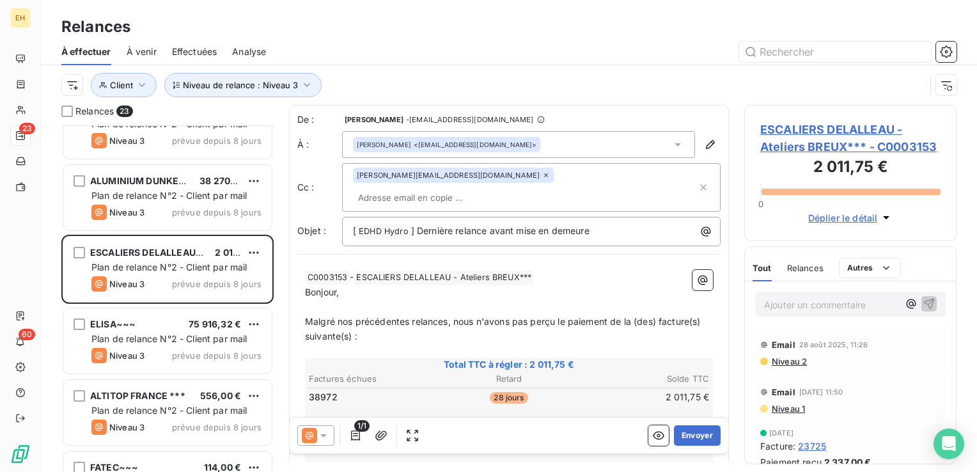
click at [542, 177] on icon at bounding box center [546, 175] width 8 height 8
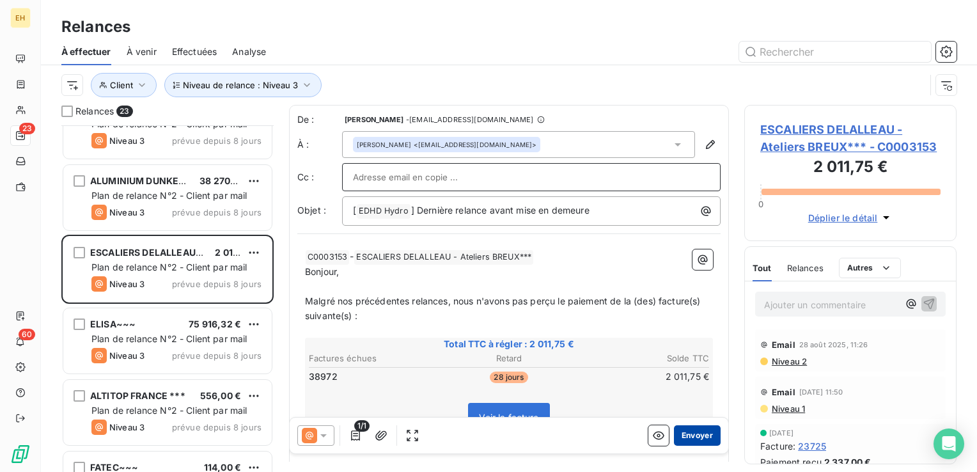
click at [680, 437] on button "Envoyer" at bounding box center [697, 435] width 47 height 20
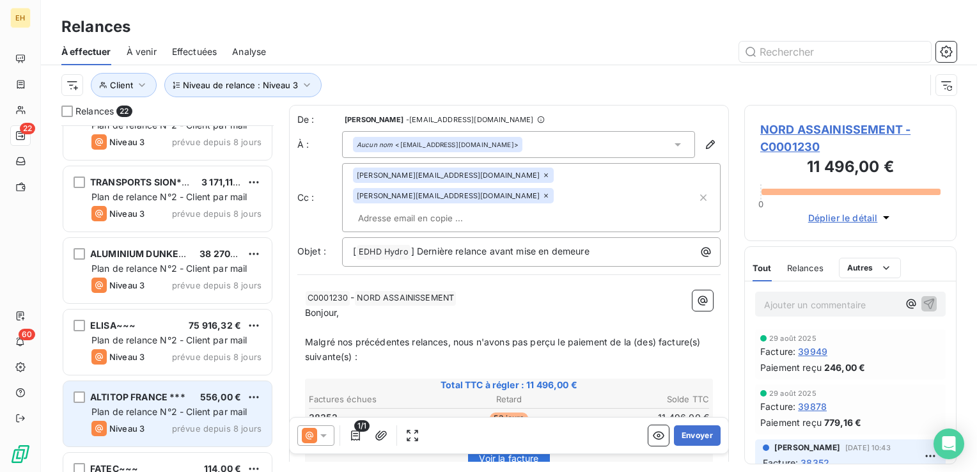
scroll to position [981, 0]
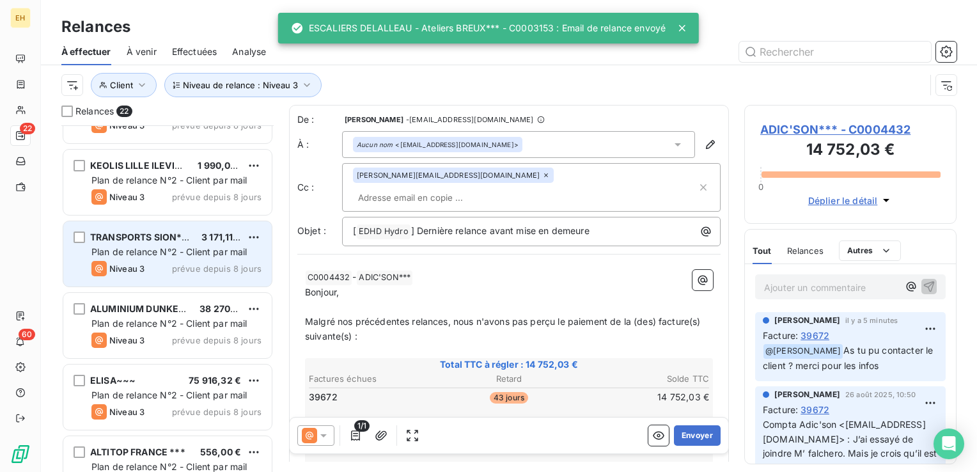
click at [184, 260] on div "TRANSPORTS SION*** 3 171,11 € Plan de relance N°2 - Client par mail Niveau 3 pr…" at bounding box center [167, 253] width 208 height 65
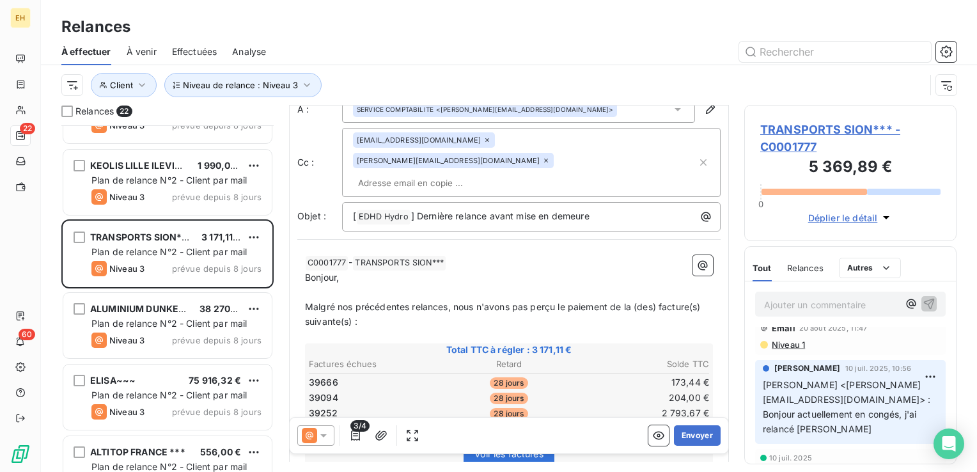
scroll to position [64, 0]
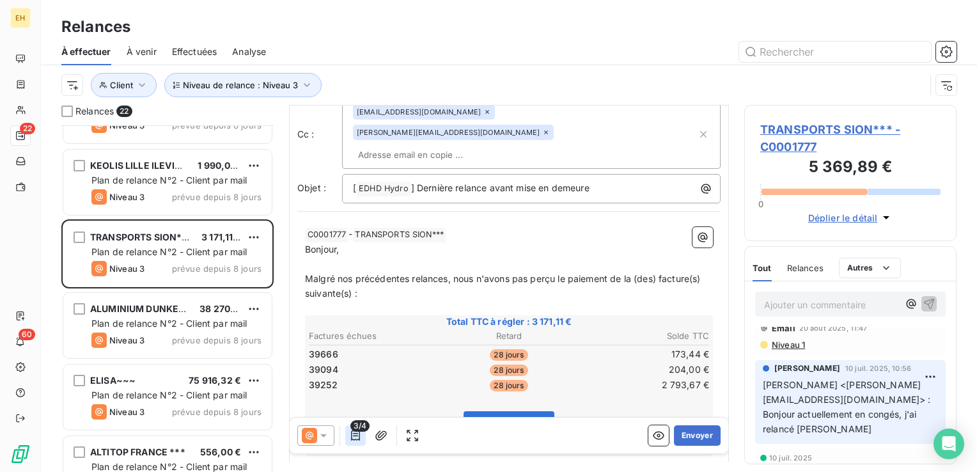
click at [350, 441] on icon "button" at bounding box center [355, 435] width 13 height 13
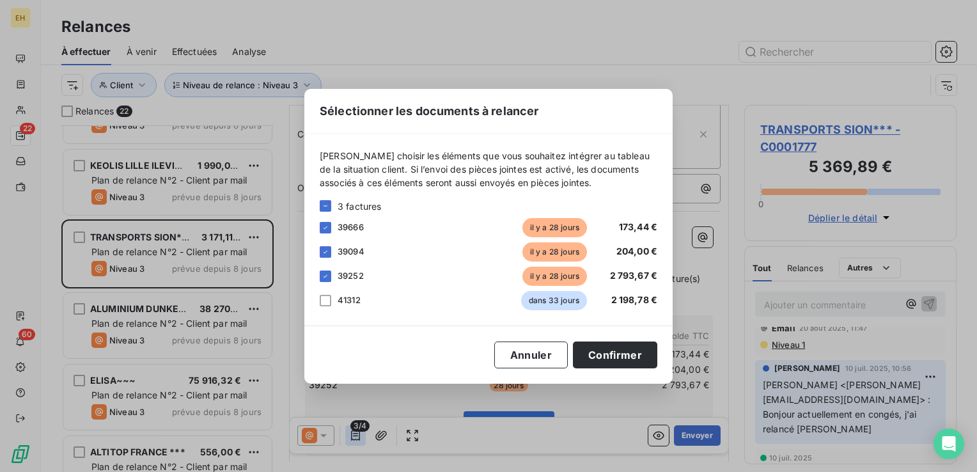
click at [350, 441] on div "Sélectionner les documents à relancer Veuillez choisir les éléments que vous so…" at bounding box center [488, 236] width 977 height 472
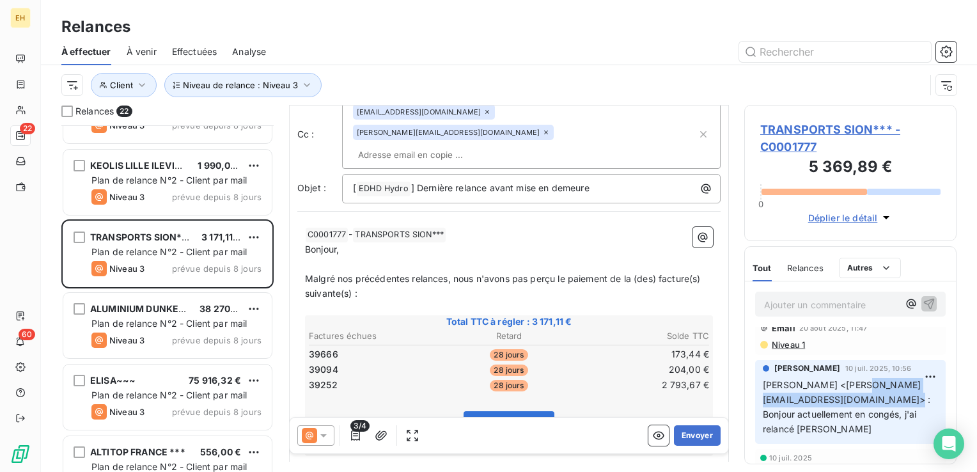
drag, startPoint x: 791, startPoint y: 411, endPoint x: 767, endPoint y: 400, distance: 26.0
click at [767, 400] on span "Raphael CAROTENUTO <raphael.carotenuto@transports-sion.fr> : Bonjour actuelleme…" at bounding box center [848, 406] width 171 height 55
copy span "raphael.carotenuto@transports-sion.fr"
click at [466, 145] on input "text" at bounding box center [427, 154] width 148 height 19
paste input "raphael.carotenuto@transports-sion.fr"
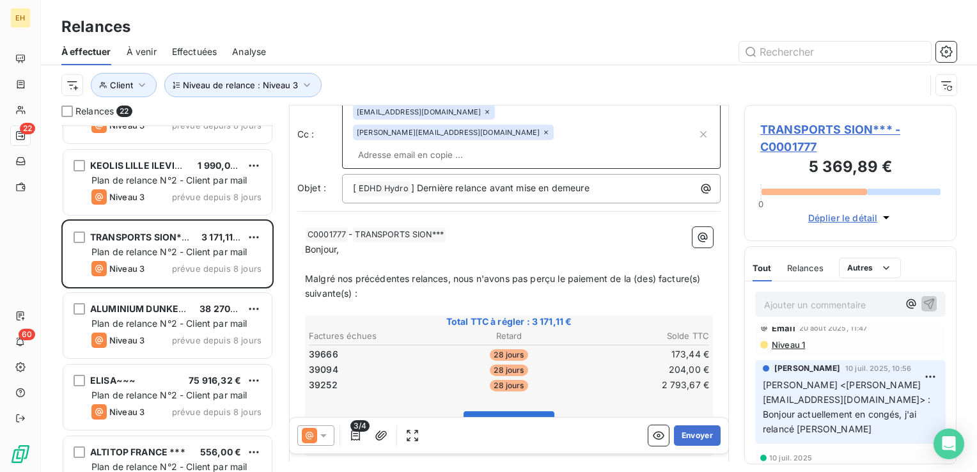
type input "raphael.carotenuto@transports-sion.fr"
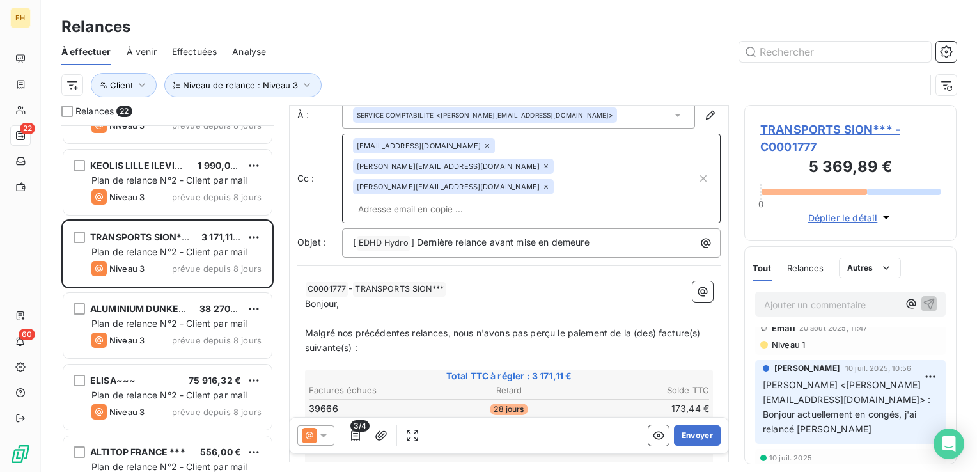
scroll to position [0, 0]
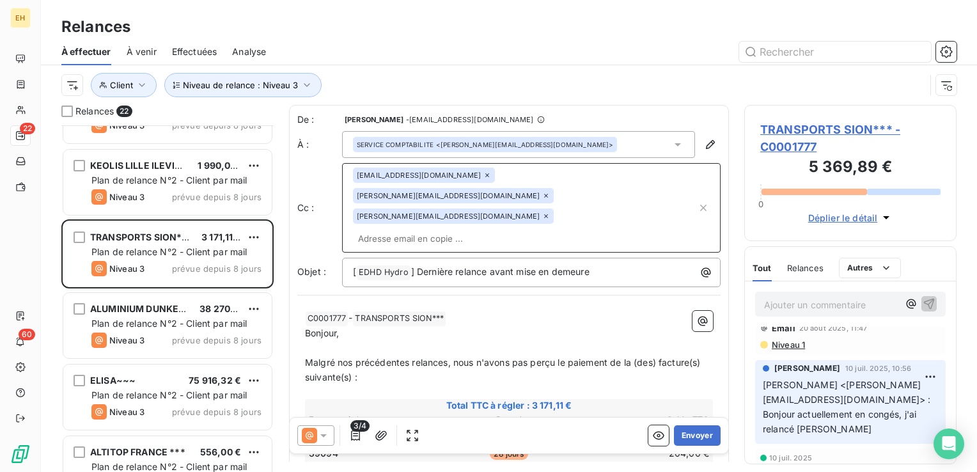
click at [483, 177] on icon at bounding box center [487, 175] width 8 height 8
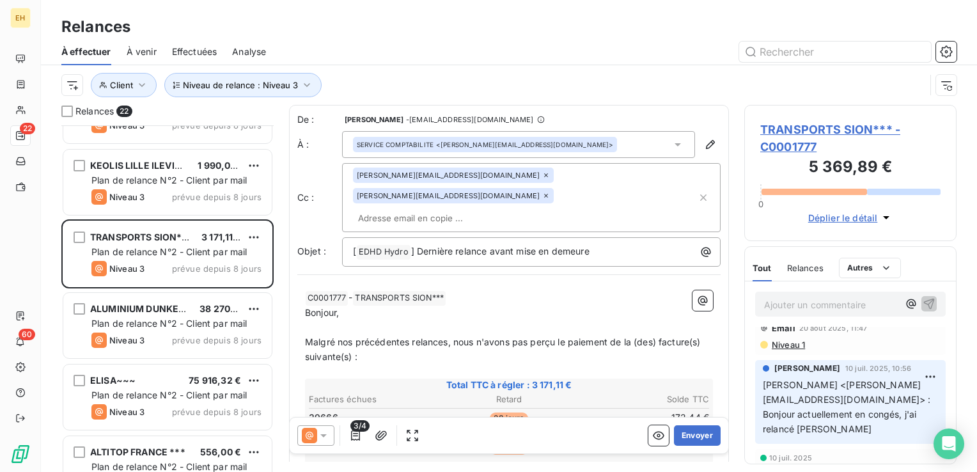
click at [542, 175] on icon at bounding box center [546, 175] width 8 height 8
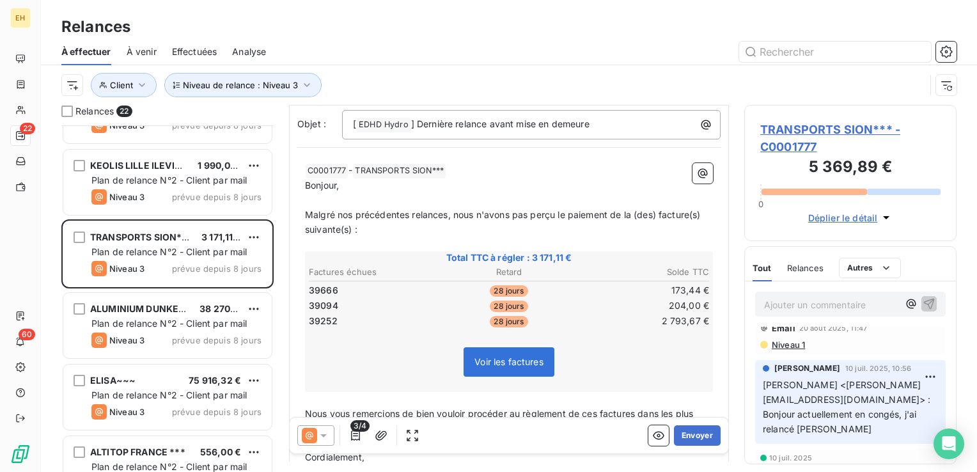
scroll to position [128, 0]
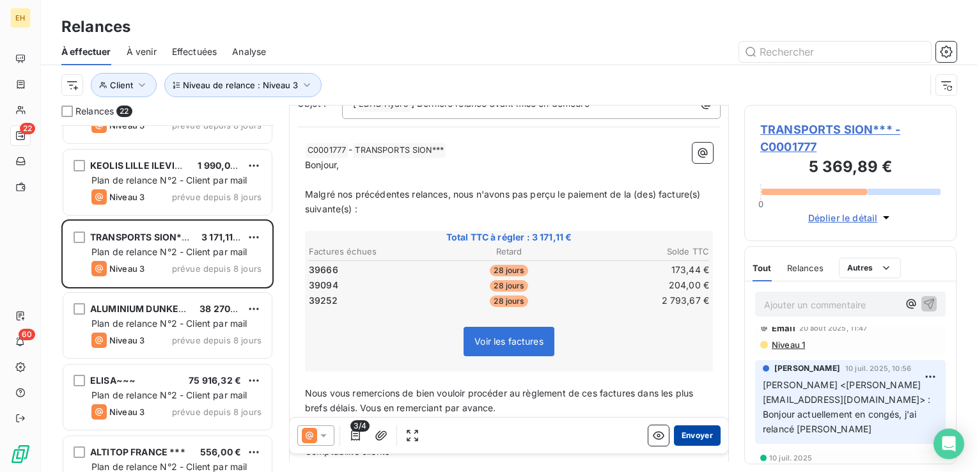
click at [691, 436] on button "Envoyer" at bounding box center [697, 435] width 47 height 20
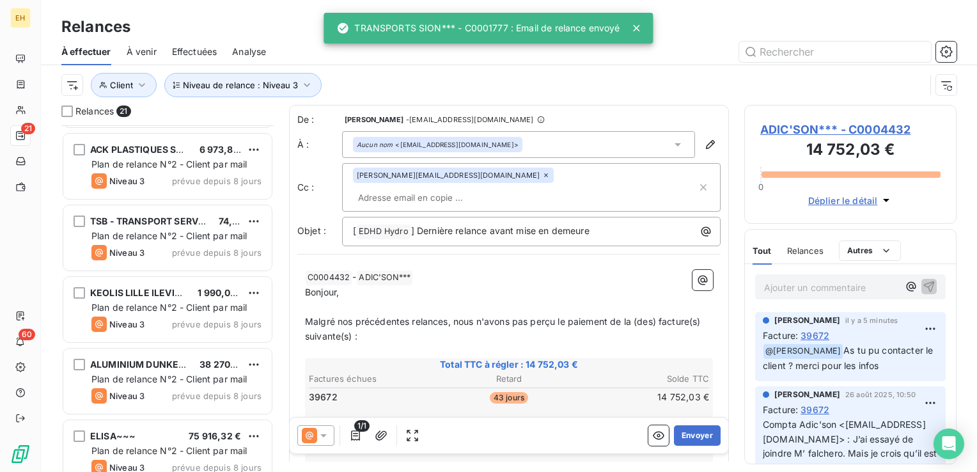
scroll to position [853, 0]
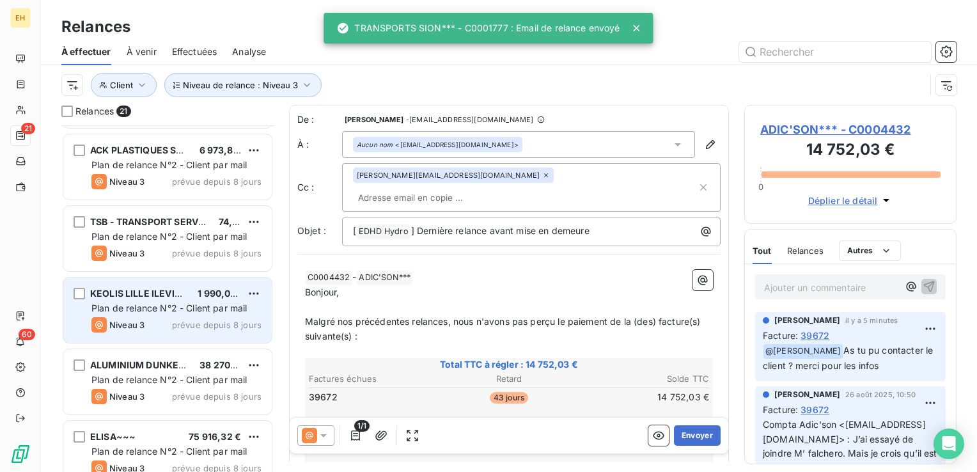
click at [167, 323] on div "Niveau 3 prévue depuis 8 jours" at bounding box center [176, 324] width 170 height 15
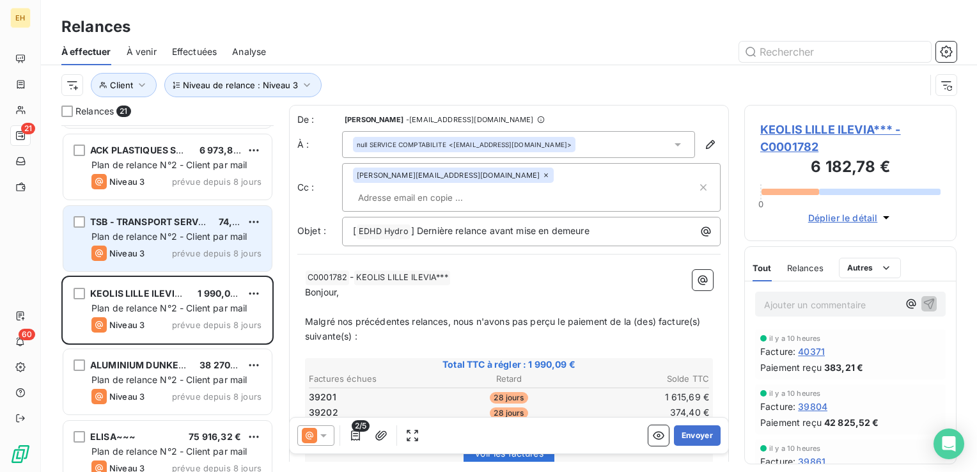
click at [170, 267] on div "TSB - TRANSPORT SERVICE BOUTOILLE 74,86 € Plan de relance N°2 - Client par mail…" at bounding box center [167, 238] width 208 height 65
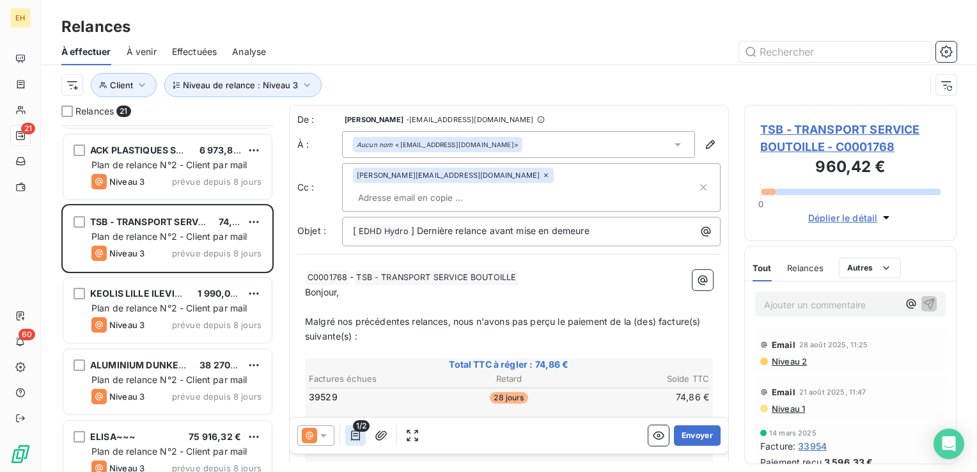
click at [356, 435] on icon "button" at bounding box center [355, 435] width 13 height 13
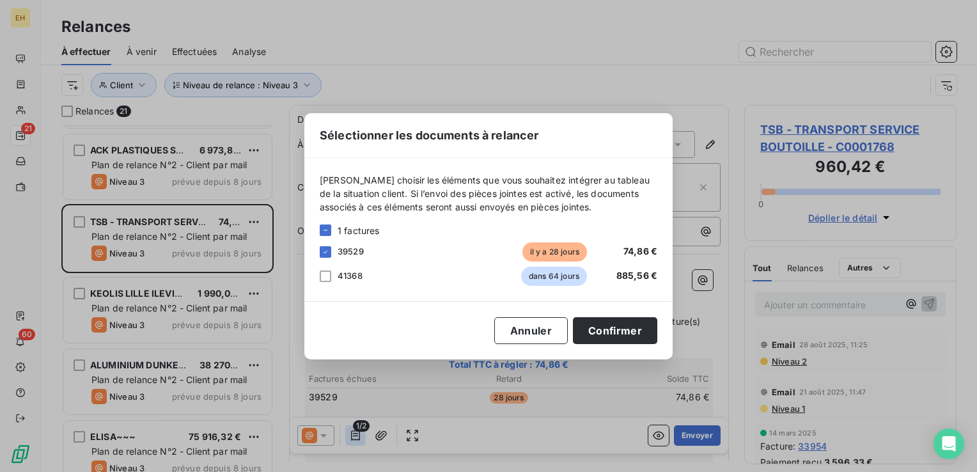
click at [356, 435] on div "Sélectionner les documents à relancer Veuillez choisir les éléments que vous so…" at bounding box center [488, 236] width 977 height 472
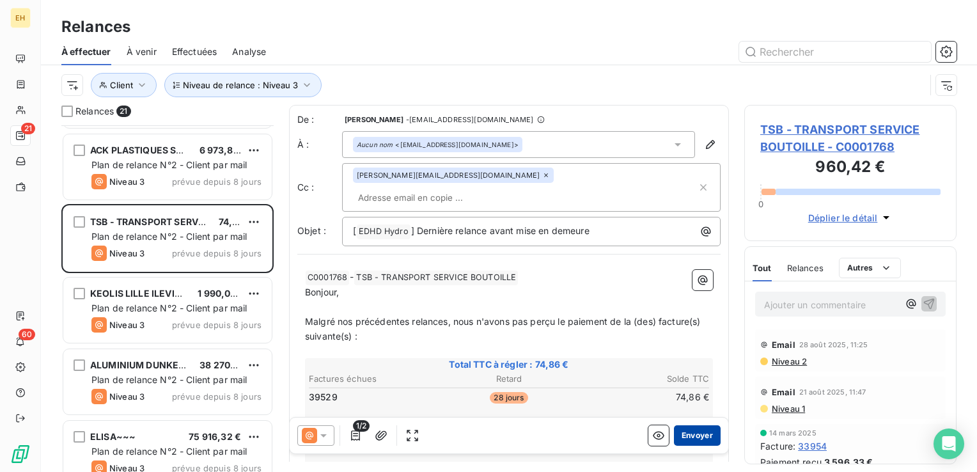
click at [701, 432] on button "Envoyer" at bounding box center [697, 435] width 47 height 20
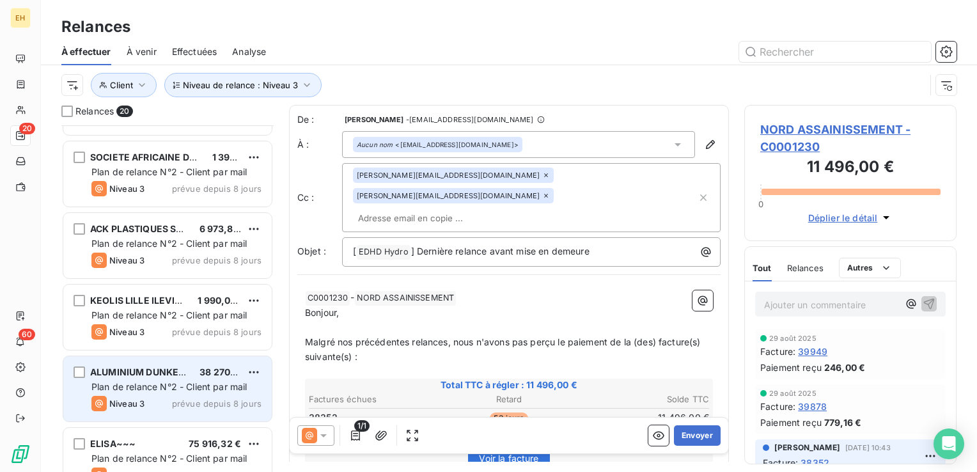
scroll to position [725, 0]
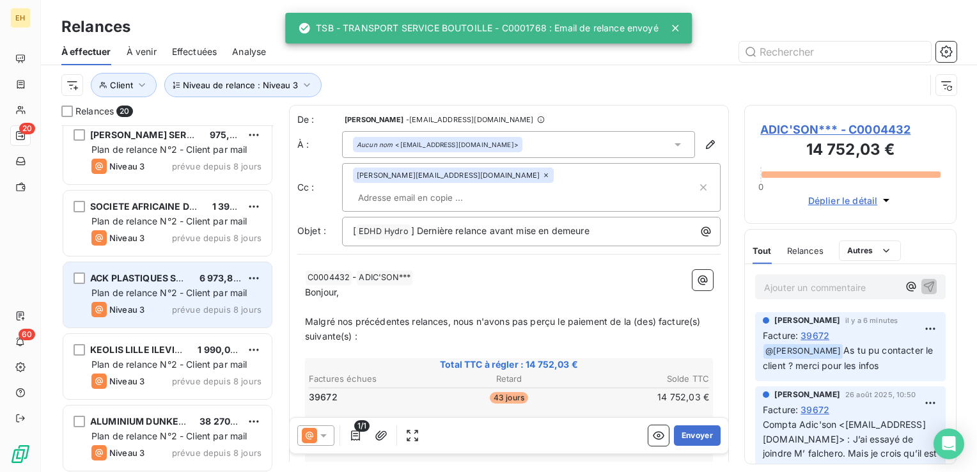
click at [212, 281] on span "6 973,80 €" at bounding box center [224, 277] width 49 height 11
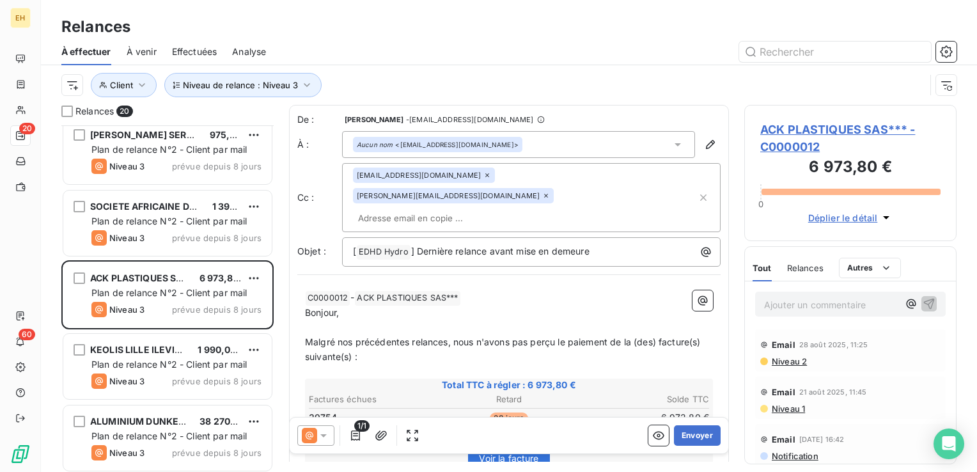
click at [437, 208] on input "text" at bounding box center [427, 217] width 148 height 19
paste input "m.rodriguez@jkfplast.fr"
type input "m.rodriguez@jkfplast.fr"
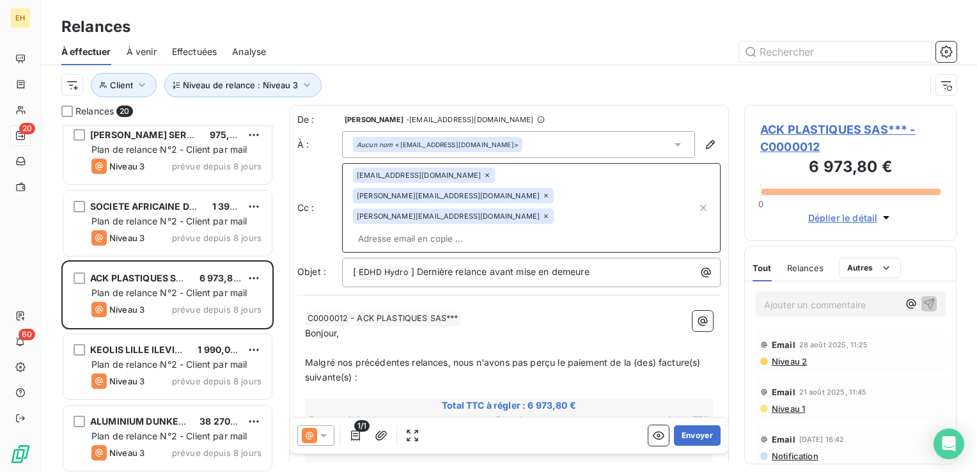
click at [483, 175] on icon at bounding box center [487, 175] width 8 height 8
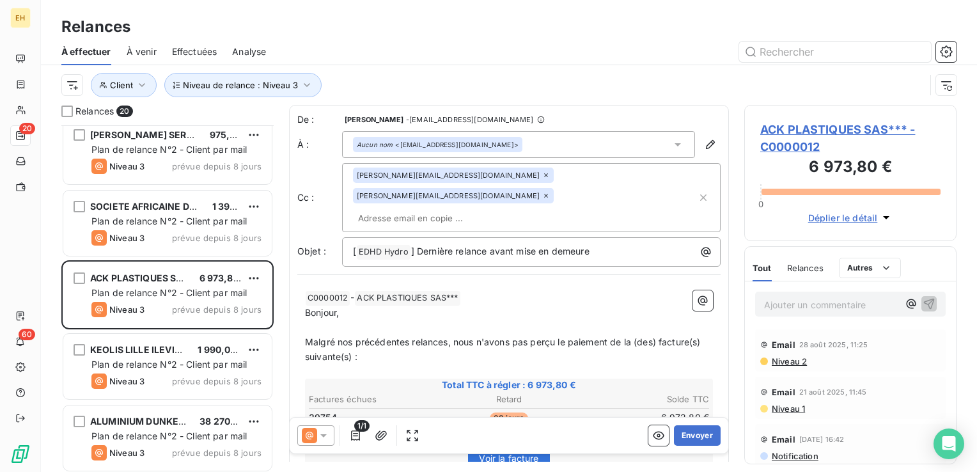
click at [790, 362] on span "Niveau 2" at bounding box center [789, 361] width 36 height 10
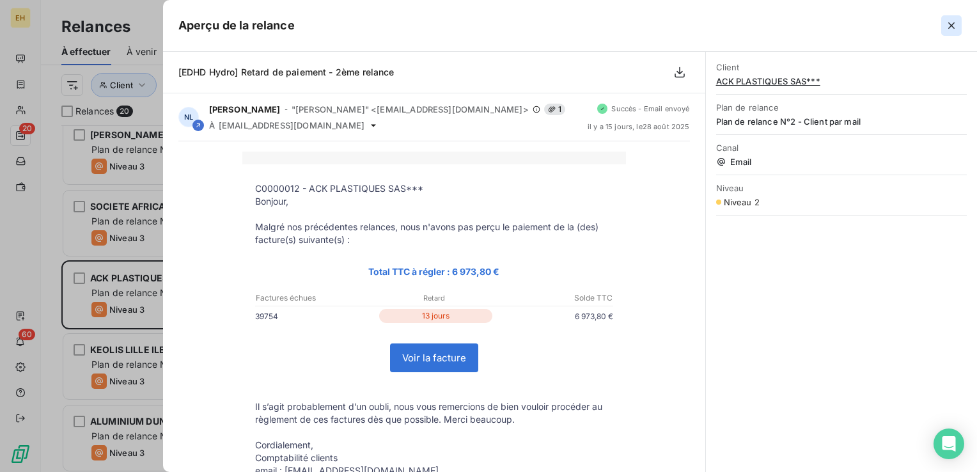
click at [952, 23] on icon "button" at bounding box center [951, 25] width 13 height 13
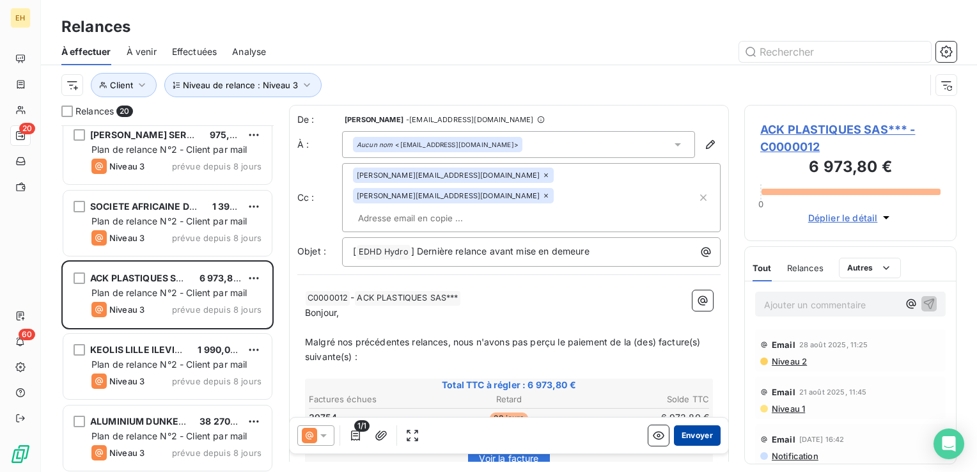
click at [691, 432] on button "Envoyer" at bounding box center [697, 435] width 47 height 20
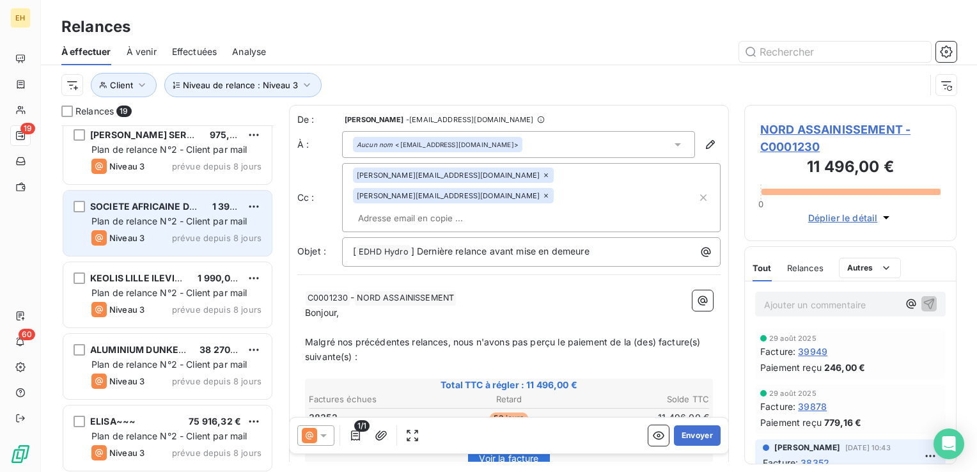
click at [142, 214] on div "SOCIETE AFRICAINE DE CACAO SACO*** 1 395,00 € Plan de relance N°2 - Client par …" at bounding box center [167, 223] width 208 height 65
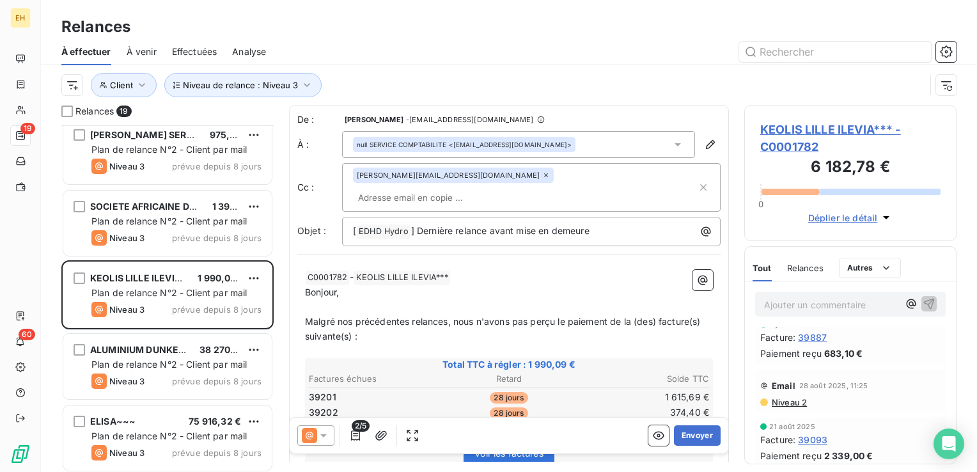
scroll to position [512, 0]
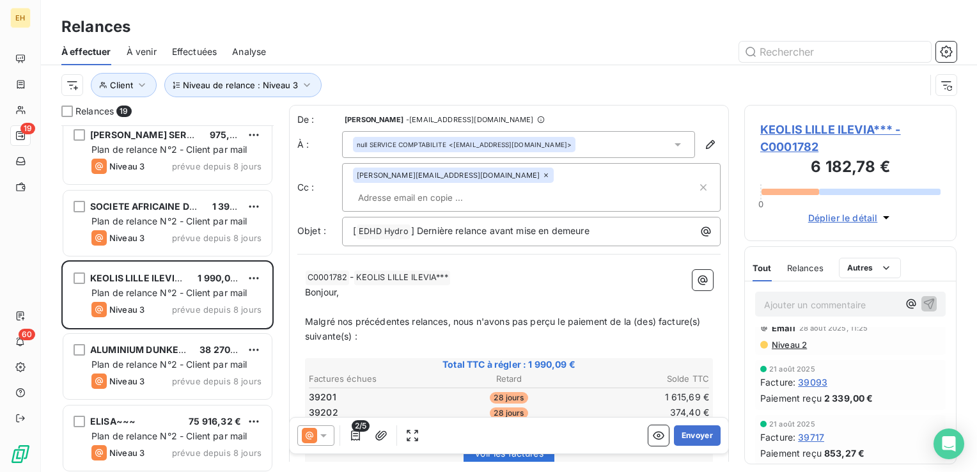
click at [803, 345] on span "Niveau 2" at bounding box center [789, 345] width 36 height 10
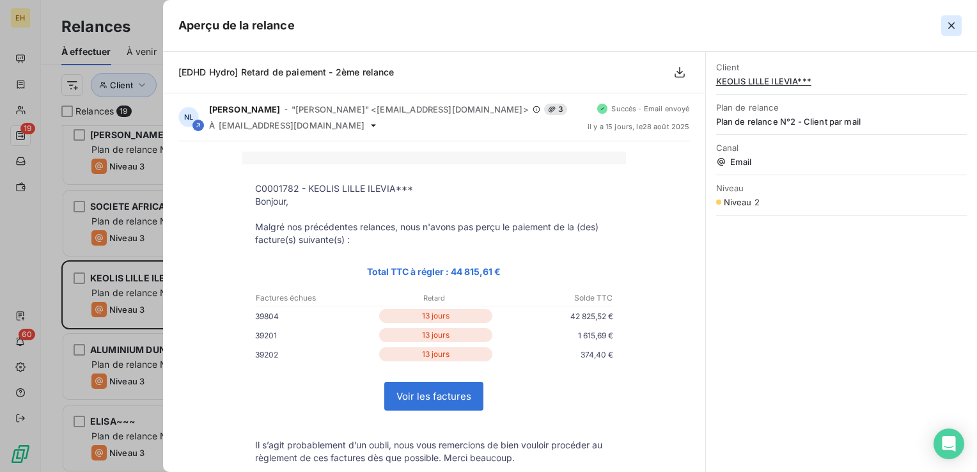
click at [950, 26] on icon "button" at bounding box center [951, 25] width 13 height 13
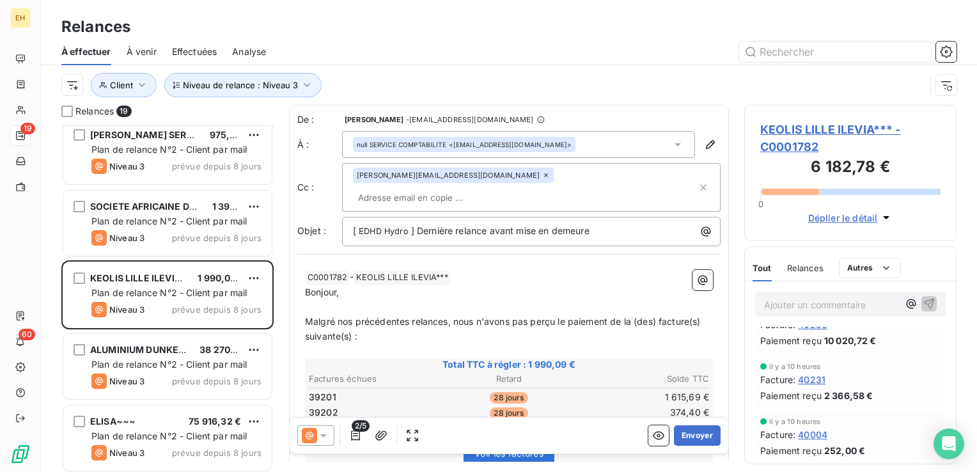
scroll to position [0, 0]
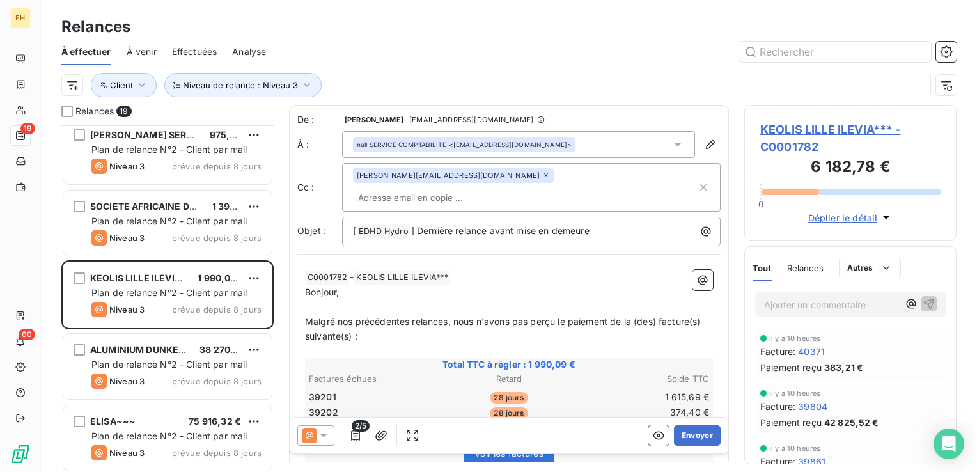
click at [323, 436] on icon at bounding box center [323, 435] width 6 height 3
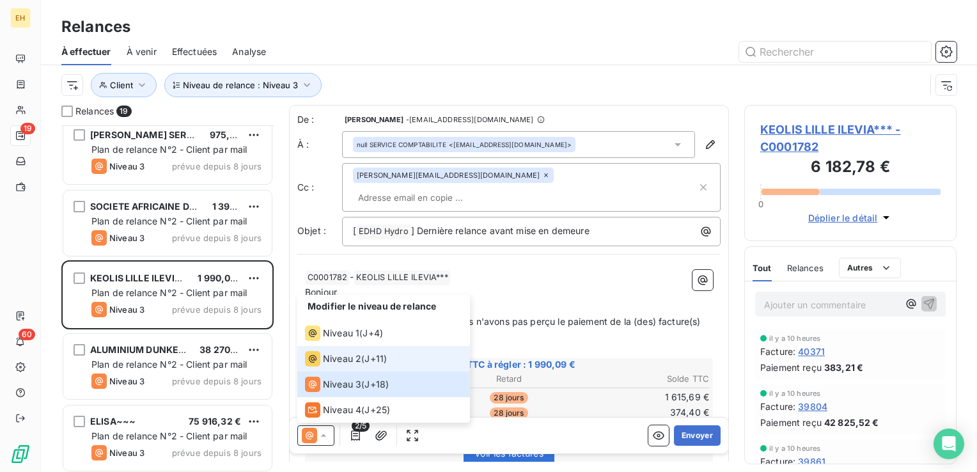
click at [361, 354] on div "Niveau 2 ( J+11 )" at bounding box center [346, 358] width 82 height 15
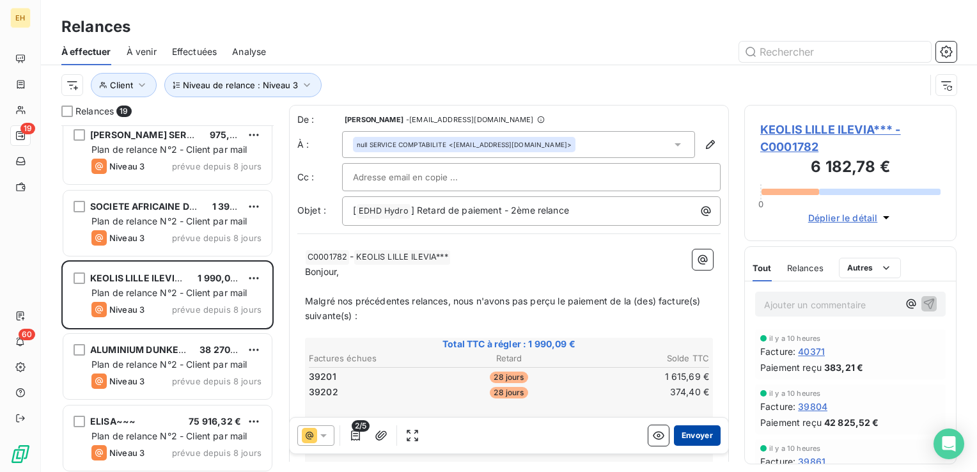
click at [686, 432] on button "Envoyer" at bounding box center [697, 435] width 47 height 20
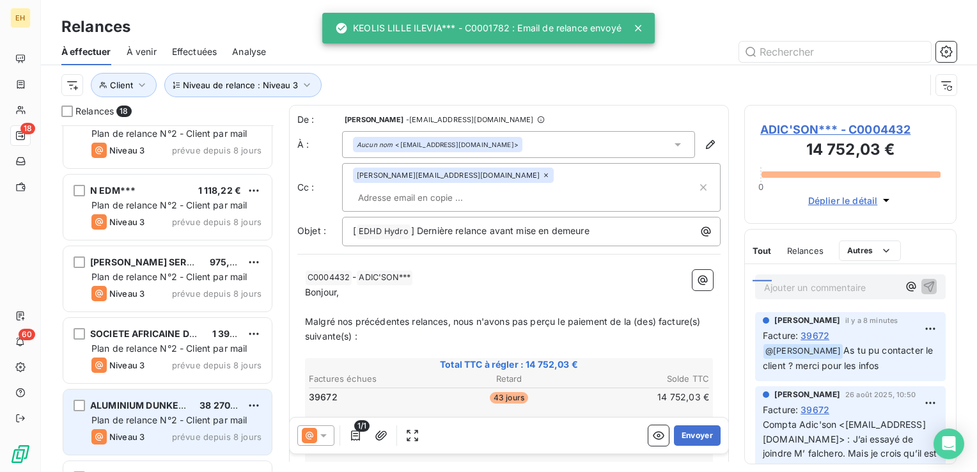
scroll to position [597, 0]
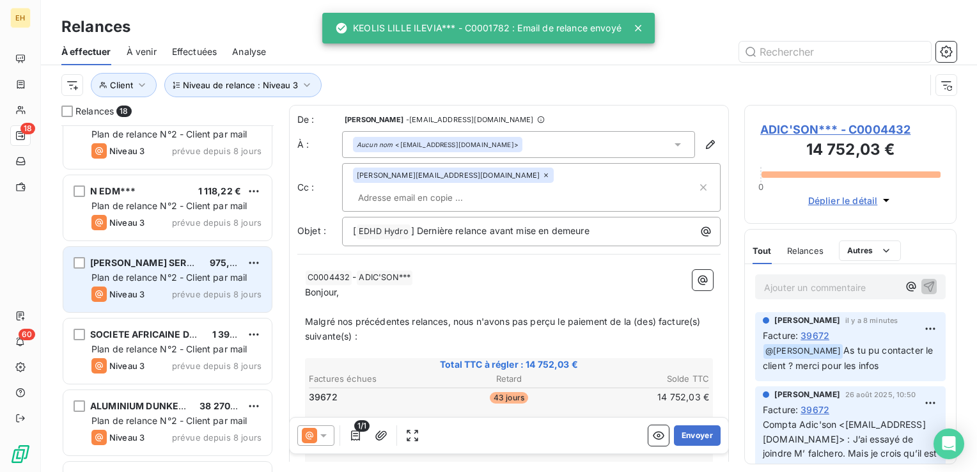
click at [187, 299] on div "Niveau 3 prévue depuis 8 jours" at bounding box center [176, 294] width 170 height 15
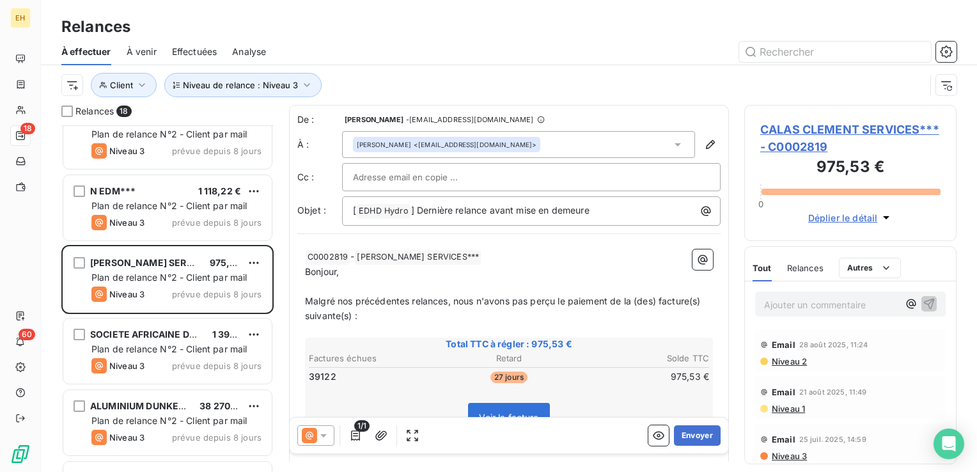
click at [792, 455] on span "Niveau 3" at bounding box center [789, 456] width 36 height 10
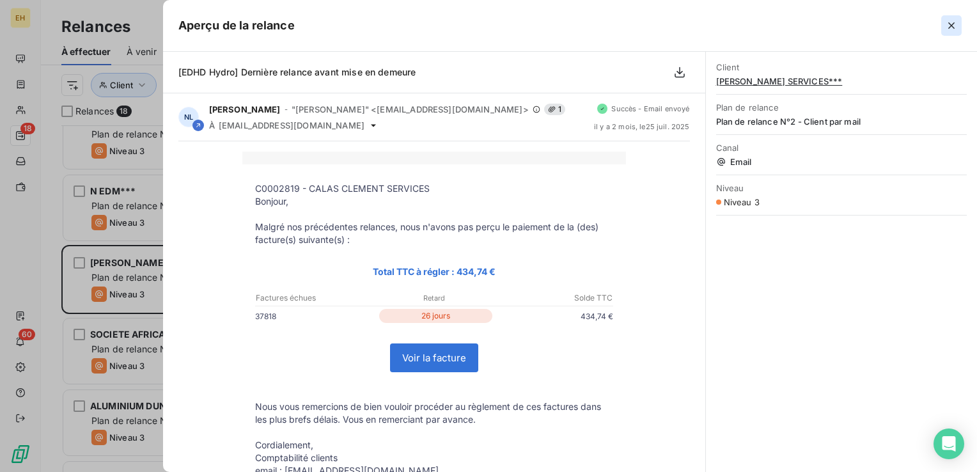
click at [952, 27] on icon "button" at bounding box center [951, 25] width 13 height 13
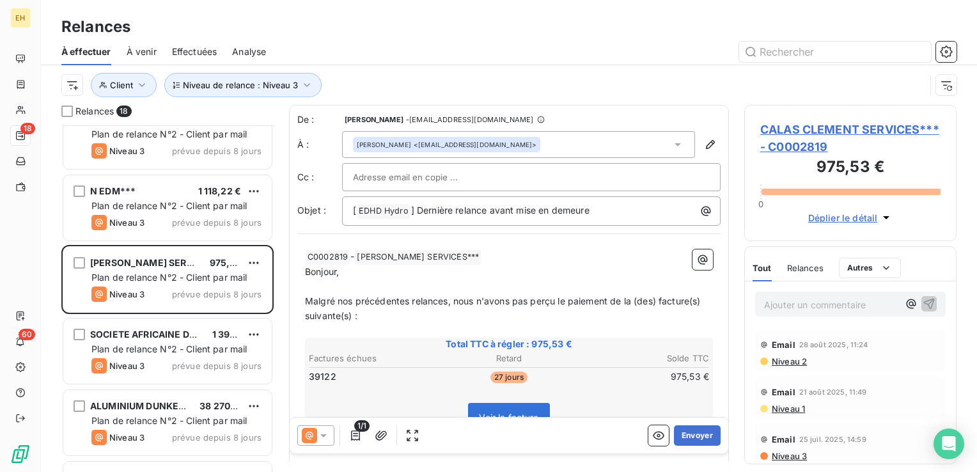
click at [328, 434] on icon at bounding box center [323, 435] width 13 height 13
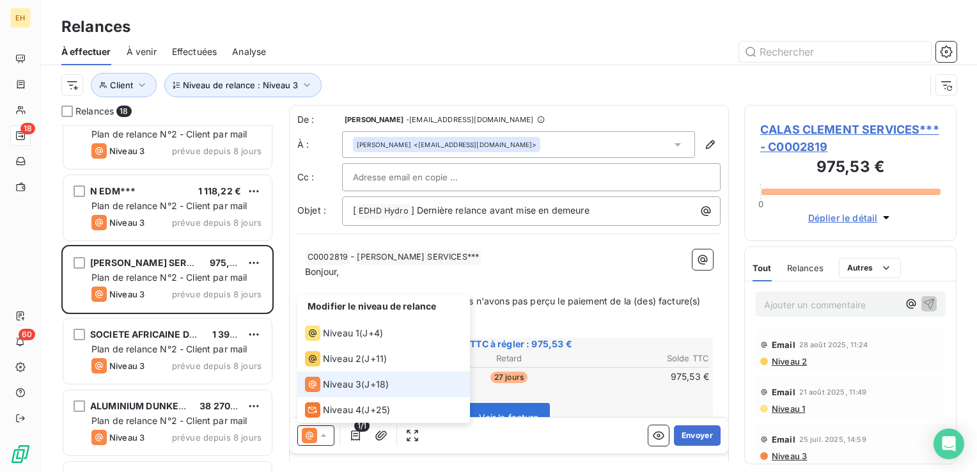
click at [328, 434] on icon at bounding box center [323, 435] width 13 height 13
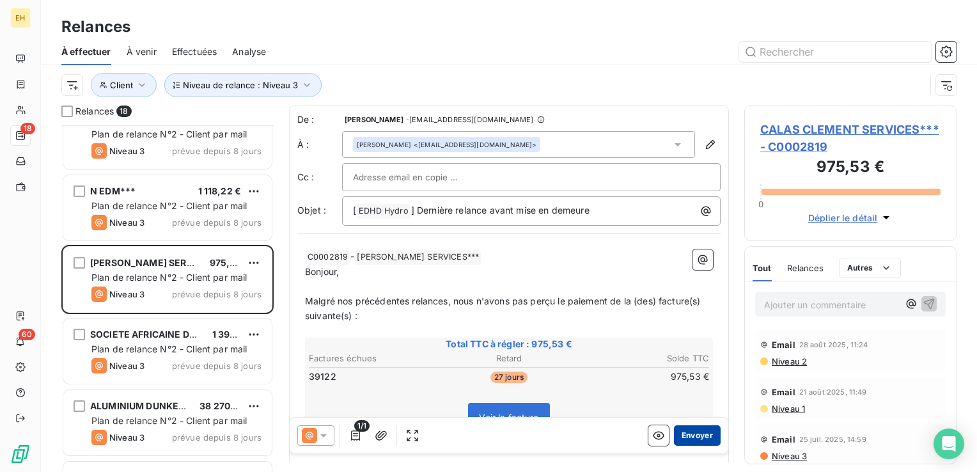
click at [677, 430] on button "Envoyer" at bounding box center [697, 435] width 47 height 20
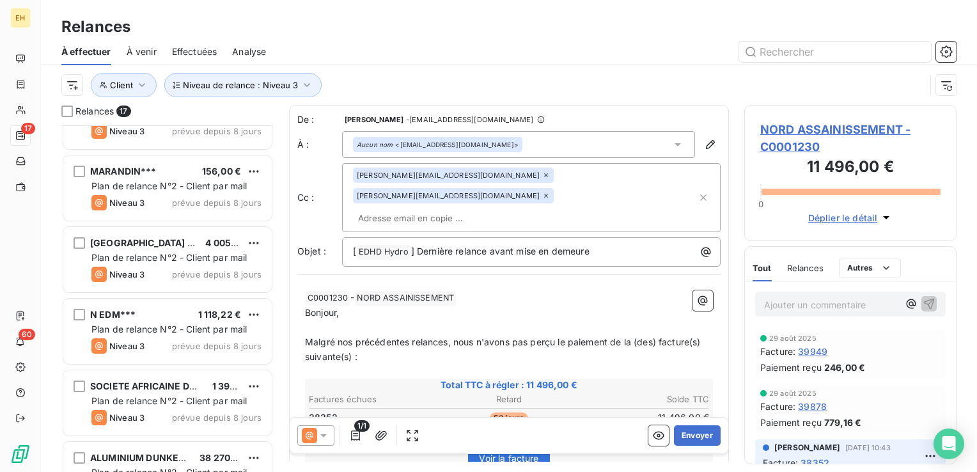
scroll to position [469, 0]
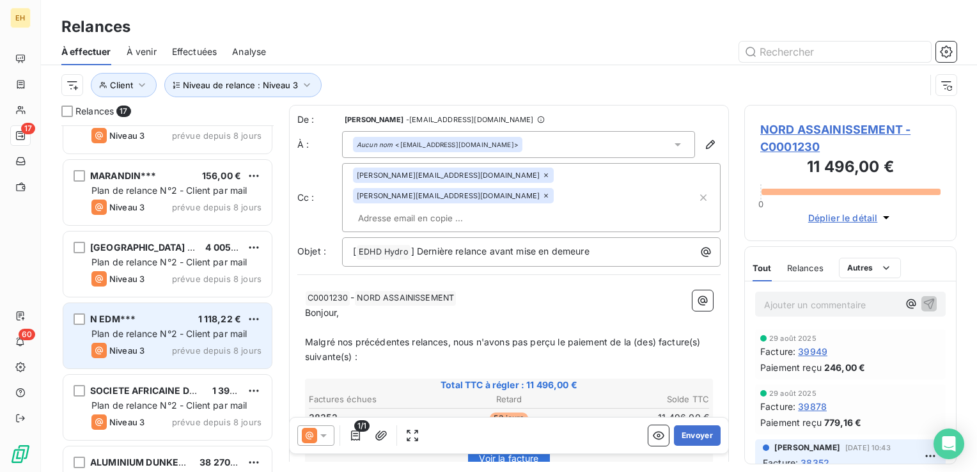
click at [166, 322] on div "N EDM*** 1 118,22 €" at bounding box center [176, 319] width 170 height 12
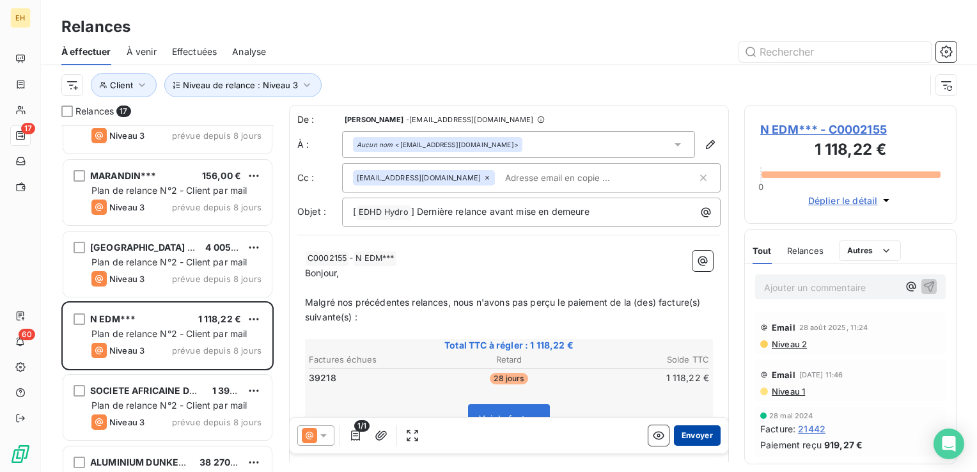
click at [696, 428] on button "Envoyer" at bounding box center [697, 435] width 47 height 20
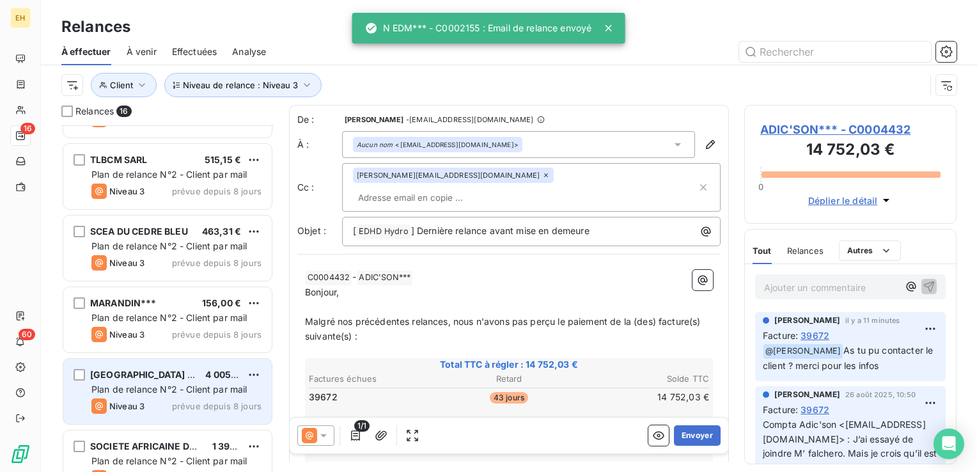
scroll to position [342, 0]
click at [201, 273] on div "SCEA DU CEDRE BLEU 463,31 € Plan de relance N°2 - Client par mail Niveau 3 prév…" at bounding box center [167, 248] width 208 height 65
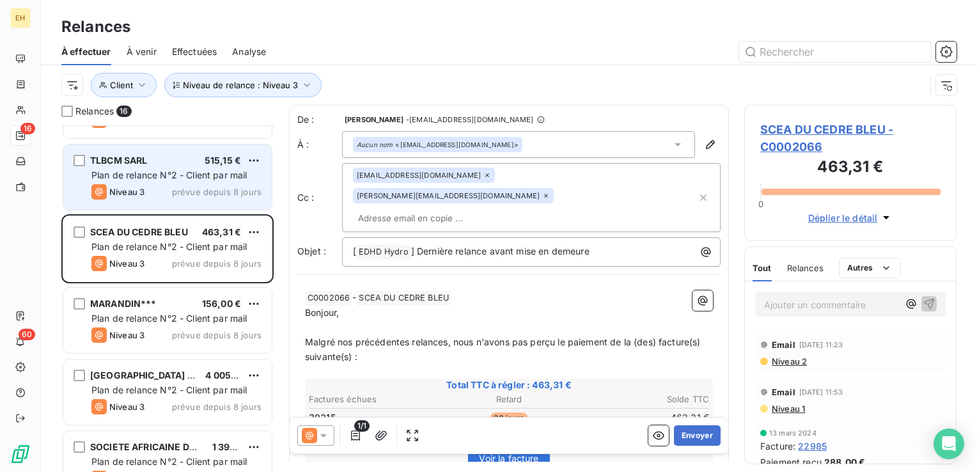
click at [148, 208] on div "TLBCM SARL 515,15 € Plan de relance N°2 - Client par mail Niveau 3 prévue depui…" at bounding box center [167, 177] width 208 height 65
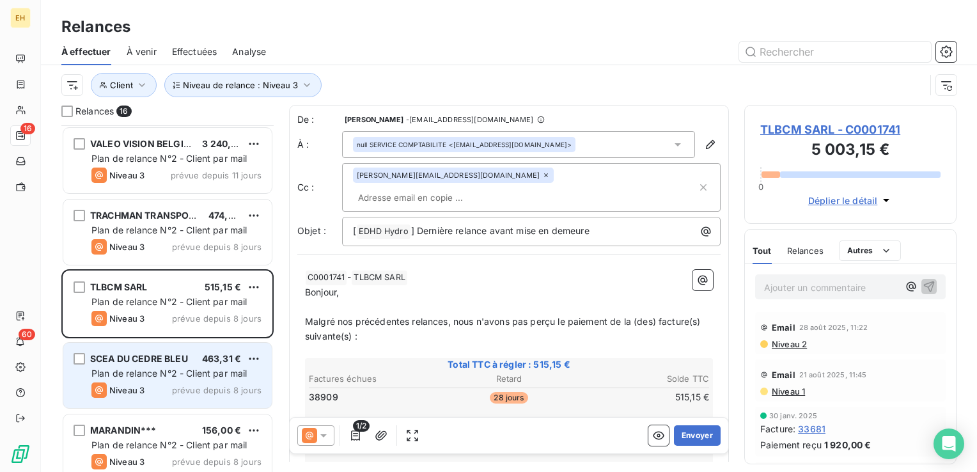
scroll to position [214, 0]
click at [192, 260] on div "TRACHMAN TRANSPORTS*** 474,00 € Plan de relance N°2 - Client par mail Niveau 3 …" at bounding box center [167, 233] width 208 height 65
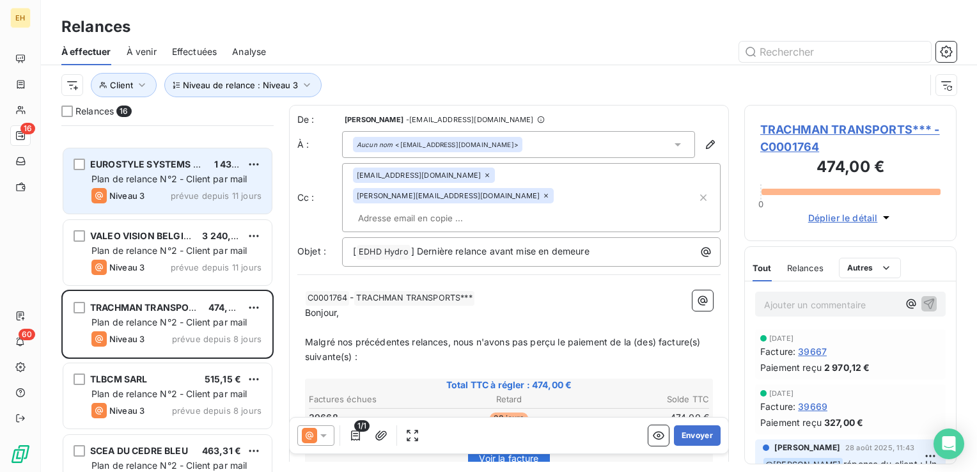
scroll to position [256, 0]
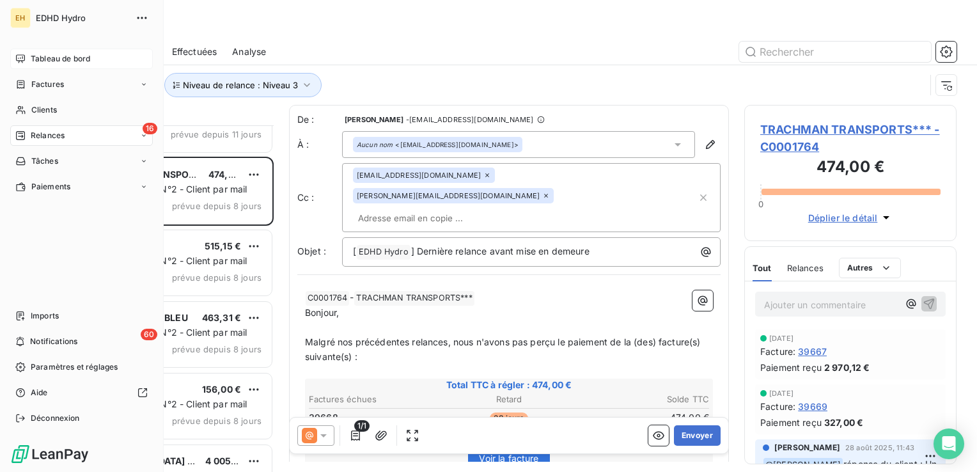
click at [42, 59] on span "Tableau de bord" at bounding box center [60, 59] width 59 height 12
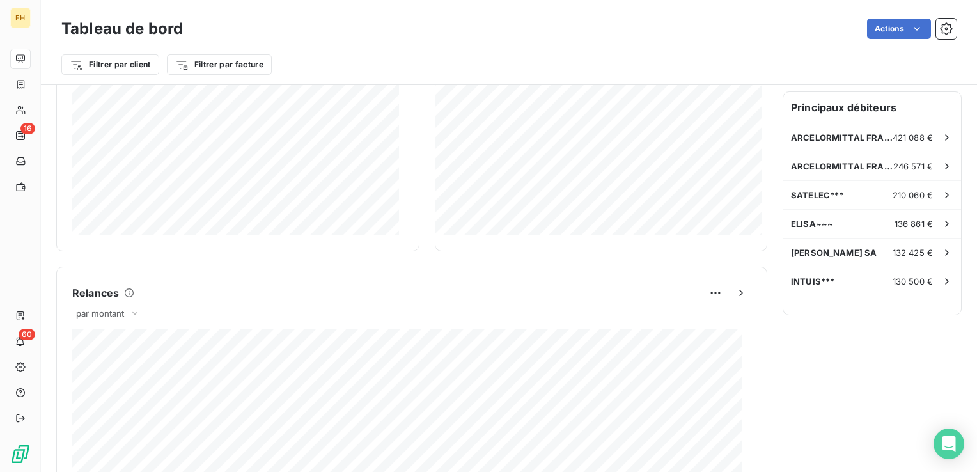
scroll to position [262, 0]
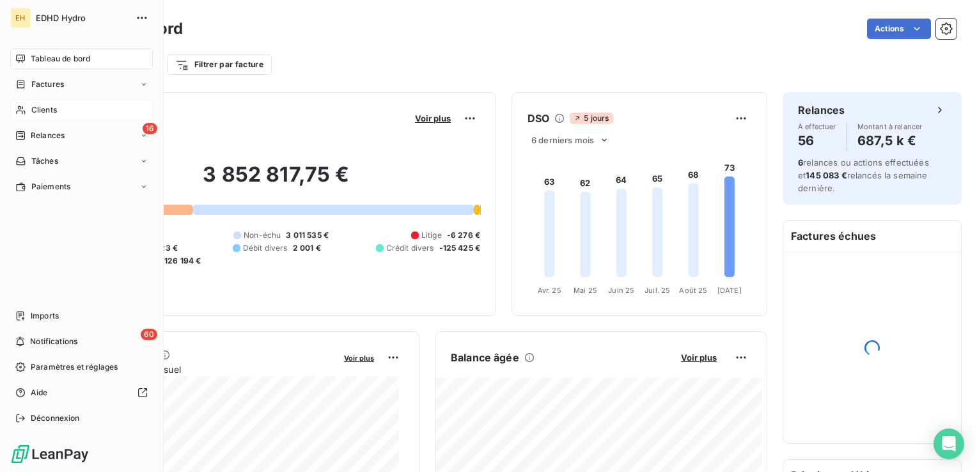
click at [28, 111] on div "Clients" at bounding box center [81, 110] width 143 height 20
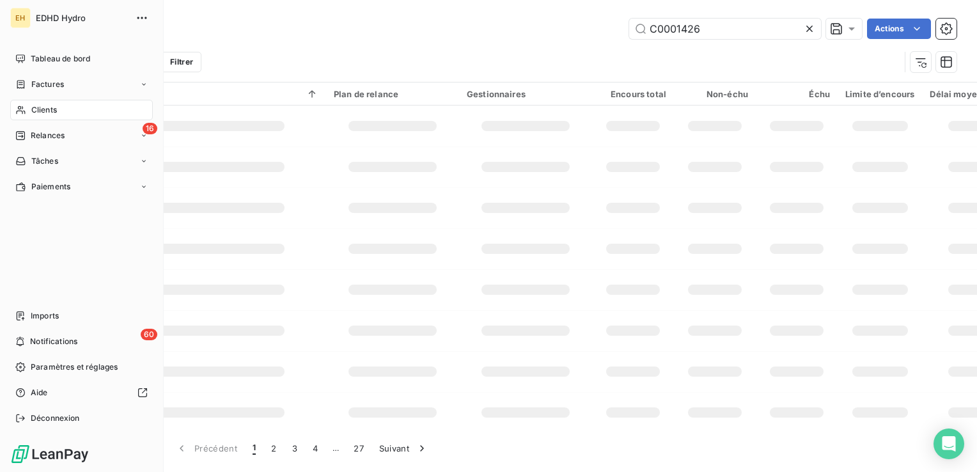
type input "C0001426"
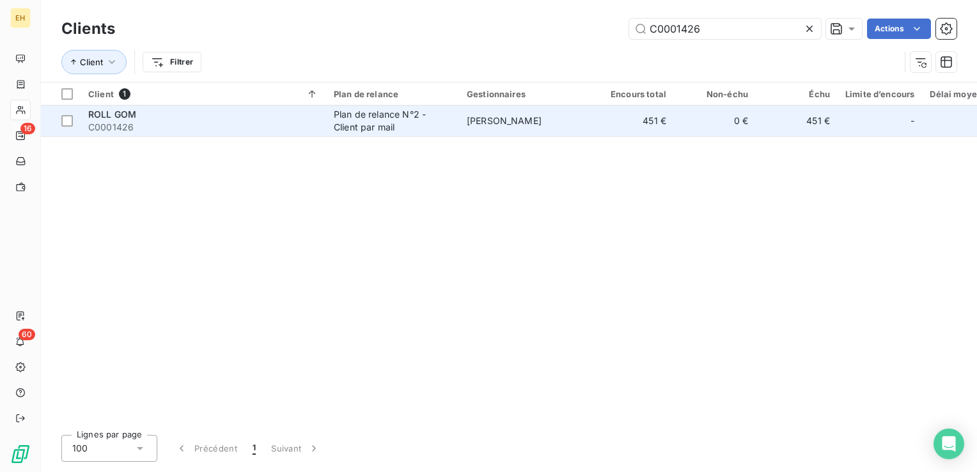
click at [212, 126] on span "C0001426" at bounding box center [203, 127] width 230 height 13
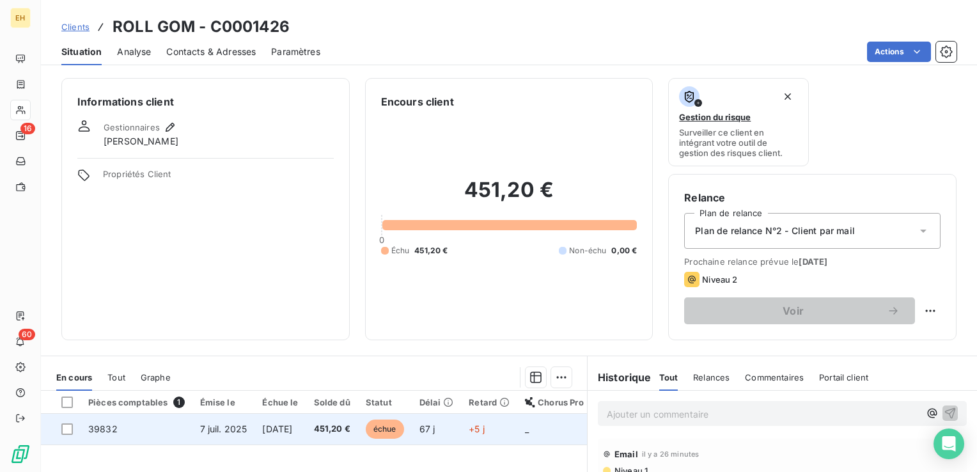
click at [216, 431] on span "7 juil. 2025" at bounding box center [223, 428] width 47 height 11
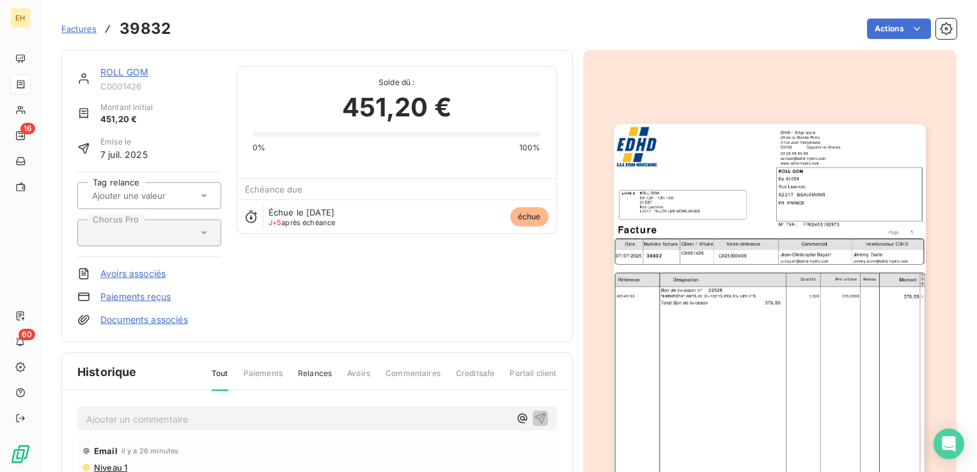
click at [201, 413] on p "Ajouter un commentaire ﻿" at bounding box center [297, 419] width 423 height 16
click at [370, 418] on p "Véronique Ryckebusch <VRyckebusch@roll-gom.com> :" at bounding box center [297, 418] width 423 height 15
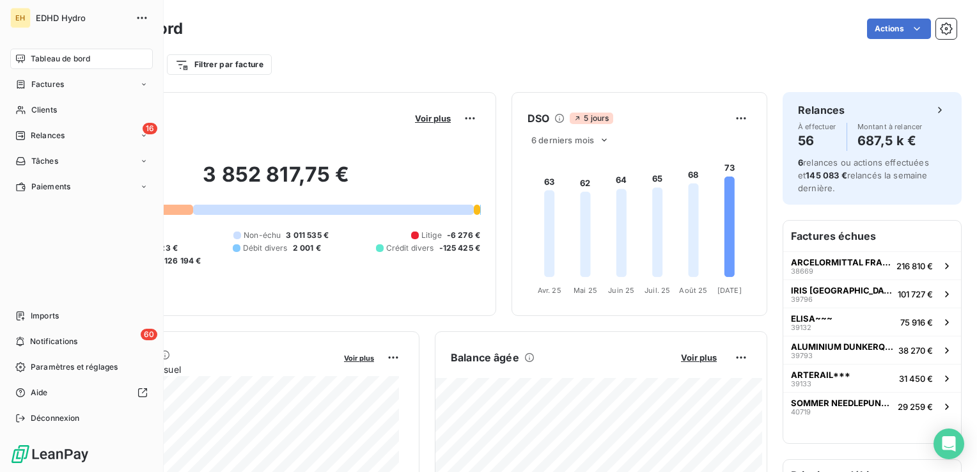
drag, startPoint x: 33, startPoint y: 110, endPoint x: 200, endPoint y: 216, distance: 197.8
click at [35, 110] on span "Clients" at bounding box center [44, 110] width 26 height 12
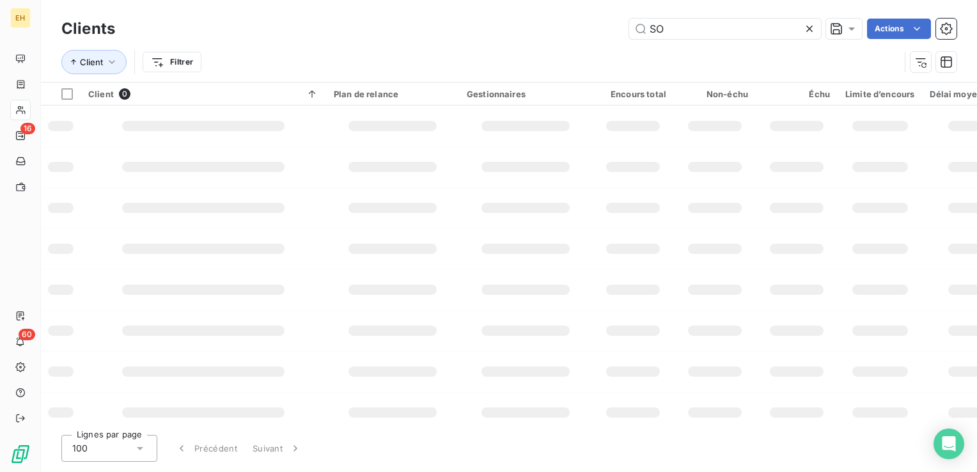
type input "S"
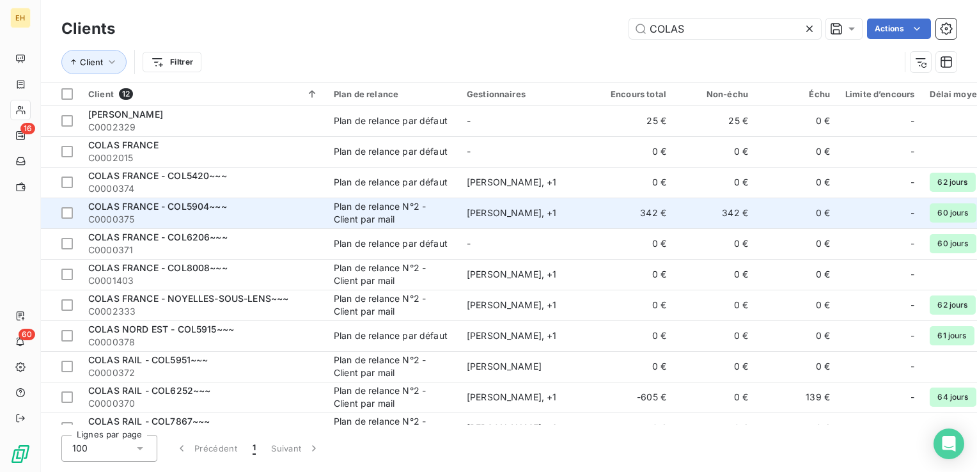
type input "COLAS"
click at [274, 215] on span "C0000375" at bounding box center [203, 219] width 230 height 13
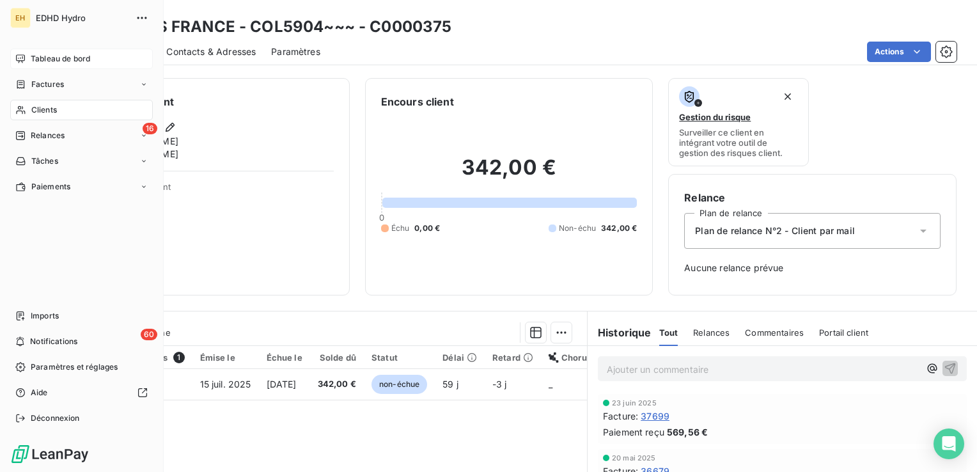
click at [65, 58] on span "Tableau de bord" at bounding box center [60, 59] width 59 height 12
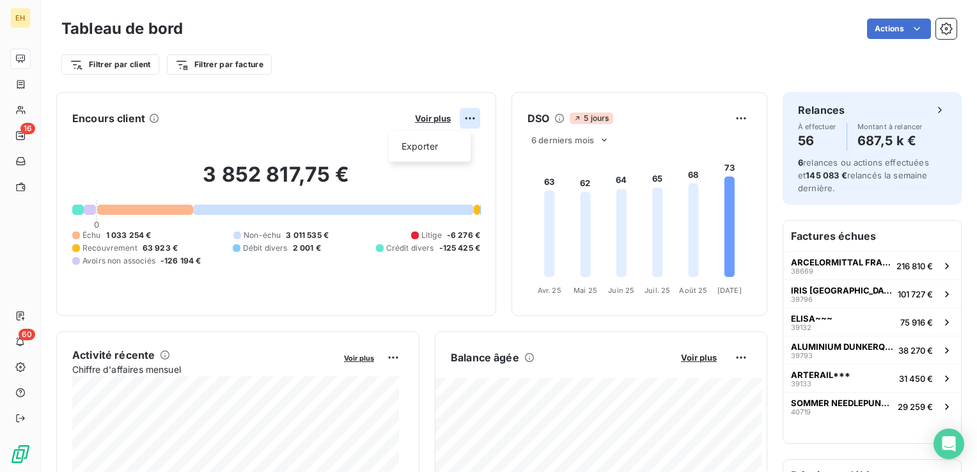
click at [460, 111] on html "EH 16 60 Tableau de bord Actions Filtrer par client Filtrer par facture Encours…" at bounding box center [488, 236] width 977 height 472
click at [425, 116] on html "EH 16 60 Tableau de bord Actions Filtrer par client Filtrer par facture Encours…" at bounding box center [488, 236] width 977 height 472
click at [425, 116] on span "Voir plus" at bounding box center [433, 118] width 36 height 10
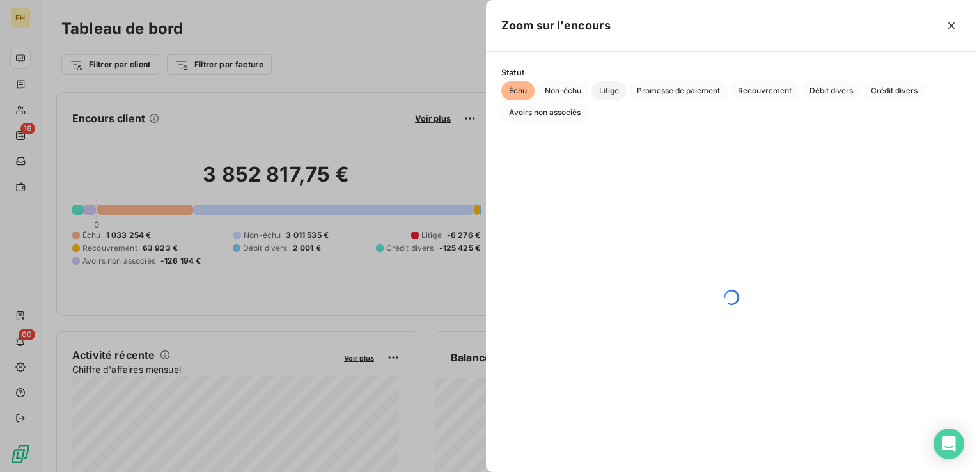
click at [609, 89] on span "Litige" at bounding box center [609, 90] width 35 height 19
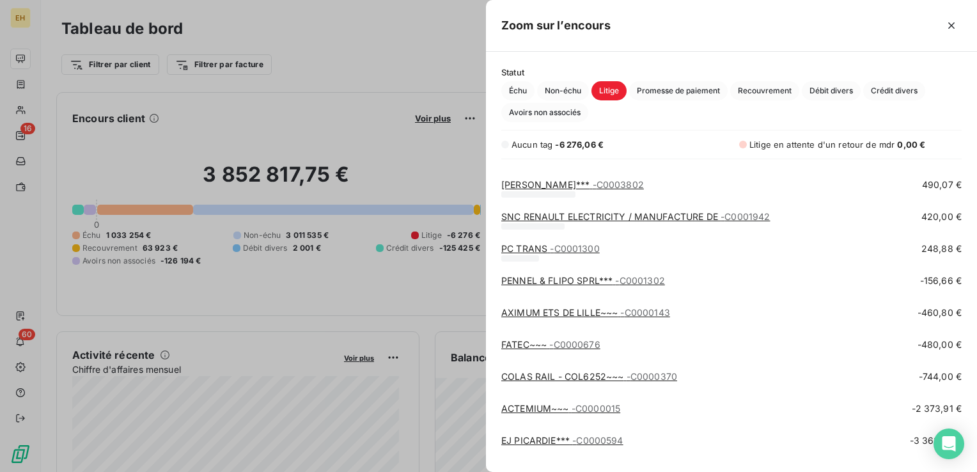
scroll to position [269, 0]
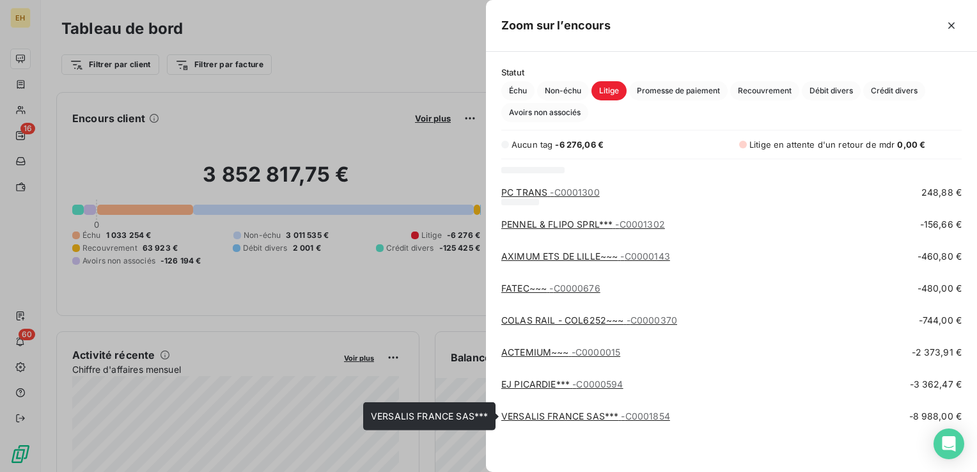
click at [574, 416] on link "VERSALIS FRANCE SAS*** - C0001854" at bounding box center [585, 416] width 169 height 11
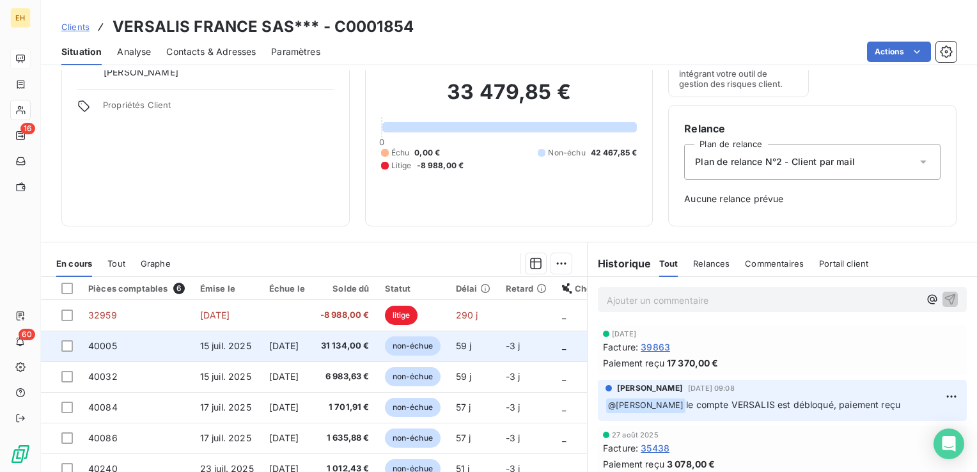
scroll to position [128, 0]
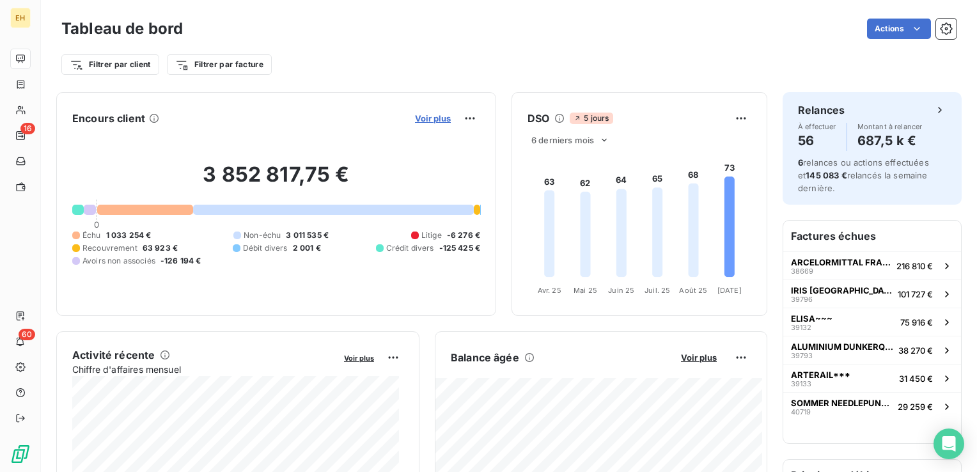
click at [427, 116] on span "Voir plus" at bounding box center [433, 118] width 36 height 10
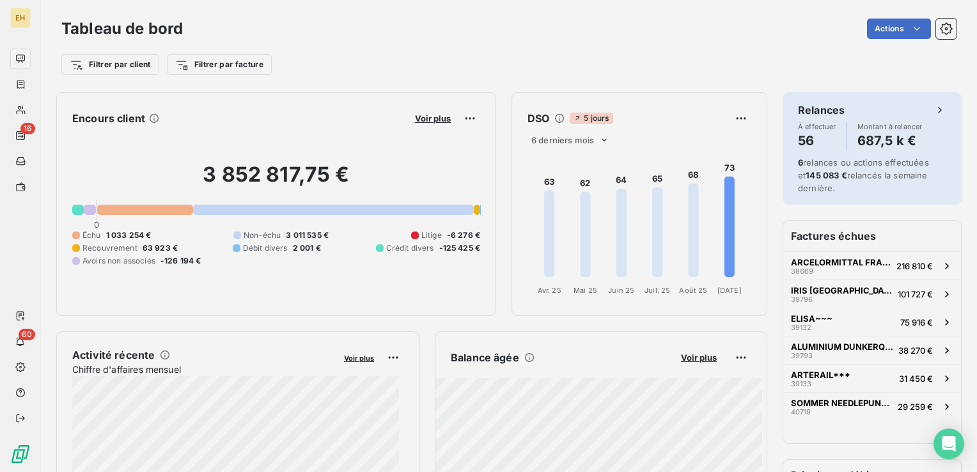
scroll to position [462, 481]
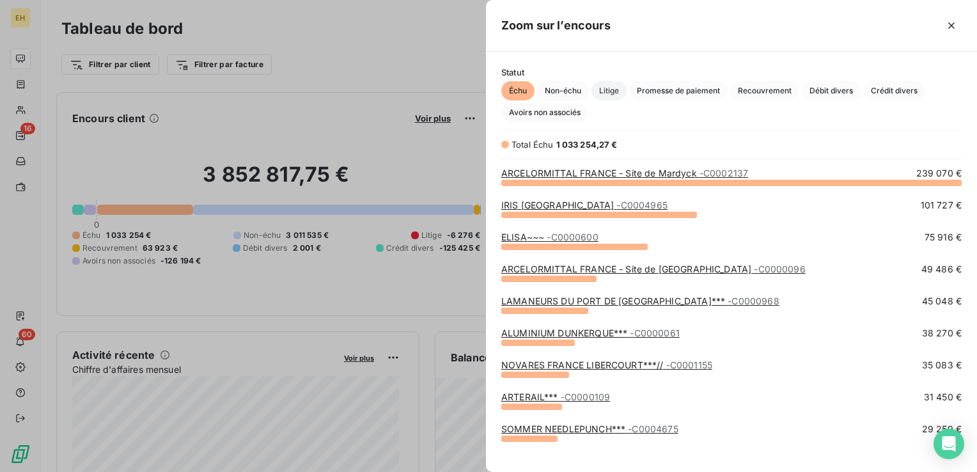
click at [609, 91] on span "Litige" at bounding box center [609, 90] width 35 height 19
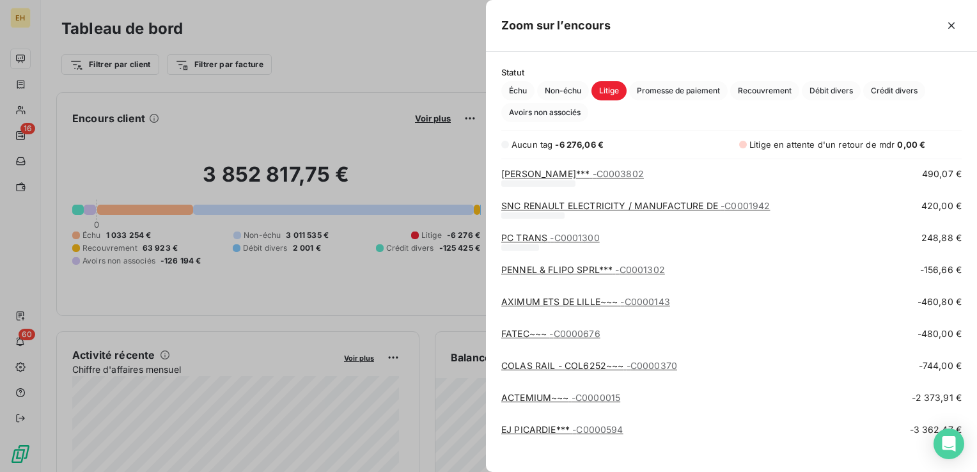
scroll to position [205, 0]
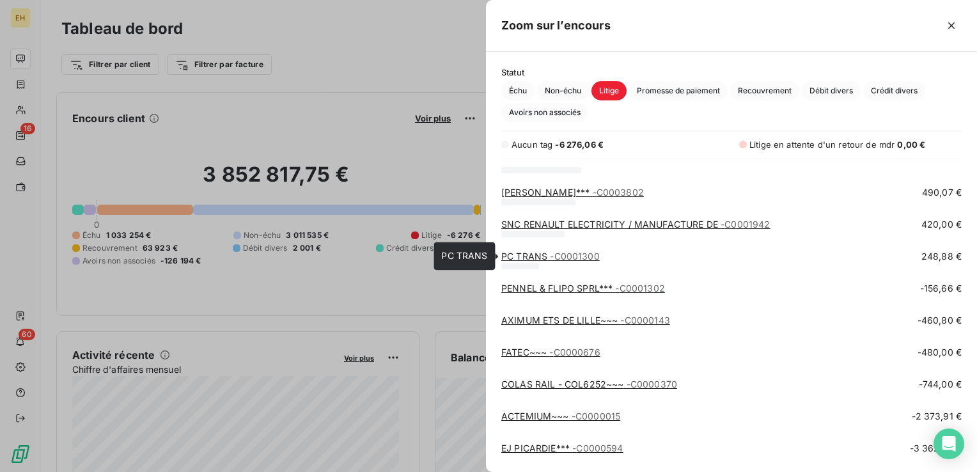
click at [558, 257] on span "- C0001300" at bounding box center [574, 256] width 49 height 11
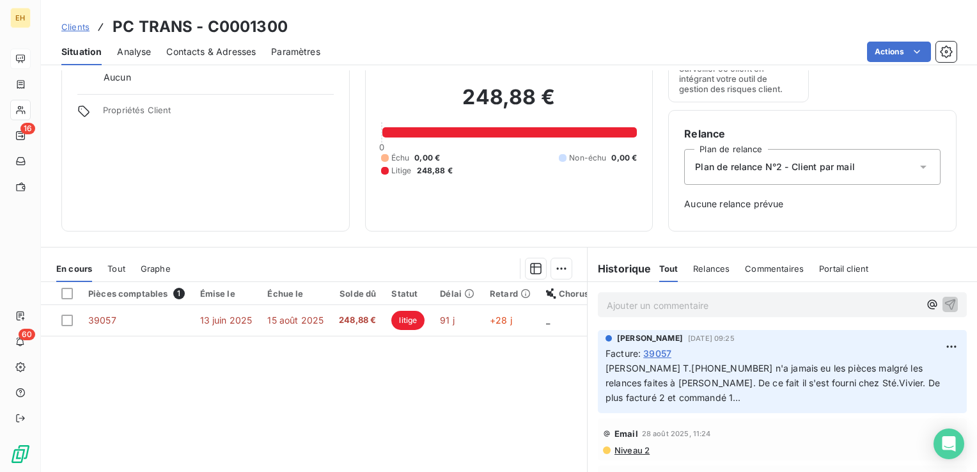
scroll to position [64, 0]
